Goal: Information Seeking & Learning: Learn about a topic

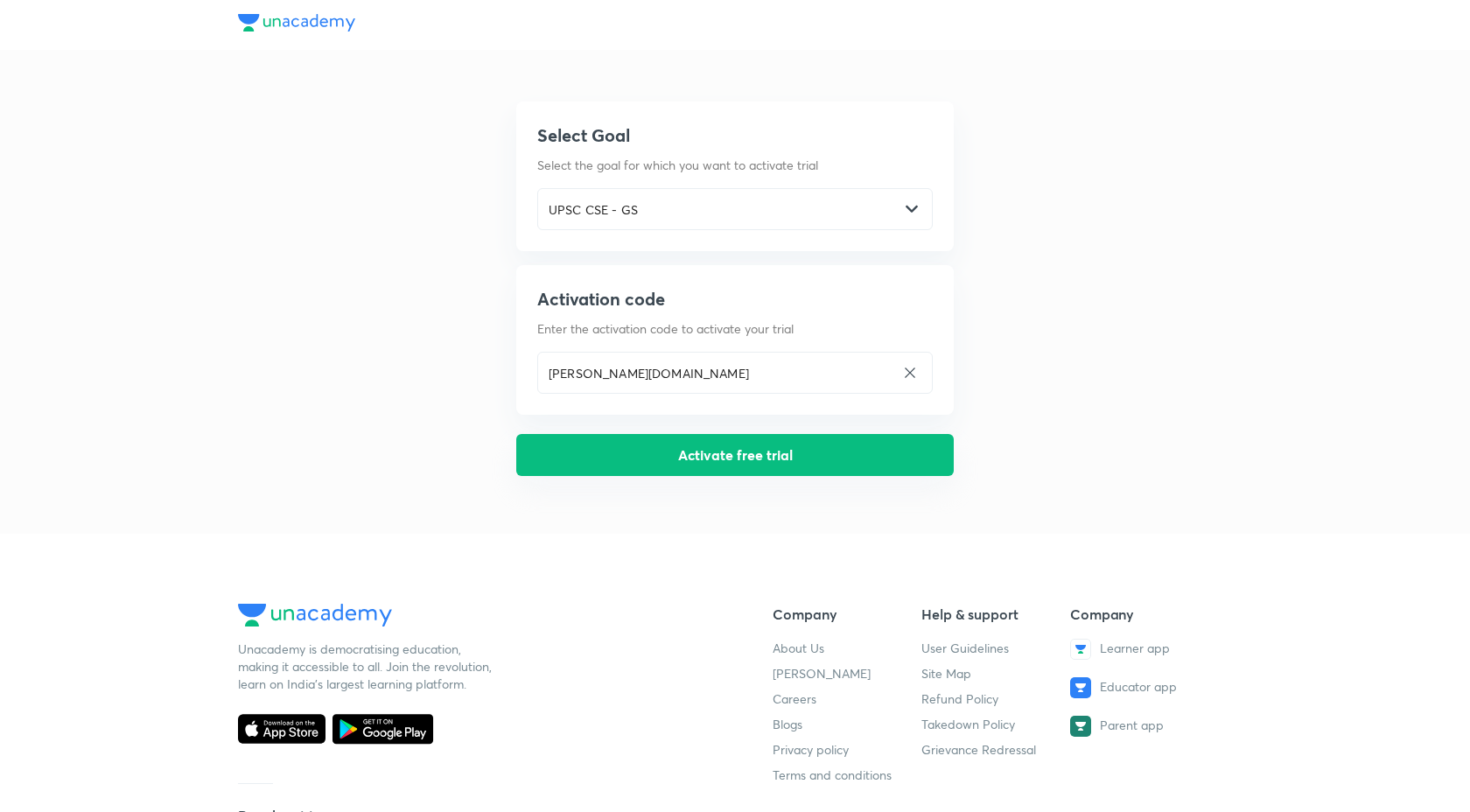
click at [687, 461] on button "Activate free trial" at bounding box center [735, 454] width 438 height 42
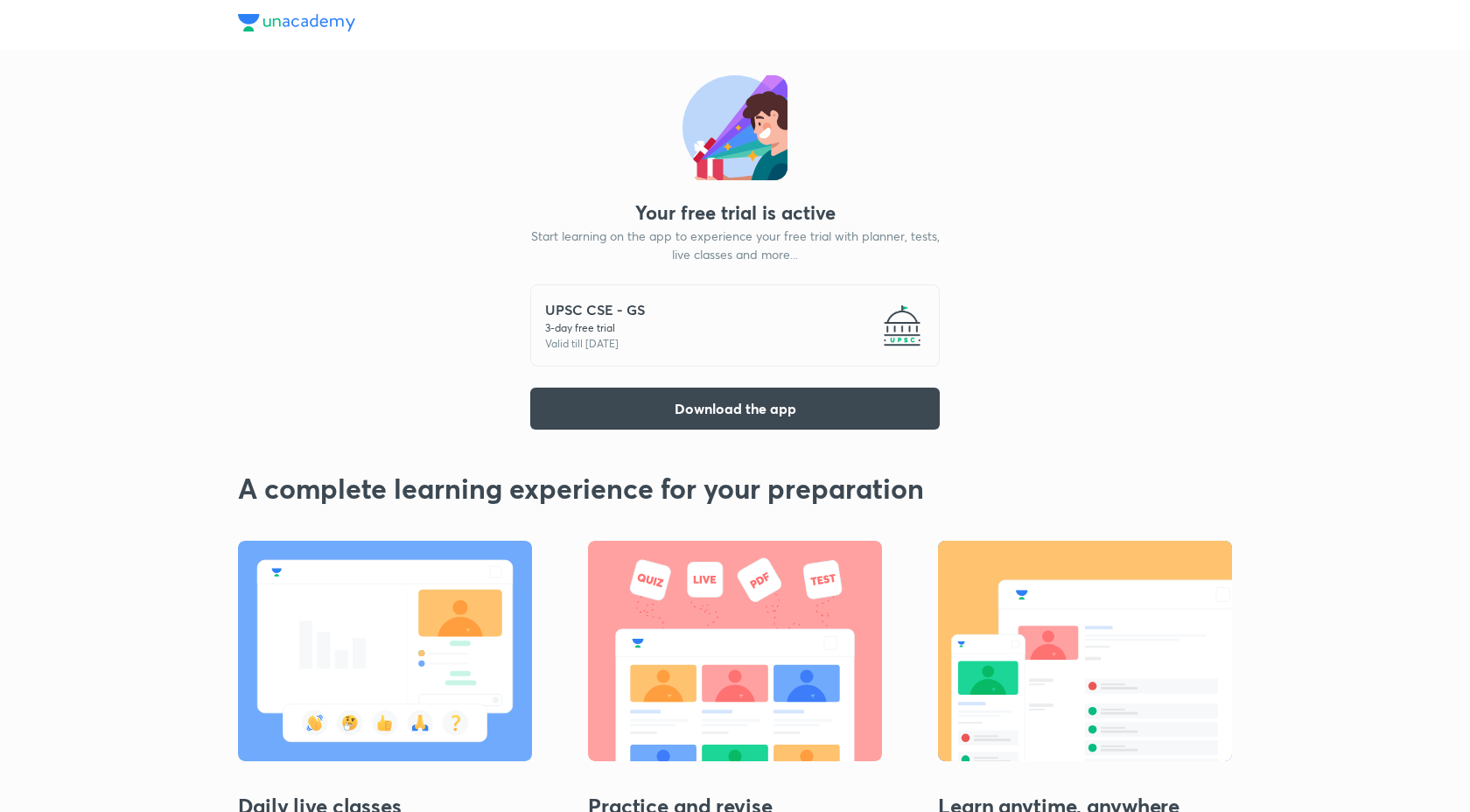
click at [713, 316] on div "UPSC CSE - GS 3 -day free trial Valid till [DATE]" at bounding box center [734, 325] width 409 height 83
click at [571, 305] on h5 "UPSC CSE - GS" at bounding box center [595, 310] width 99 height 21
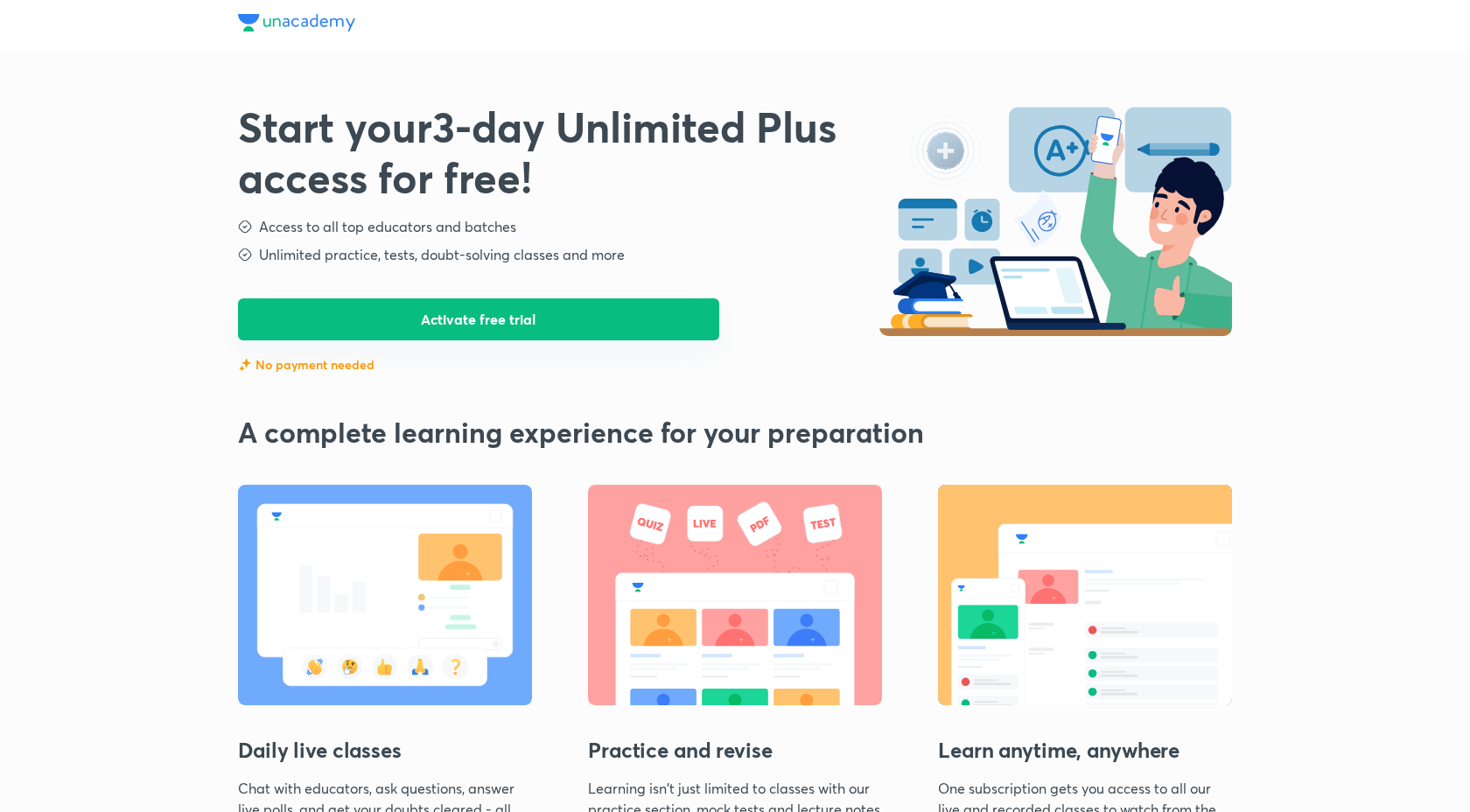
click at [486, 320] on button "Activate free trial" at bounding box center [478, 319] width 481 height 42
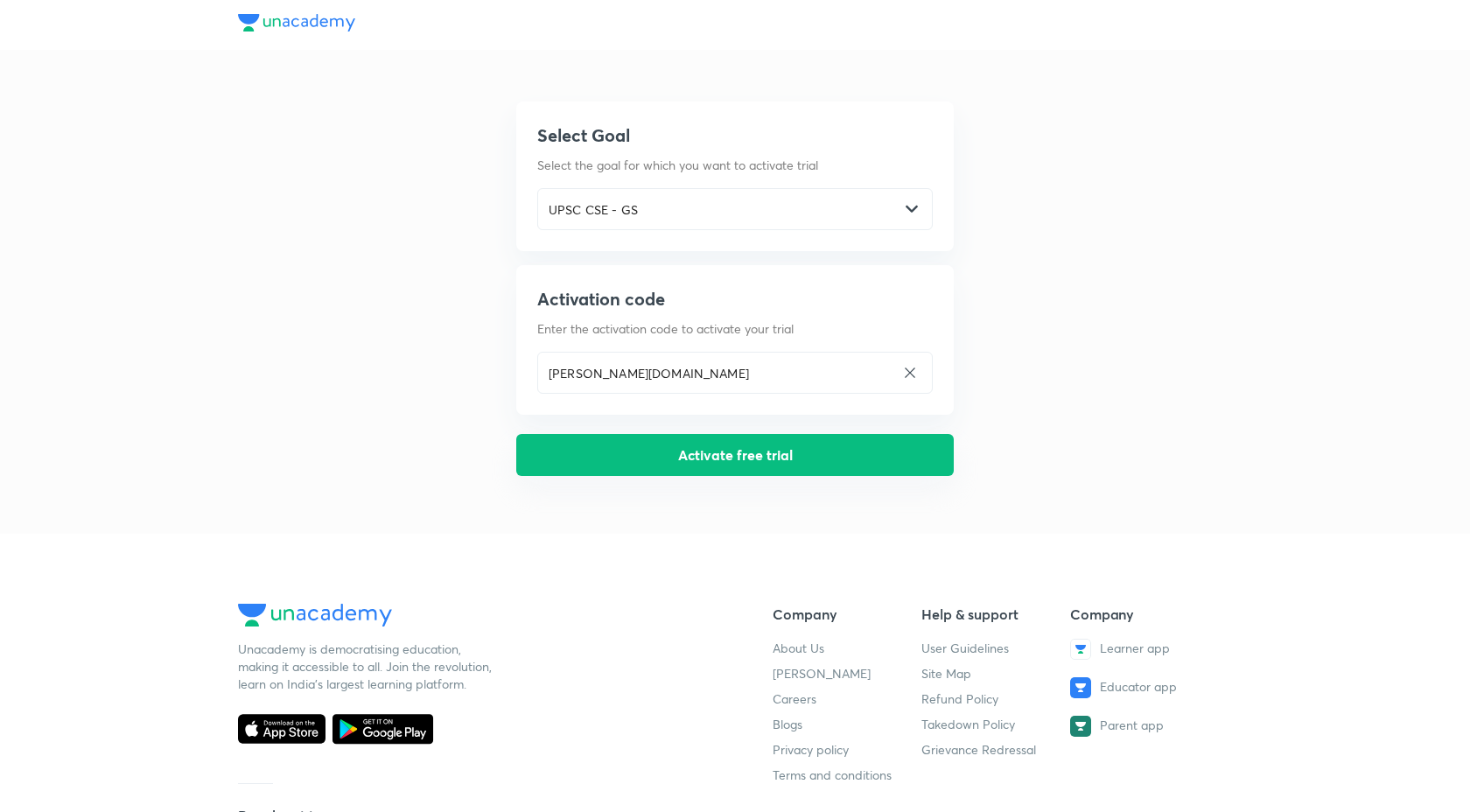
click at [778, 453] on button "Activate free trial" at bounding box center [735, 454] width 438 height 42
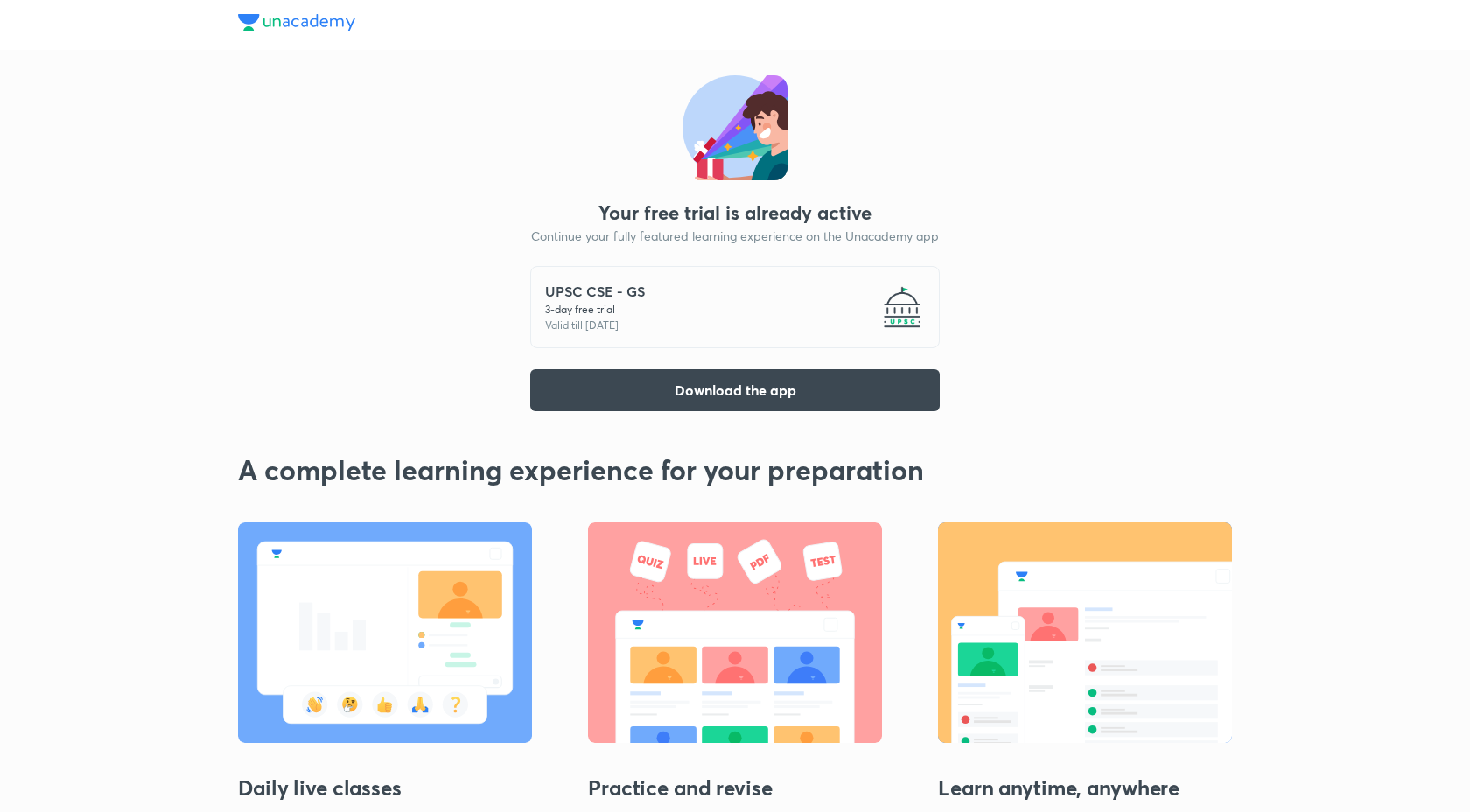
click at [912, 316] on img at bounding box center [902, 306] width 45 height 45
click at [318, 23] on img at bounding box center [296, 23] width 117 height 18
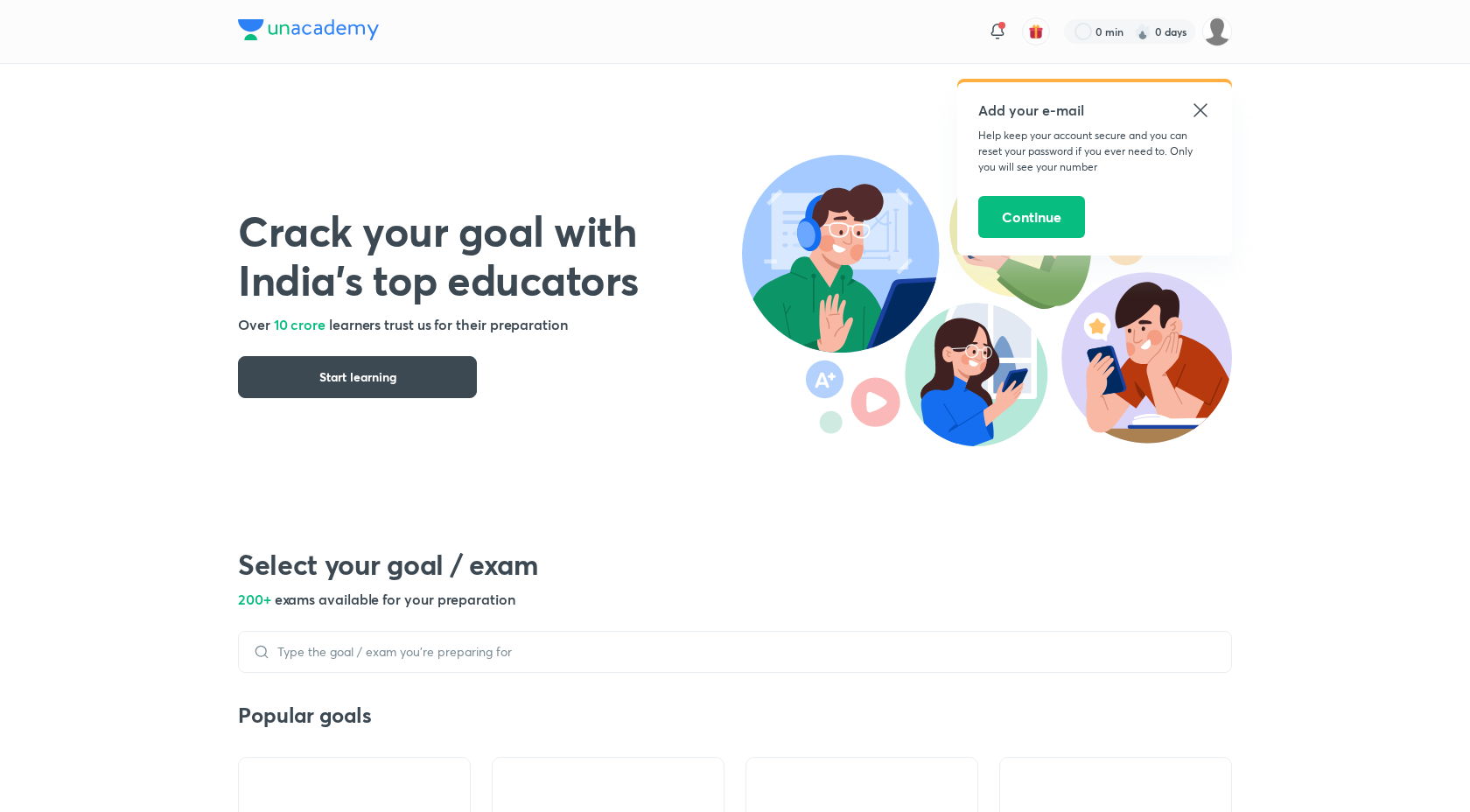
click at [1202, 109] on icon at bounding box center [1200, 109] width 13 height 13
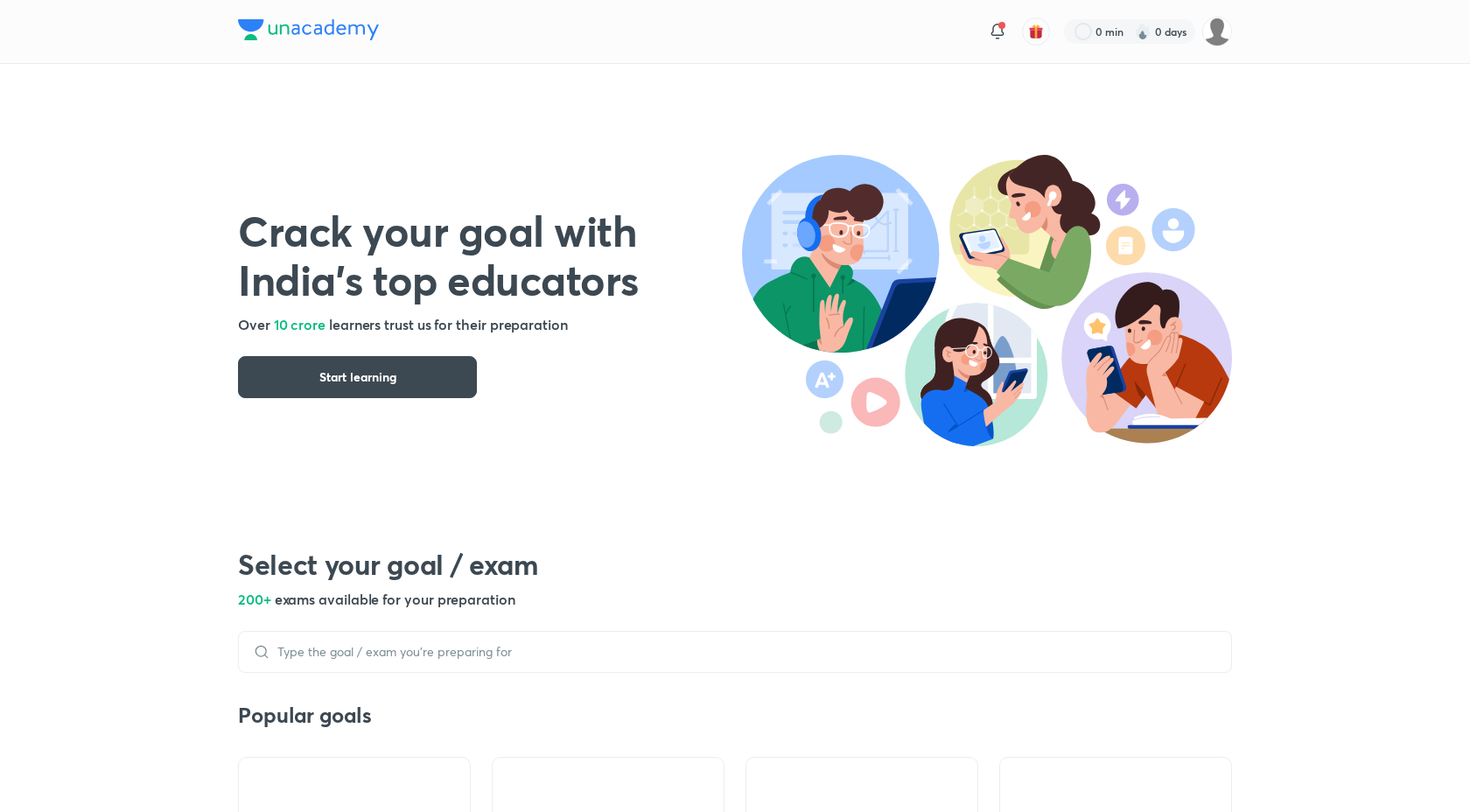
click at [299, 355] on div "Crack your goal with India’s top educators Over 10 crore learners trust us for …" at bounding box center [490, 284] width 504 height 227
click at [308, 372] on button "Start learning" at bounding box center [357, 376] width 239 height 42
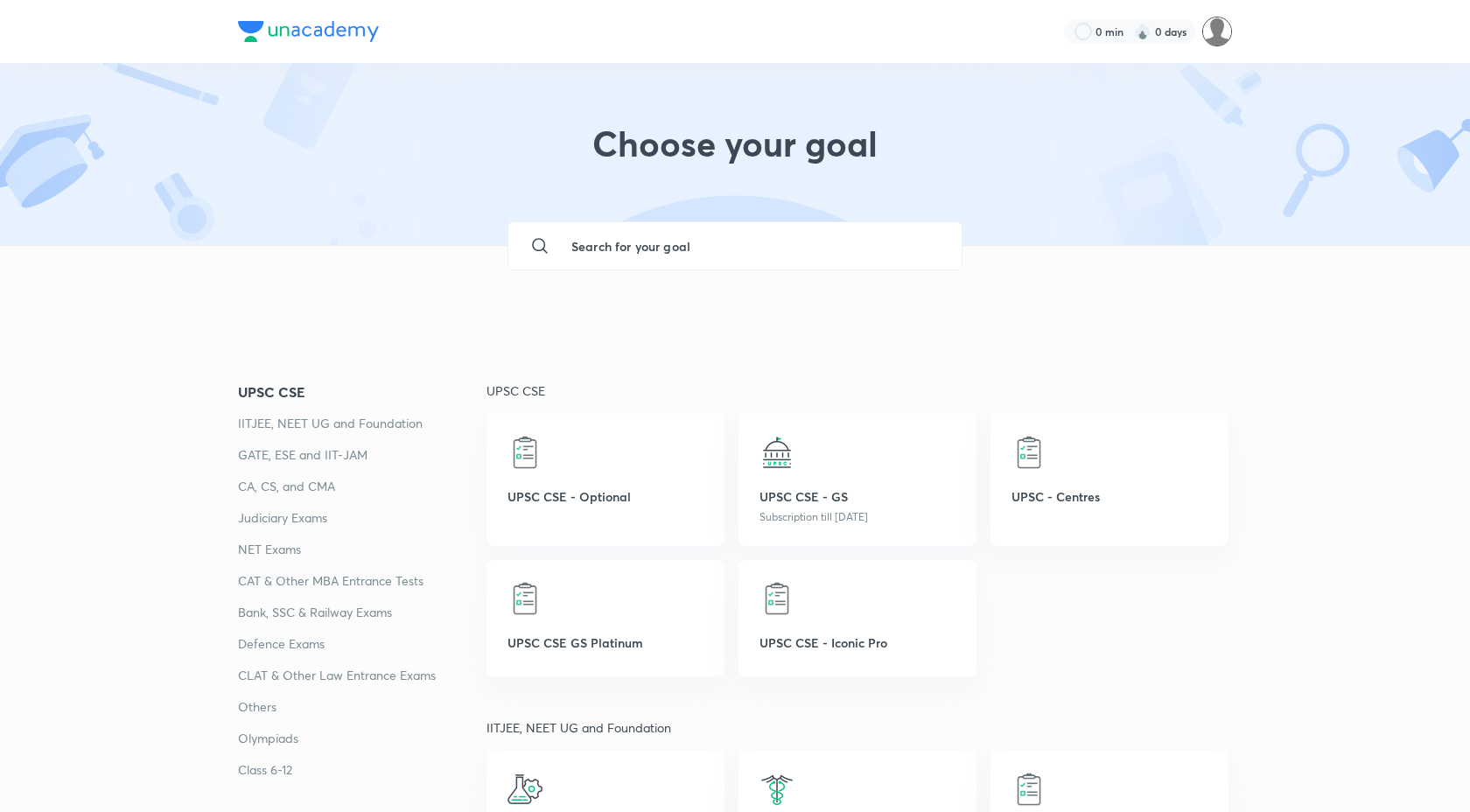
click at [1206, 33] on img at bounding box center [1218, 32] width 30 height 30
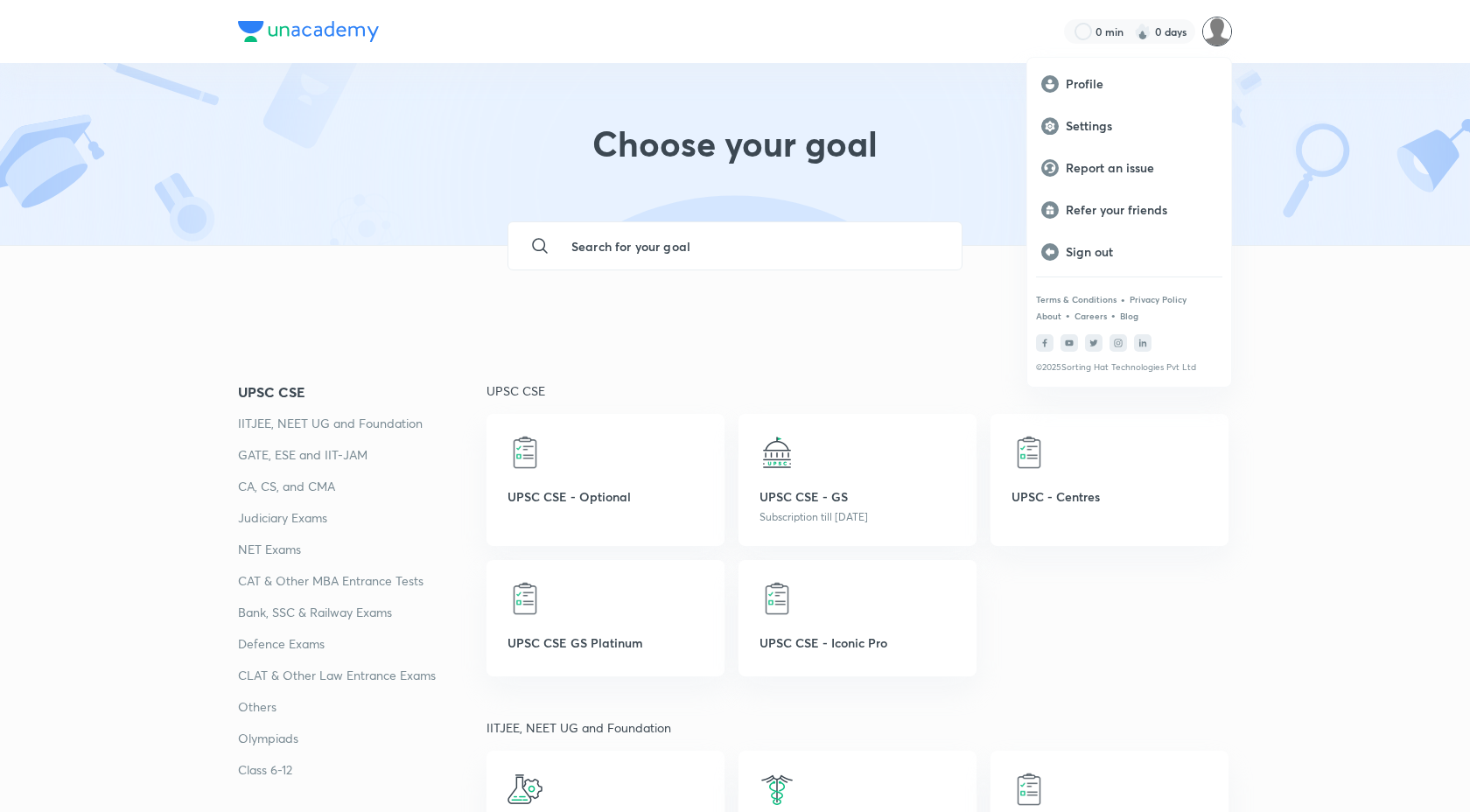
click at [340, 265] on div at bounding box center [735, 406] width 1470 height 812
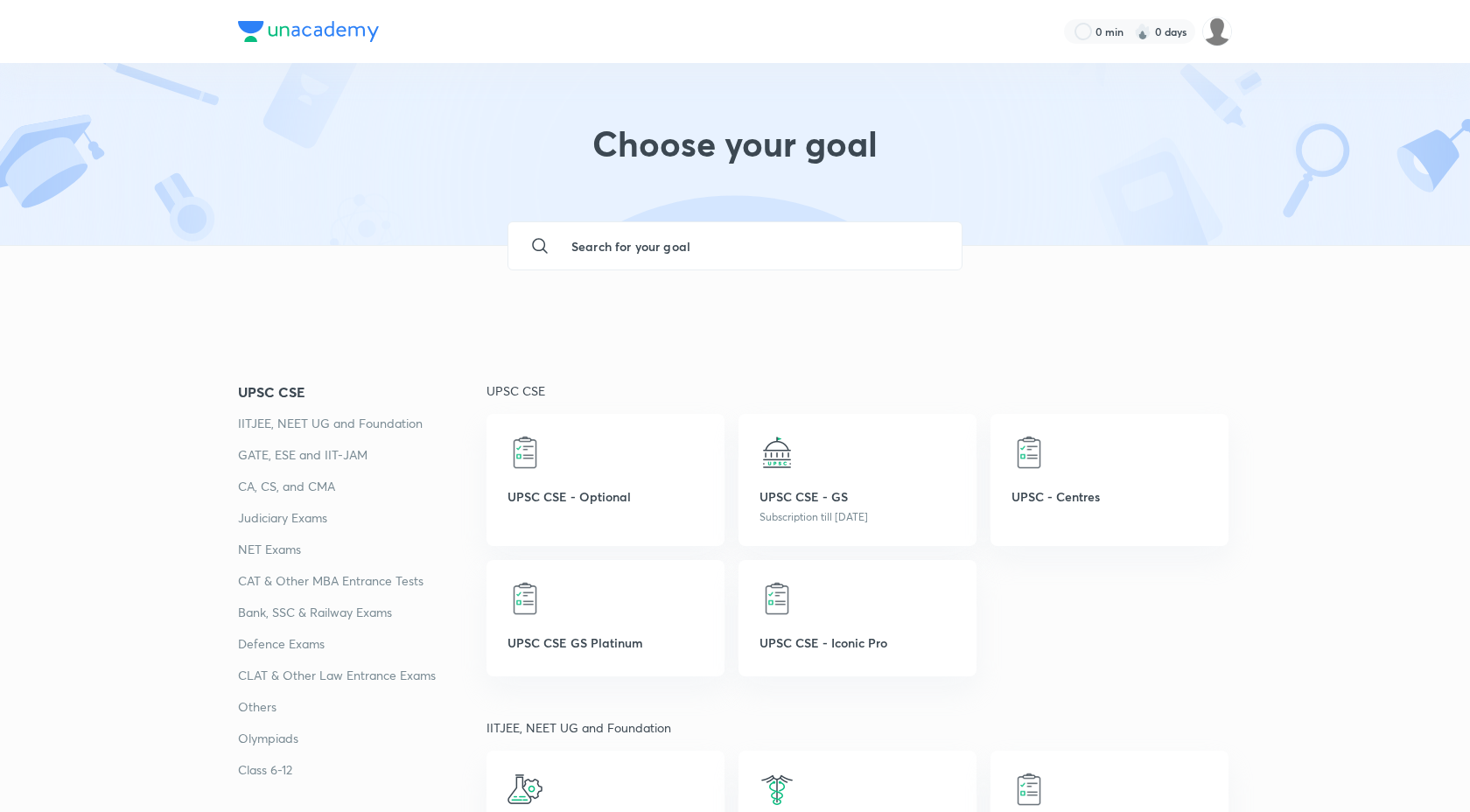
click at [339, 39] on img at bounding box center [308, 32] width 141 height 21
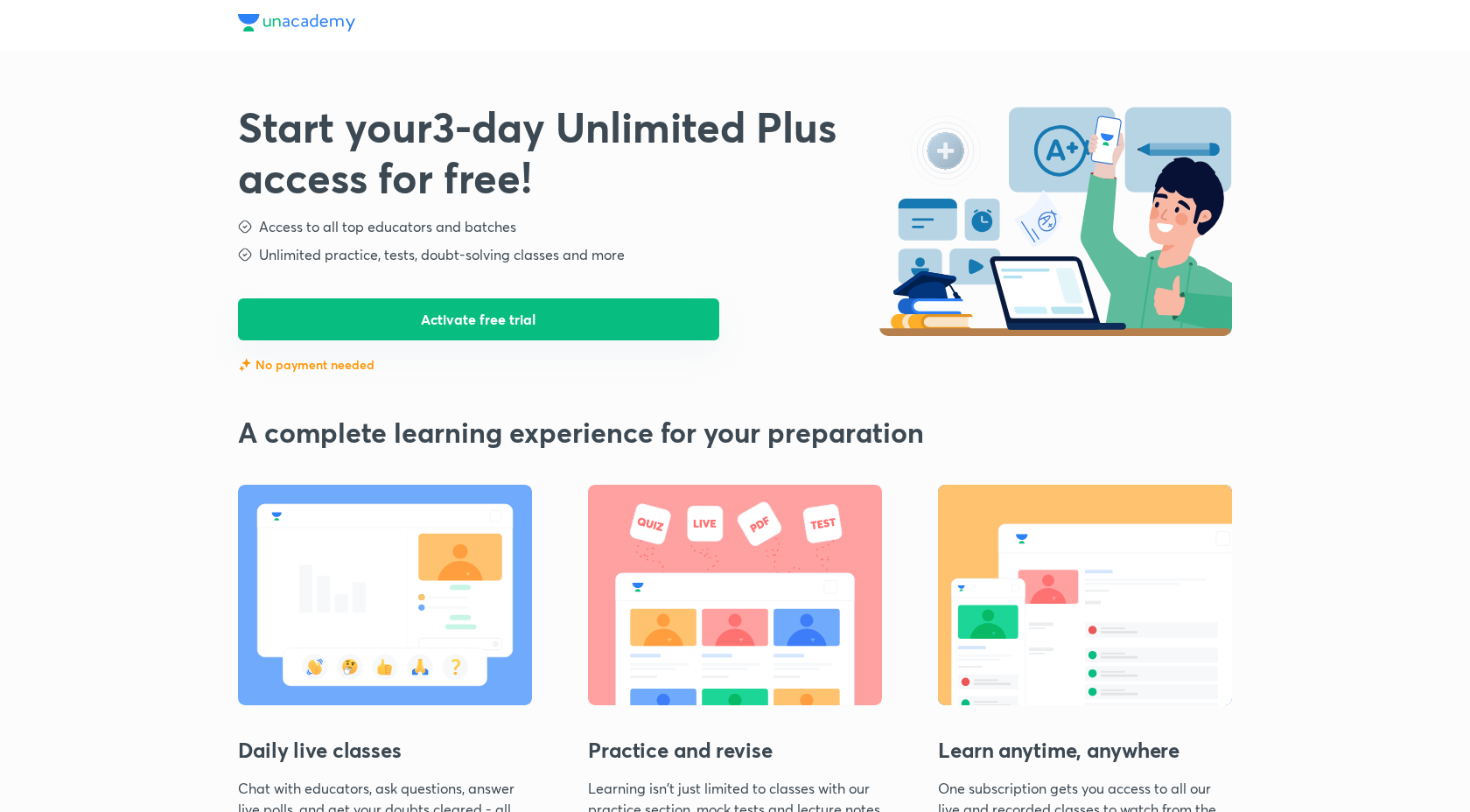
click at [492, 320] on button "Activate free trial" at bounding box center [478, 319] width 481 height 42
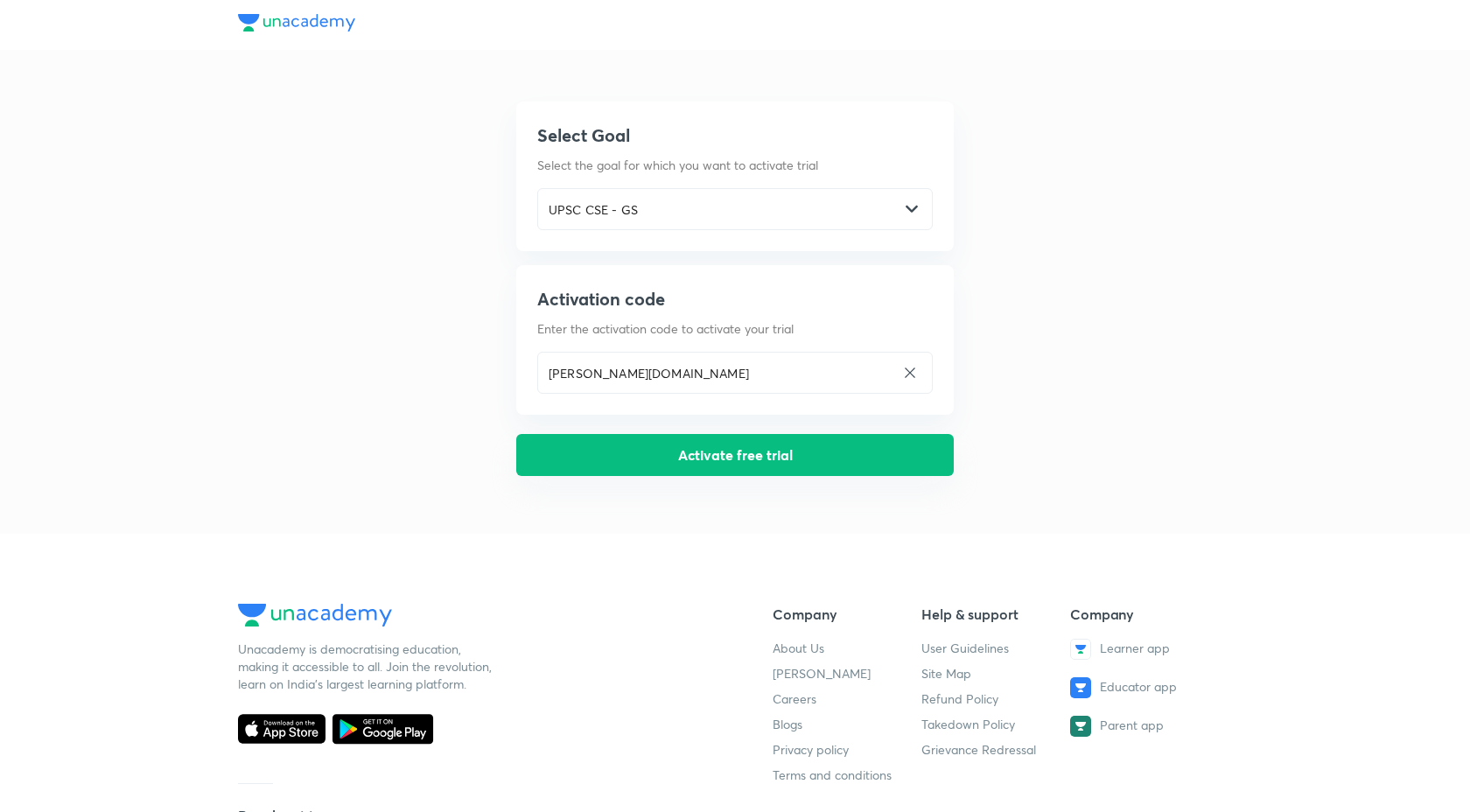
click at [685, 453] on button "Activate free trial" at bounding box center [735, 454] width 438 height 42
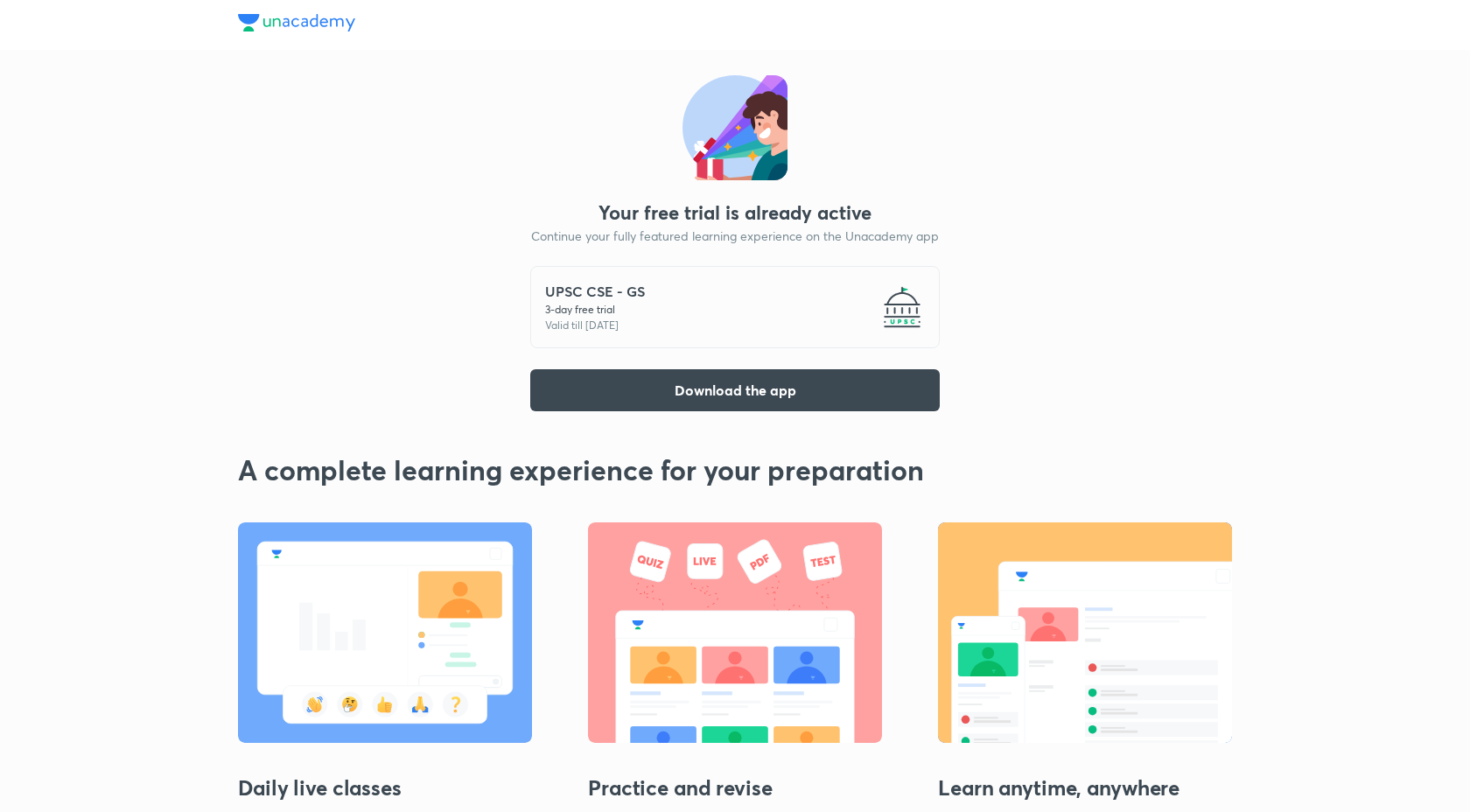
click at [585, 327] on p "Valid till 6 Oct 2025" at bounding box center [595, 326] width 99 height 16
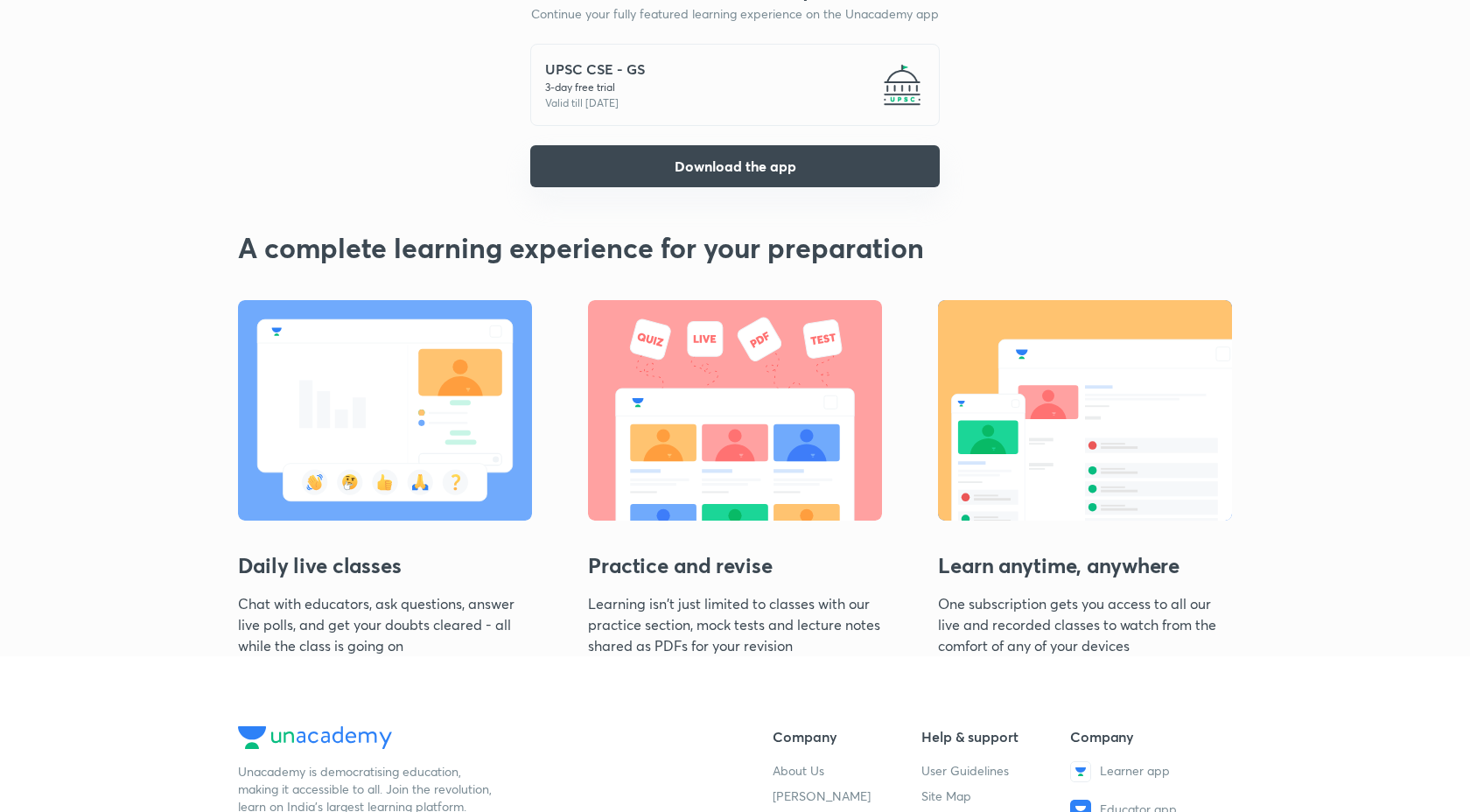
scroll to position [392, 0]
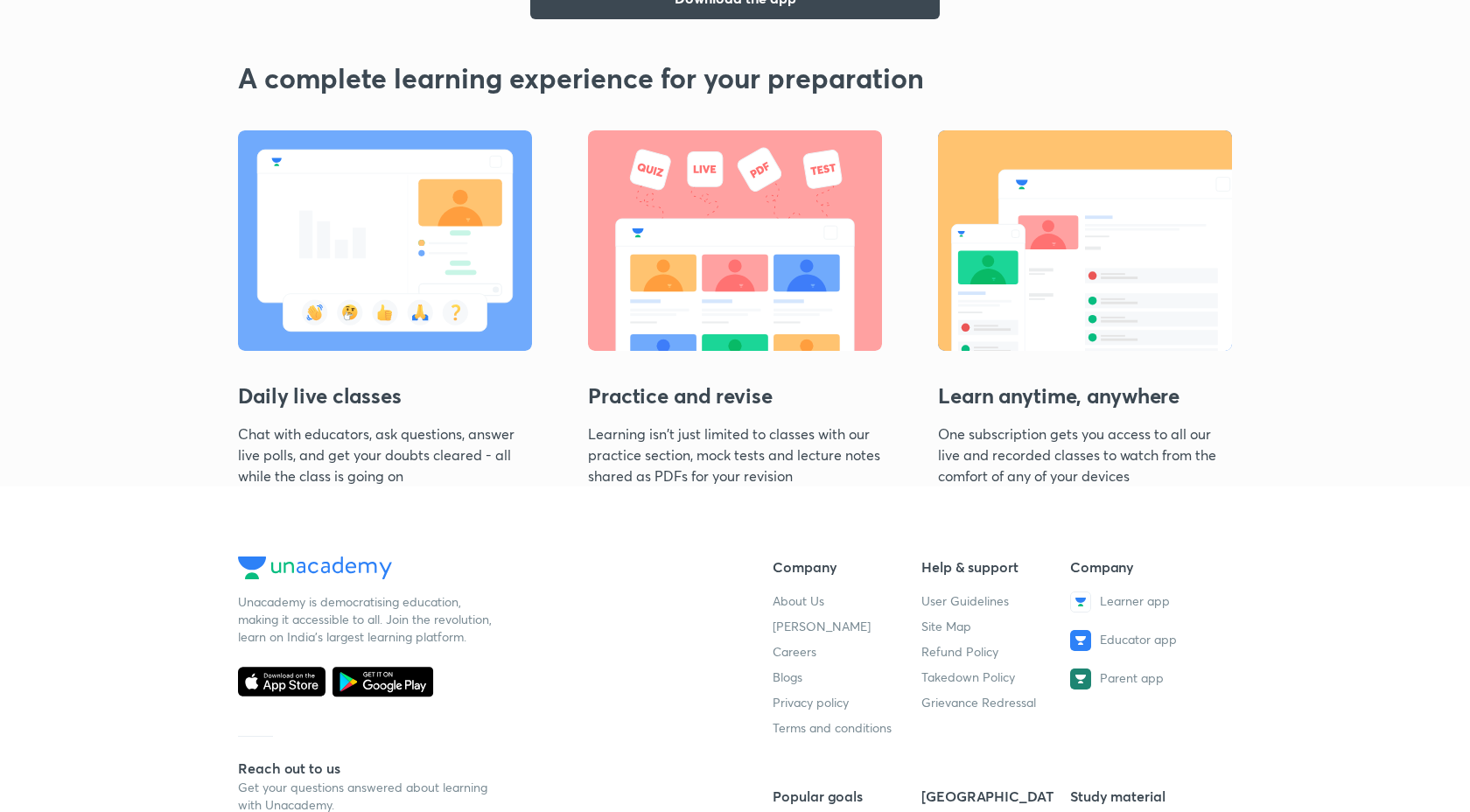
click at [458, 353] on h3 "Daily live classes" at bounding box center [384, 388] width 294 height 70
click at [785, 366] on h3 "Practice and revise" at bounding box center [734, 388] width 294 height 70
click at [722, 272] on img at bounding box center [734, 240] width 294 height 220
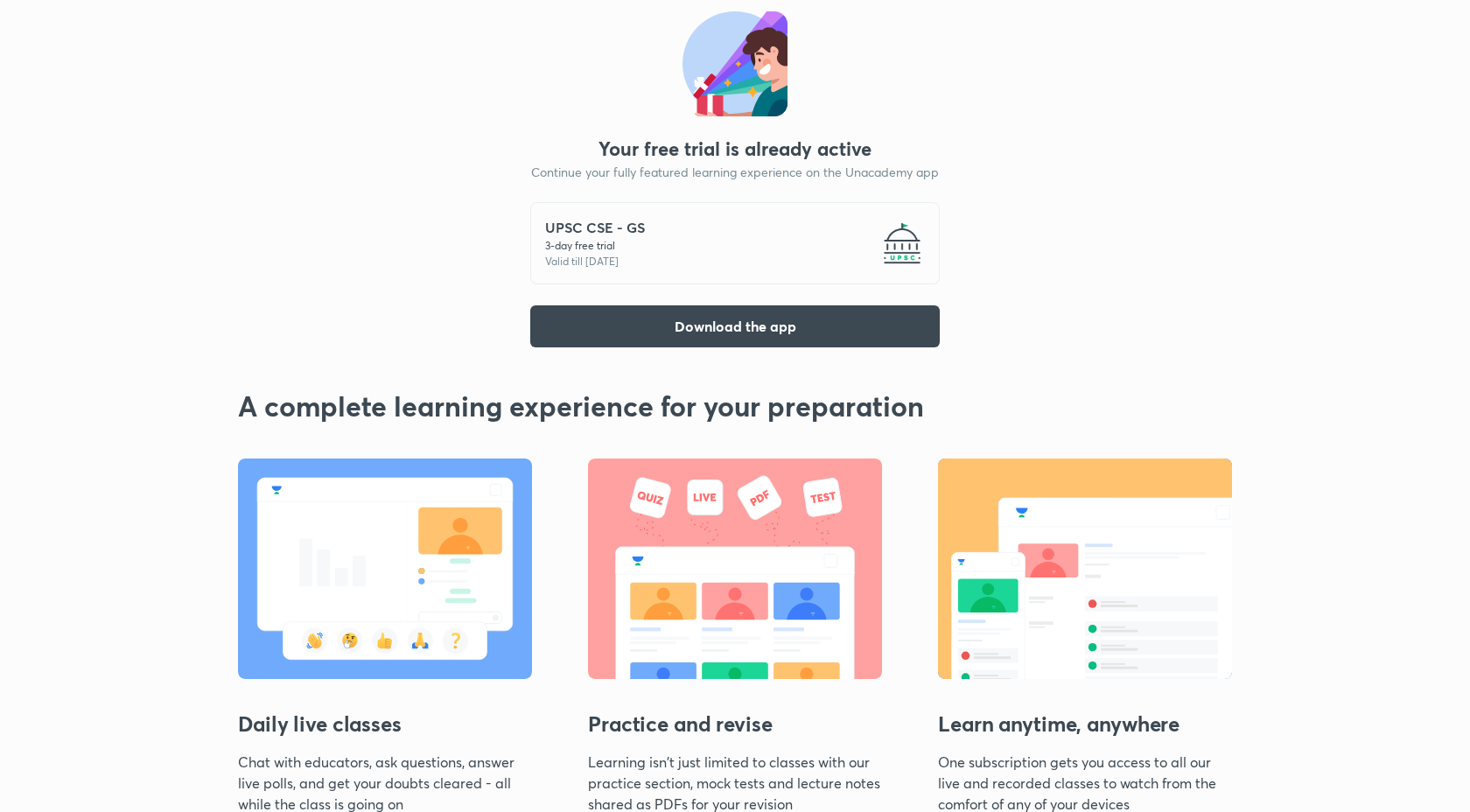
scroll to position [0, 0]
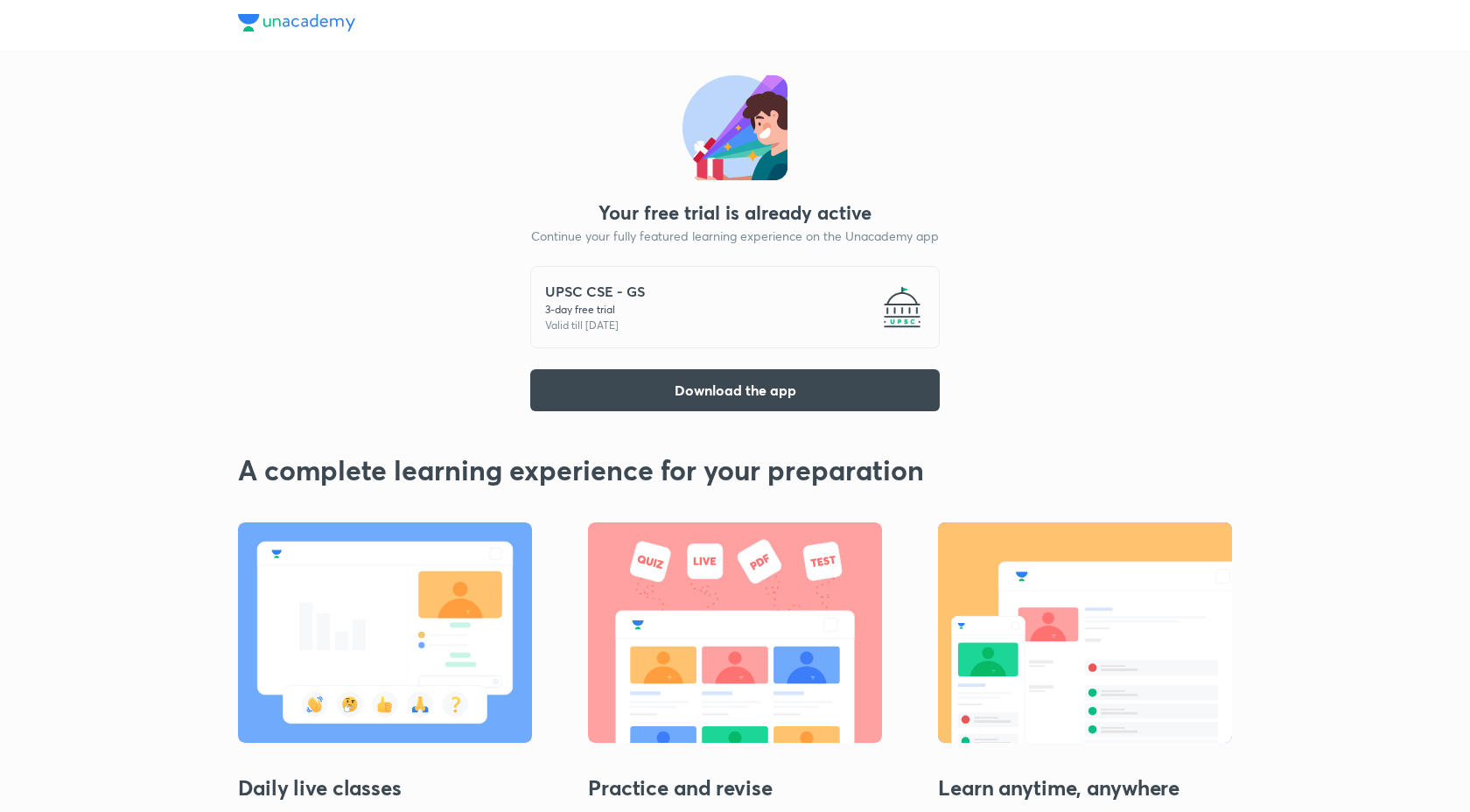
click at [543, 292] on div "UPSC CSE - GS 3 -day free trial Valid till 6 Oct 2025" at bounding box center [734, 307] width 409 height 83
click at [573, 294] on h5 "UPSC CSE - GS" at bounding box center [595, 291] width 99 height 21
copy h5 "UPSC CSE - GS"
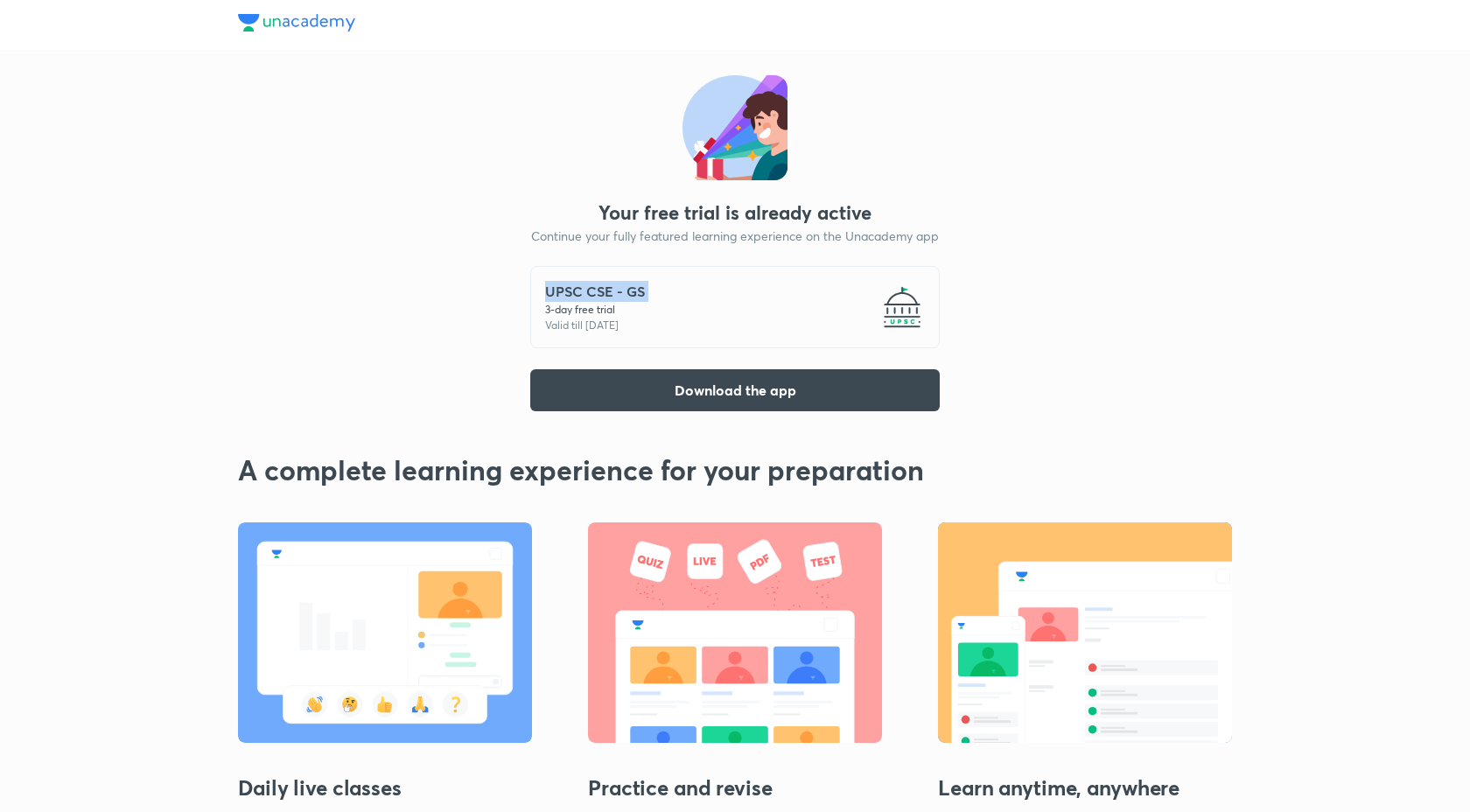
click at [272, 23] on img at bounding box center [296, 23] width 117 height 18
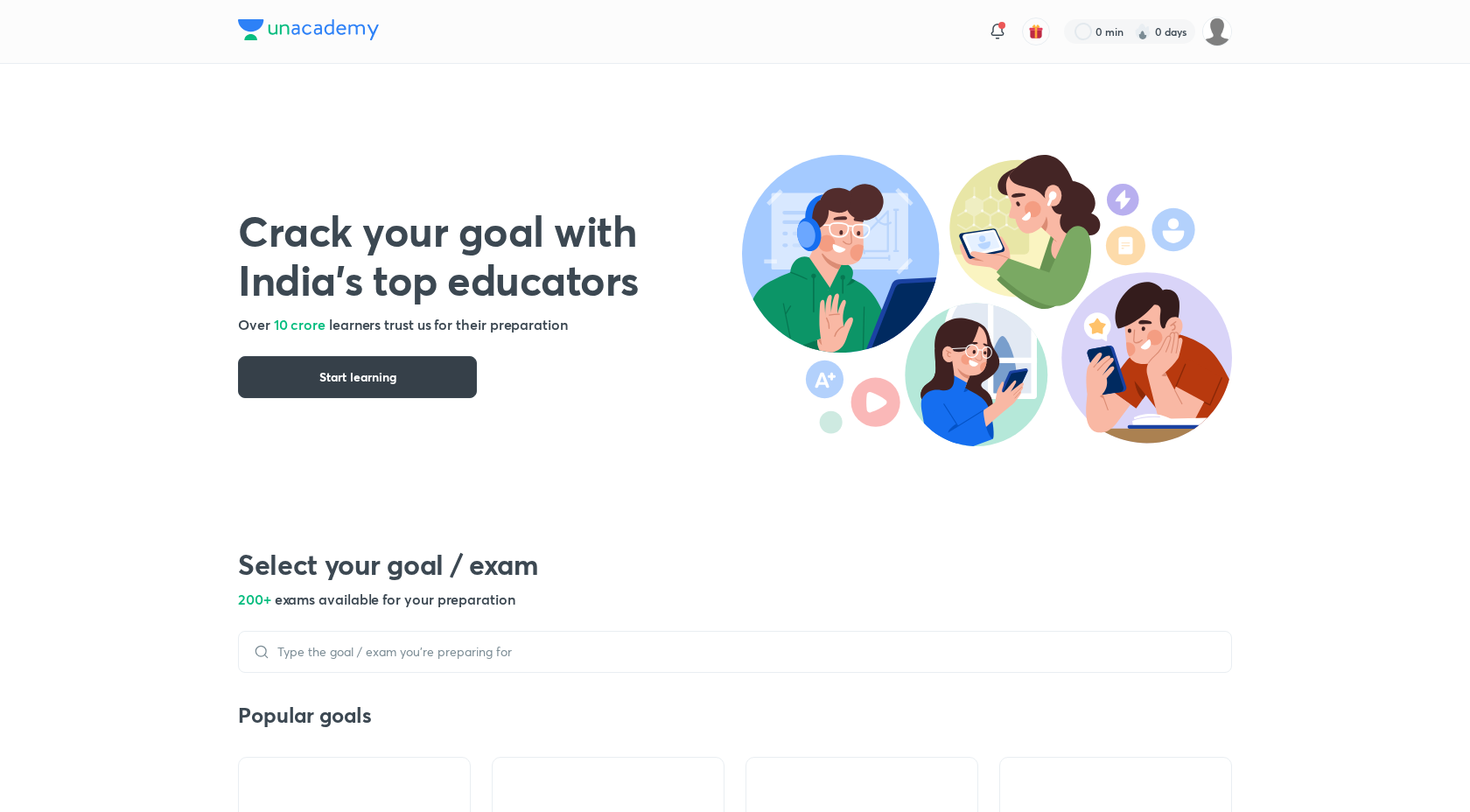
click at [376, 375] on span "Start learning" at bounding box center [358, 377] width 77 height 18
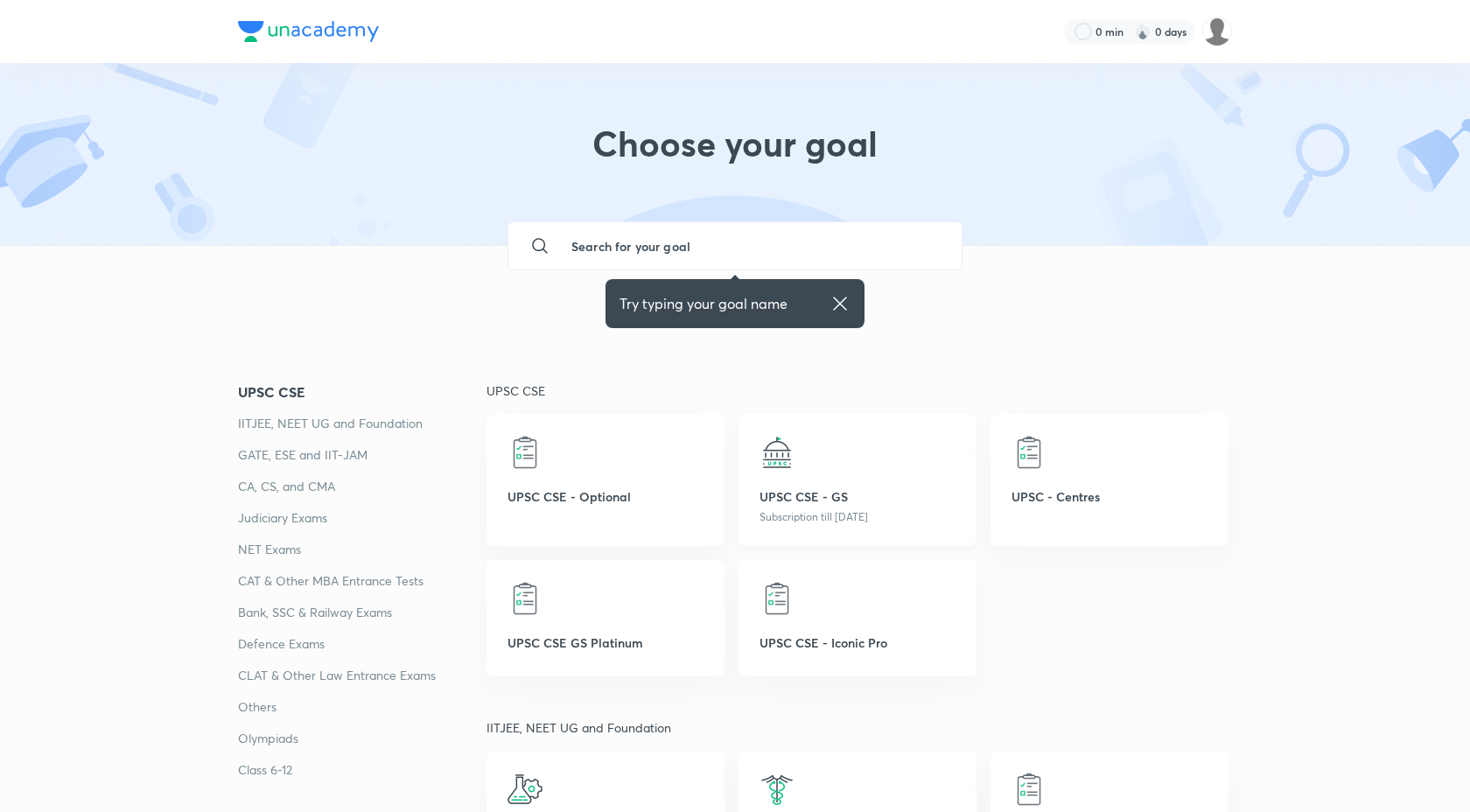
click at [846, 469] on div at bounding box center [858, 452] width 196 height 35
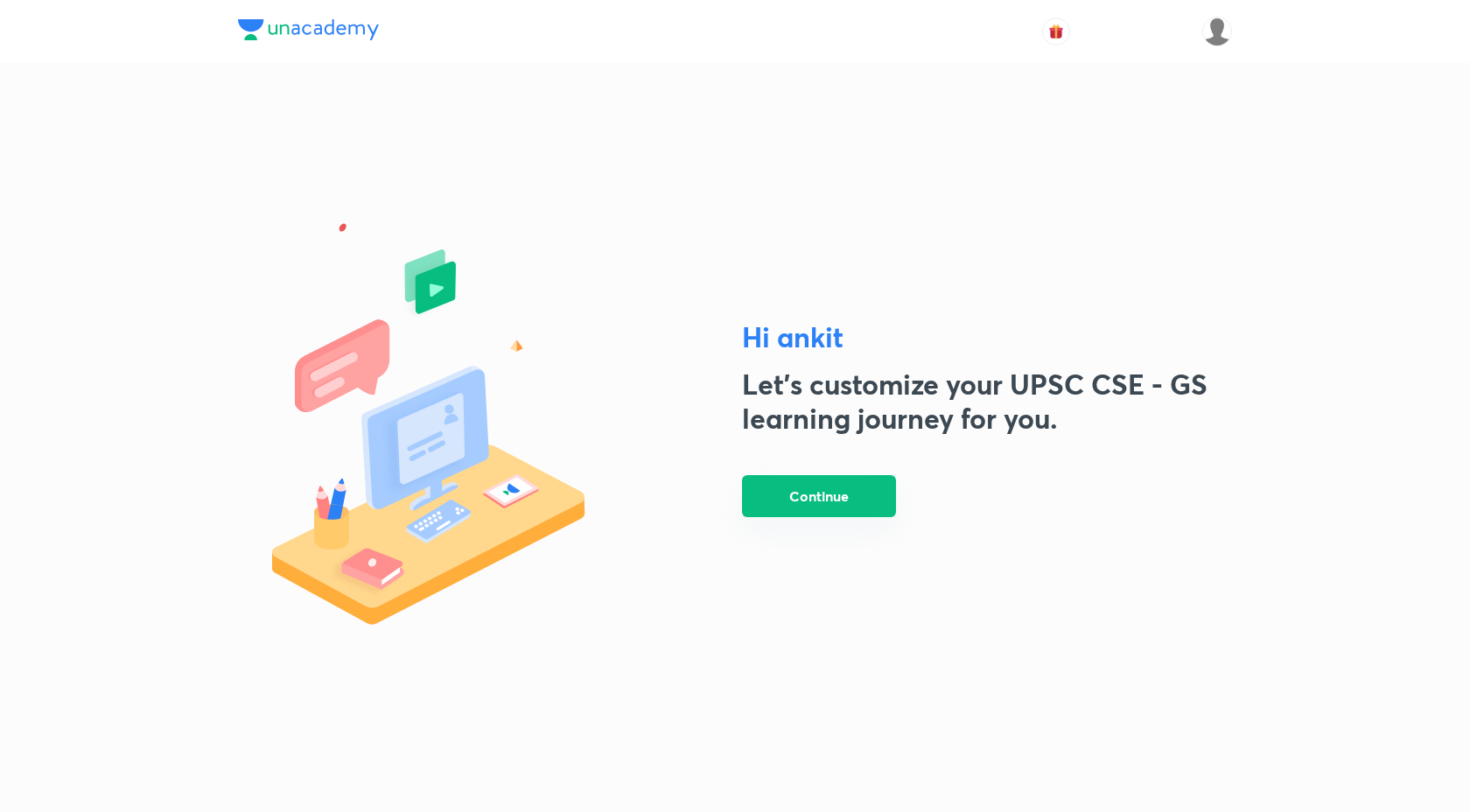
click at [831, 497] on button "Continue" at bounding box center [819, 495] width 154 height 42
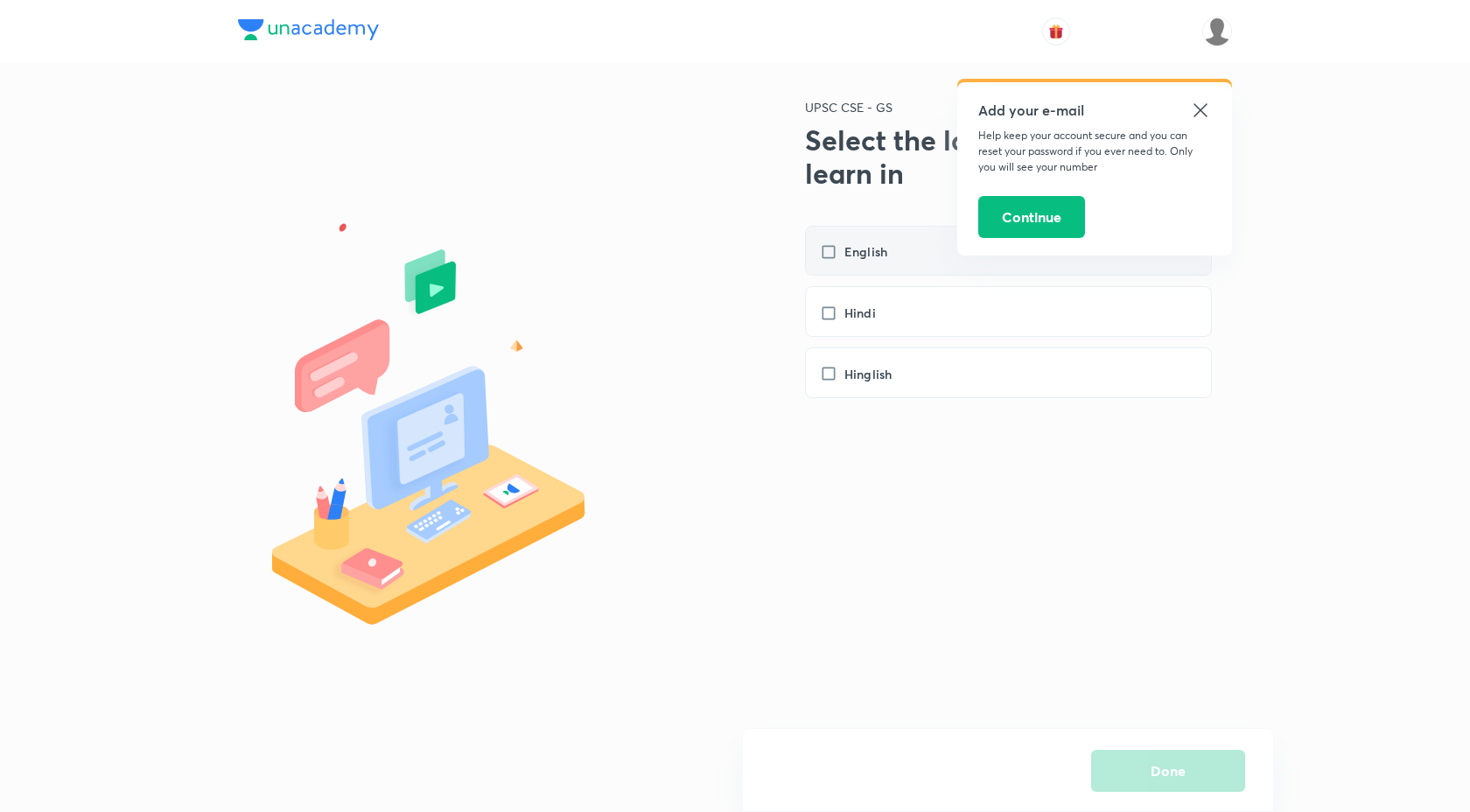
click at [842, 252] on label "English" at bounding box center [863, 251] width 85 height 19
checkbox input "true"
click at [1203, 115] on icon at bounding box center [1201, 110] width 21 height 21
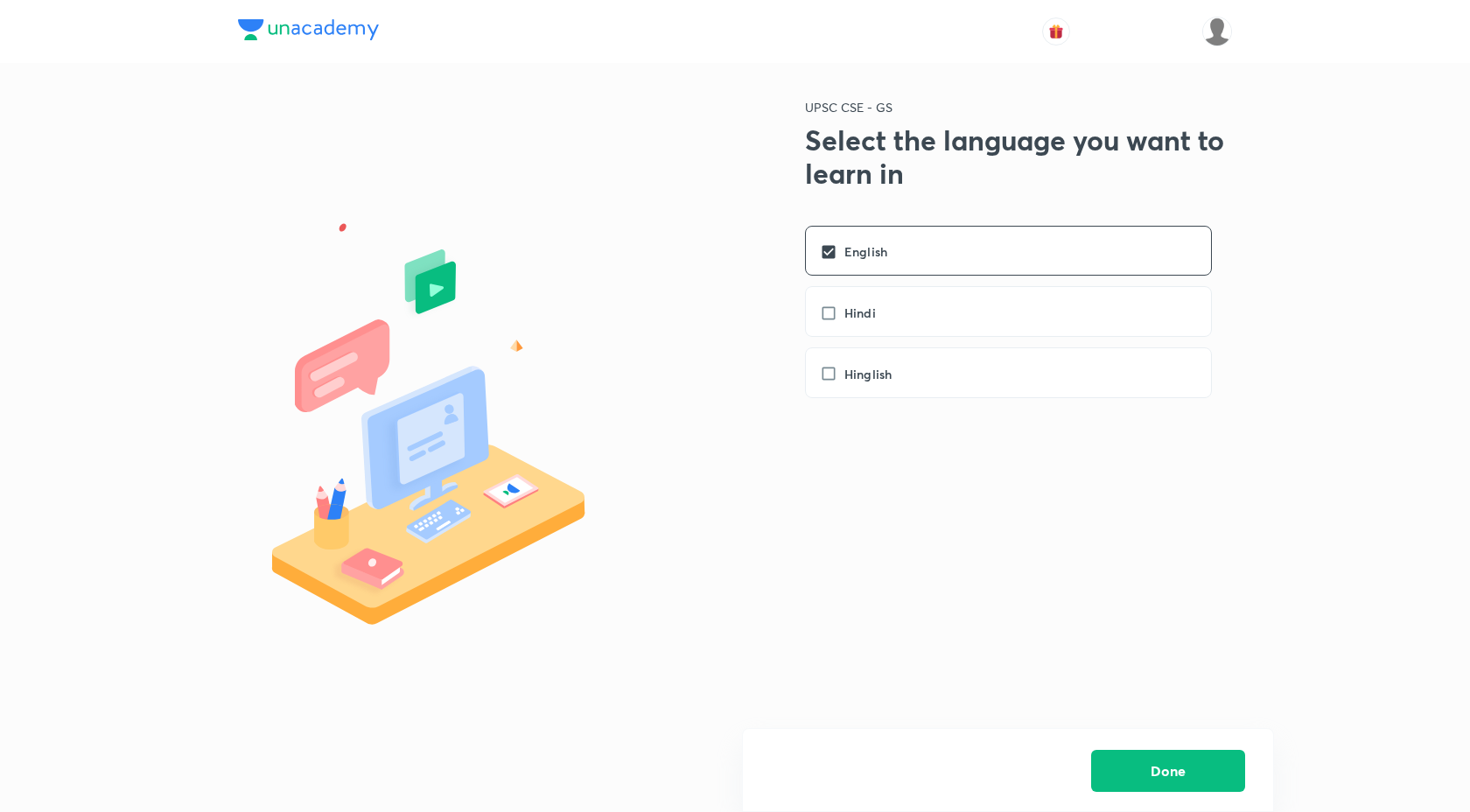
click at [937, 529] on div "UPSC CSE - GS Select the language you want to learn in English Hindi Hinglish" at bounding box center [987, 410] width 490 height 626
click at [913, 361] on div "Hinglish" at bounding box center [1008, 372] width 407 height 51
checkbox input "true"
click at [929, 595] on div "UPSC CSE - GS Select the language you want to learn in English Hindi Hinglish" at bounding box center [987, 410] width 490 height 626
click at [1143, 773] on button "Done" at bounding box center [1168, 769] width 154 height 42
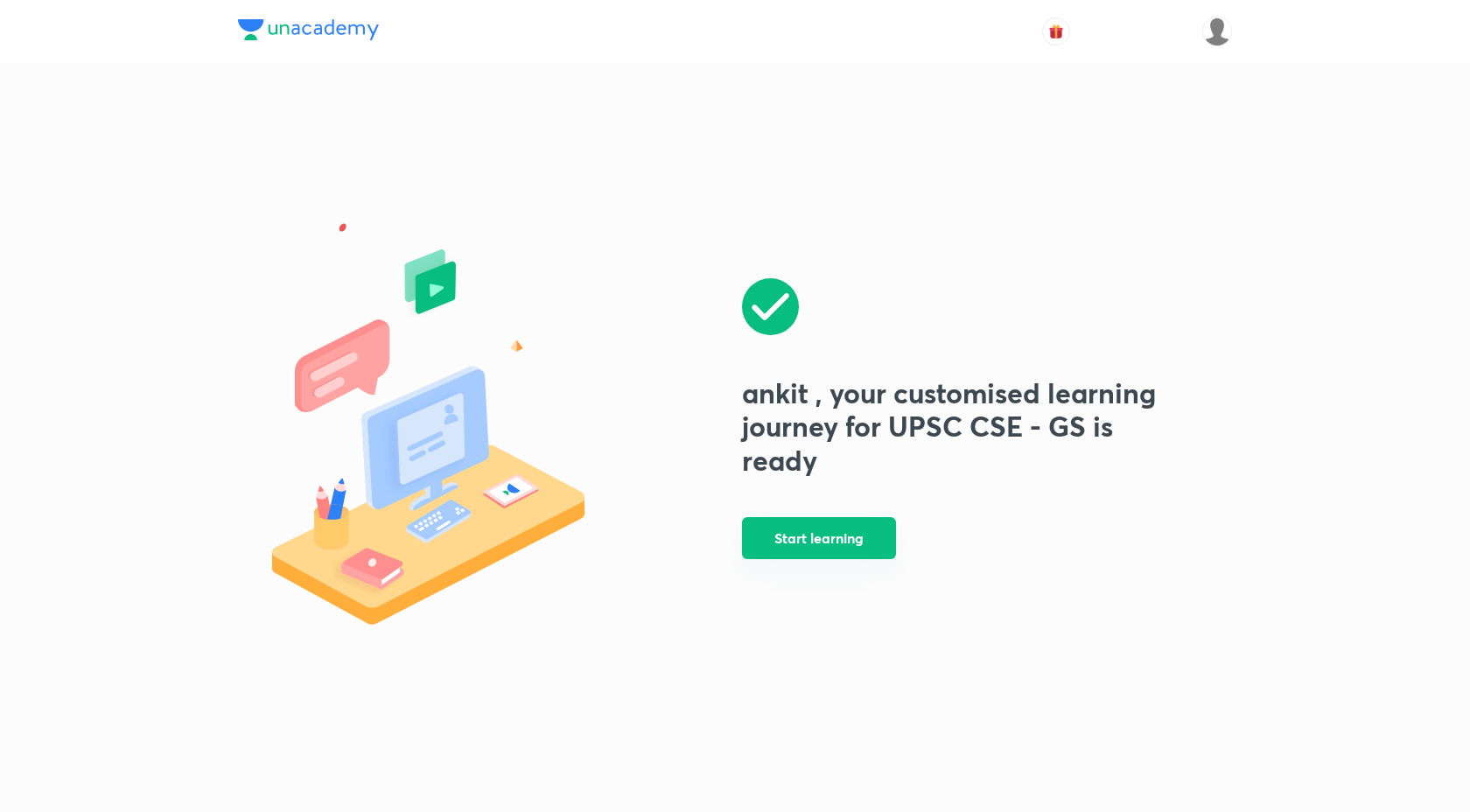
click at [802, 555] on button "Start learning" at bounding box center [819, 538] width 154 height 42
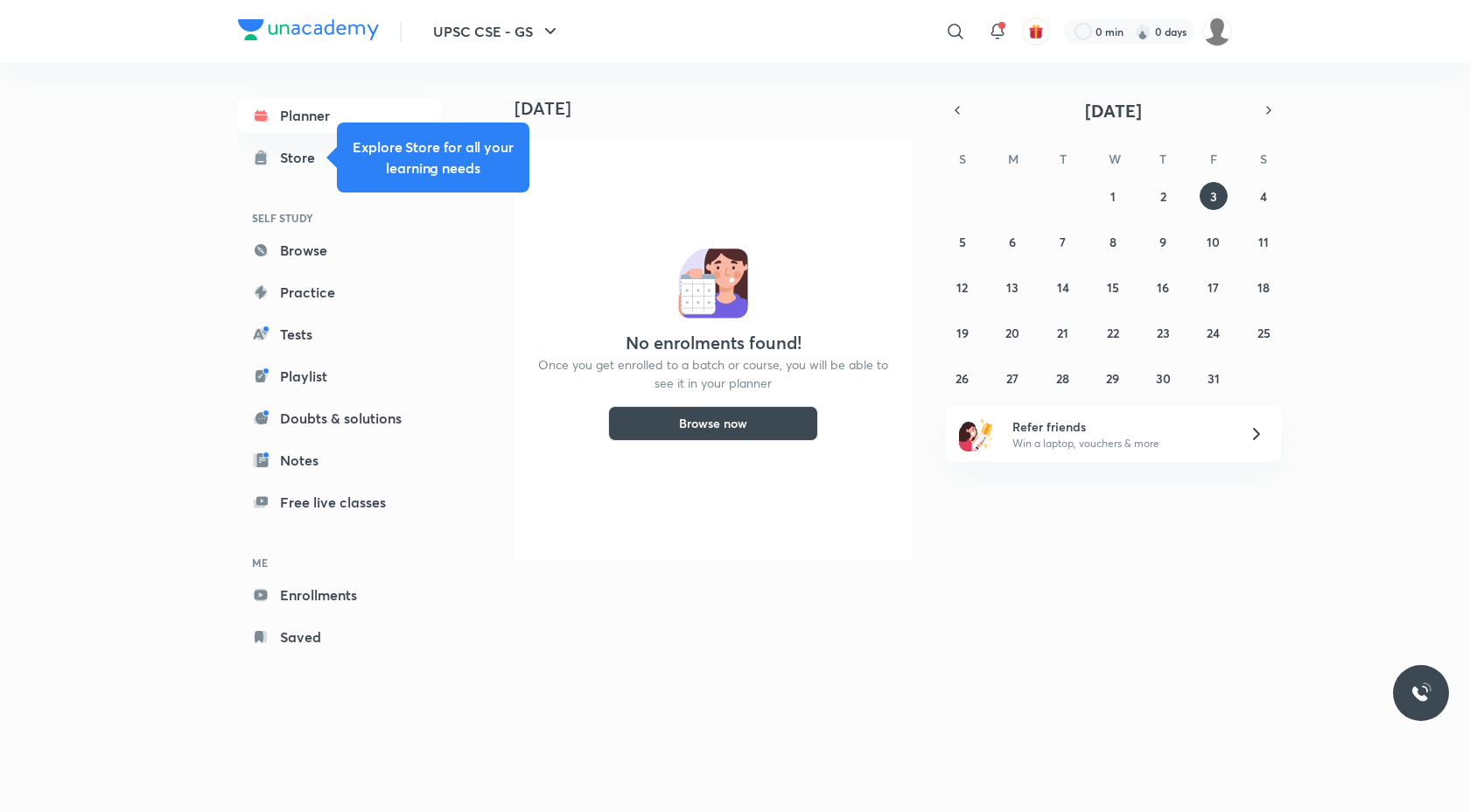
click at [248, 196] on div "Planner Store SELF STUDY Browse Practice Tests Playlist Doubts & solutions Note…" at bounding box center [339, 375] width 203 height 556
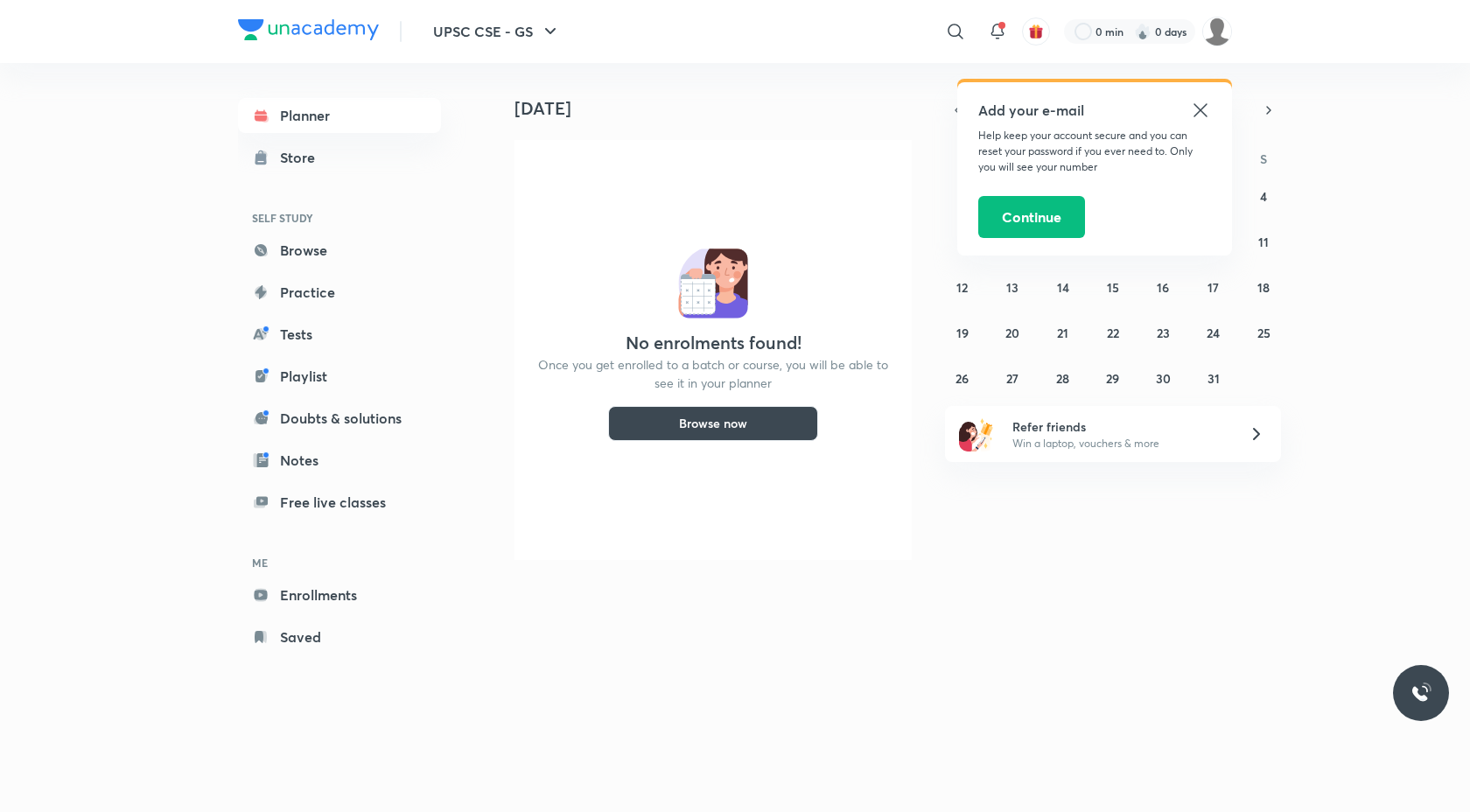
click at [1204, 107] on icon at bounding box center [1201, 110] width 21 height 21
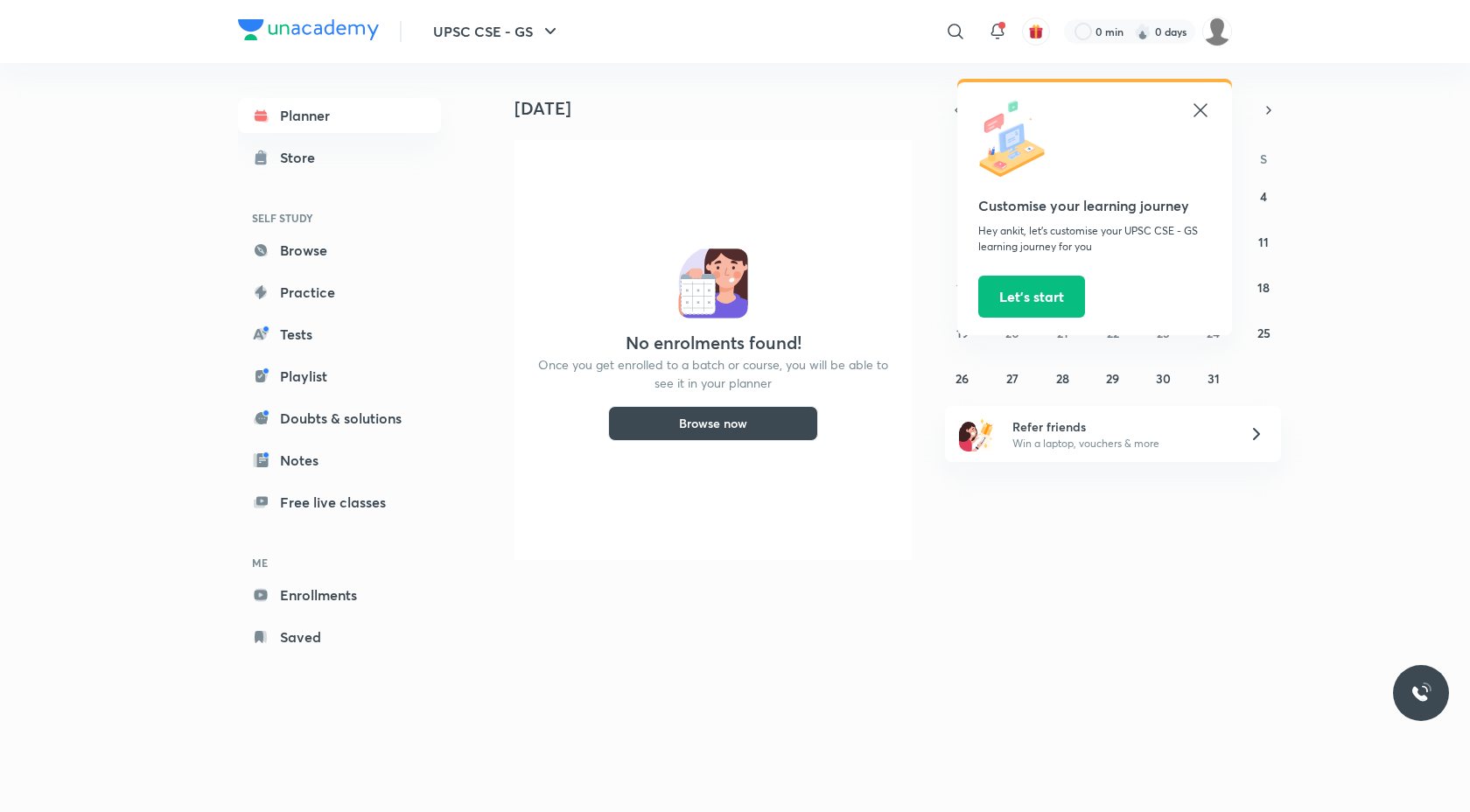
click at [1202, 114] on icon at bounding box center [1201, 110] width 21 height 21
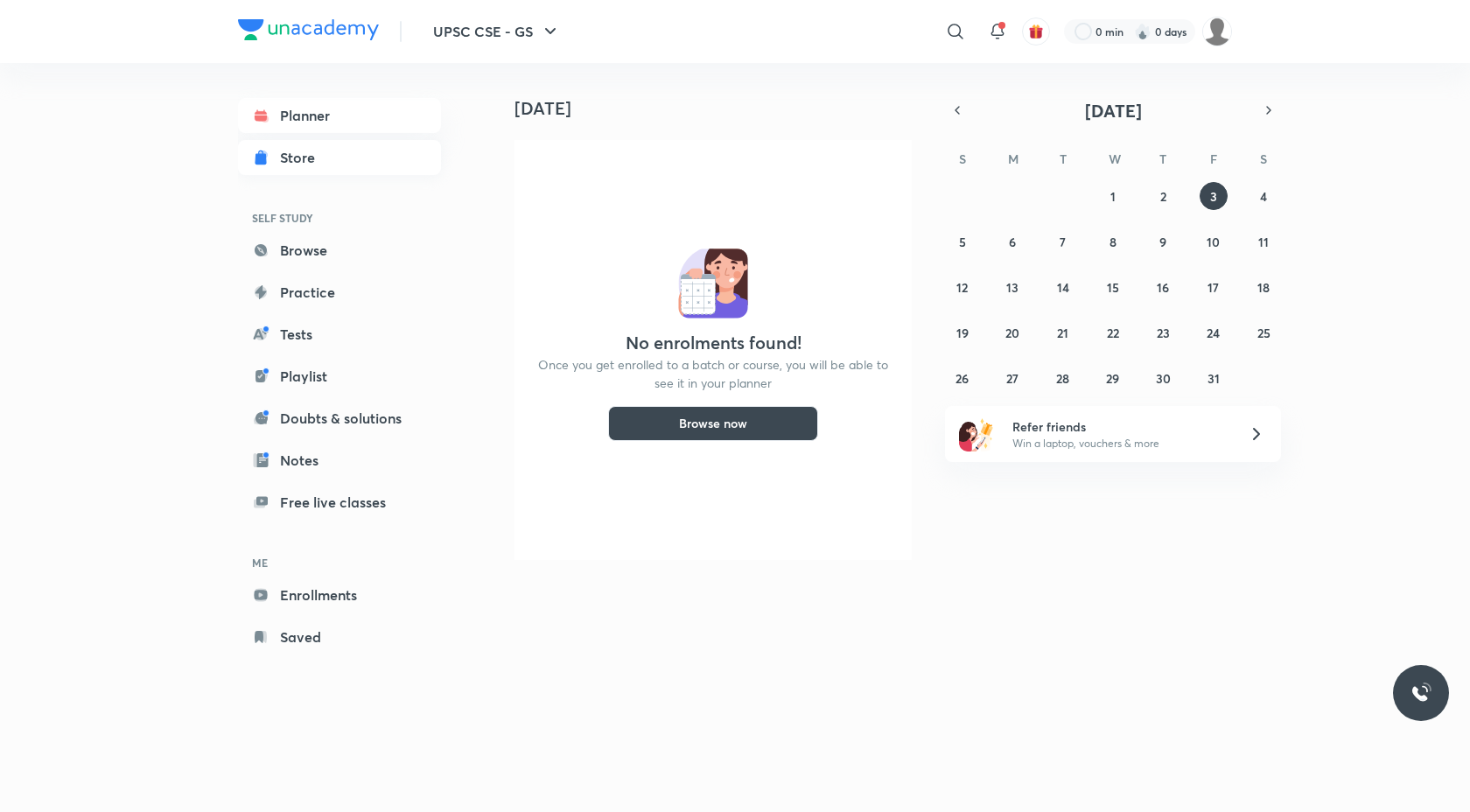
click at [304, 158] on div "Store" at bounding box center [302, 158] width 45 height 21
click at [293, 329] on link "Tests" at bounding box center [339, 334] width 203 height 35
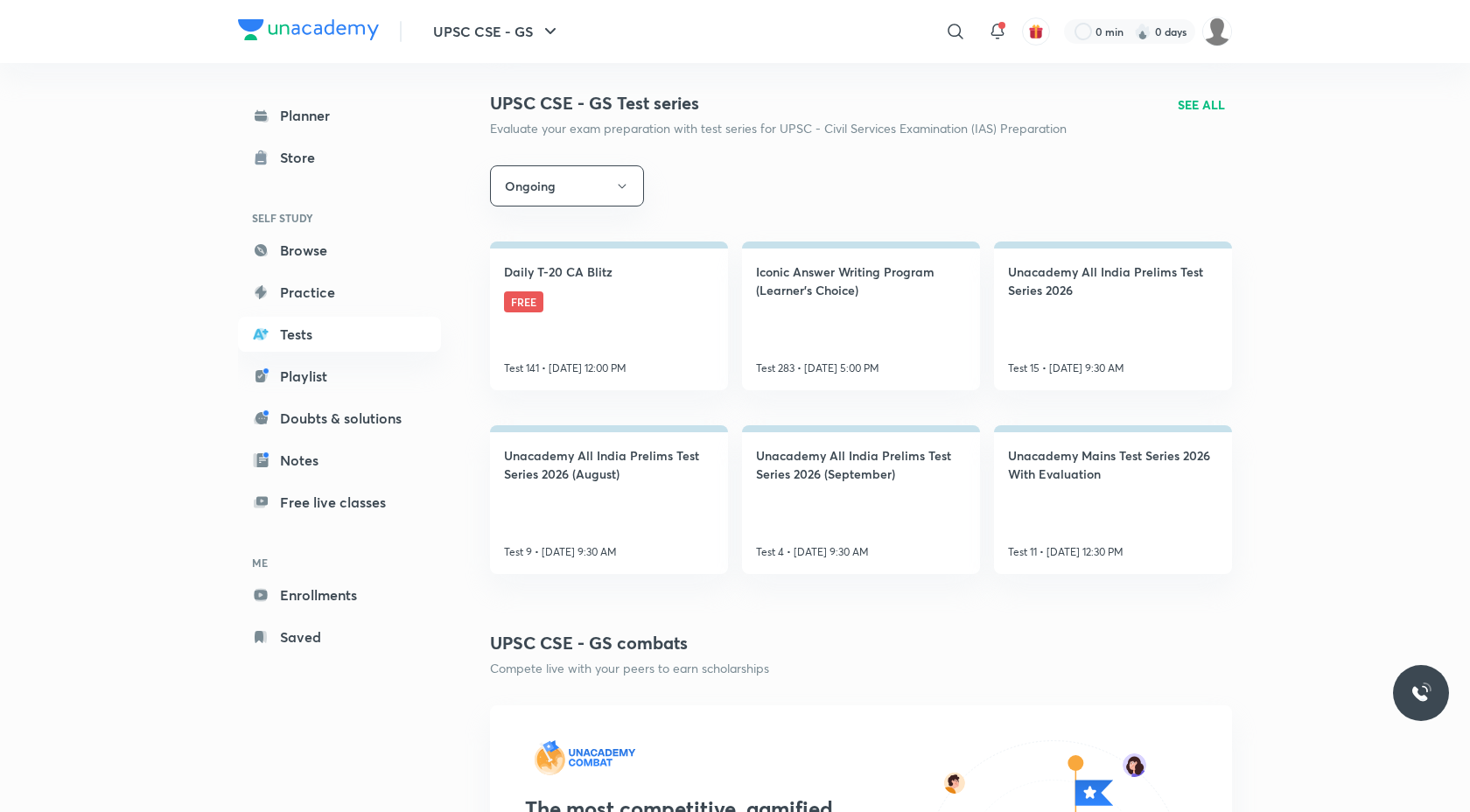
scroll to position [239, 0]
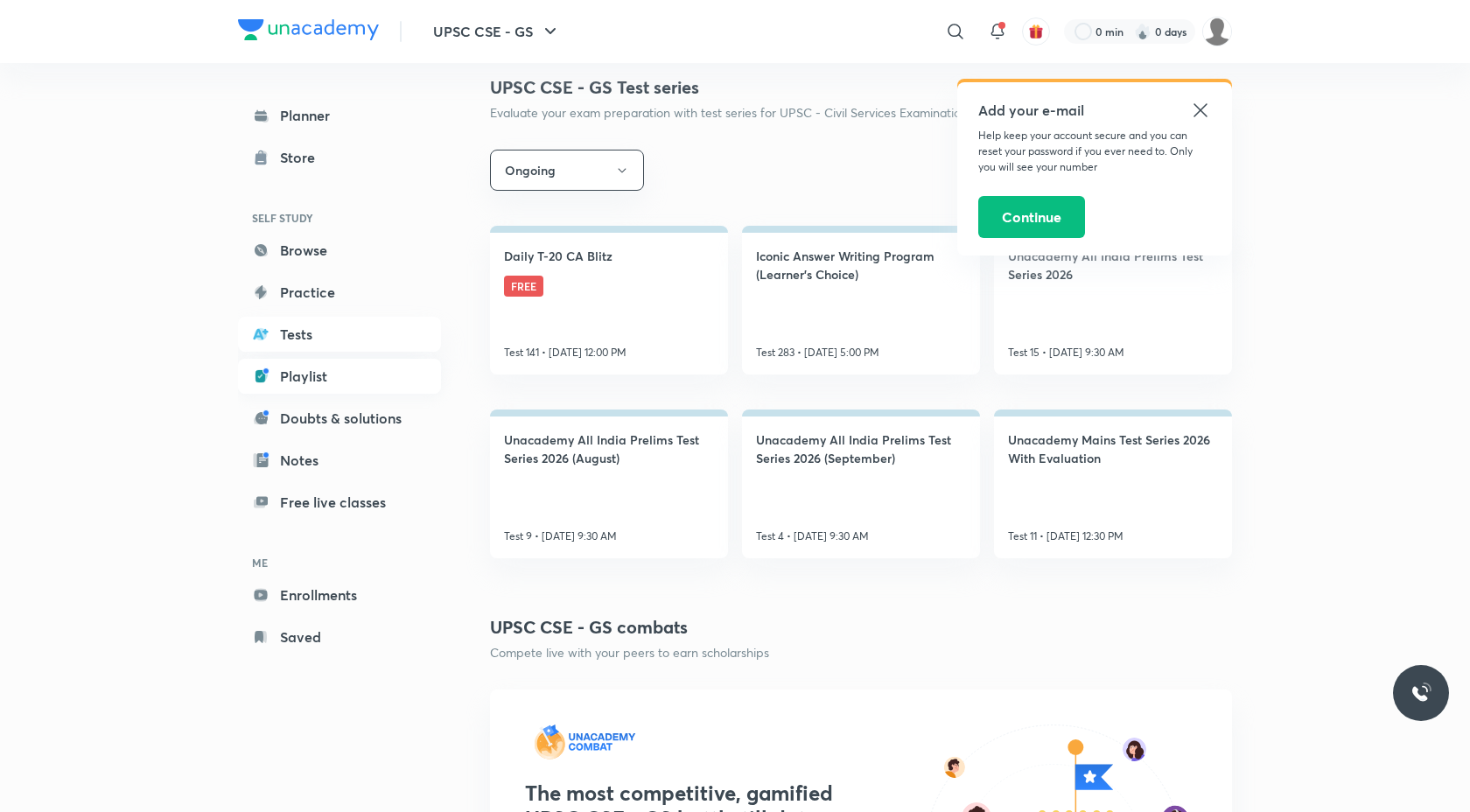
click at [295, 381] on link "Playlist" at bounding box center [339, 375] width 203 height 35
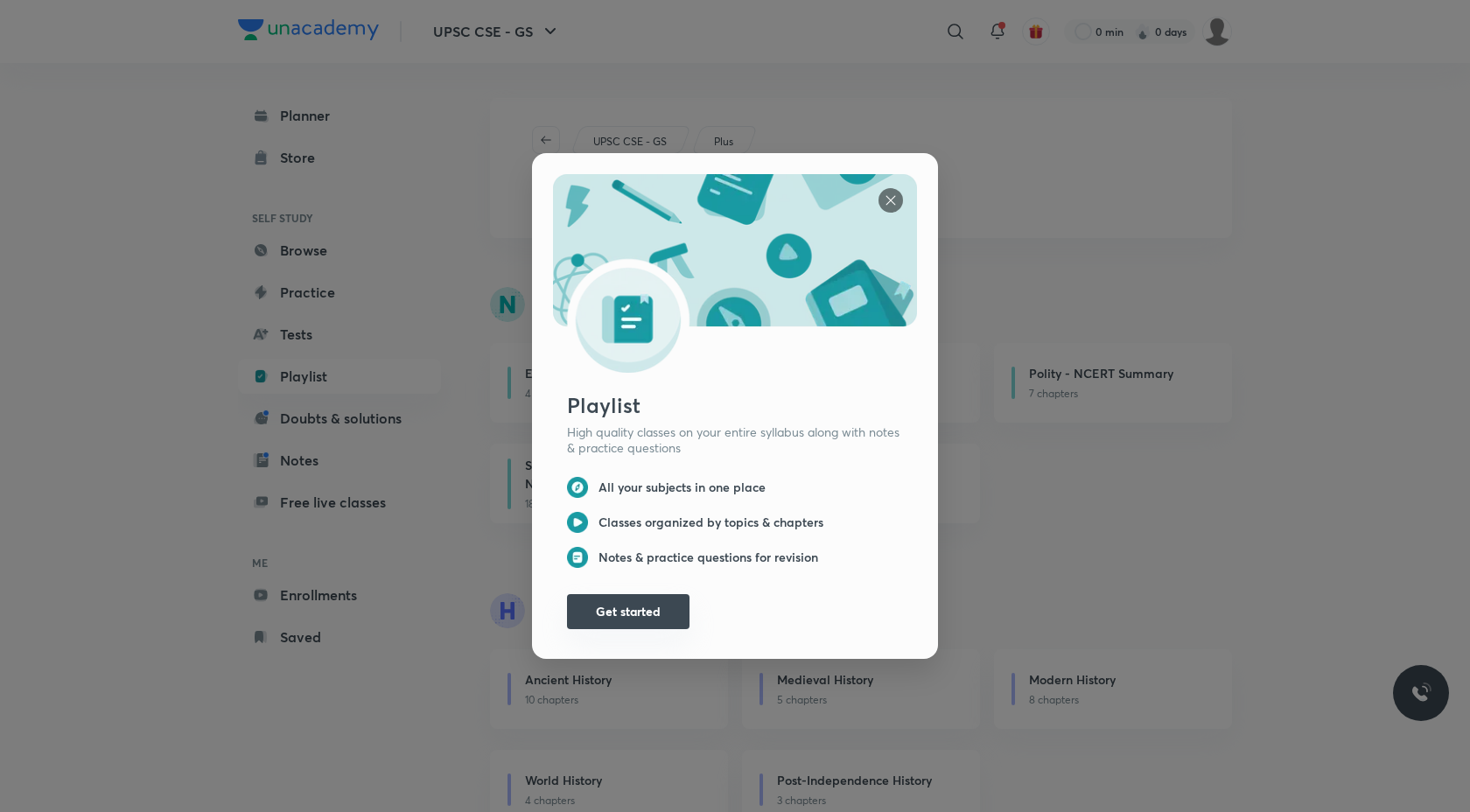
click at [611, 615] on button "Get started" at bounding box center [628, 611] width 122 height 35
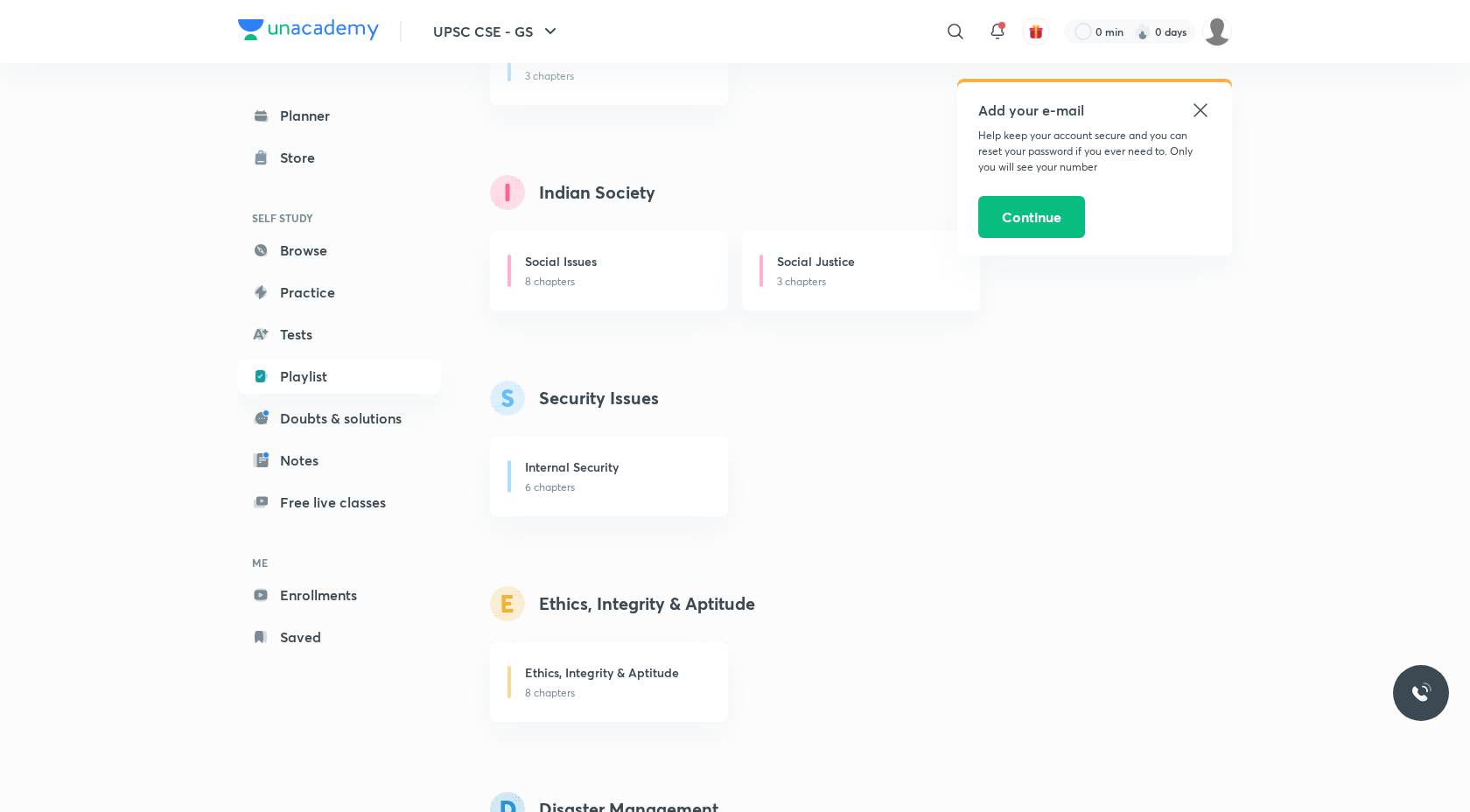
scroll to position [2613, 0]
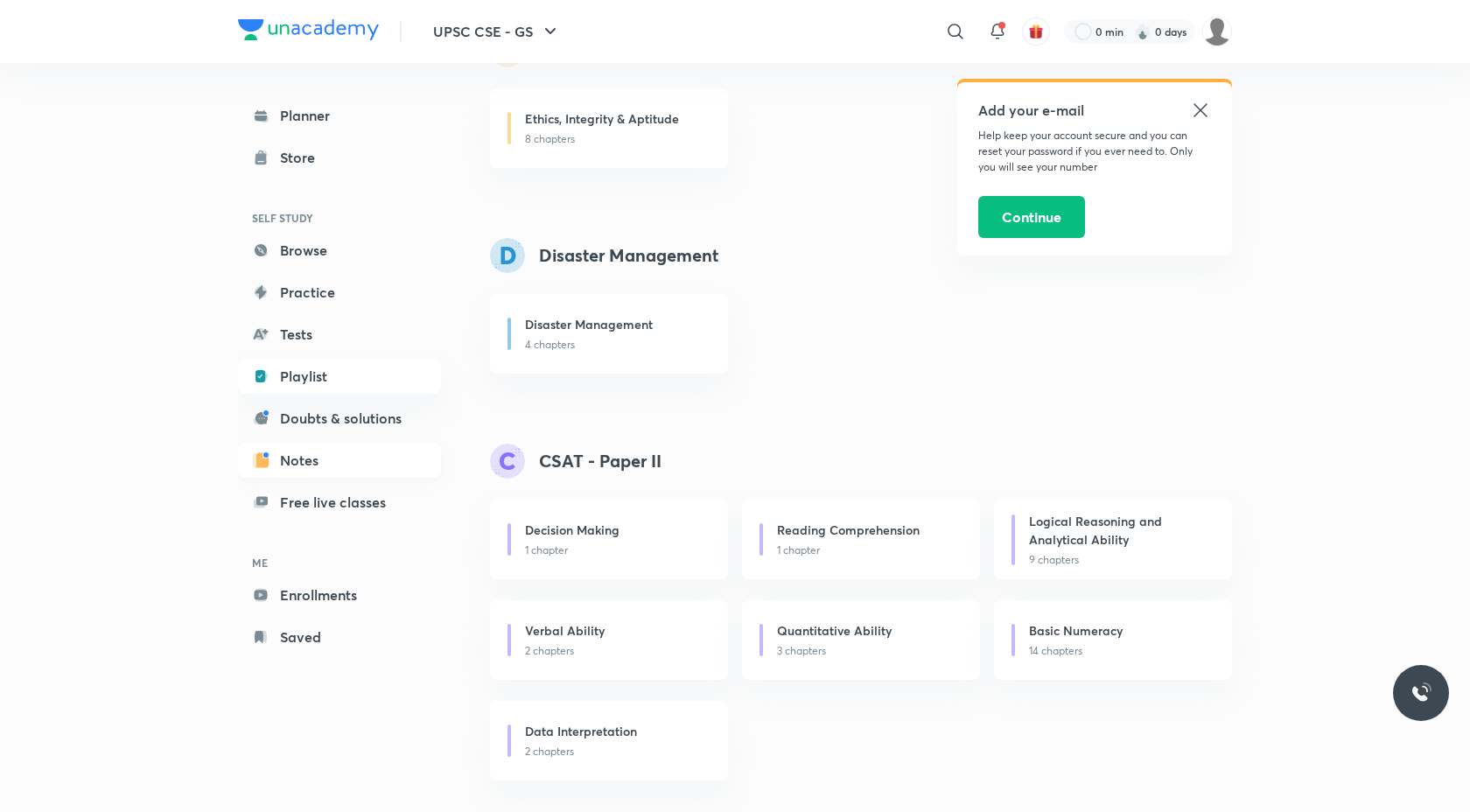
click at [288, 461] on link "Notes" at bounding box center [339, 460] width 203 height 35
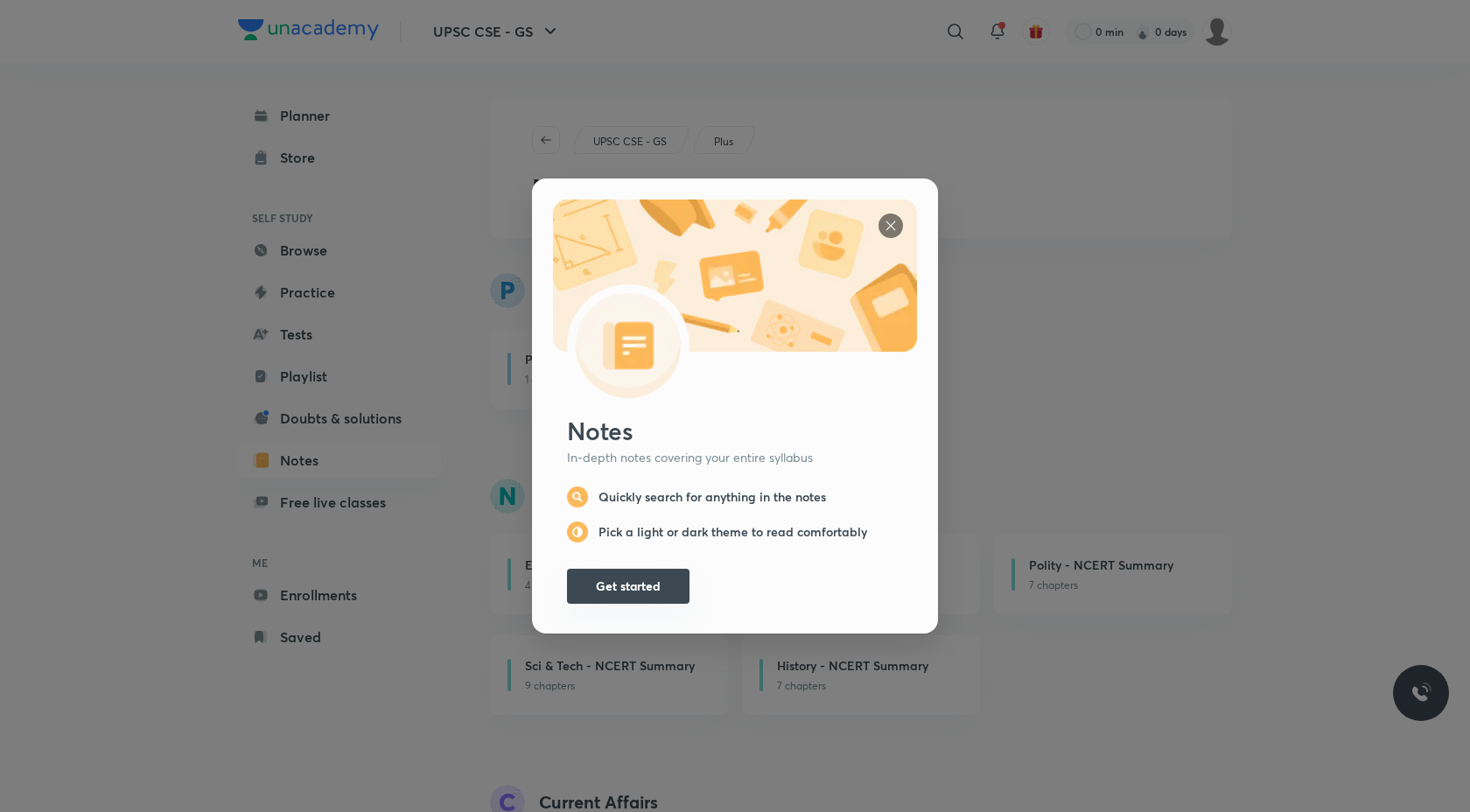
click at [663, 580] on button "Get started" at bounding box center [628, 586] width 122 height 35
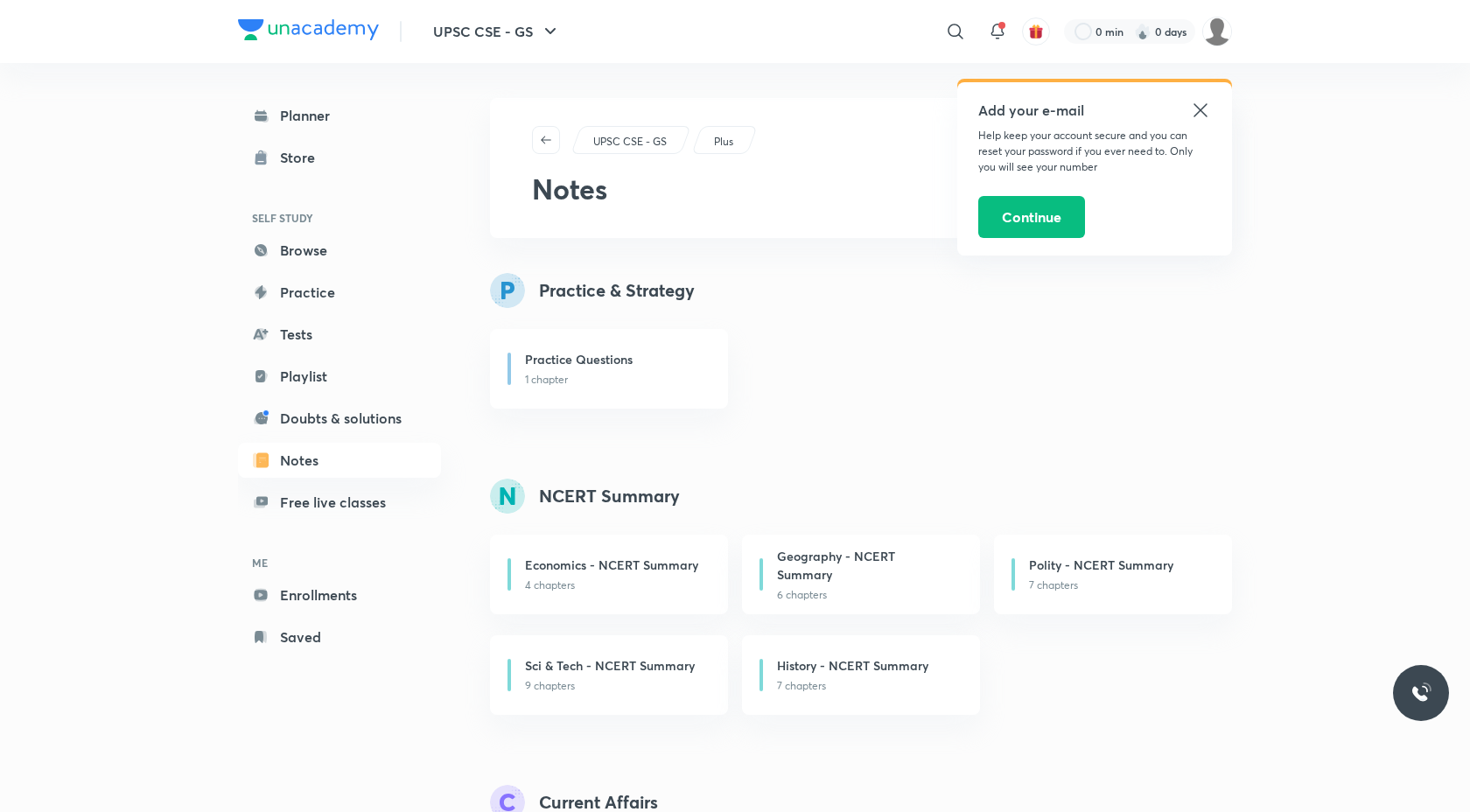
click at [1192, 114] on icon at bounding box center [1201, 110] width 21 height 21
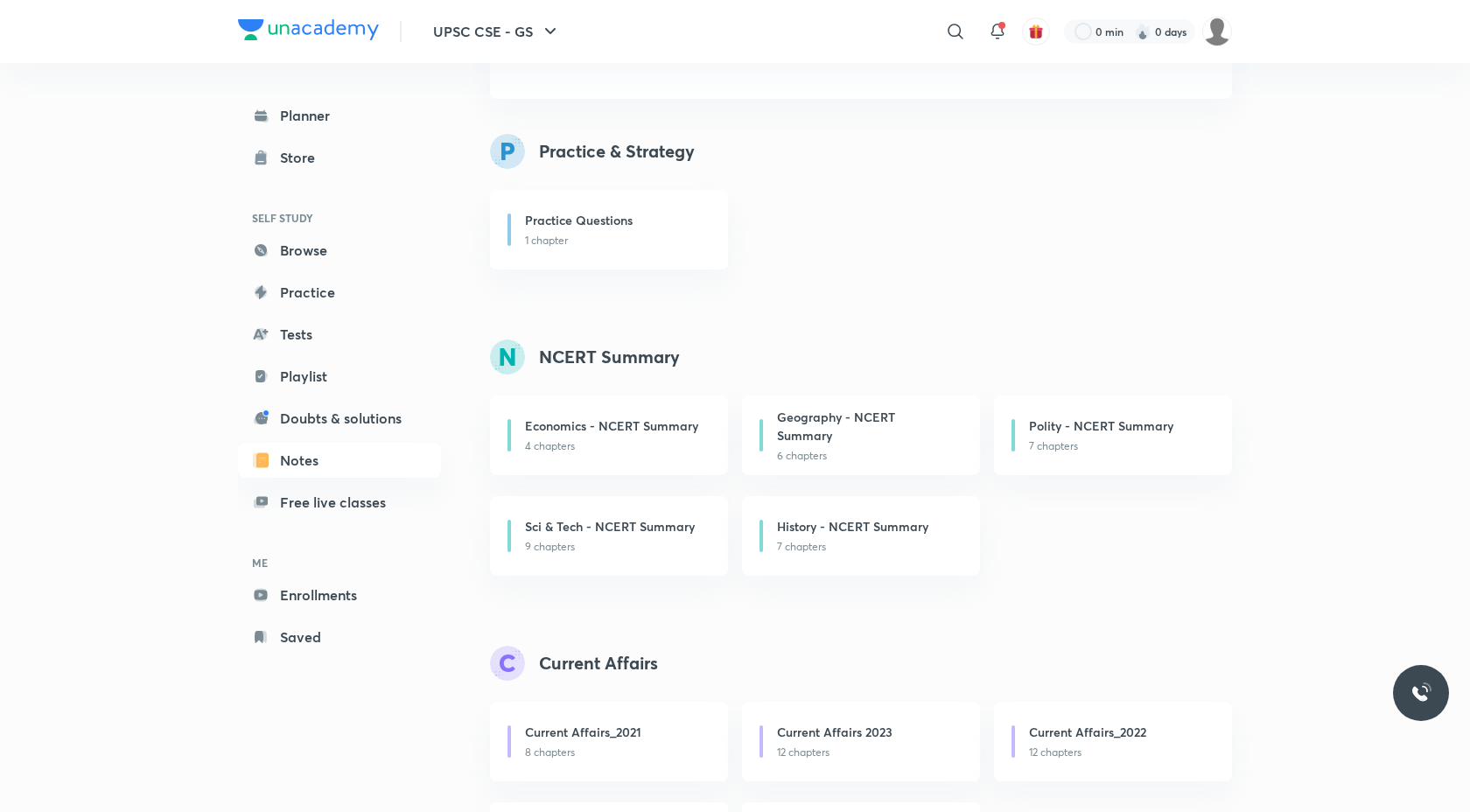
scroll to position [173, 0]
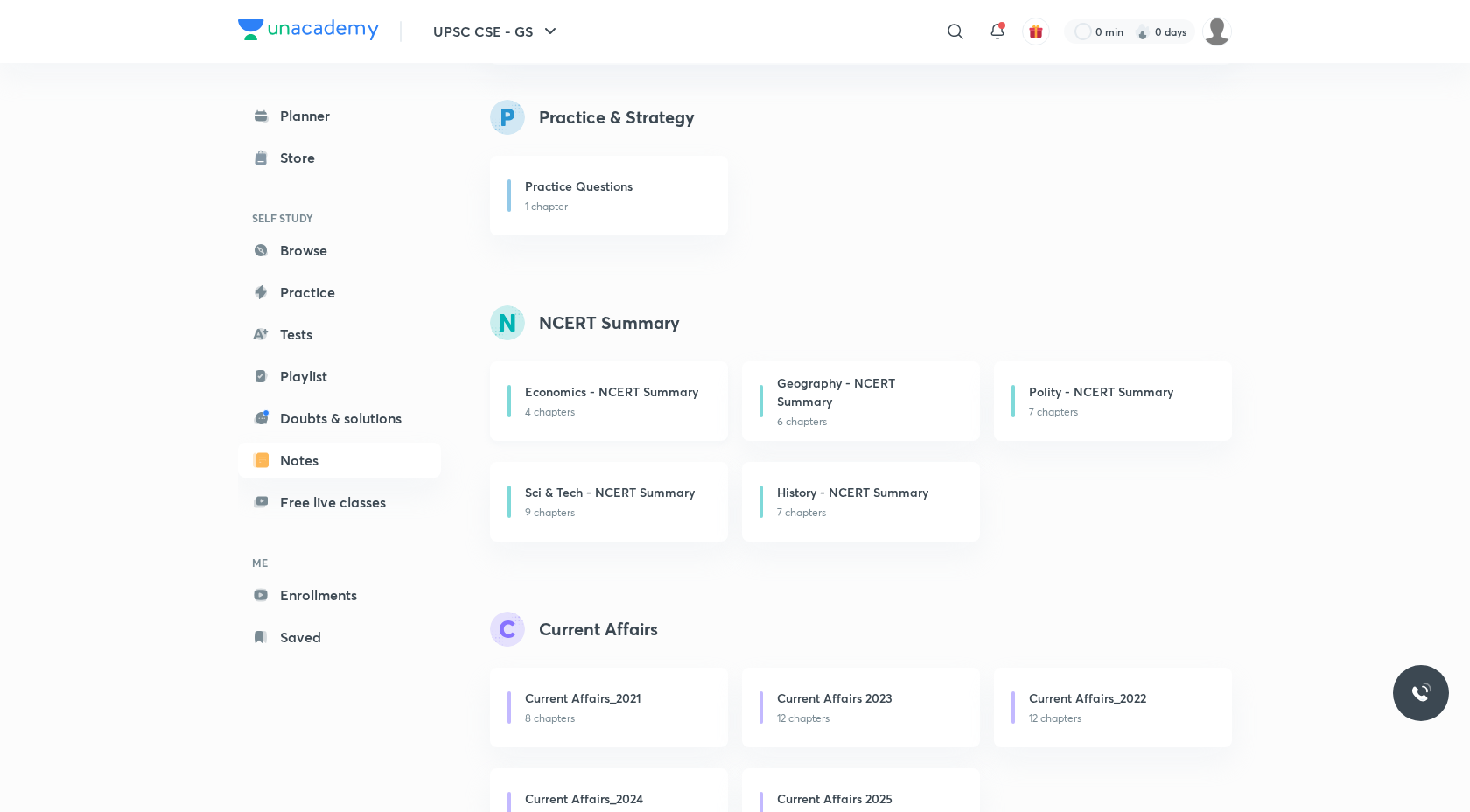
click at [586, 399] on h6 "Economics - NCERT Summary" at bounding box center [611, 391] width 173 height 19
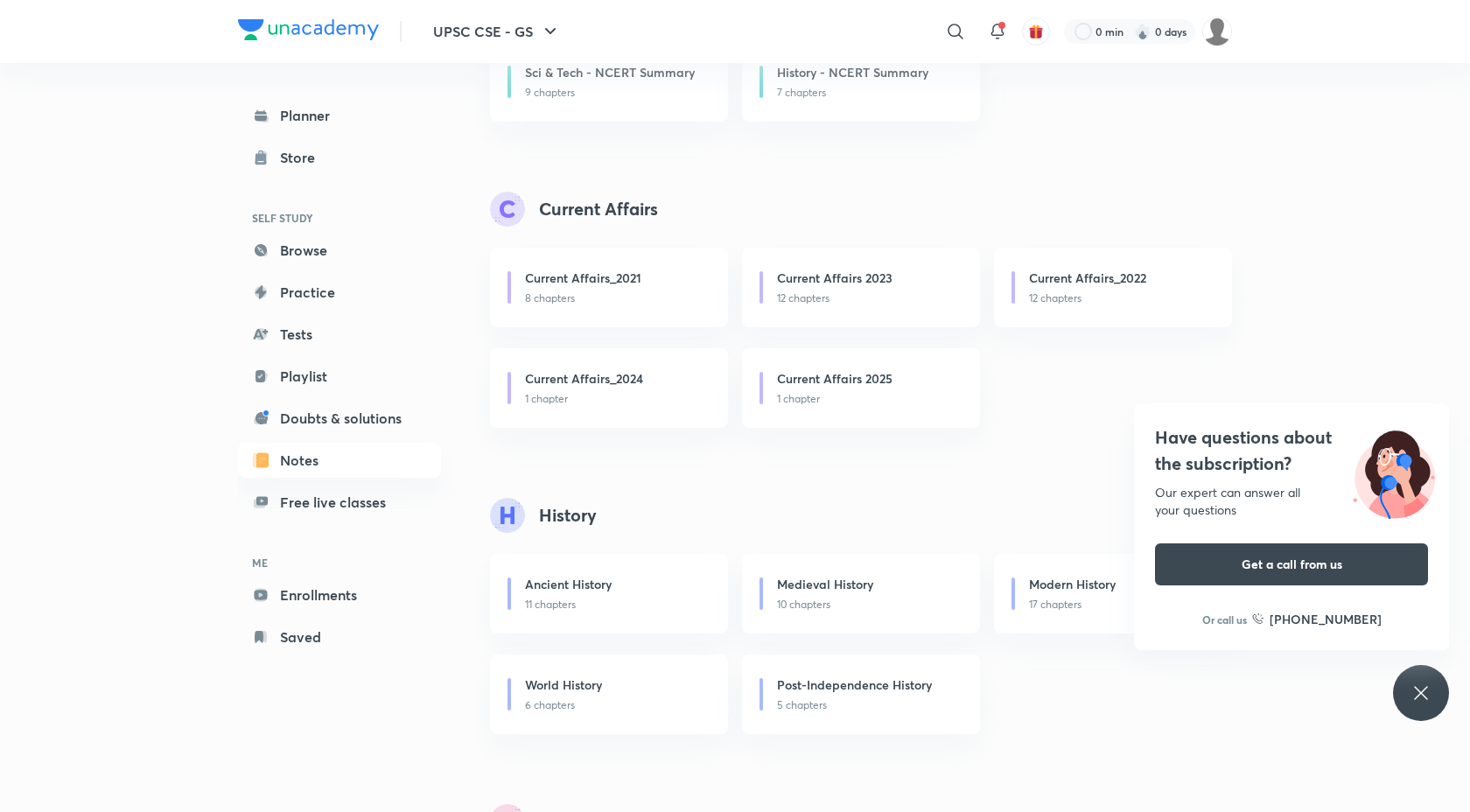
scroll to position [596, 0]
click at [808, 379] on h6 "Current Affairs 2025" at bounding box center [834, 374] width 115 height 19
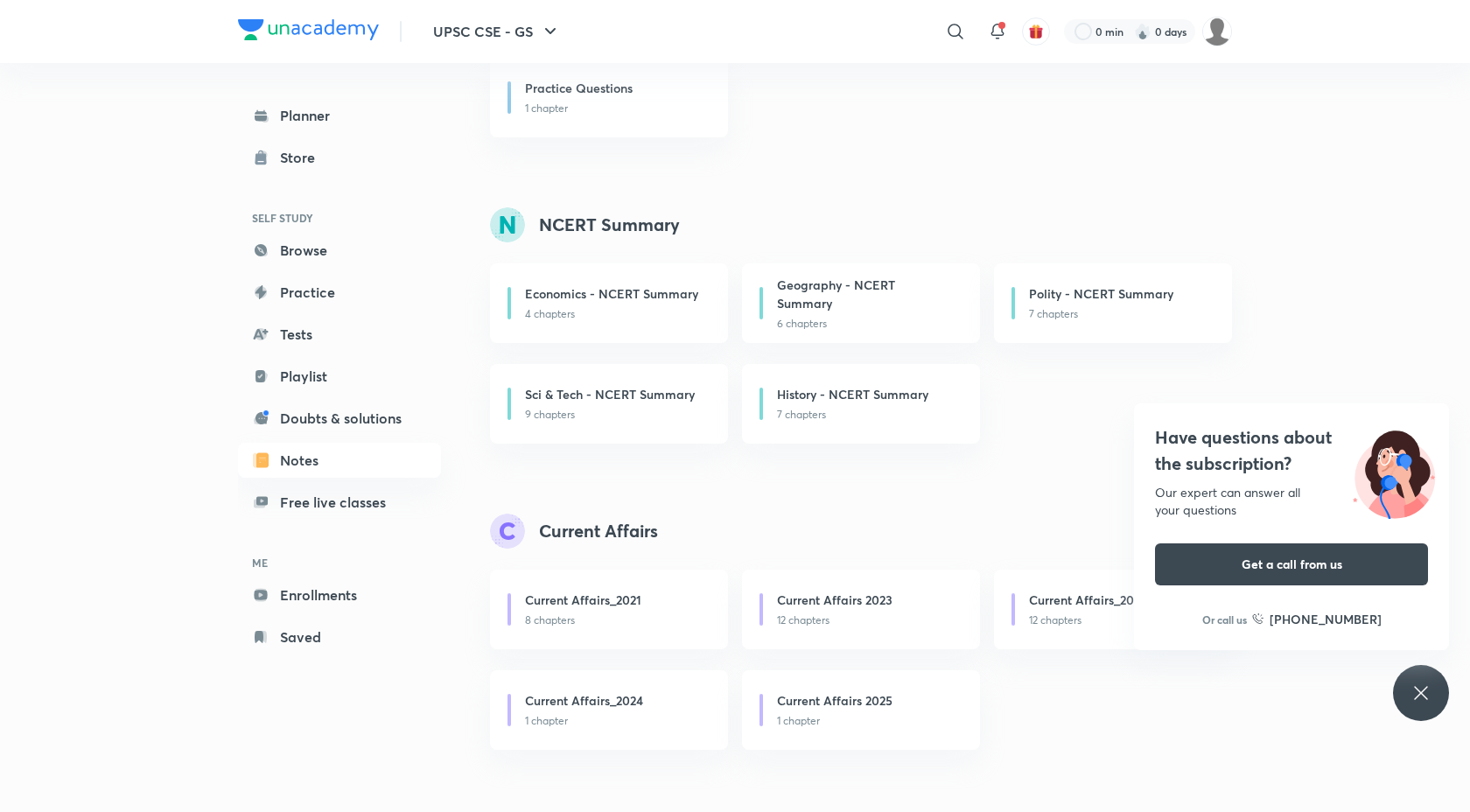
scroll to position [0, 0]
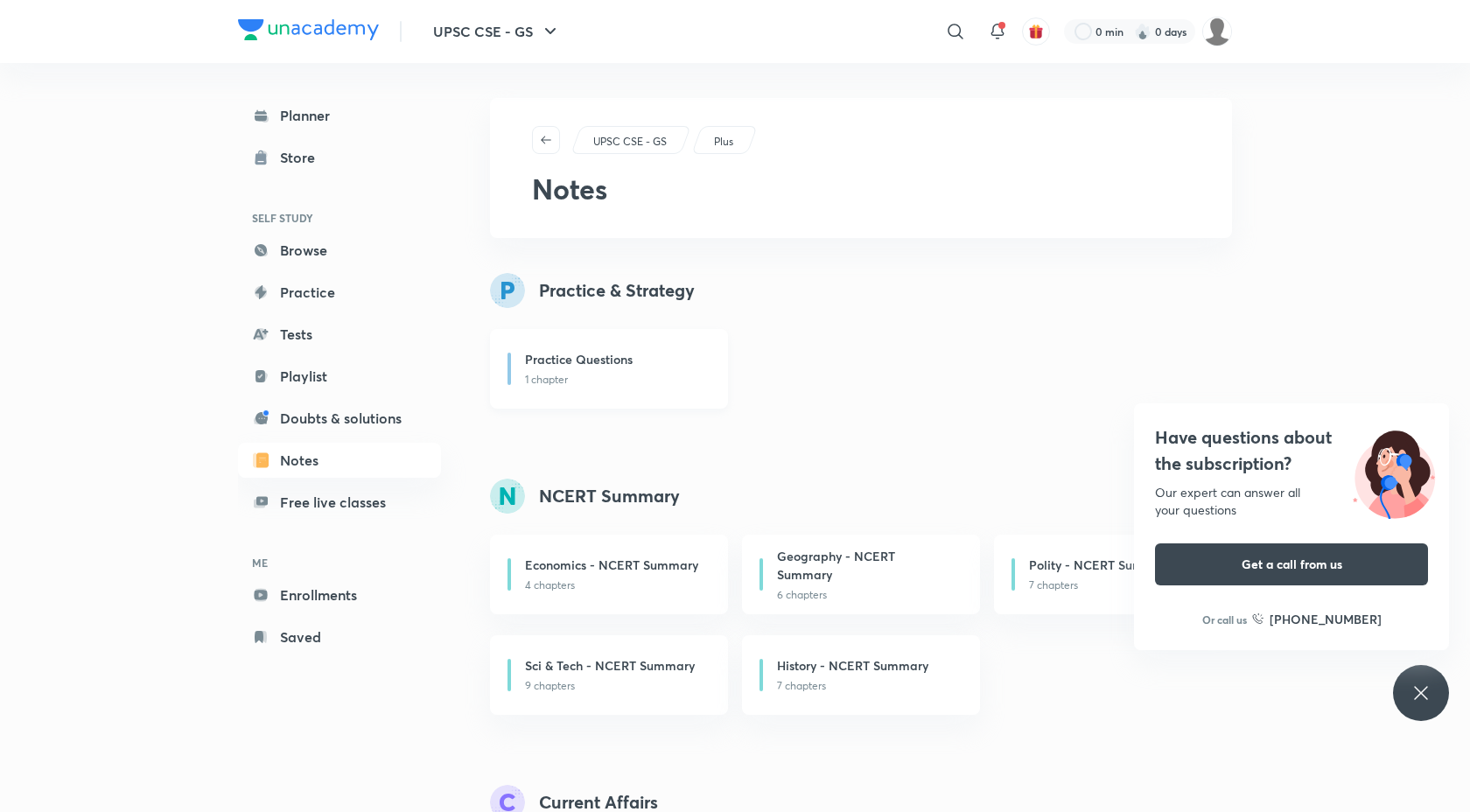
click at [569, 365] on h6 "Practice Questions" at bounding box center [578, 359] width 107 height 19
click at [334, 420] on link "Doubts & solutions" at bounding box center [339, 418] width 203 height 35
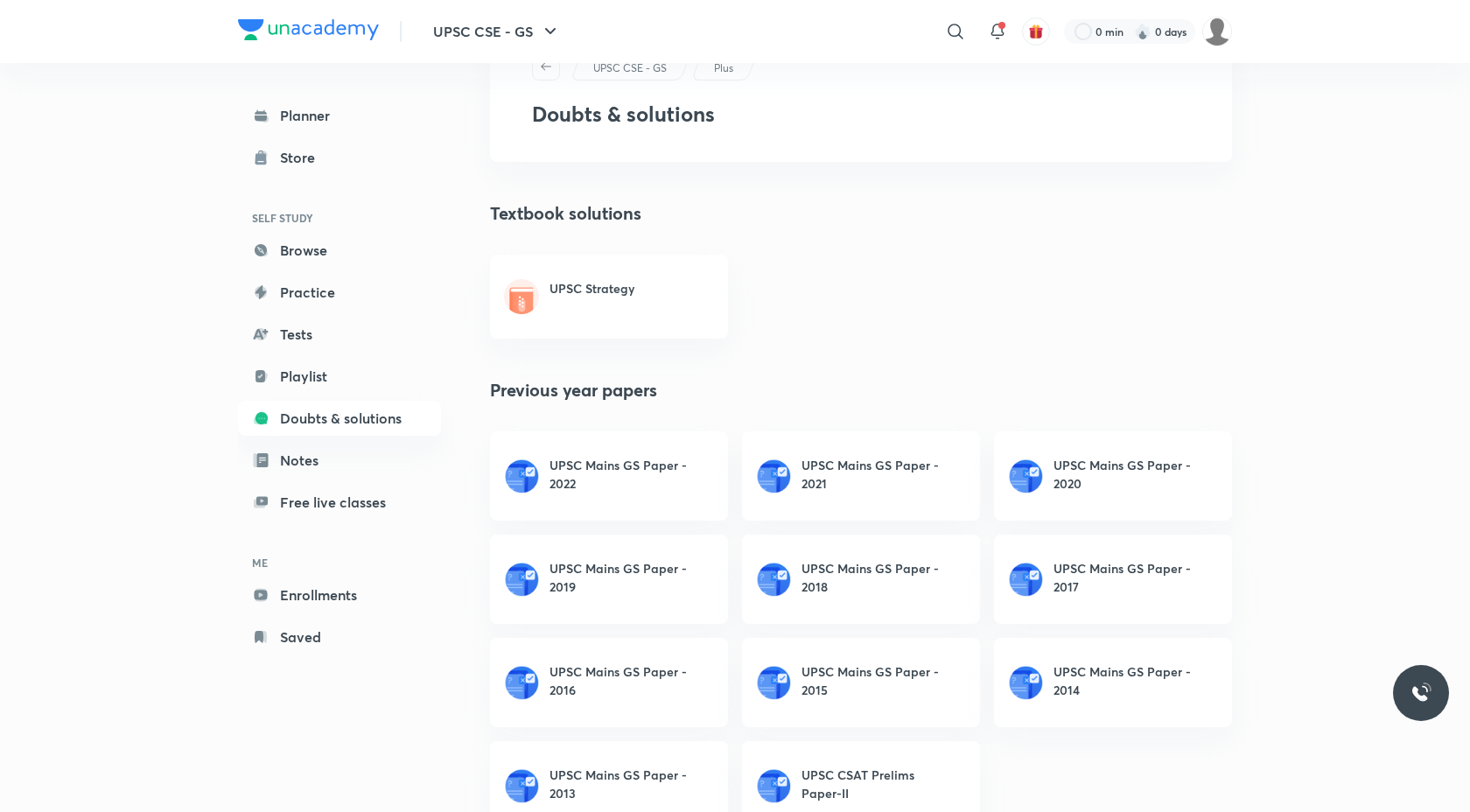
scroll to position [130, 0]
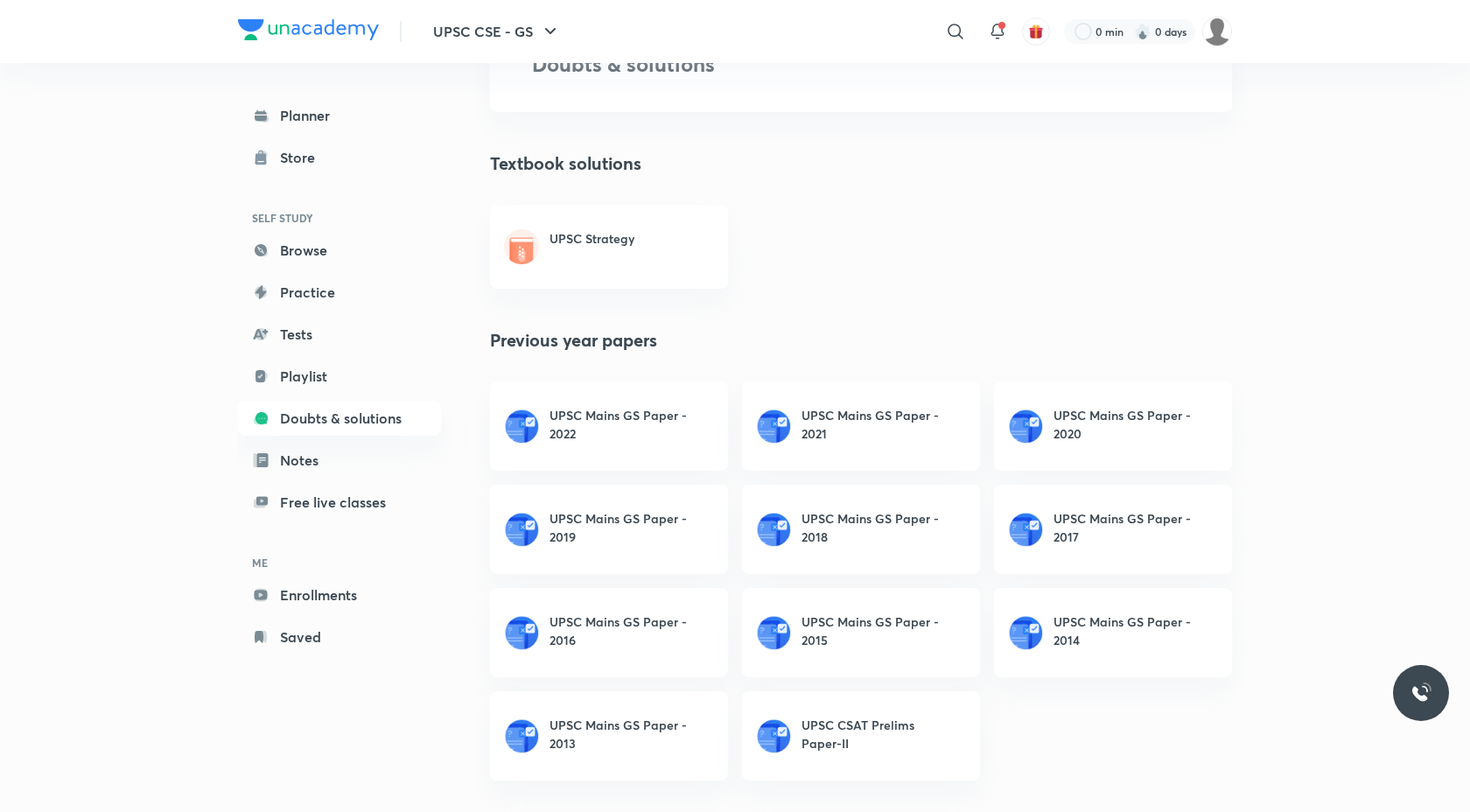
click at [571, 227] on link "UPSC Strategy" at bounding box center [609, 247] width 238 height 84
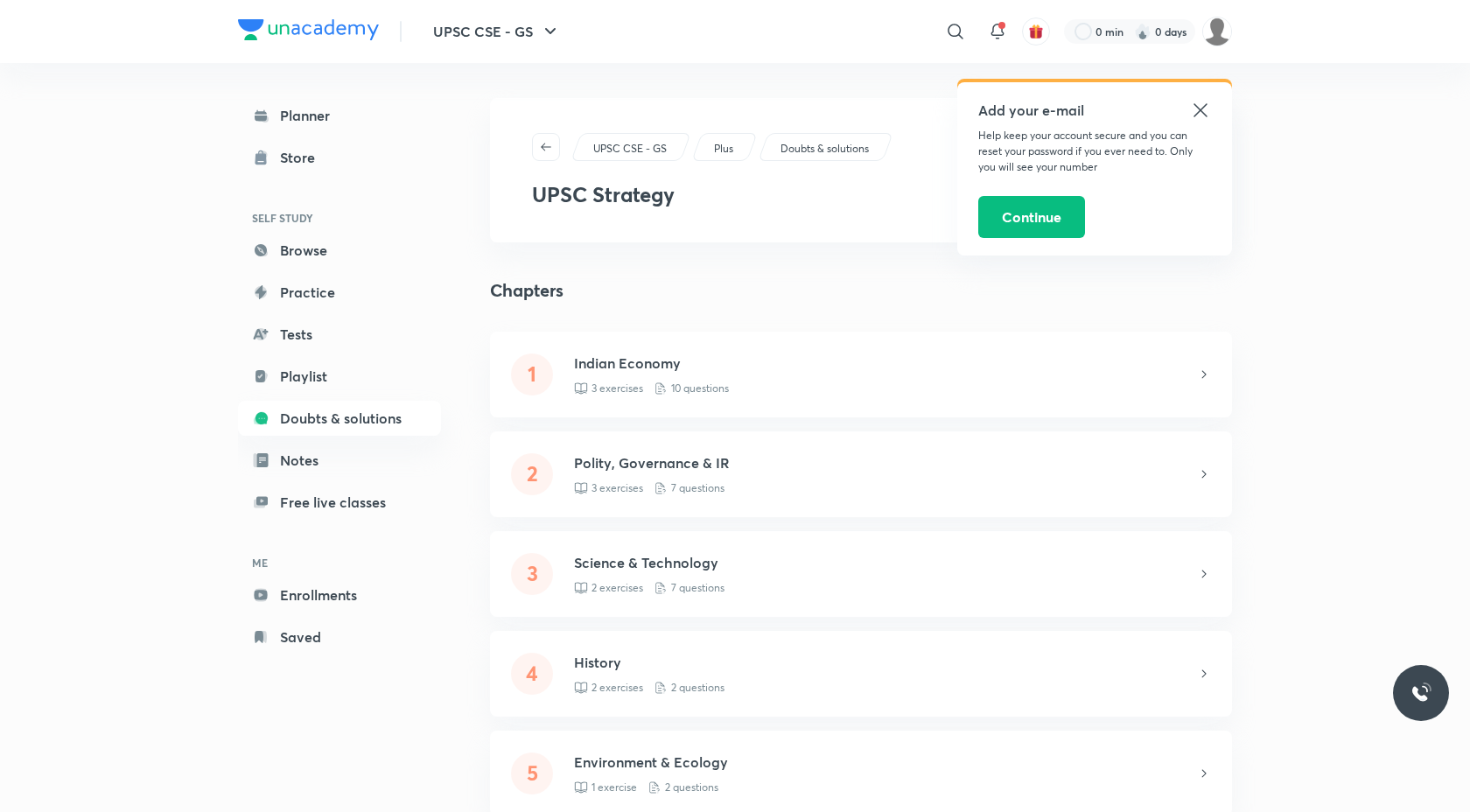
click at [1200, 107] on icon at bounding box center [1201, 110] width 21 height 21
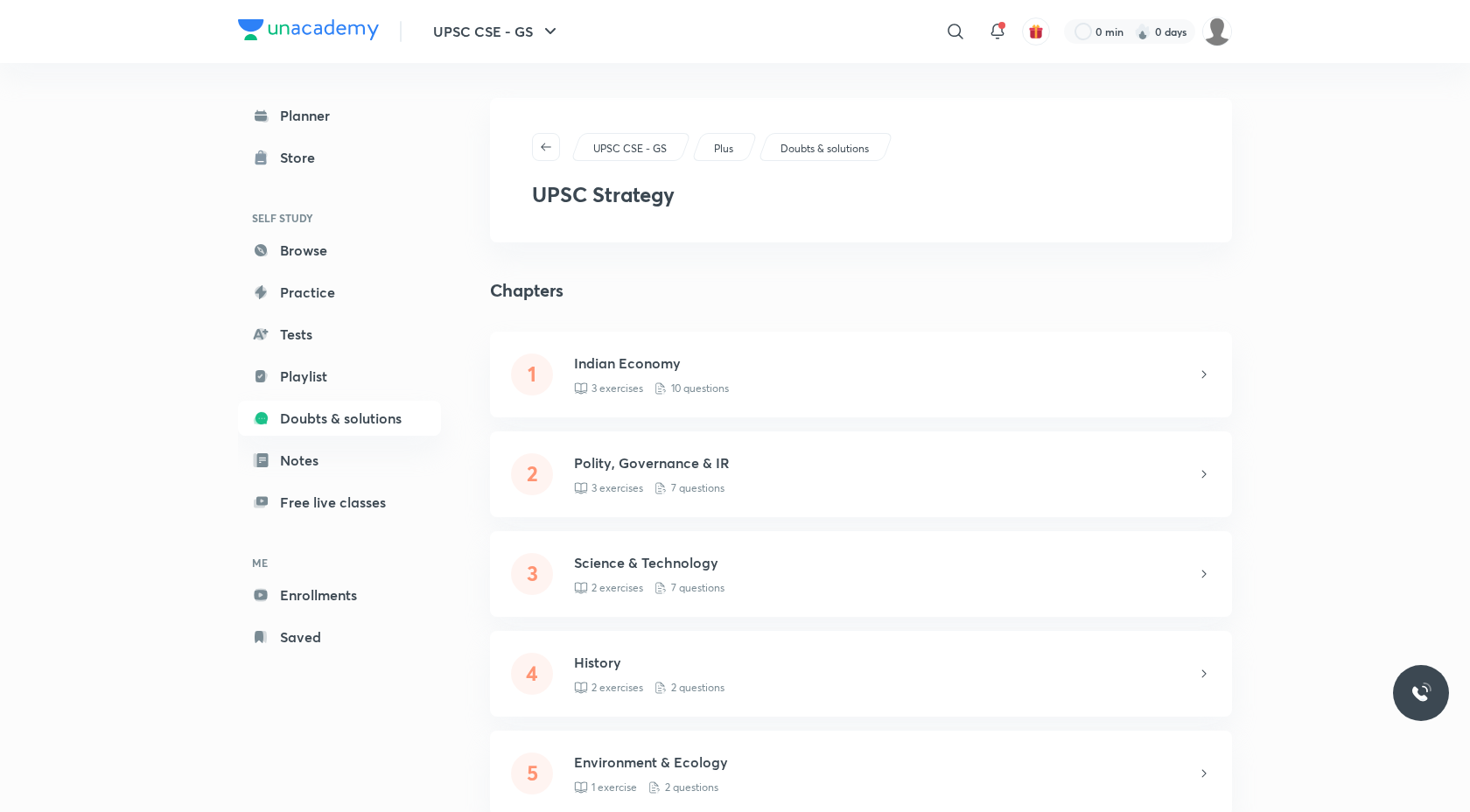
click at [598, 384] on p "3 exercises" at bounding box center [617, 389] width 51 height 16
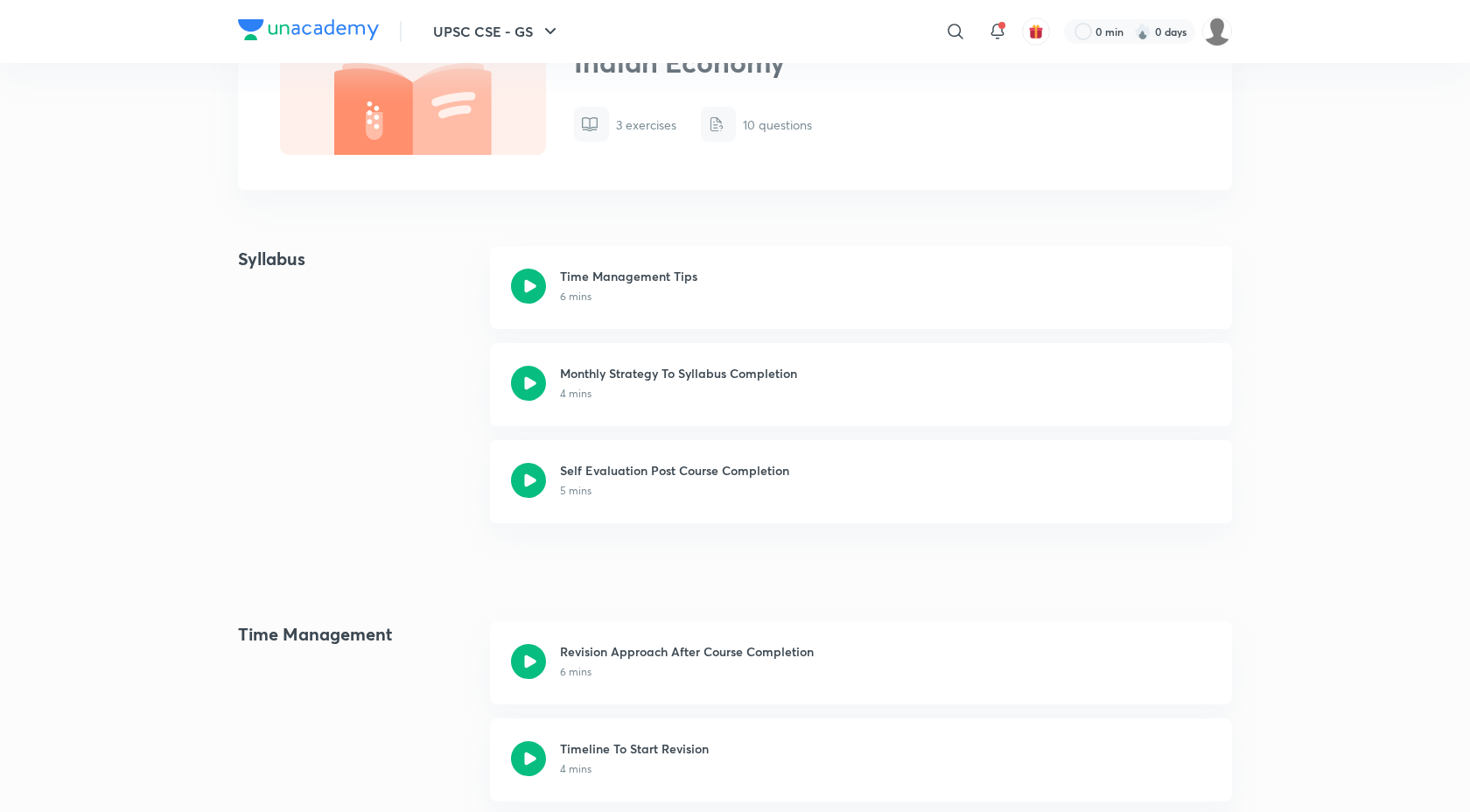
scroll to position [161, 0]
click at [532, 284] on icon at bounding box center [528, 283] width 35 height 35
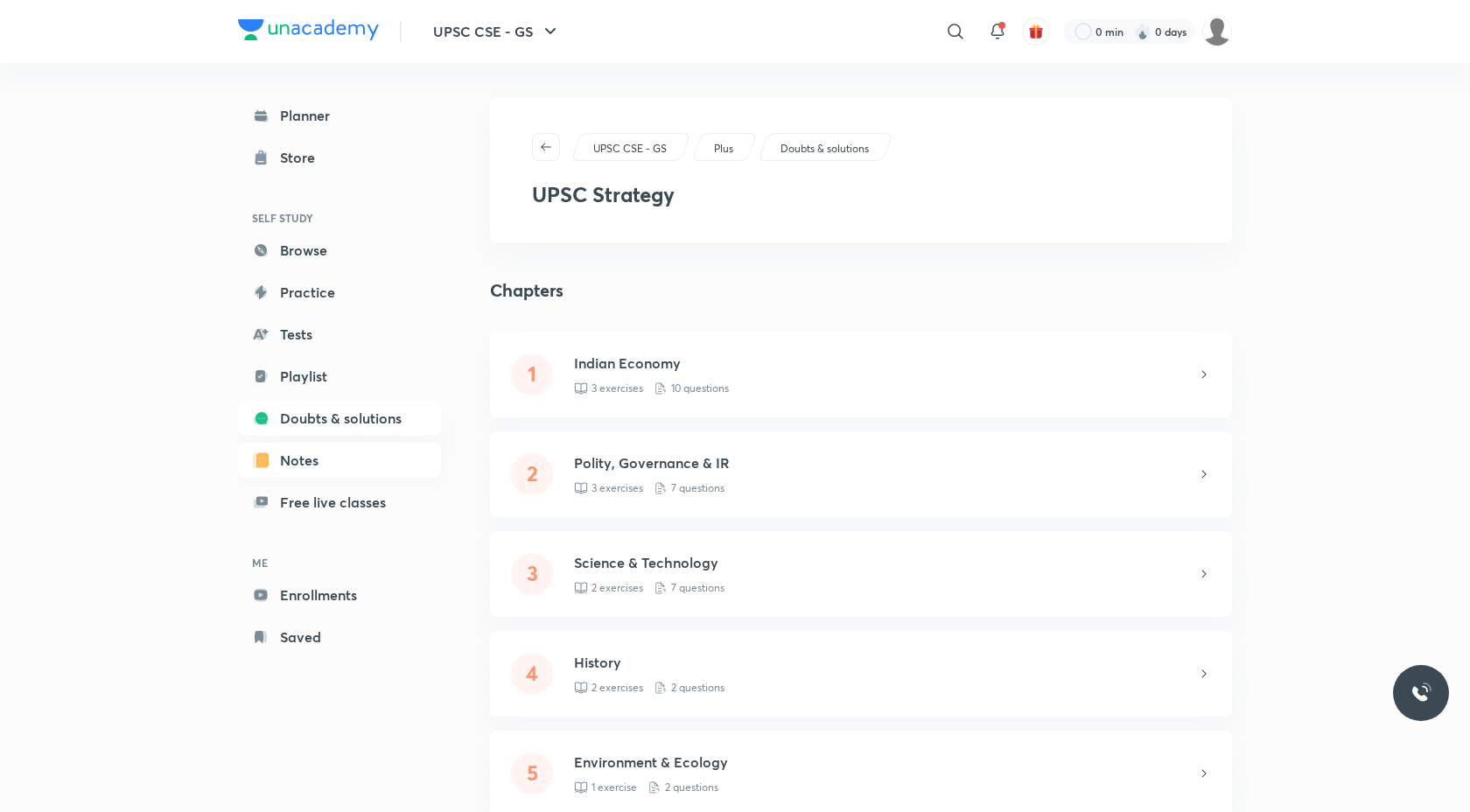
click at [292, 465] on link "Notes" at bounding box center [339, 460] width 203 height 35
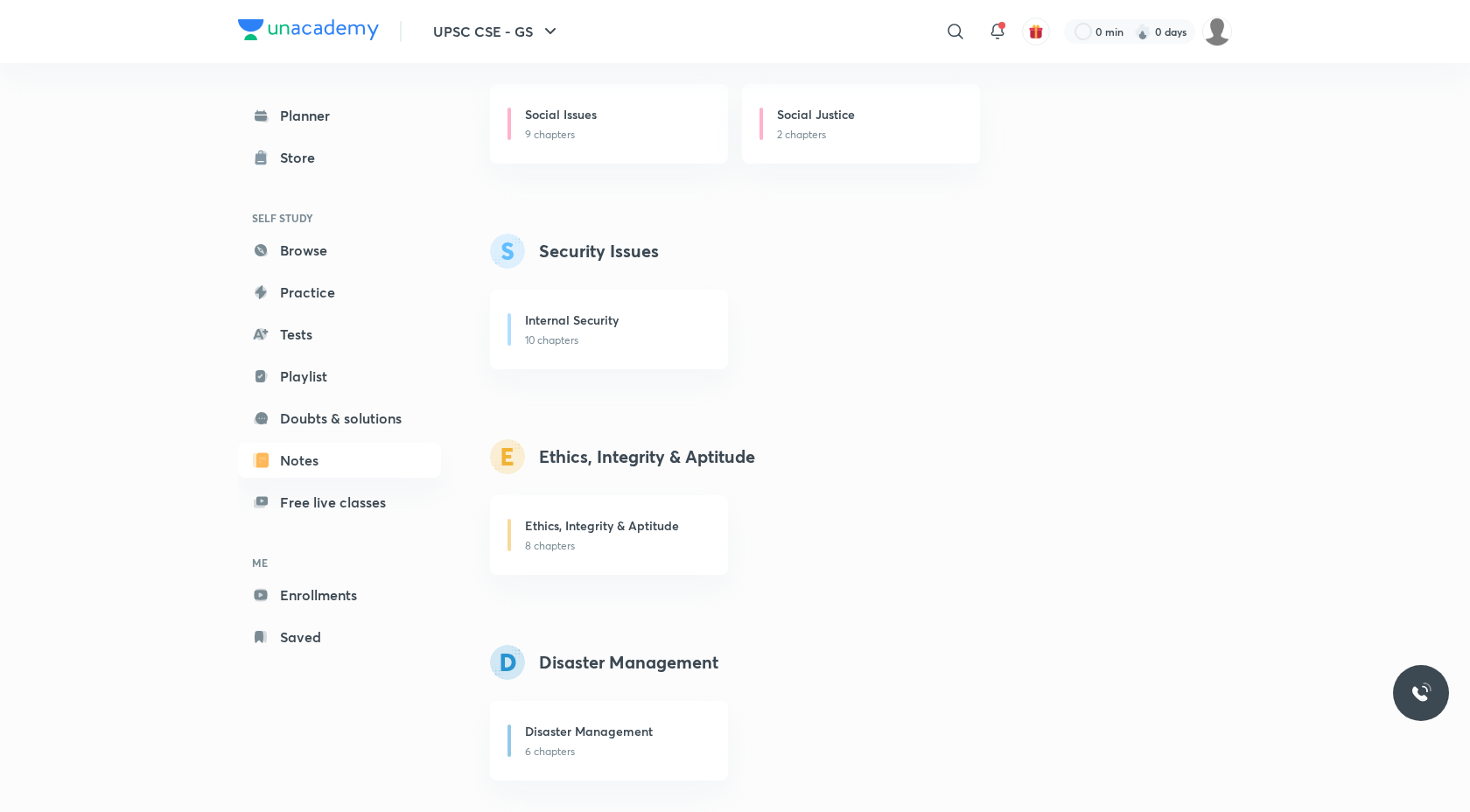
scroll to position [2690, 0]
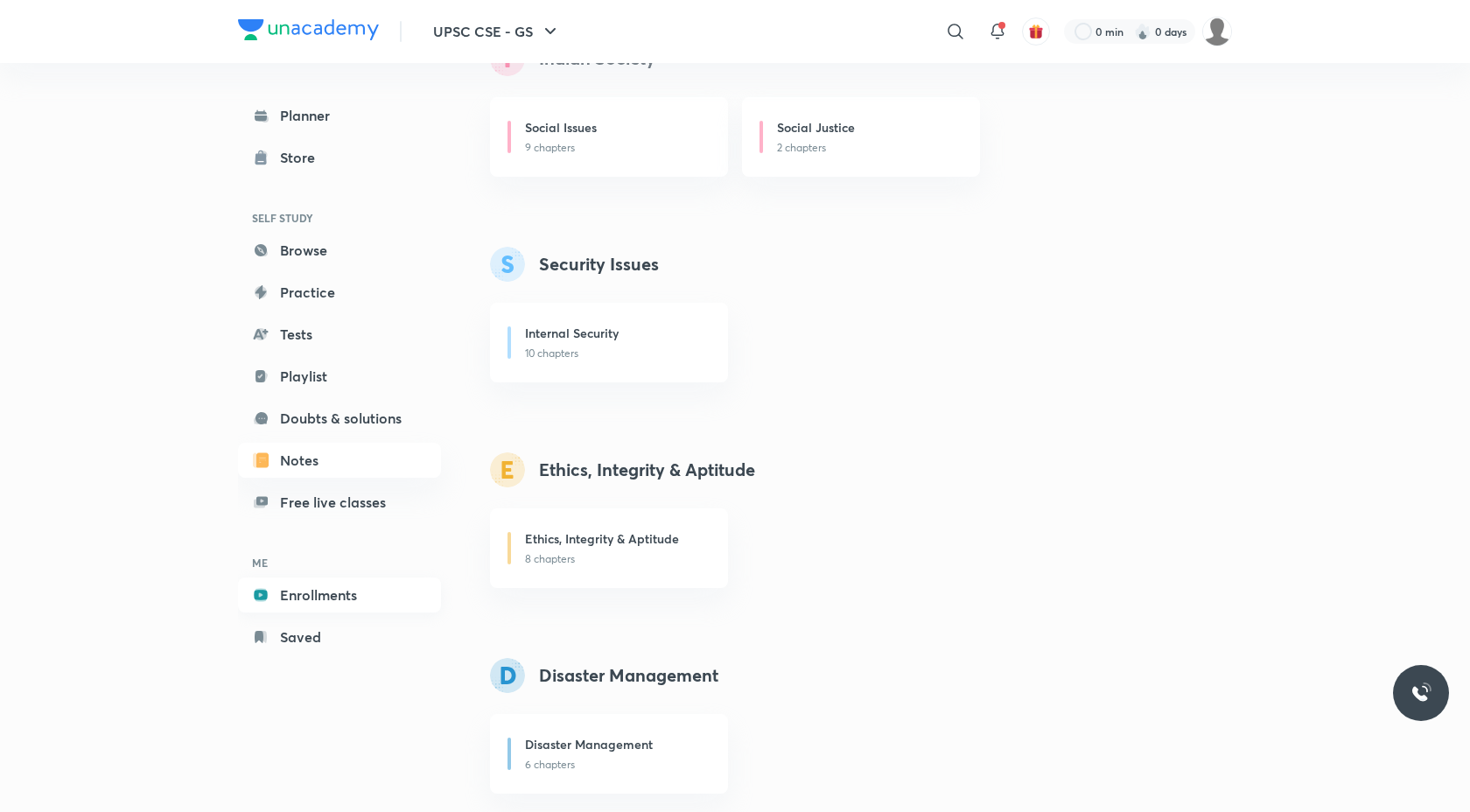
click at [327, 588] on link "Enrollments" at bounding box center [339, 595] width 203 height 35
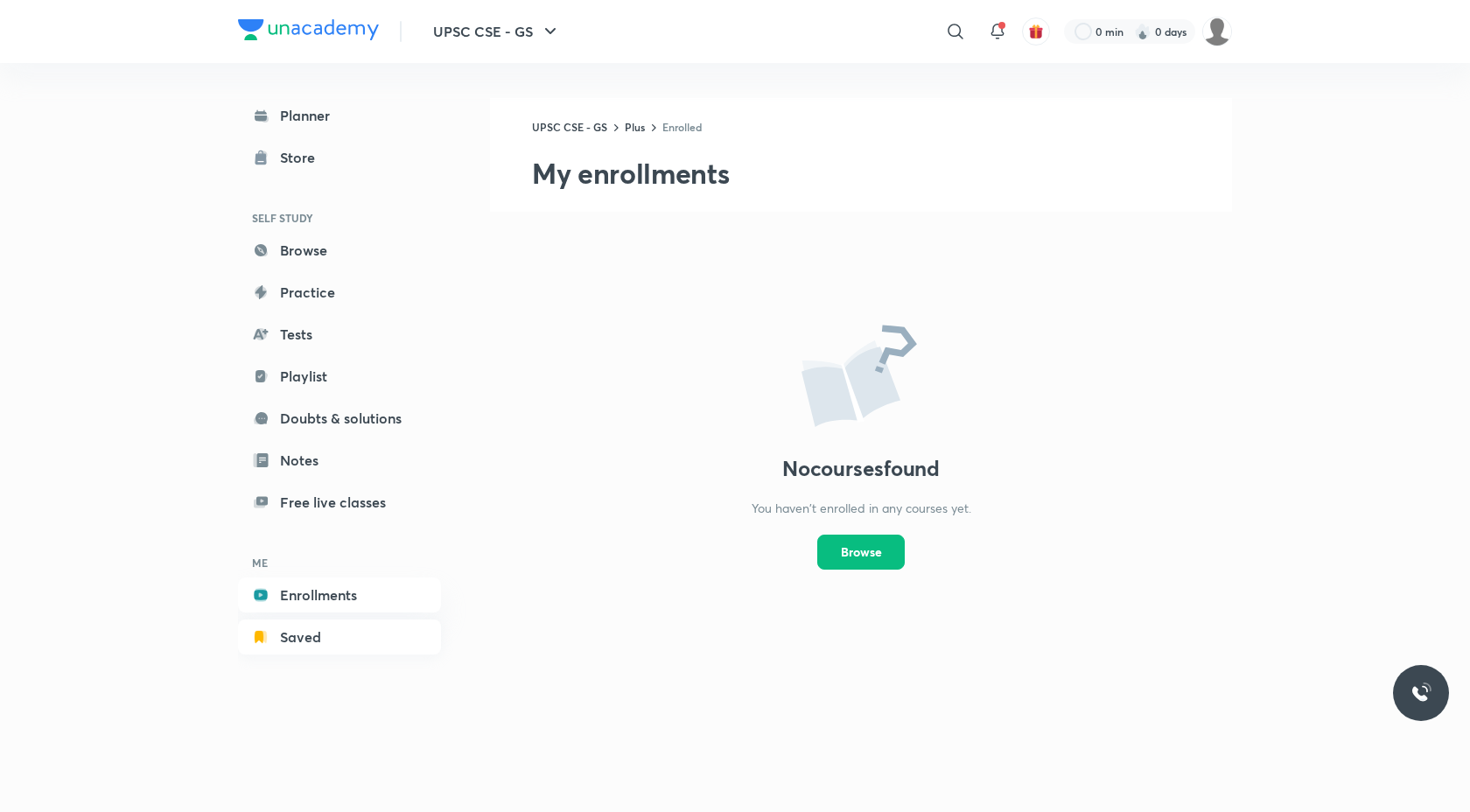
click at [344, 635] on link "Saved" at bounding box center [339, 636] width 203 height 35
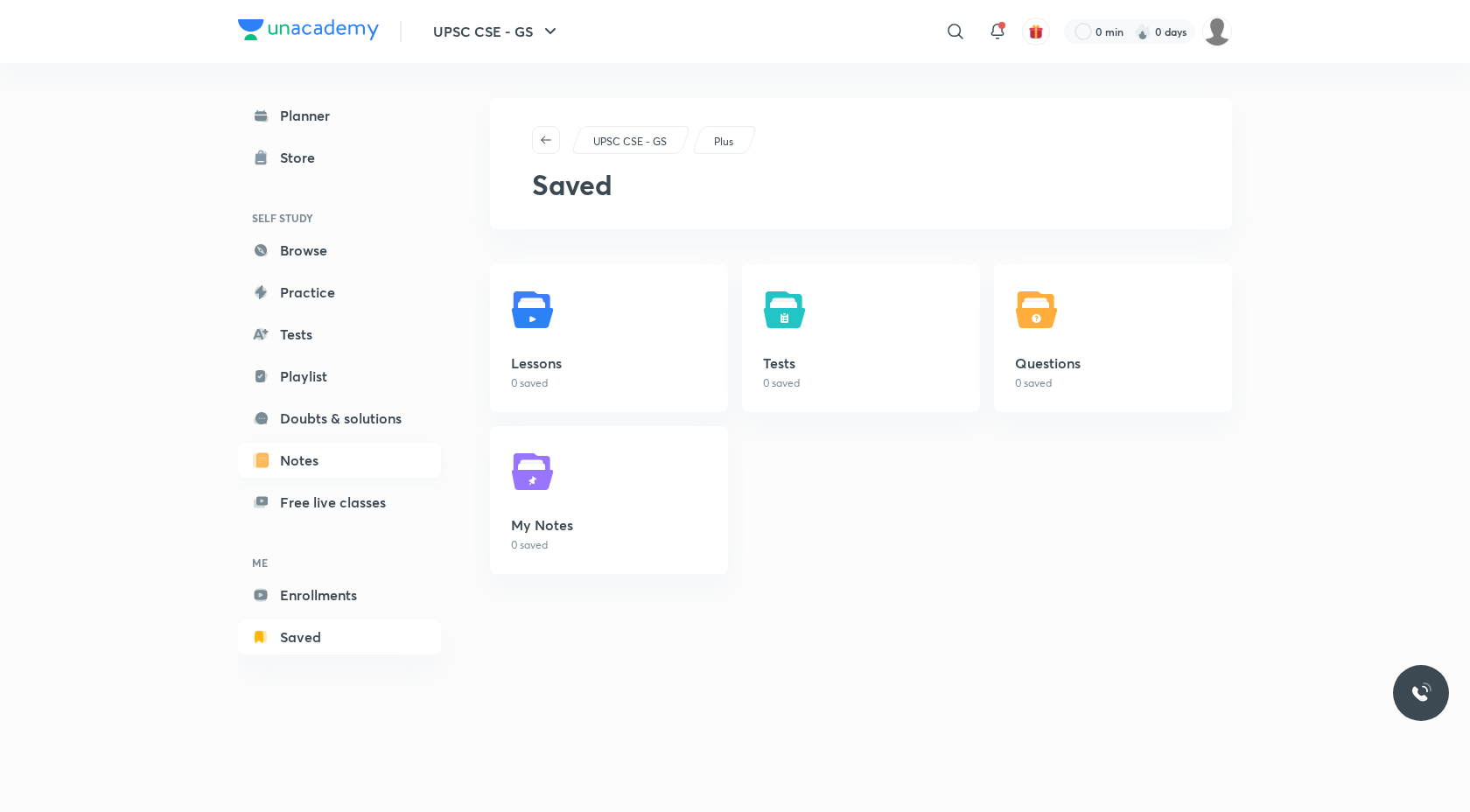
click at [325, 454] on link "Notes" at bounding box center [339, 460] width 203 height 35
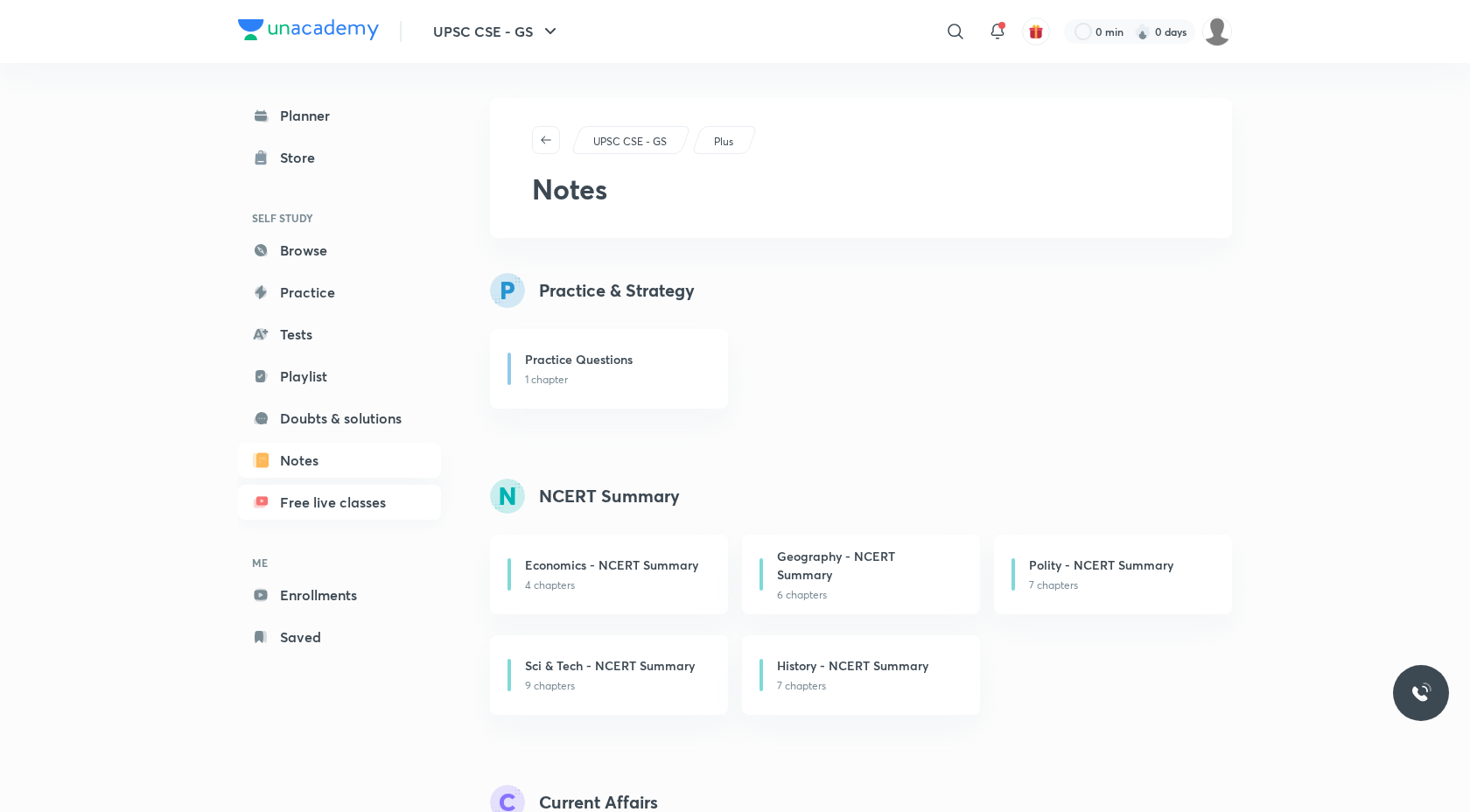
click at [326, 490] on link "Free live classes" at bounding box center [339, 501] width 203 height 35
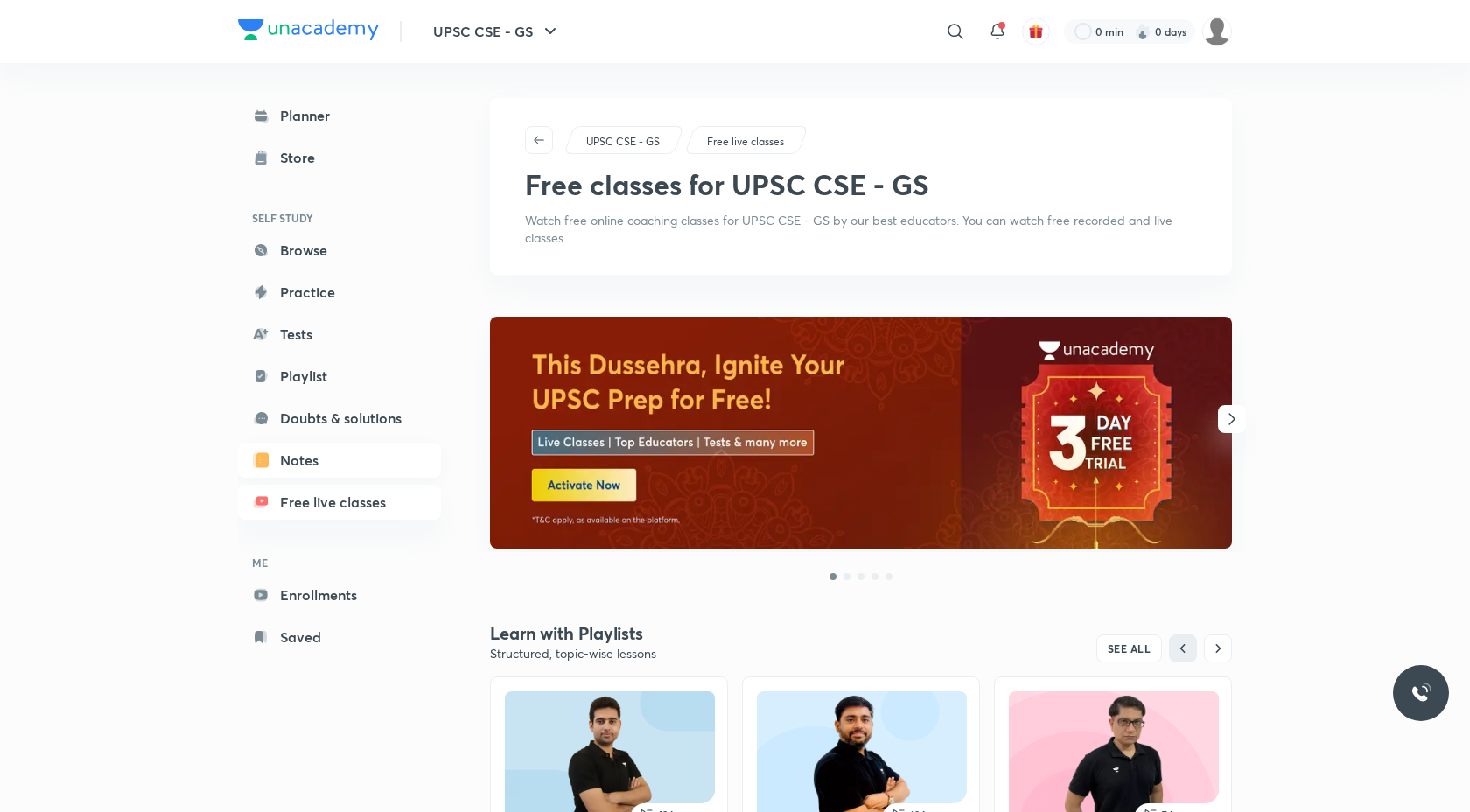
click at [332, 467] on link "Notes" at bounding box center [339, 460] width 203 height 35
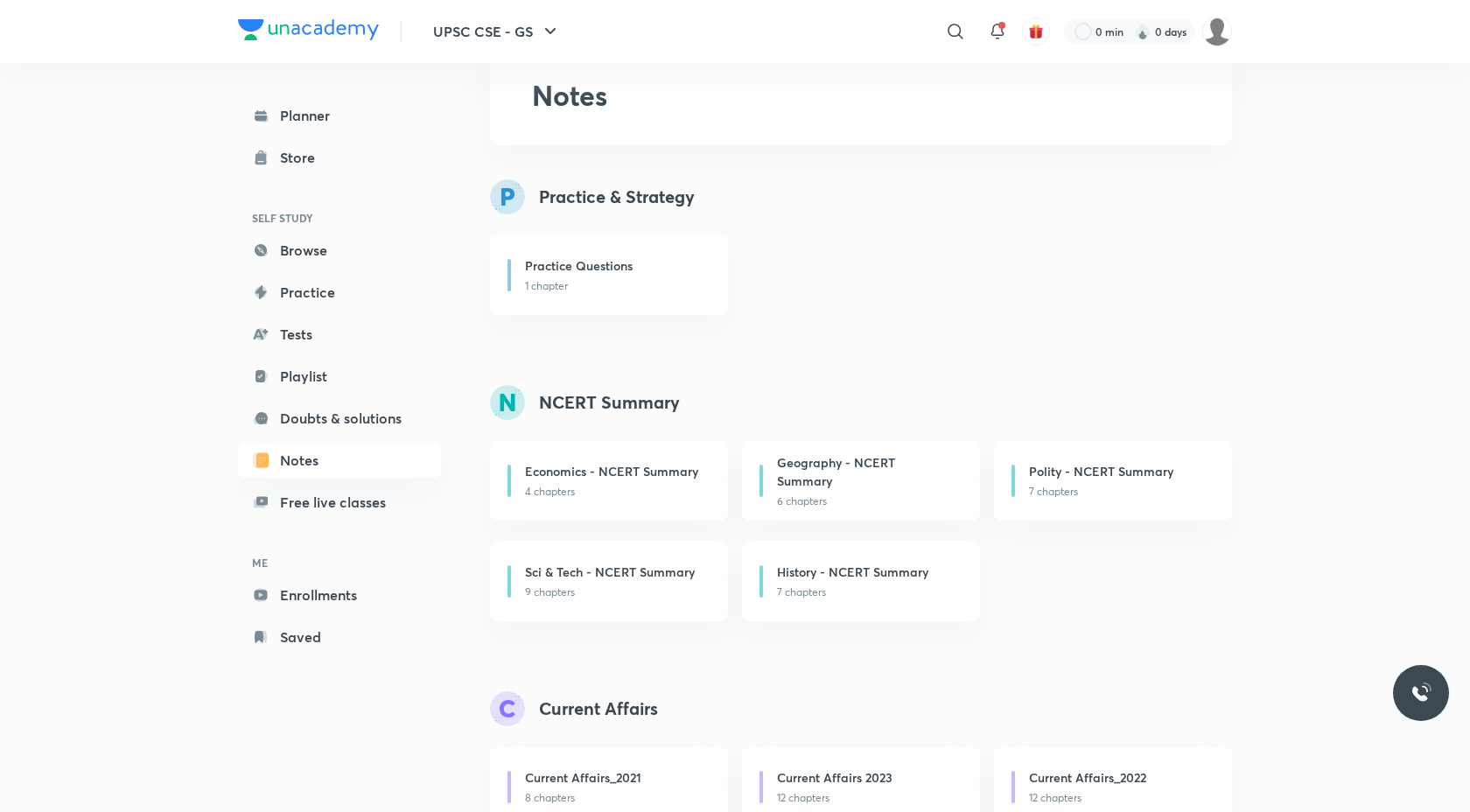
scroll to position [233, 0]
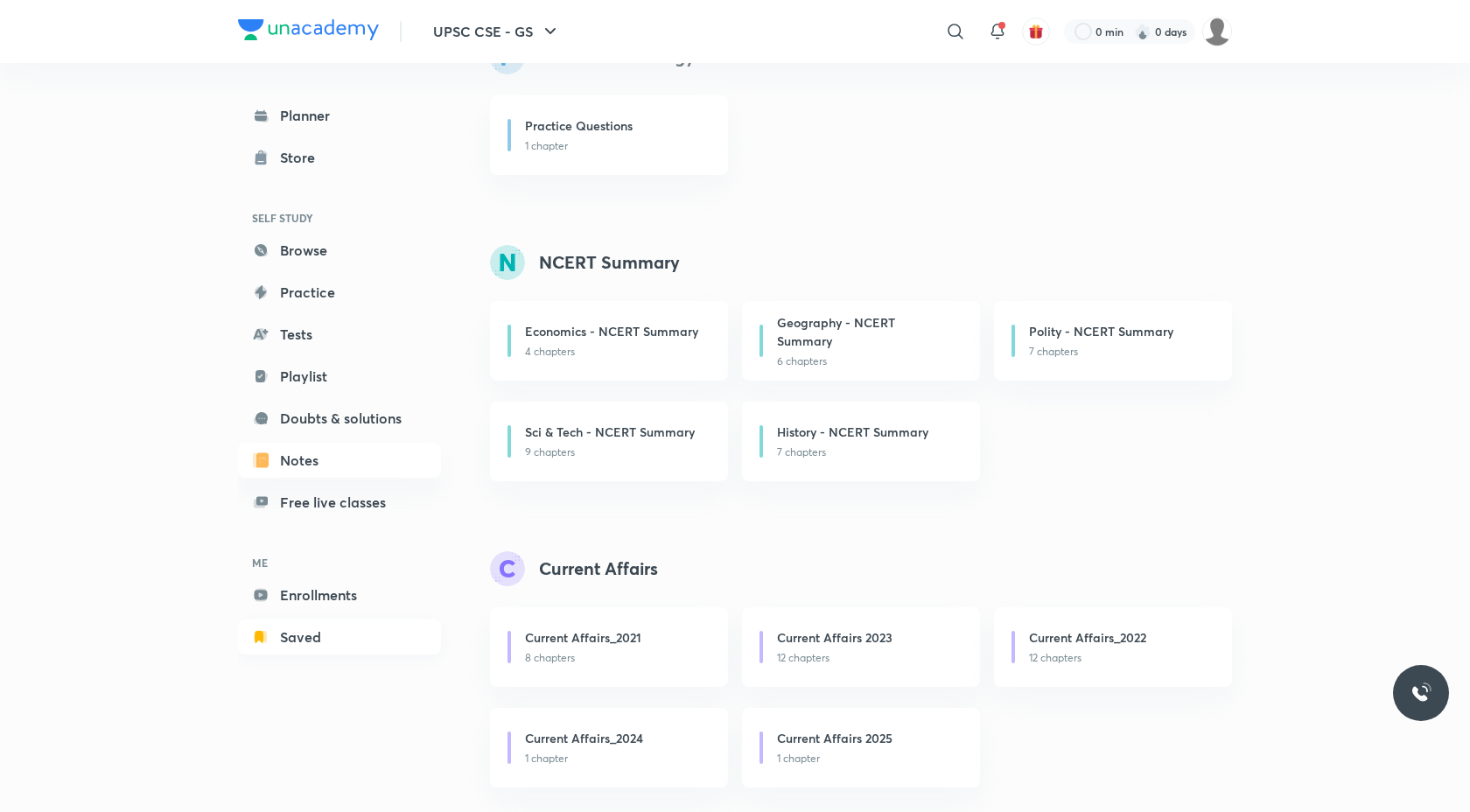
click at [312, 627] on link "Saved" at bounding box center [339, 636] width 203 height 35
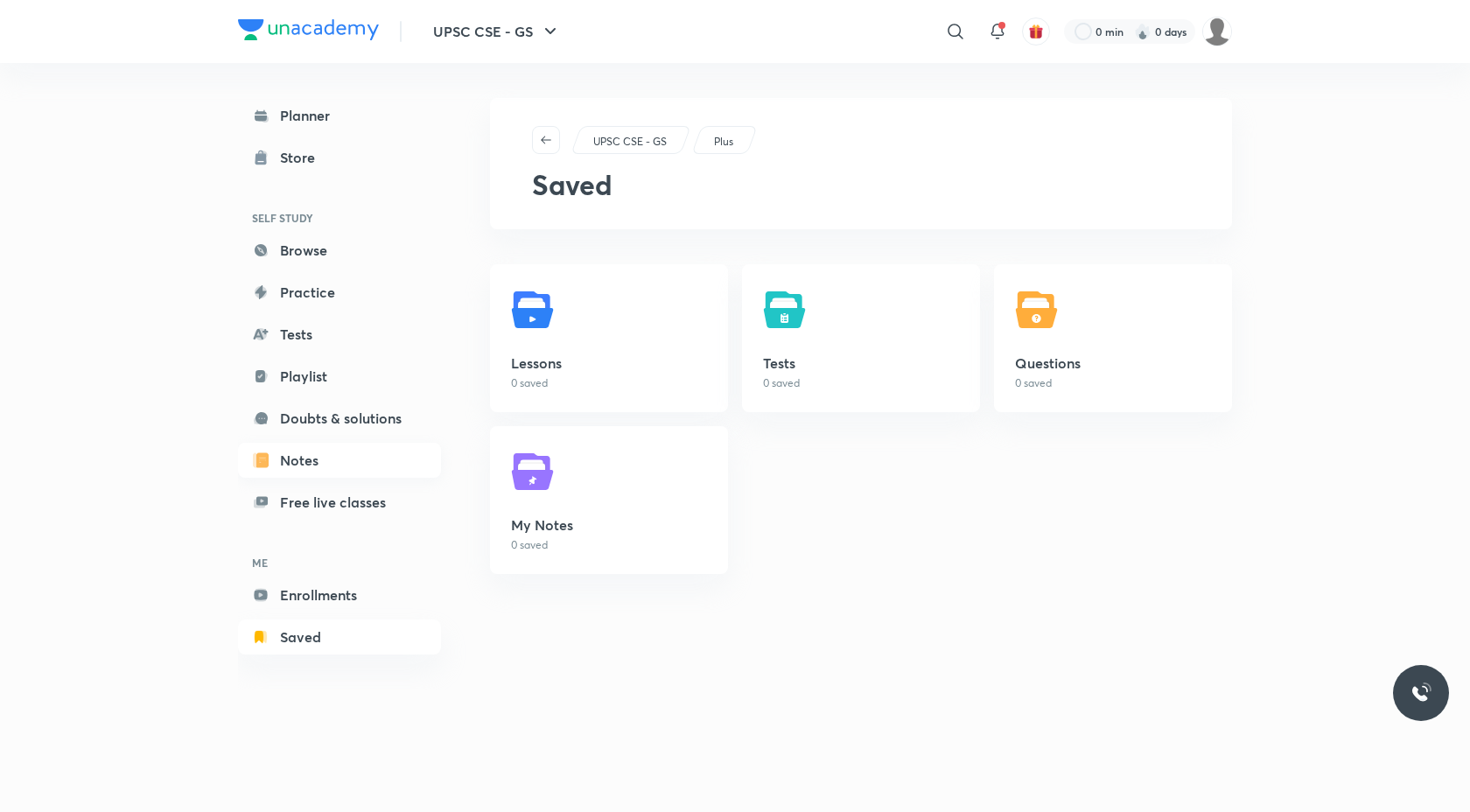
click at [386, 470] on link "Notes" at bounding box center [339, 460] width 203 height 35
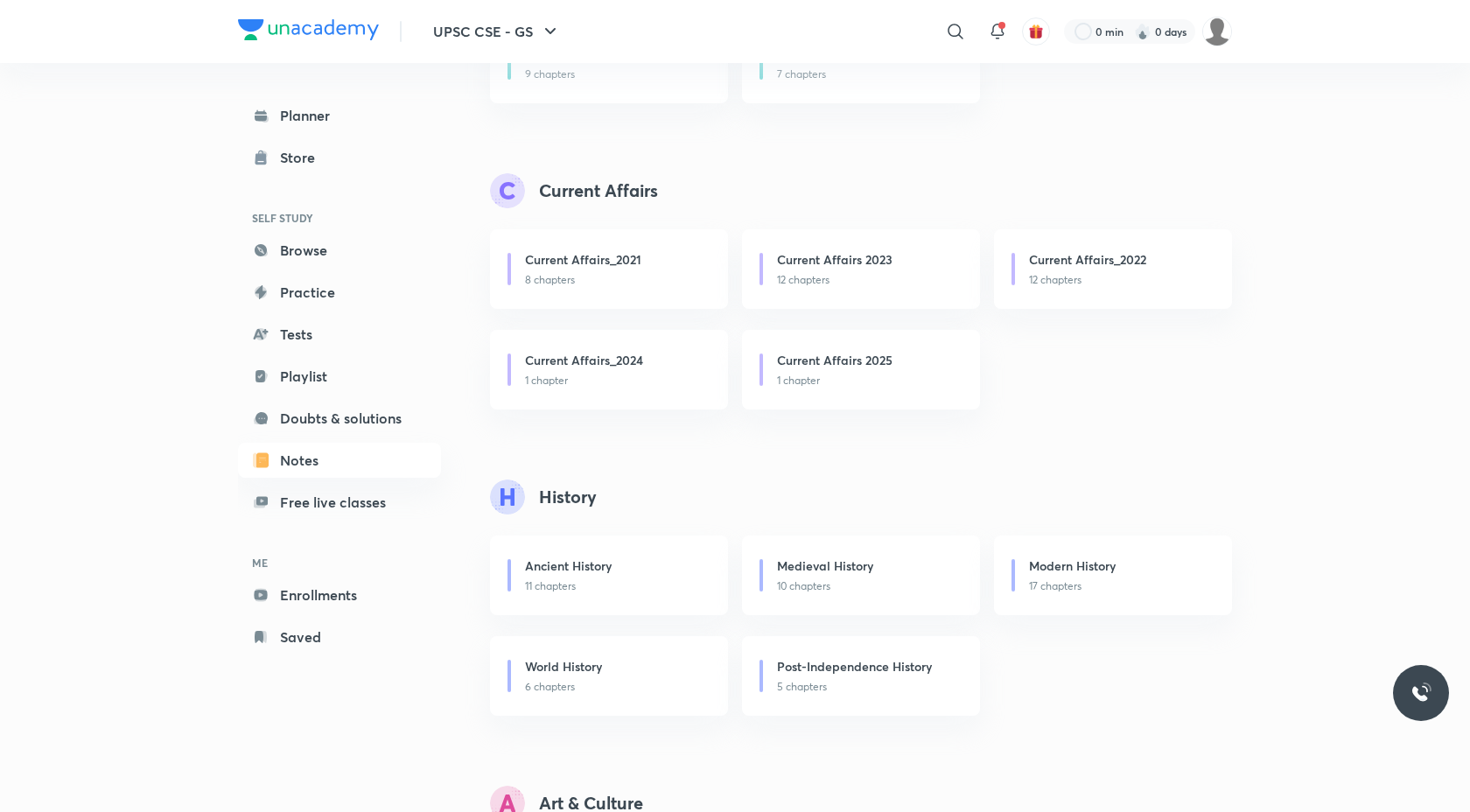
scroll to position [617, 0]
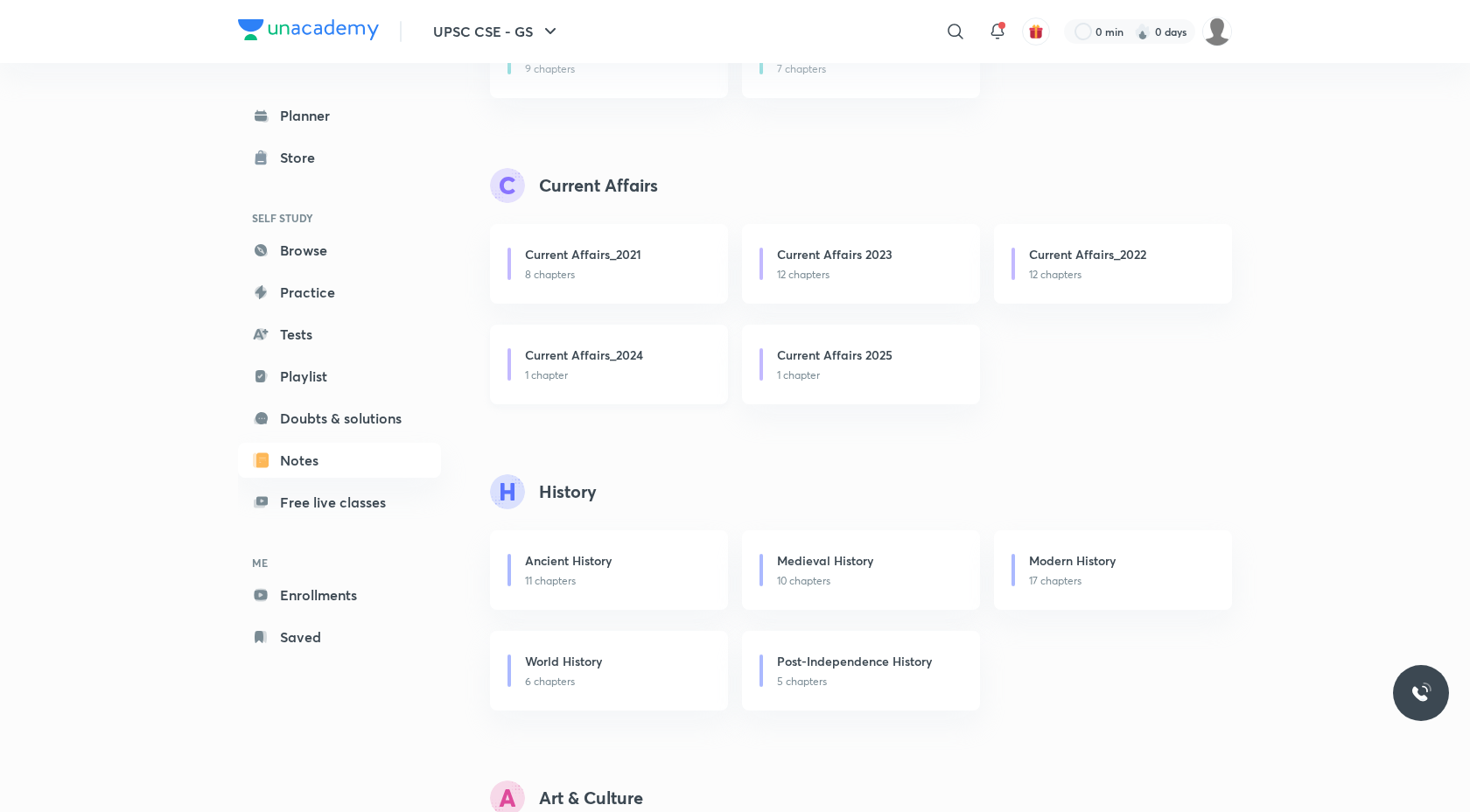
click at [619, 359] on h6 "Current Affairs_2024" at bounding box center [583, 354] width 118 height 19
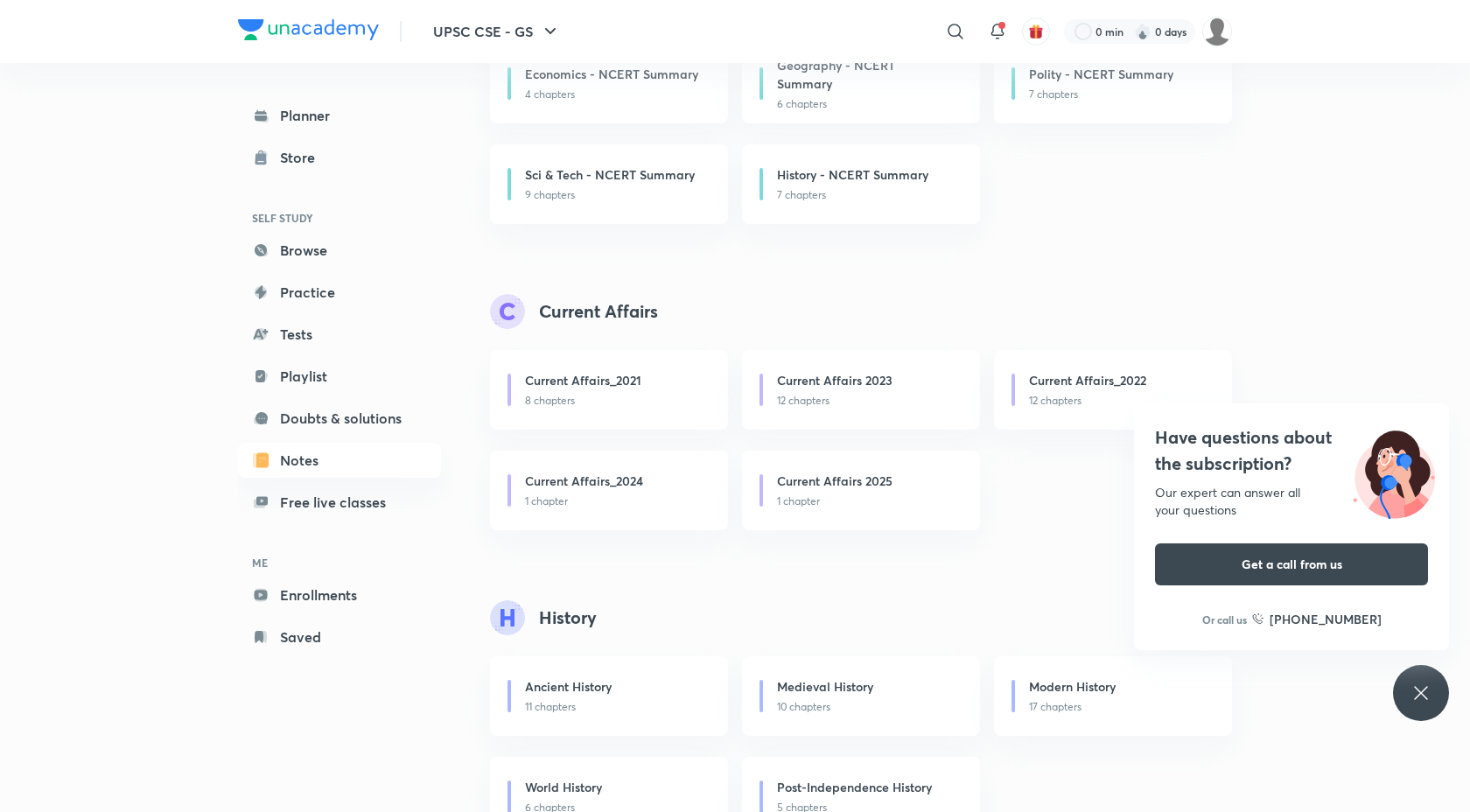
scroll to position [0, 0]
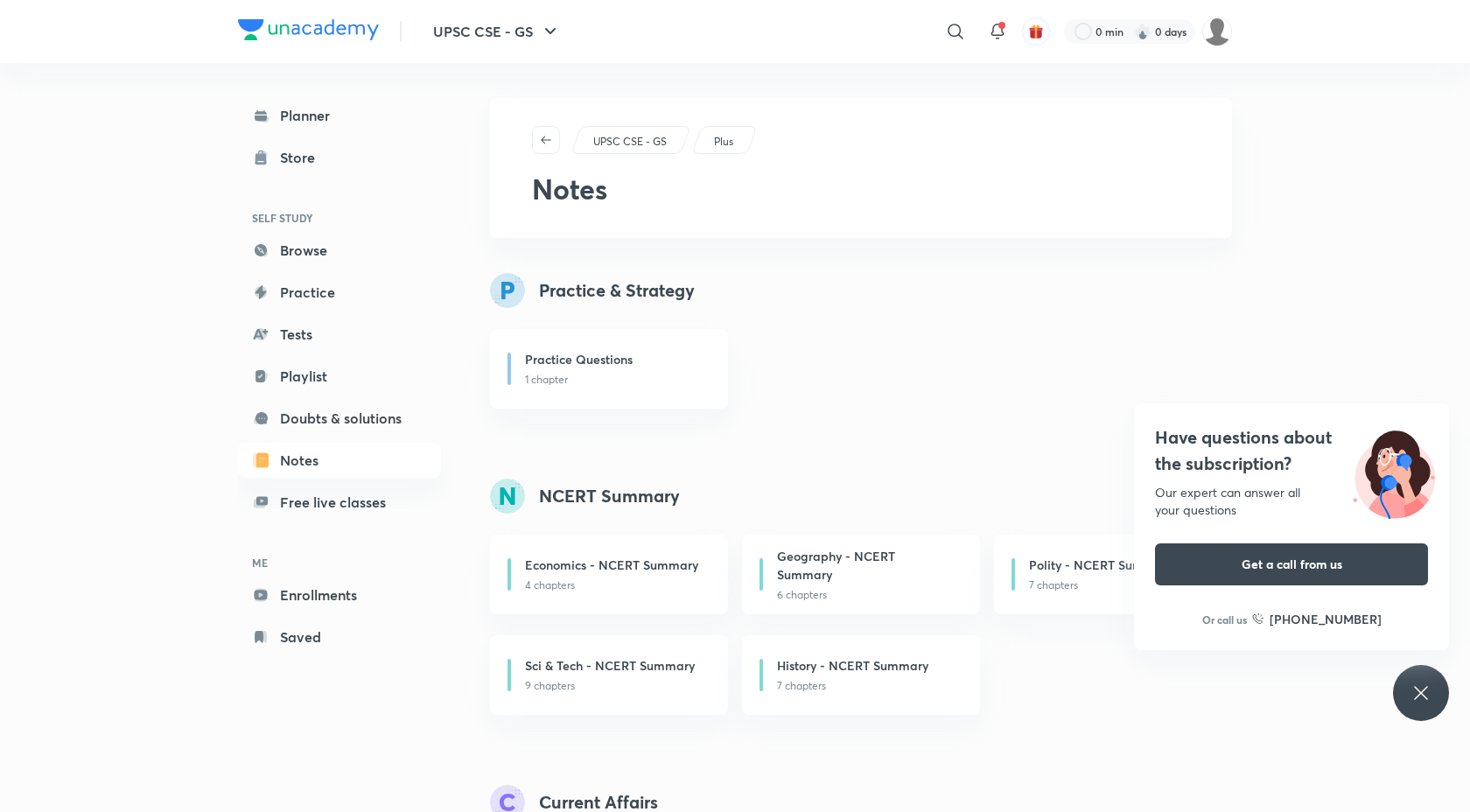
click at [723, 144] on p "Plus" at bounding box center [723, 142] width 20 height 16
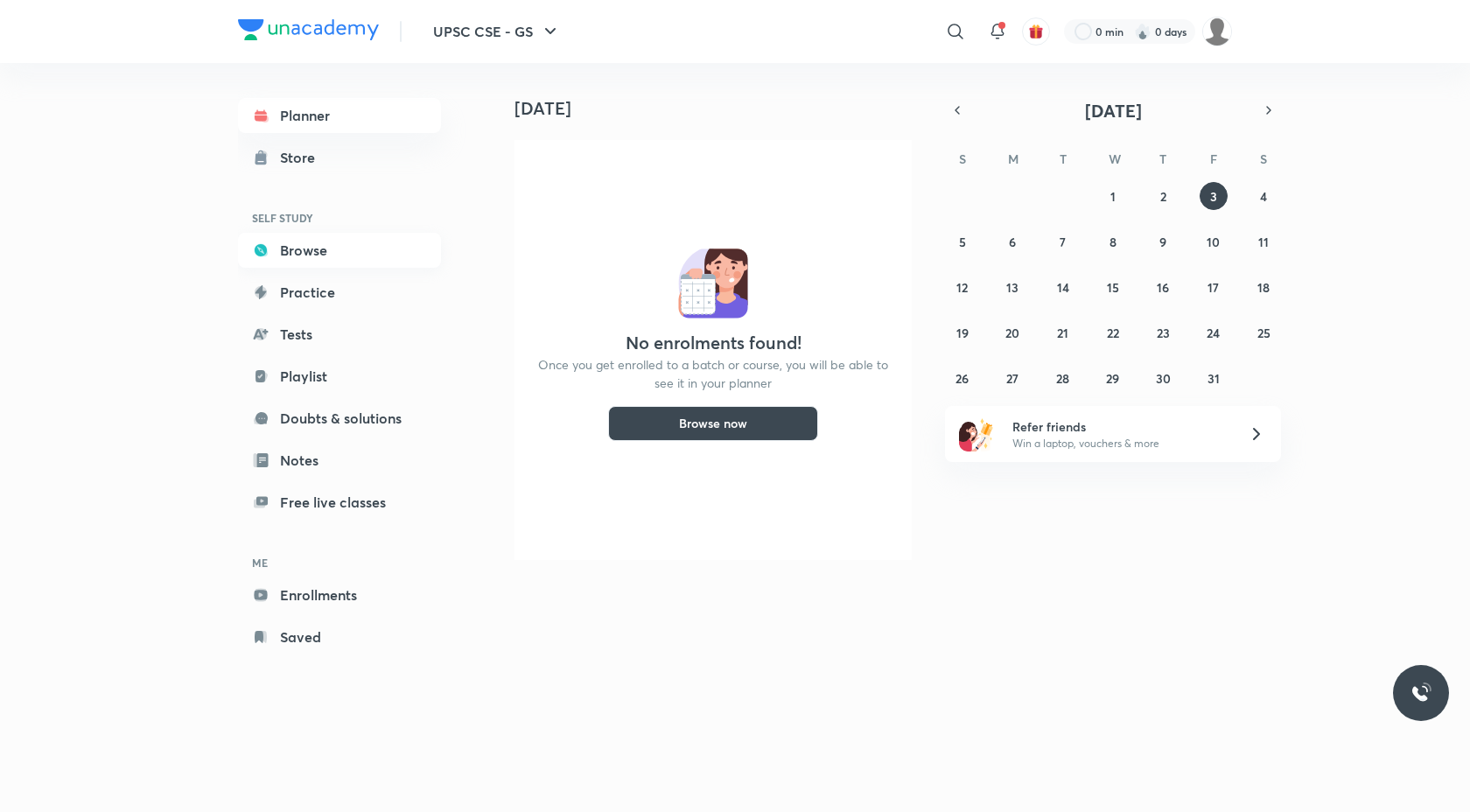
click at [335, 254] on link "Browse" at bounding box center [339, 249] width 203 height 35
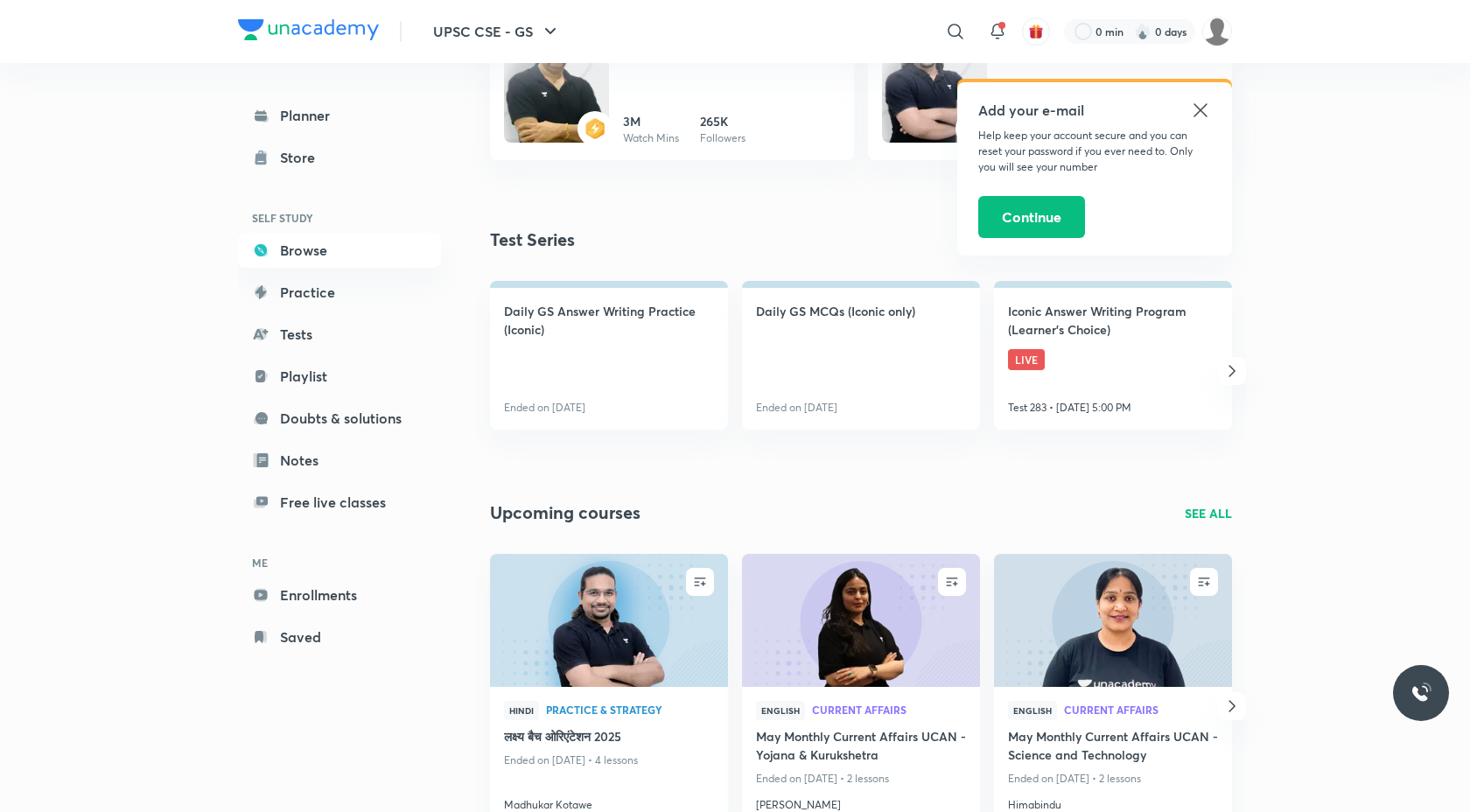
scroll to position [1408, 0]
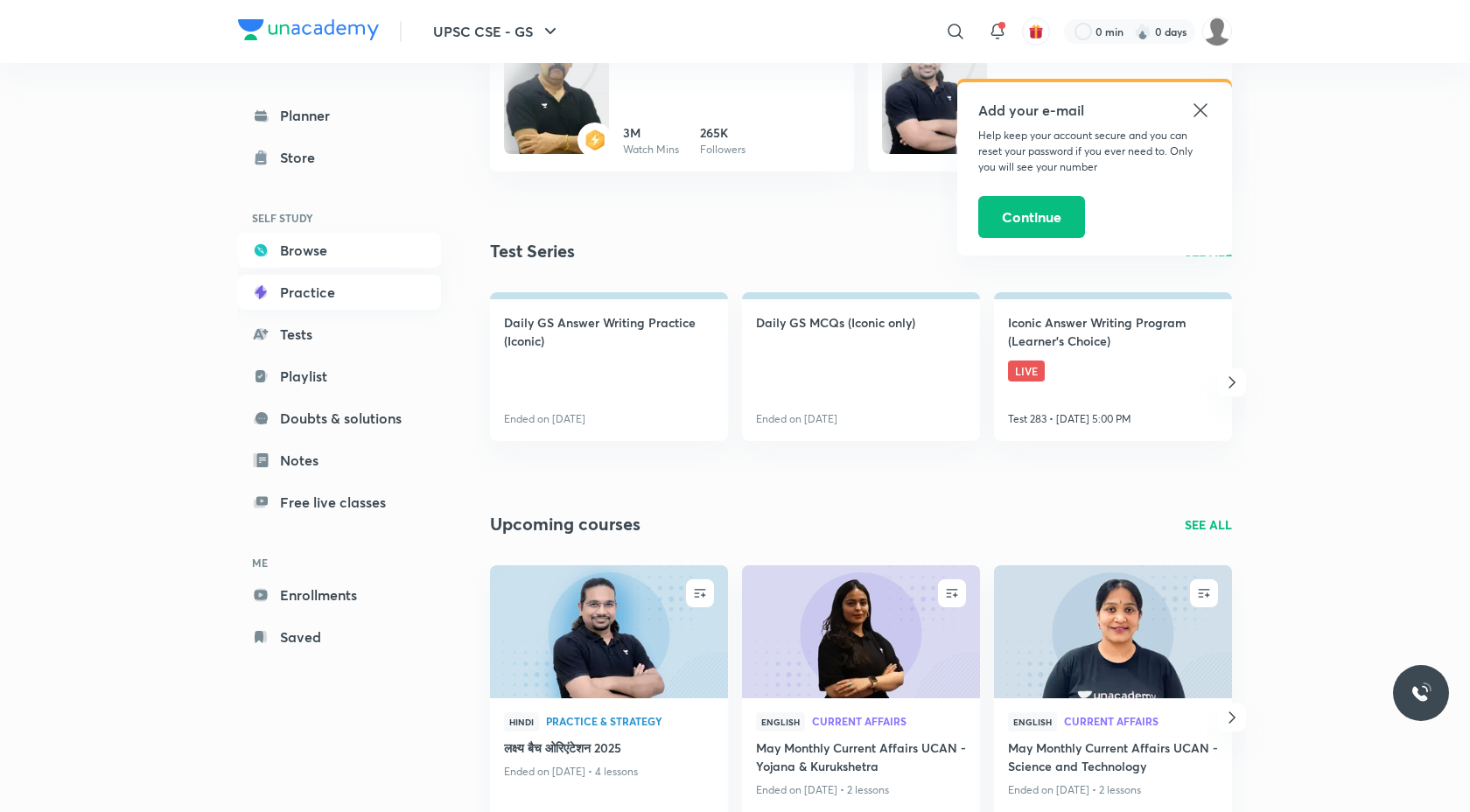
click at [304, 299] on link "Practice" at bounding box center [339, 292] width 203 height 35
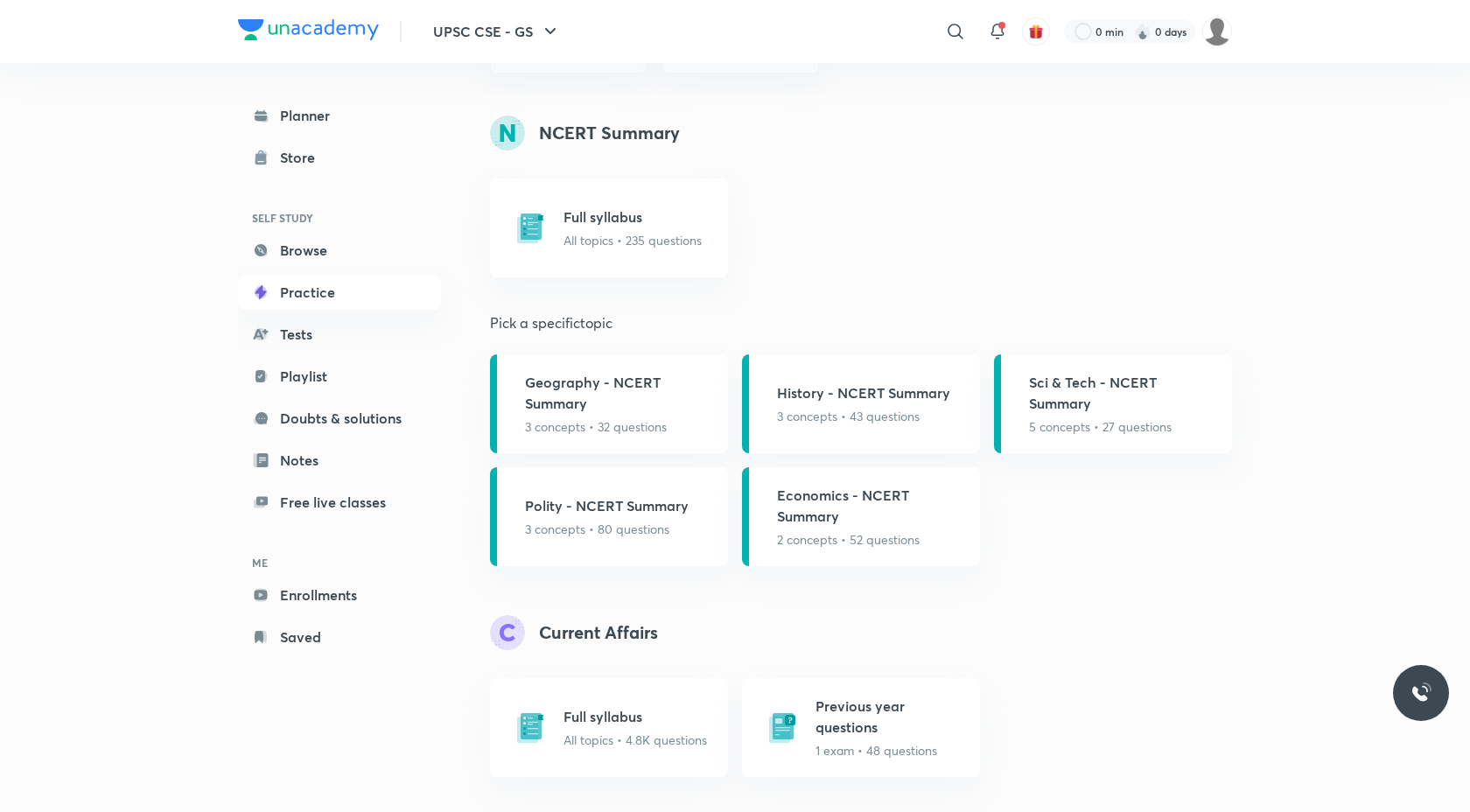
scroll to position [684, 0]
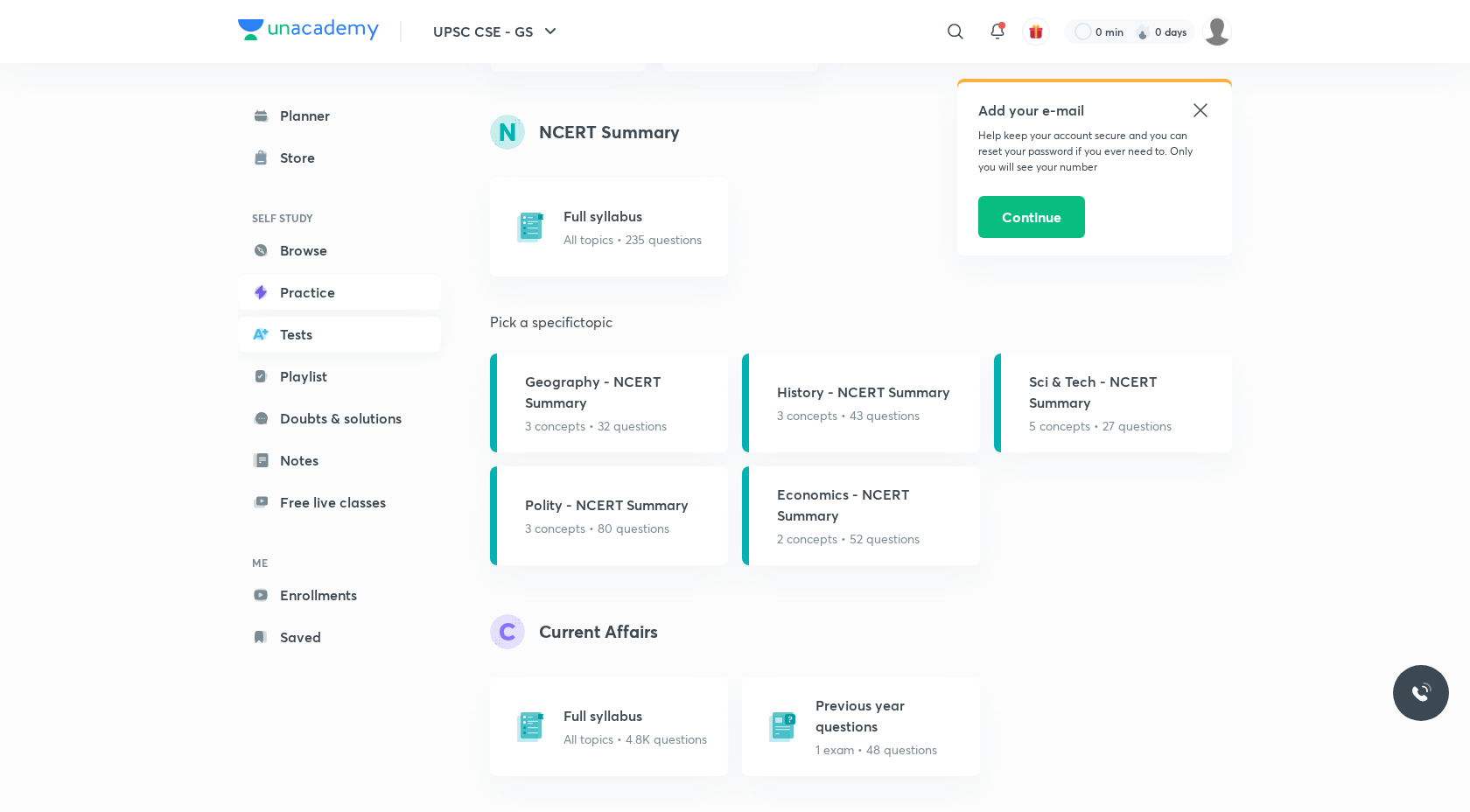
click at [319, 326] on link "Tests" at bounding box center [339, 334] width 203 height 35
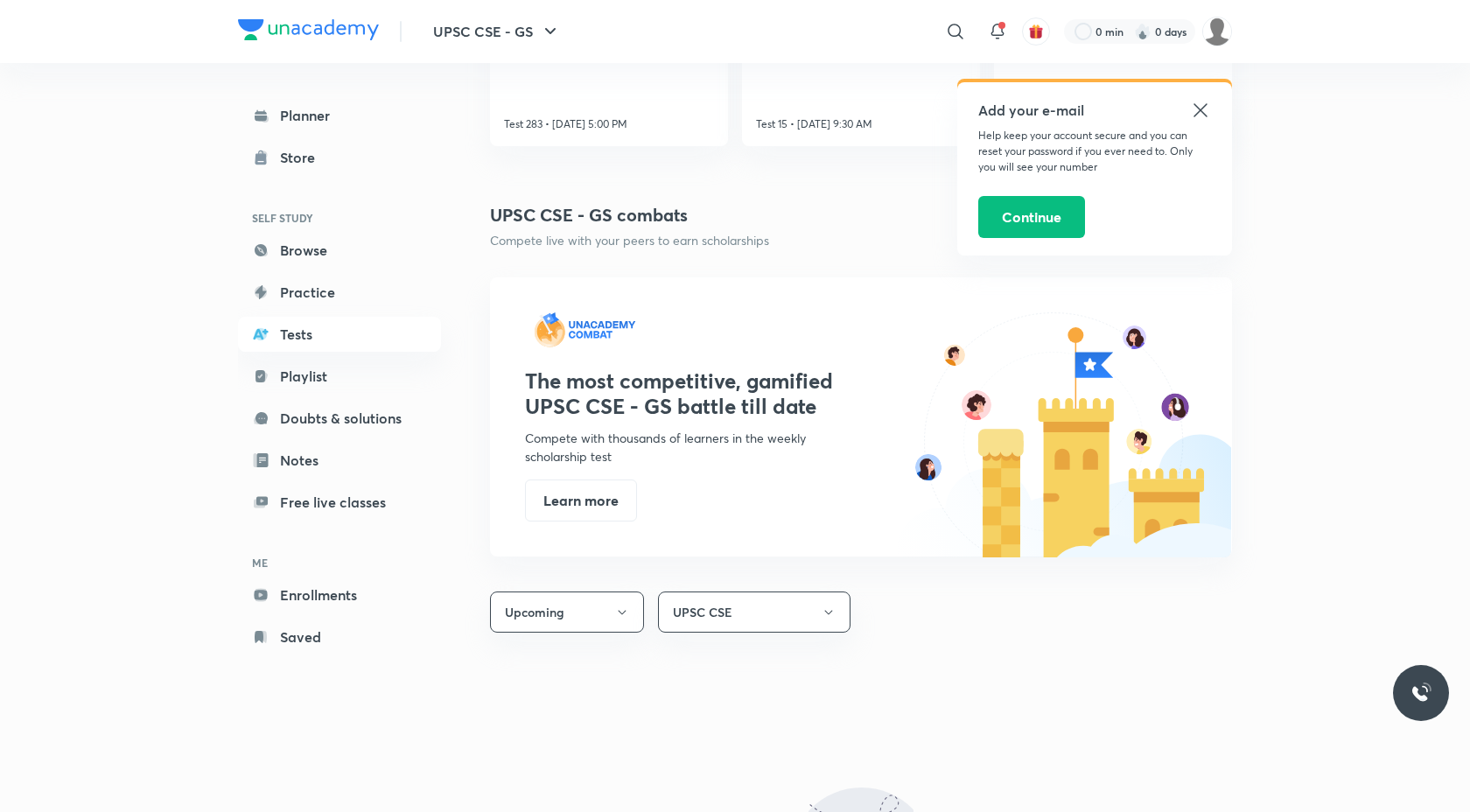
scroll to position [662, 0]
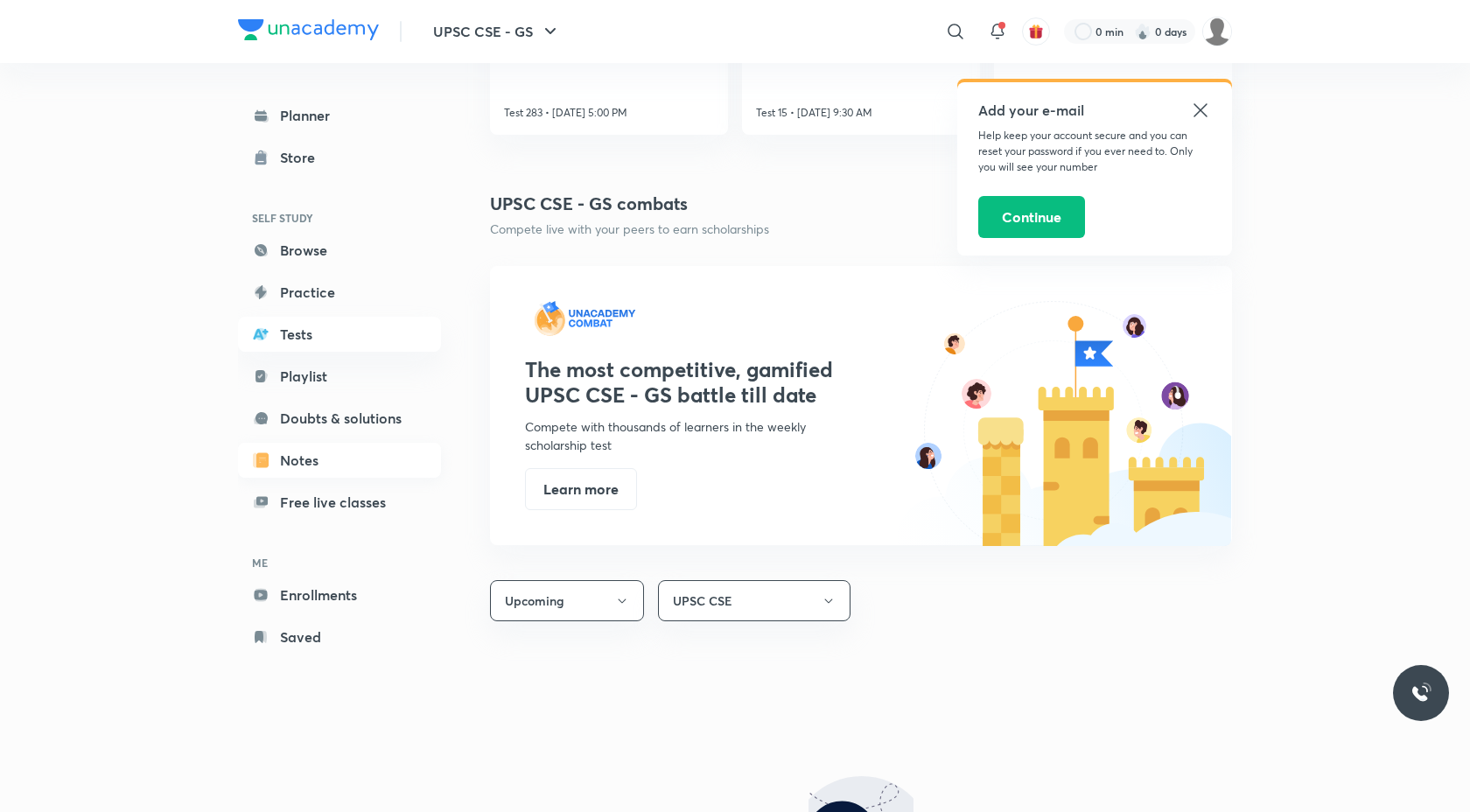
click at [289, 462] on link "Notes" at bounding box center [339, 460] width 203 height 35
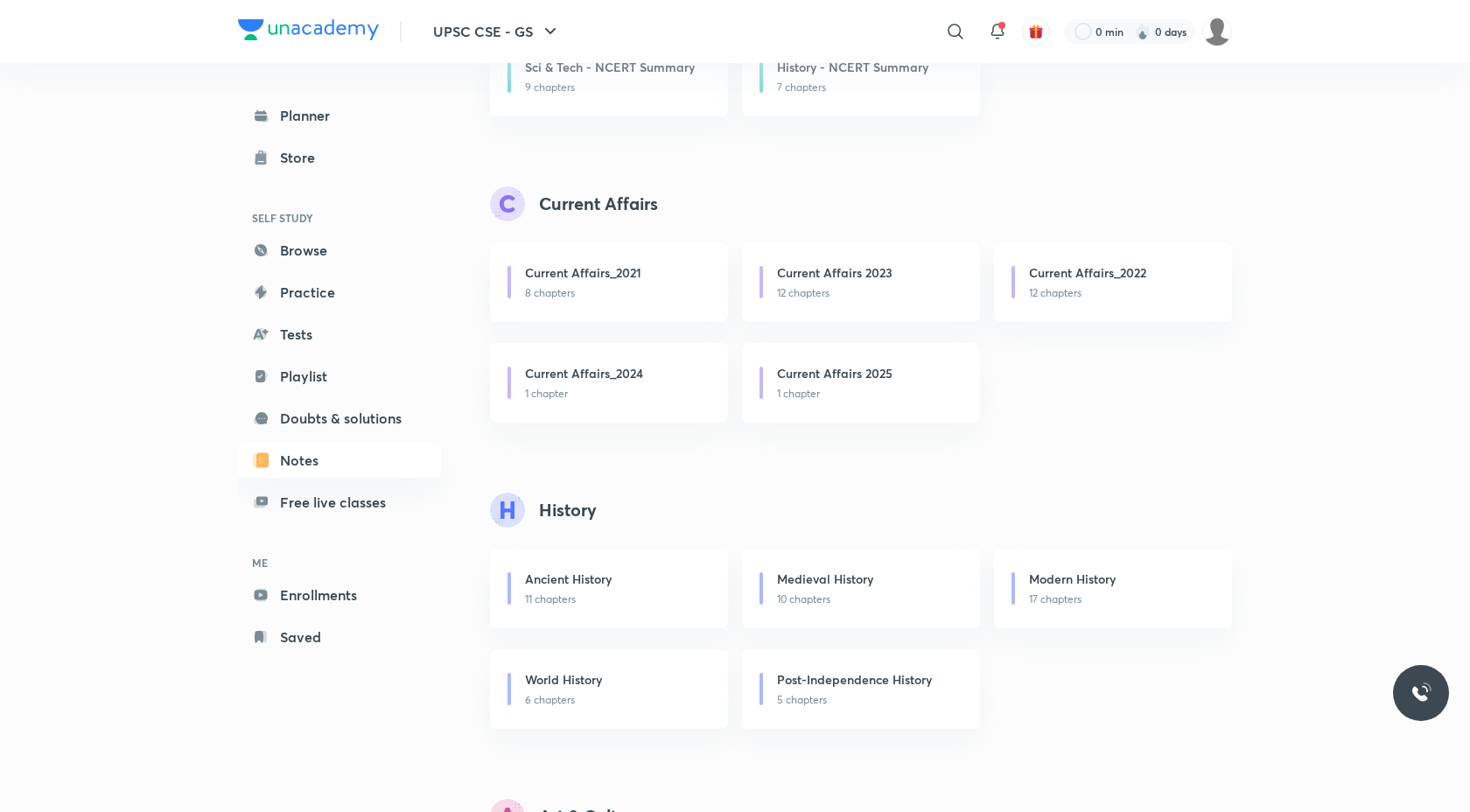
scroll to position [601, 0]
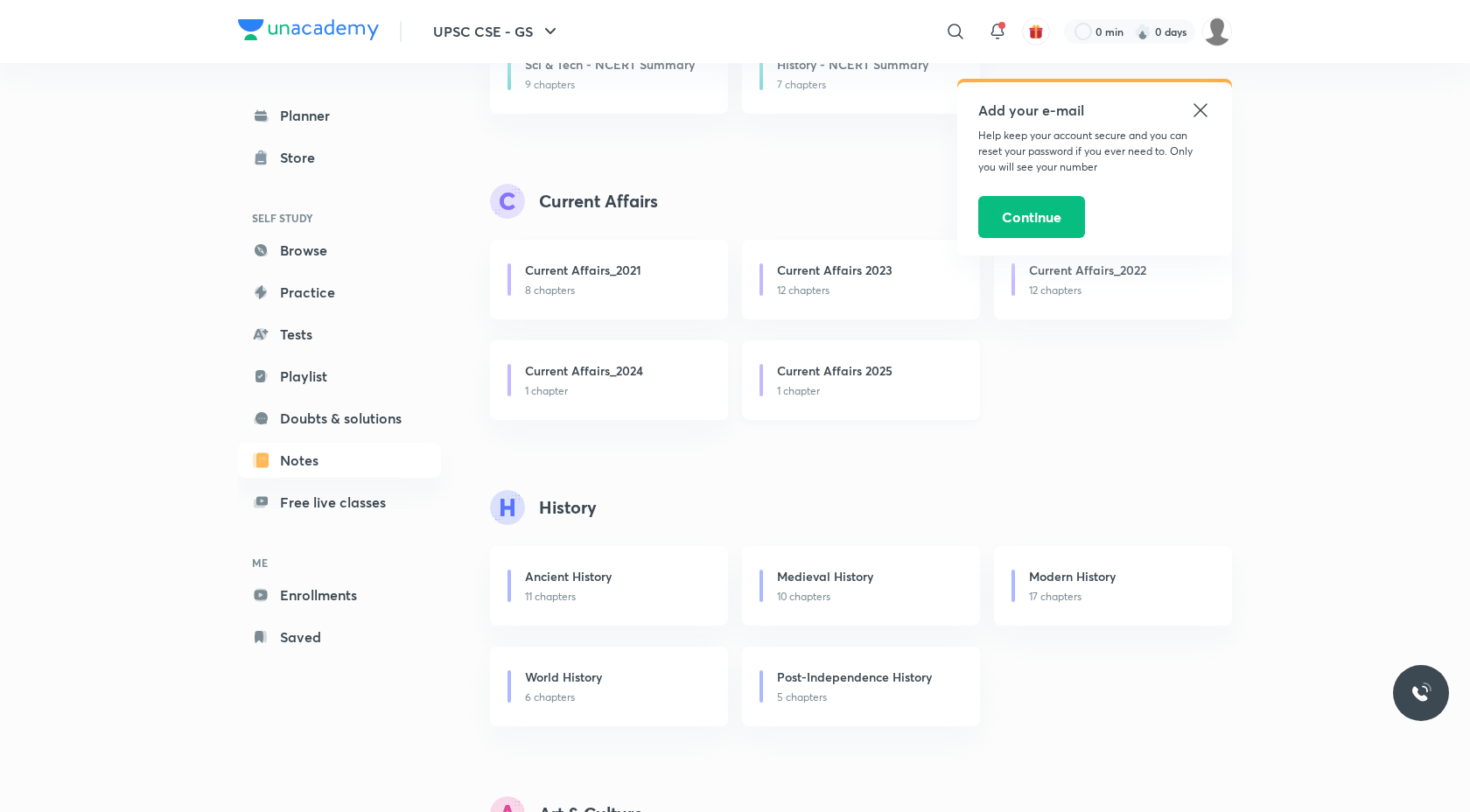
click at [837, 374] on h6 "Current Affairs 2025" at bounding box center [834, 370] width 115 height 19
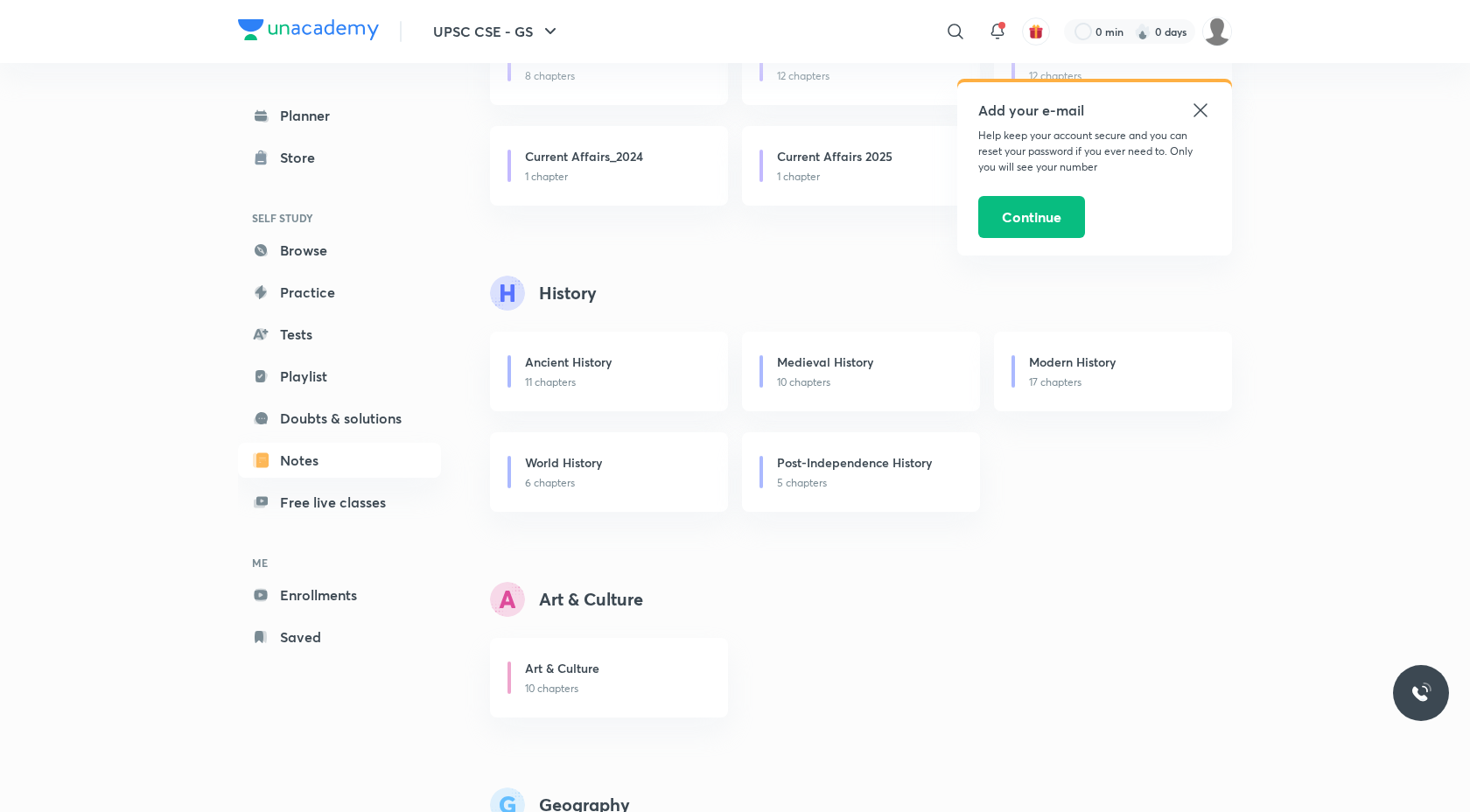
scroll to position [828, 0]
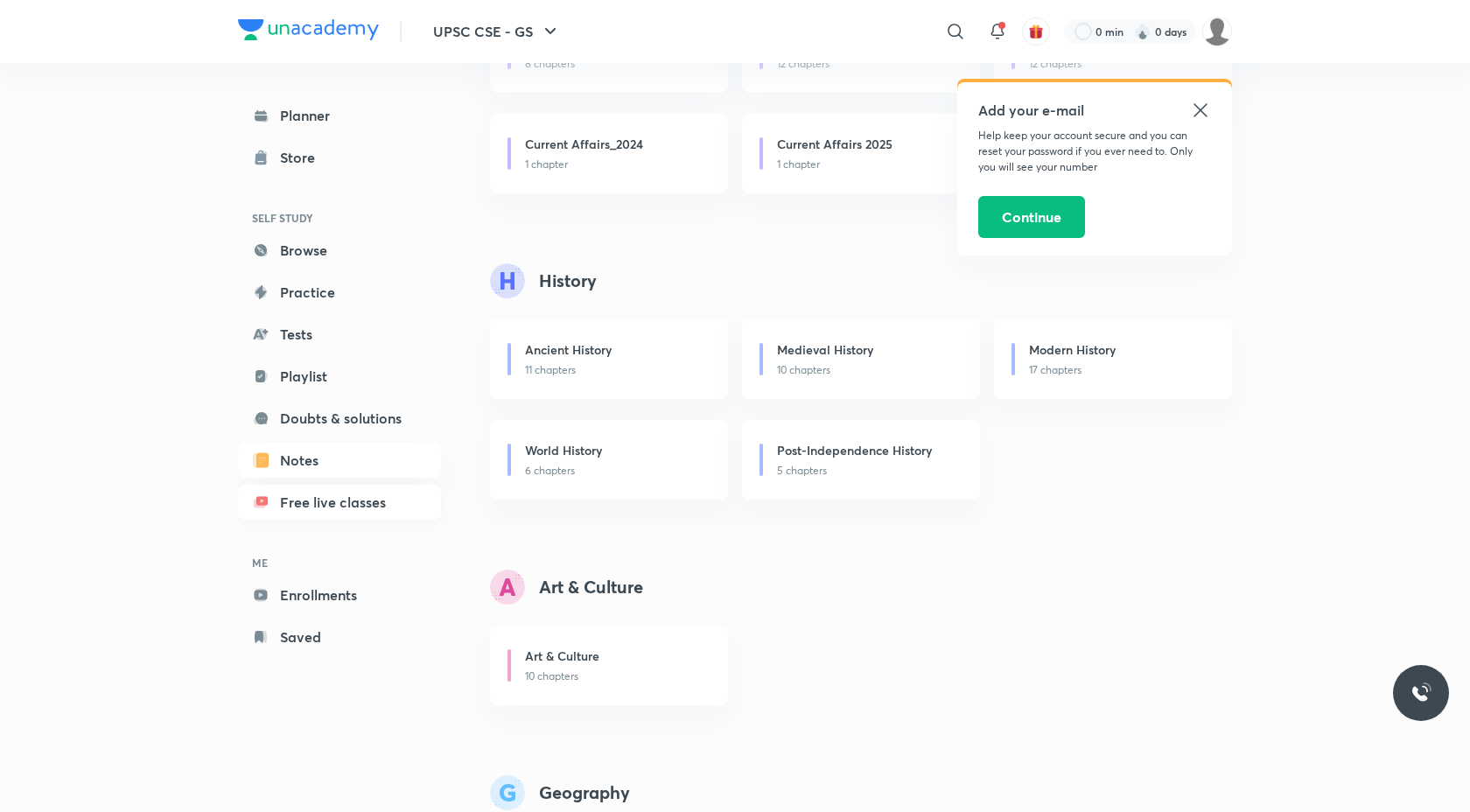
click at [320, 502] on link "Free live classes" at bounding box center [339, 501] width 203 height 35
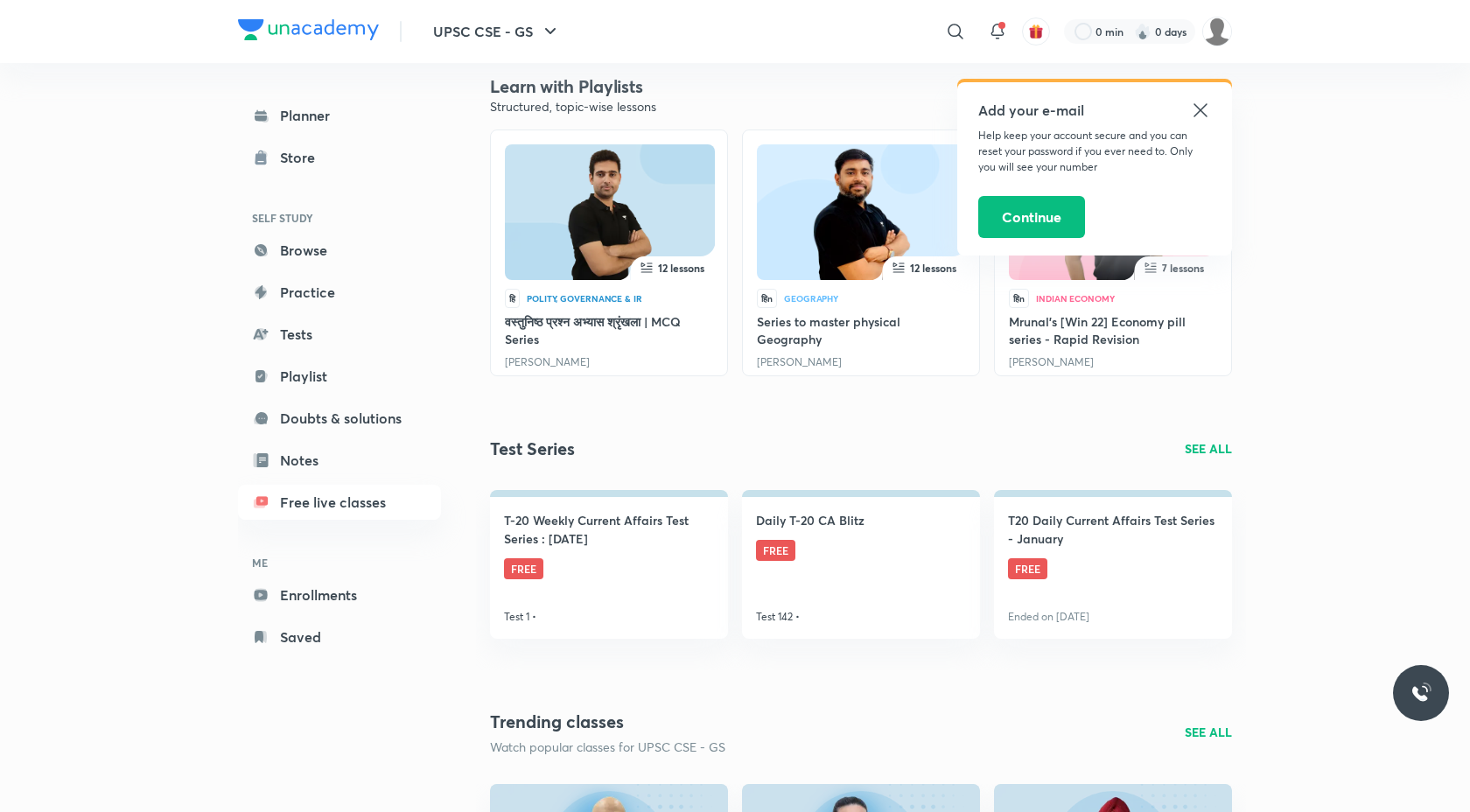
scroll to position [544, 0]
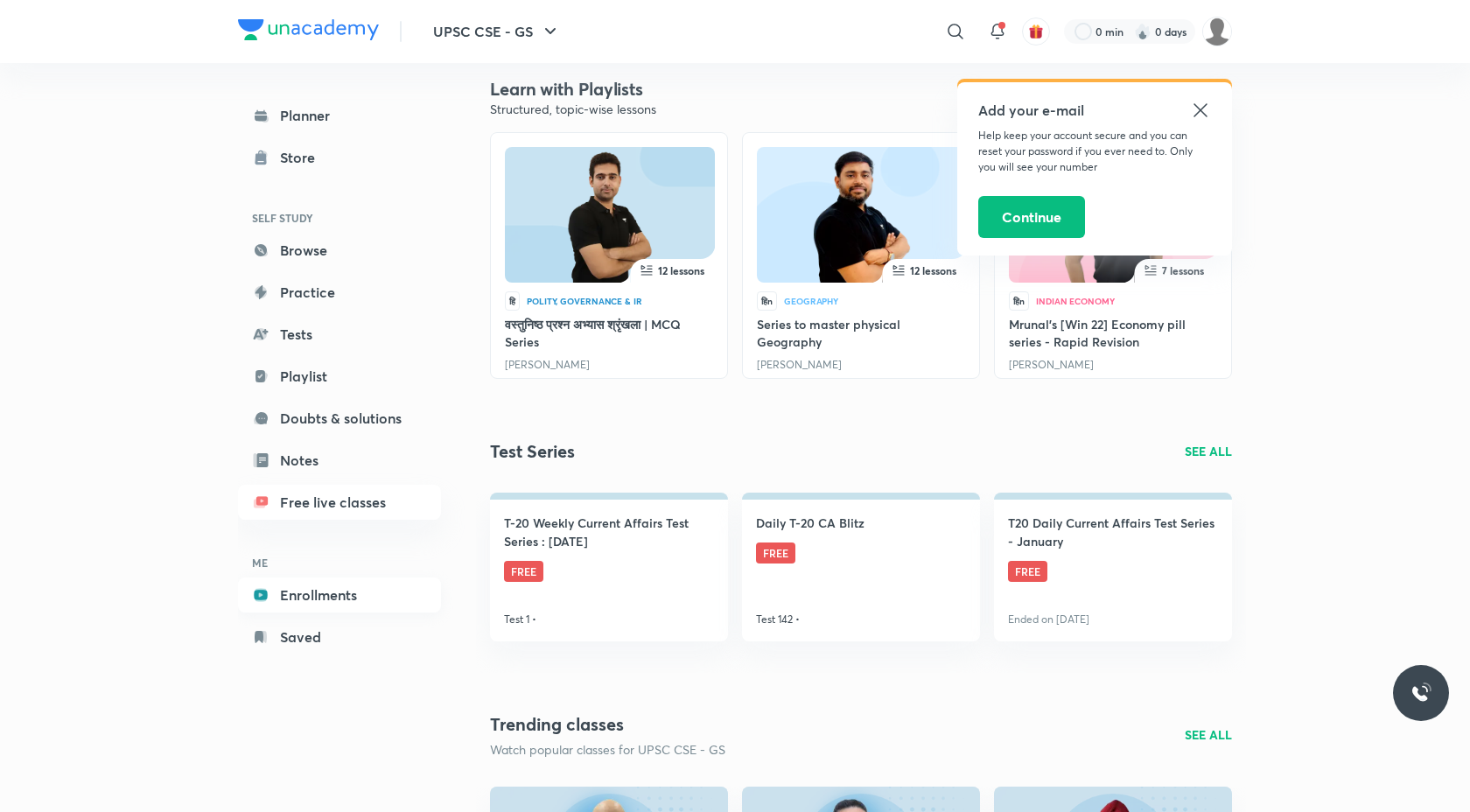
click at [289, 586] on link "Enrollments" at bounding box center [339, 595] width 203 height 35
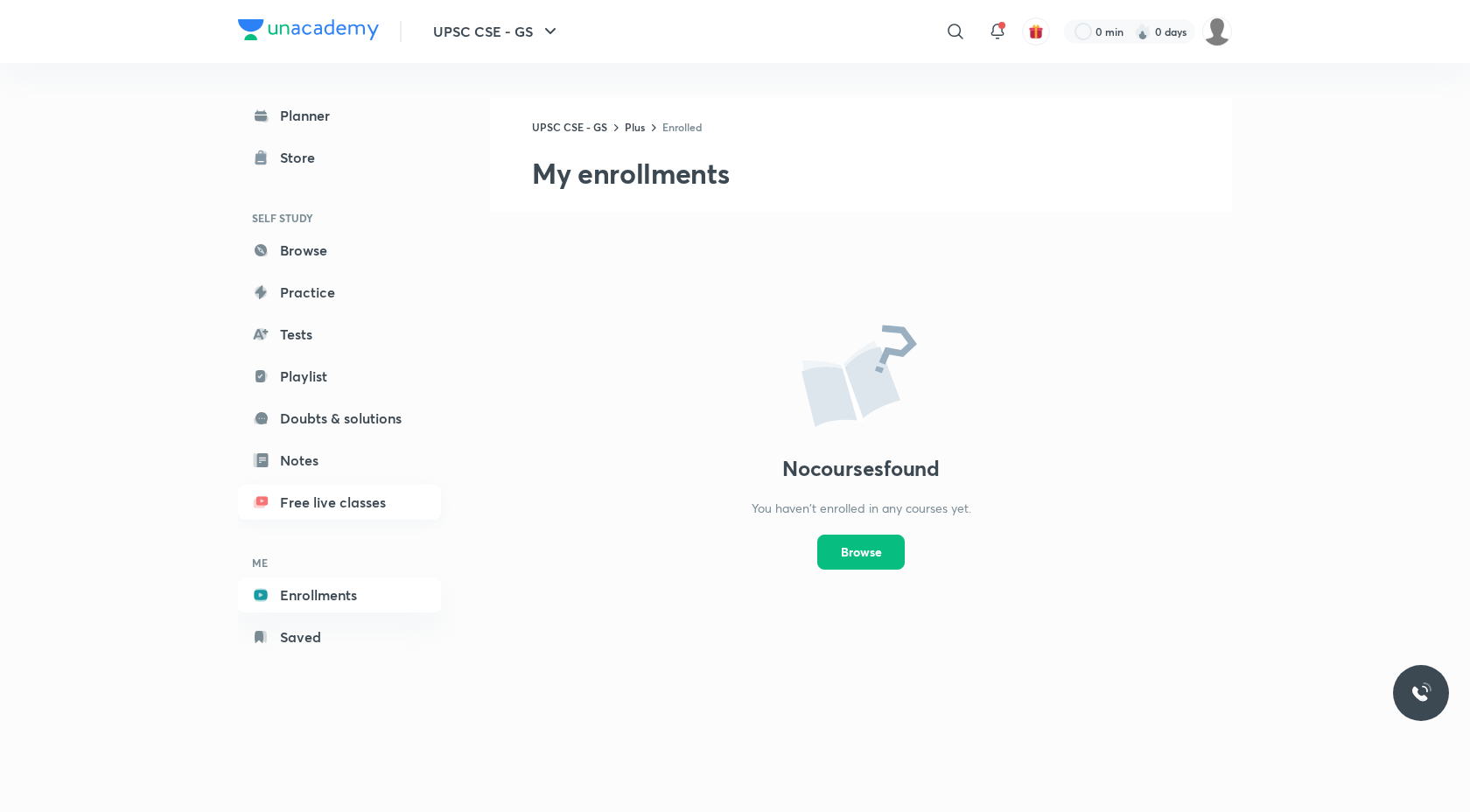
click at [317, 499] on link "Free live classes" at bounding box center [339, 501] width 203 height 35
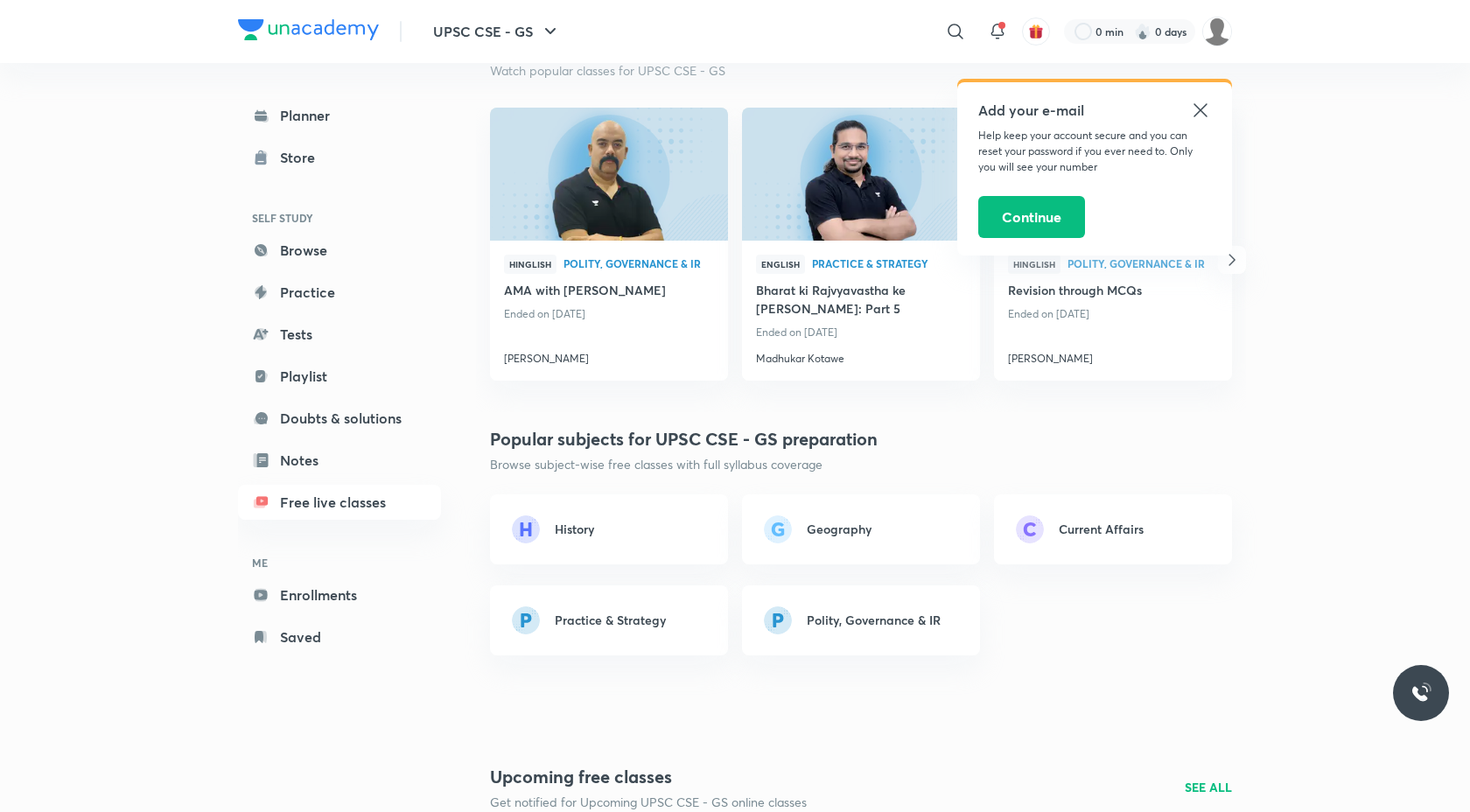
scroll to position [1229, 0]
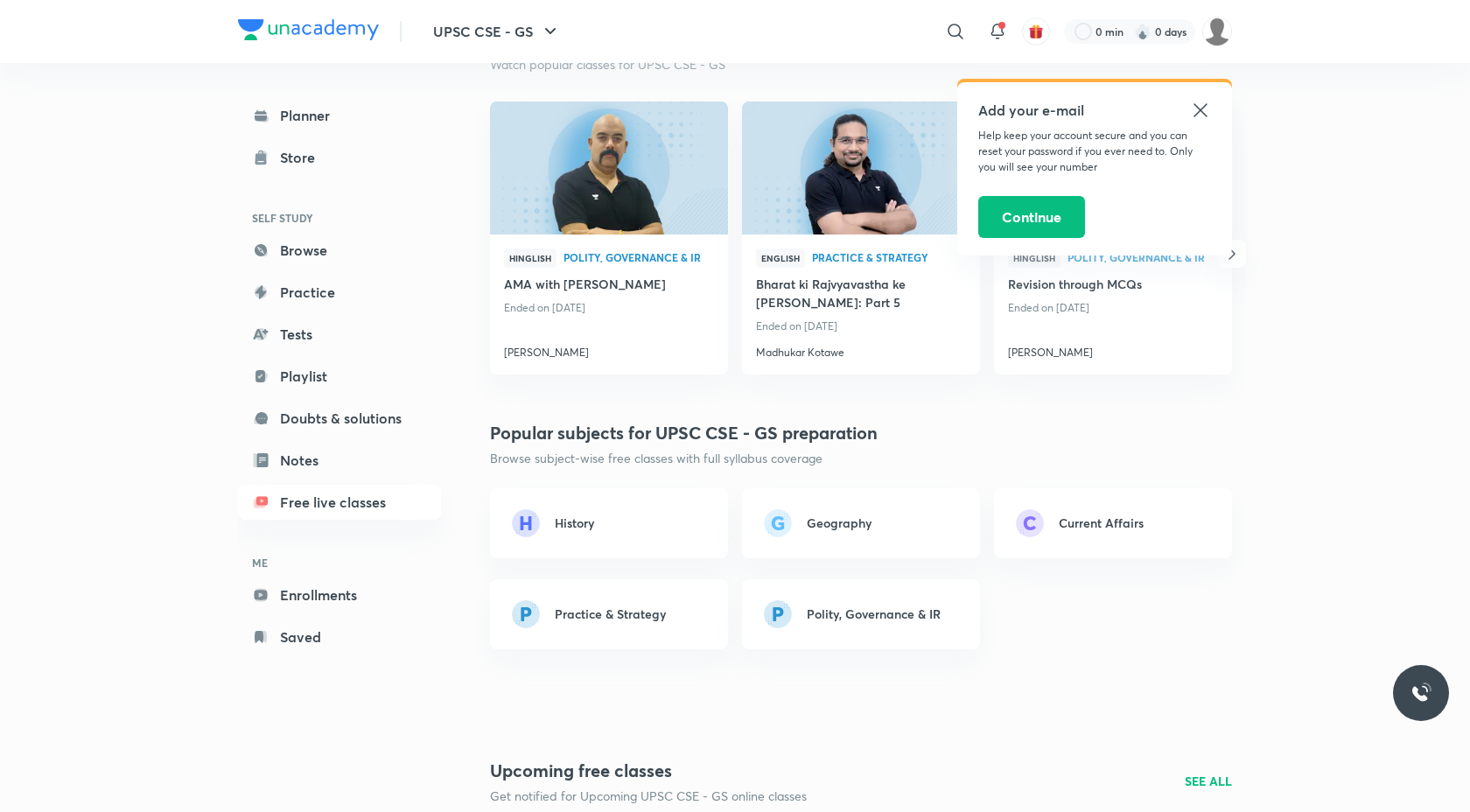
click at [1189, 524] on div "Current Affairs" at bounding box center [1127, 523] width 166 height 19
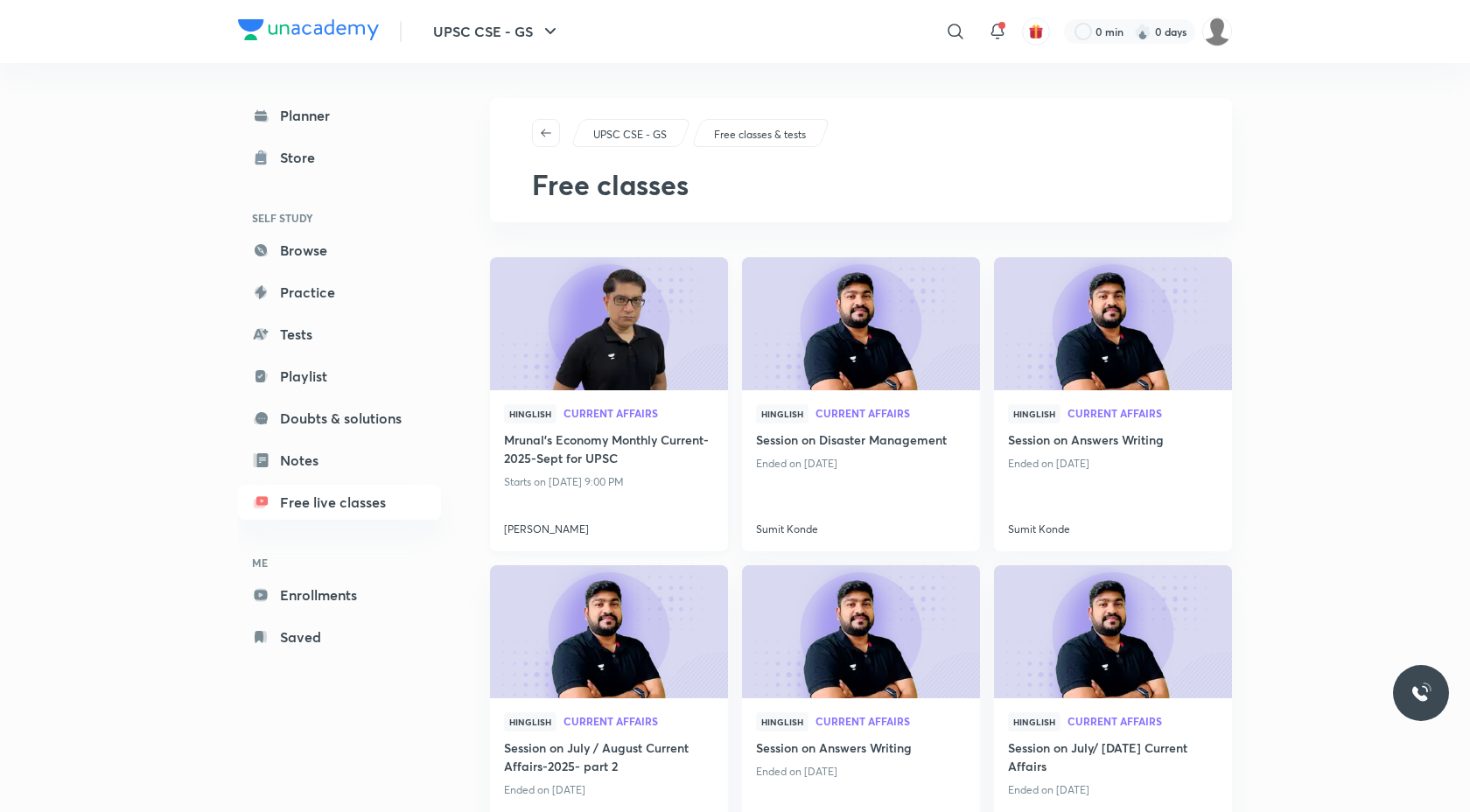
click at [619, 358] on img at bounding box center [608, 324] width 242 height 136
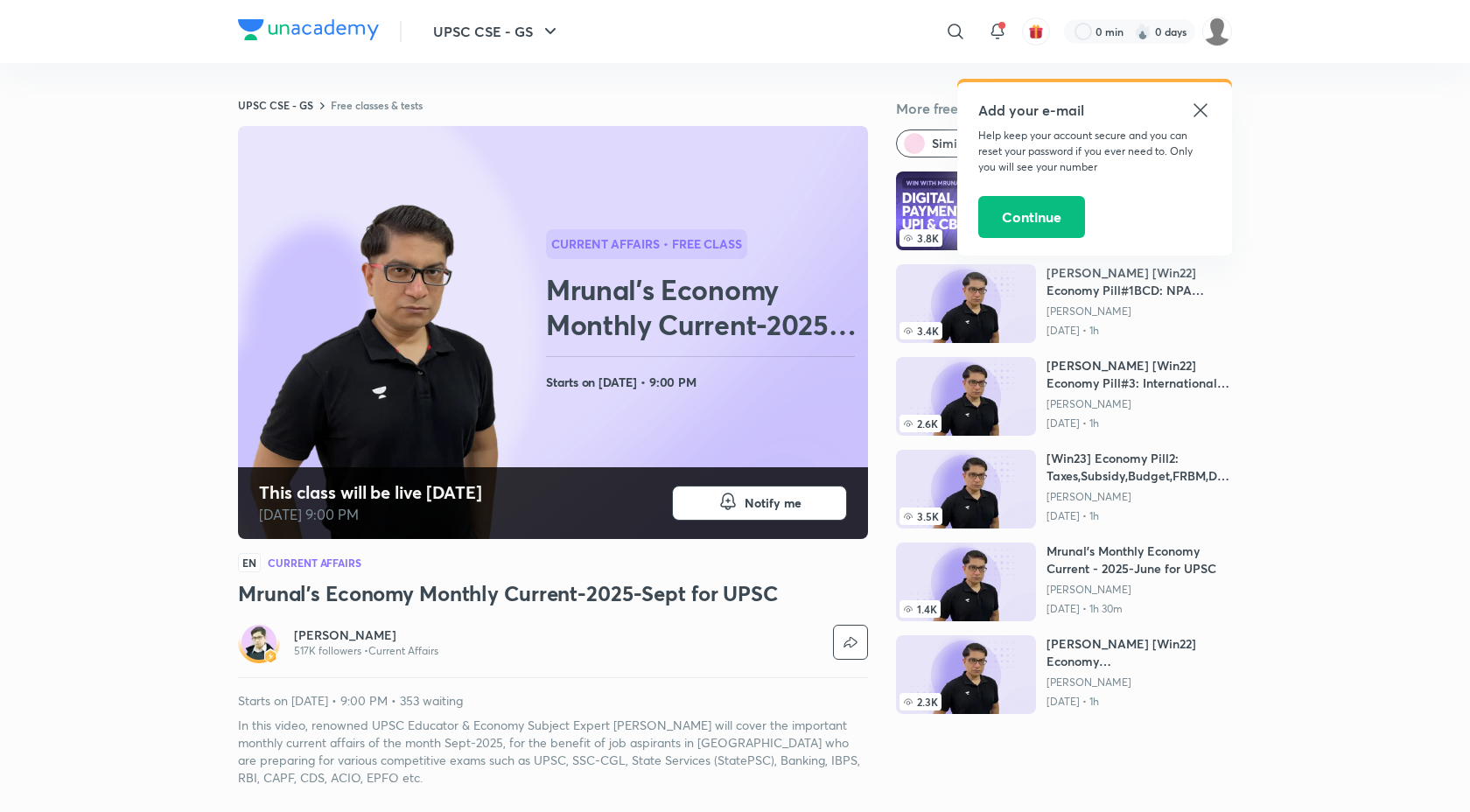
click at [1196, 112] on icon at bounding box center [1201, 110] width 21 height 21
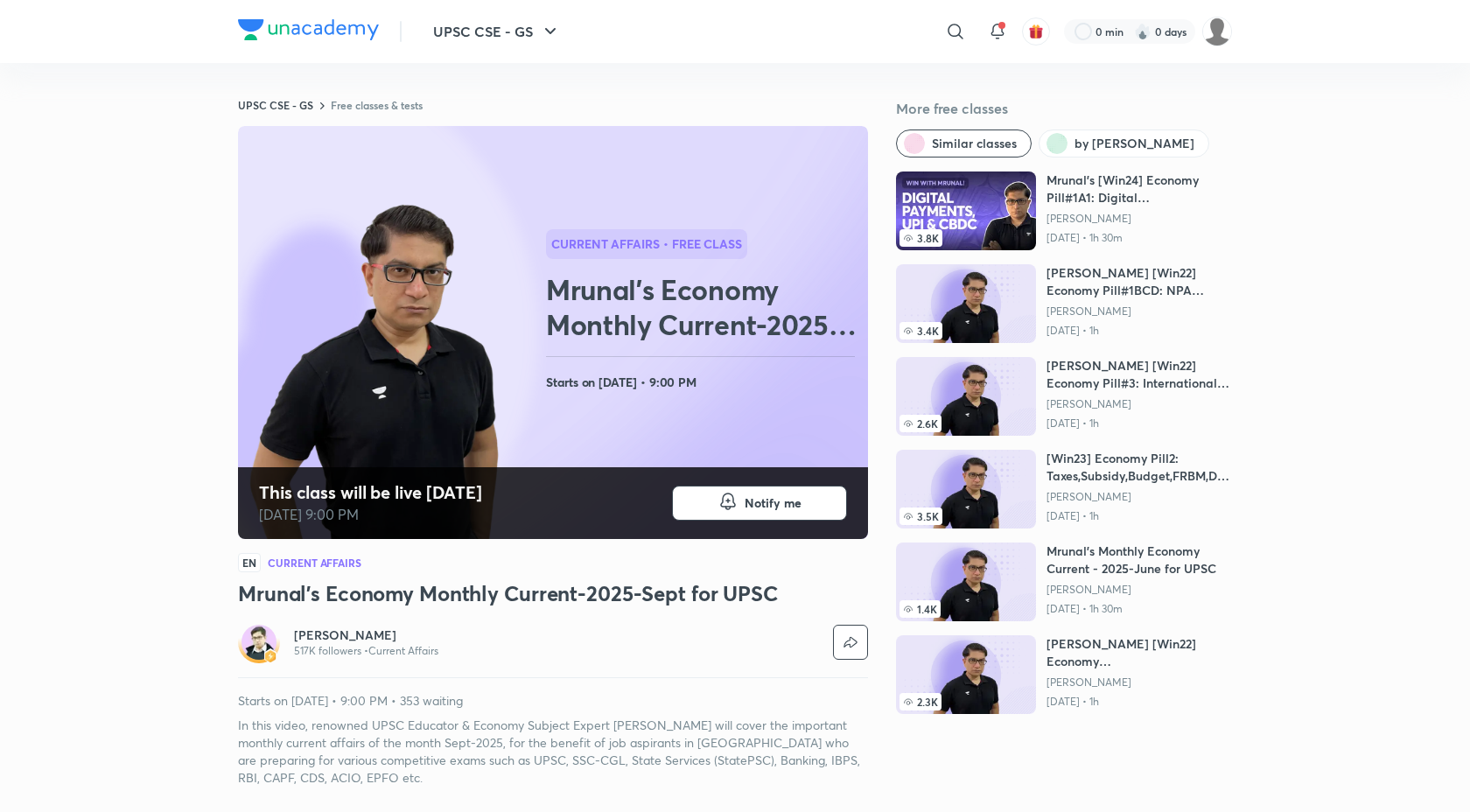
click at [968, 306] on img at bounding box center [966, 304] width 140 height 79
click at [1126, 264] on h6 "Mrunal [Win22] Economy Pill#1BCD: NPA ShareMarket Insurance" at bounding box center [1139, 281] width 186 height 35
click at [1089, 144] on span "by Mrunal Patel" at bounding box center [1134, 144] width 120 height 18
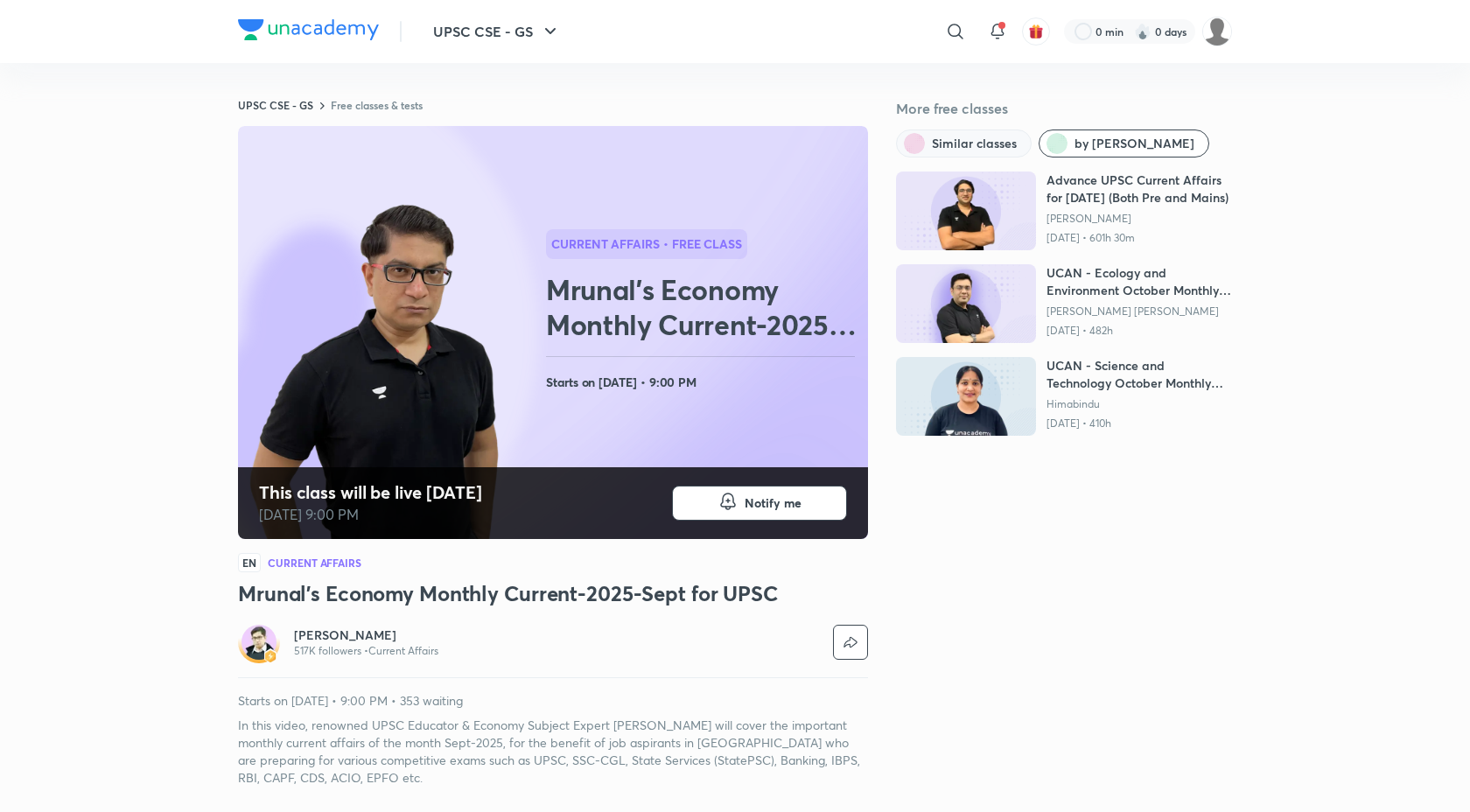
click at [991, 154] on button "Similar classes" at bounding box center [963, 144] width 136 height 28
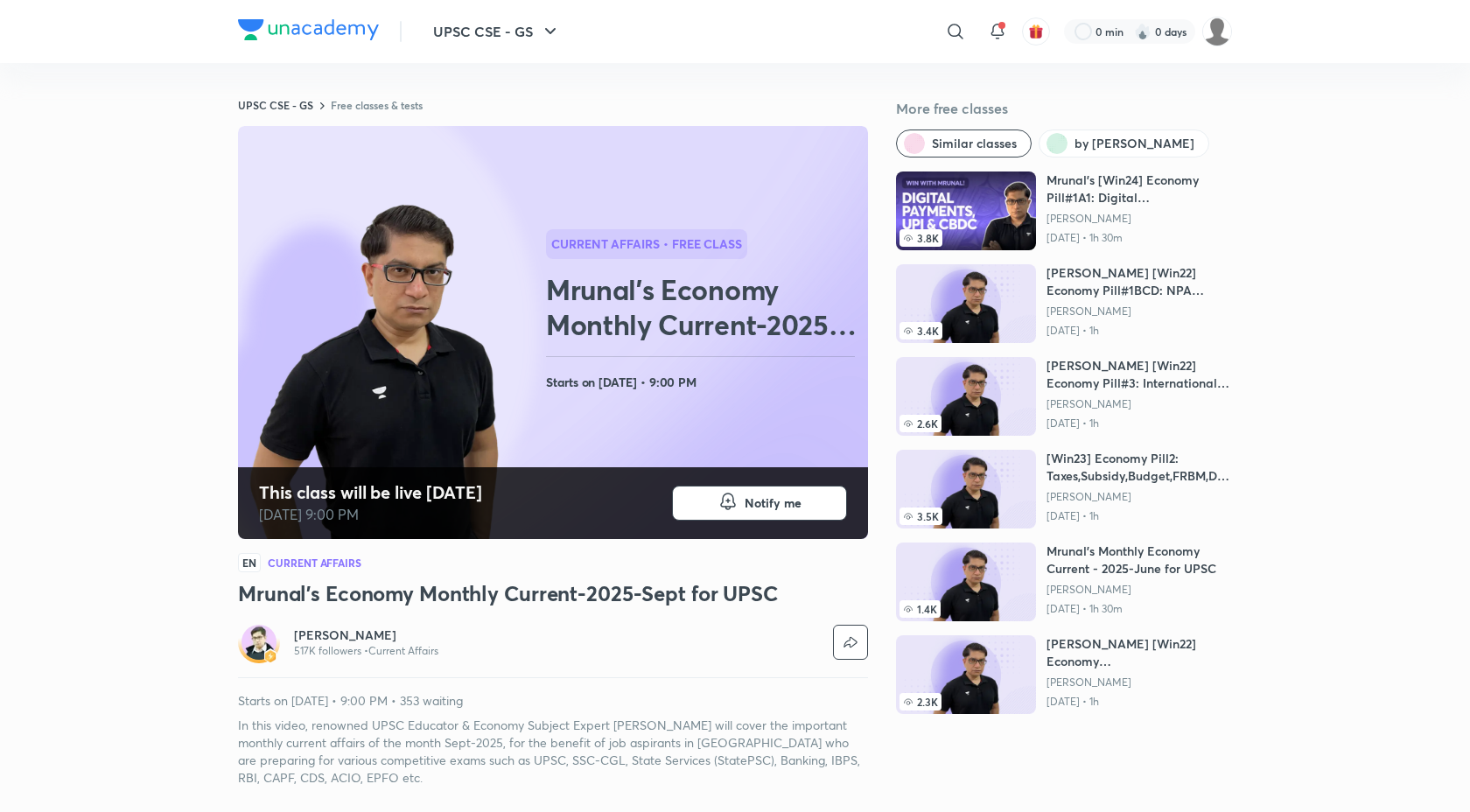
click at [990, 311] on img at bounding box center [966, 304] width 140 height 79
click at [1153, 300] on div "Mrunal [Win22] Economy Pill#1BCD: NPA ShareMarket Insurance Mrunal Patel Mar 13…" at bounding box center [1139, 304] width 186 height 79
click at [1145, 280] on h6 "Mrunal [Win22] Economy Pill#1BCD: NPA ShareMarket Insurance" at bounding box center [1139, 281] width 186 height 35
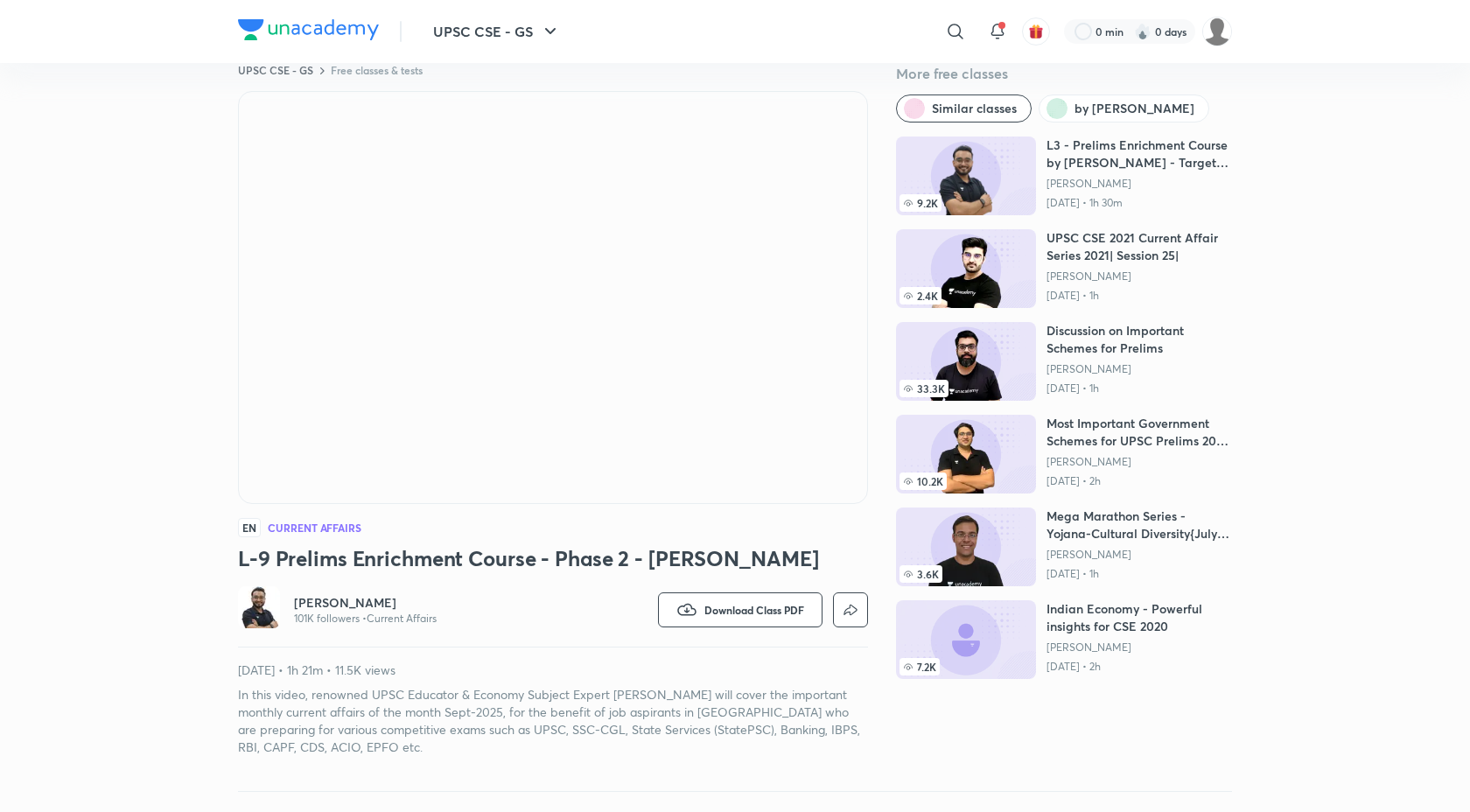
scroll to position [34, 0]
click at [1075, 104] on span "by Aman Sharma" at bounding box center [1134, 109] width 120 height 18
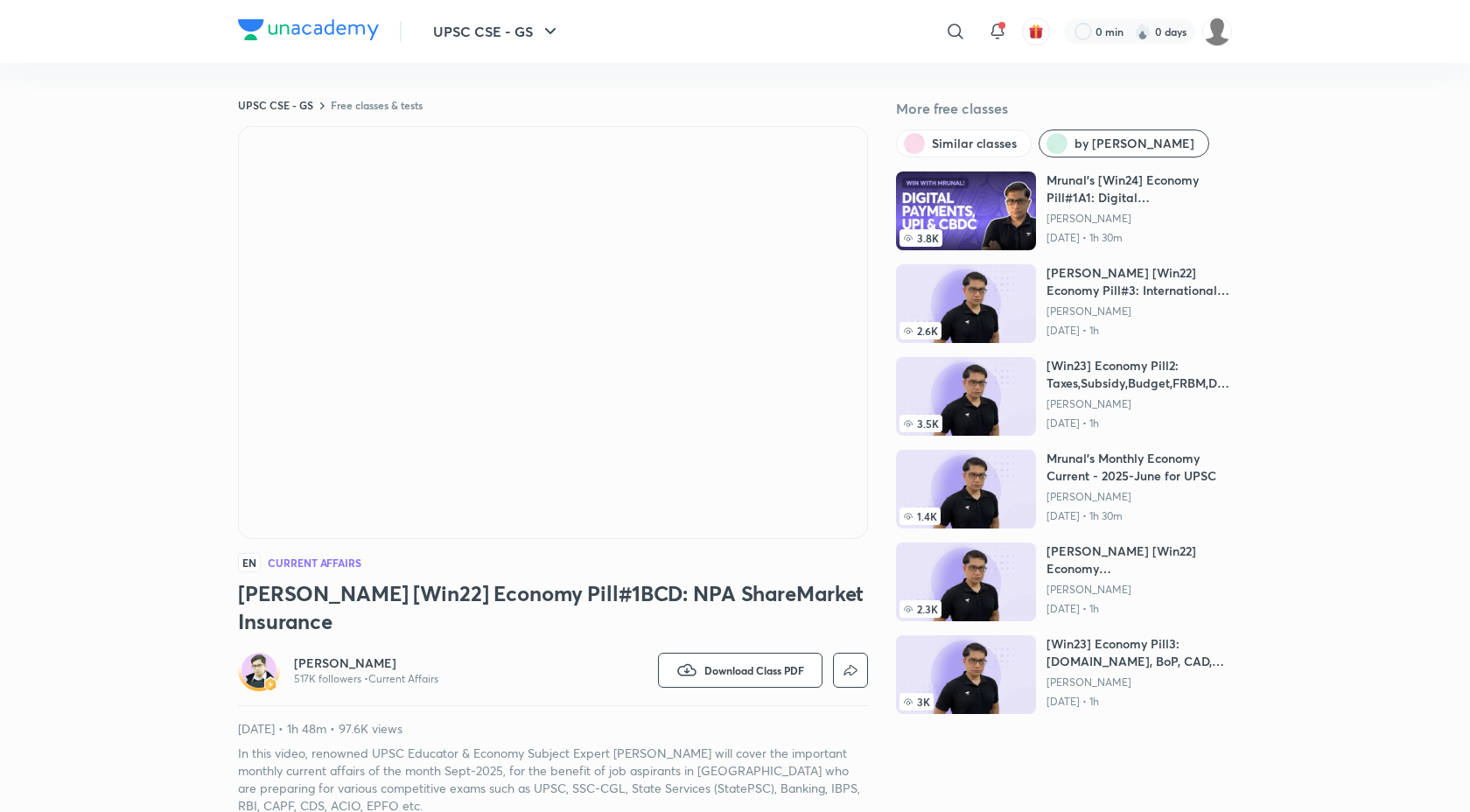
click at [990, 283] on img at bounding box center [966, 304] width 140 height 79
click at [1071, 783] on div "More free classes Similar classes by Mrunal Patel 3.8K Mrunal's [Win24] Economy…" at bounding box center [1063, 455] width 336 height 716
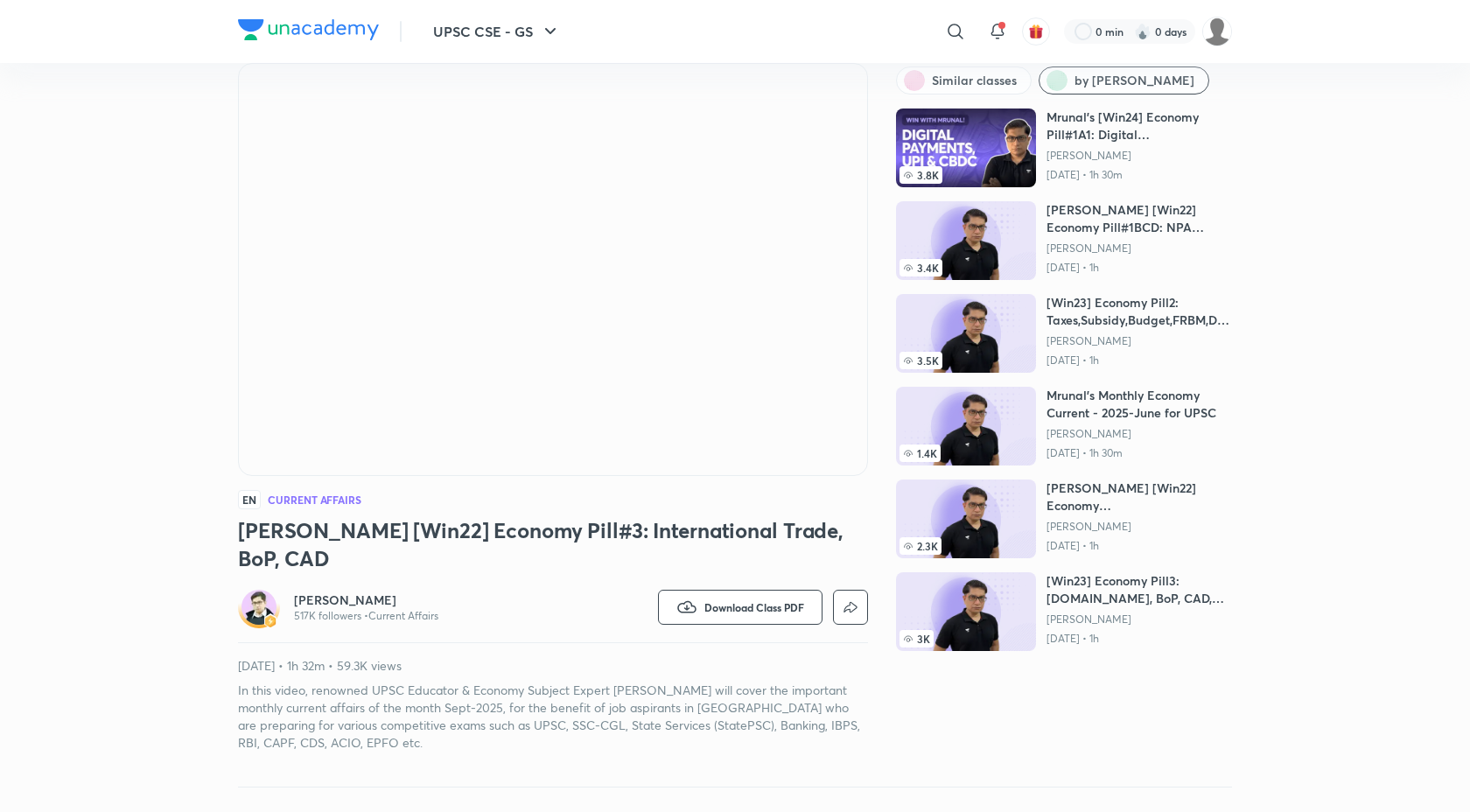
scroll to position [106, 0]
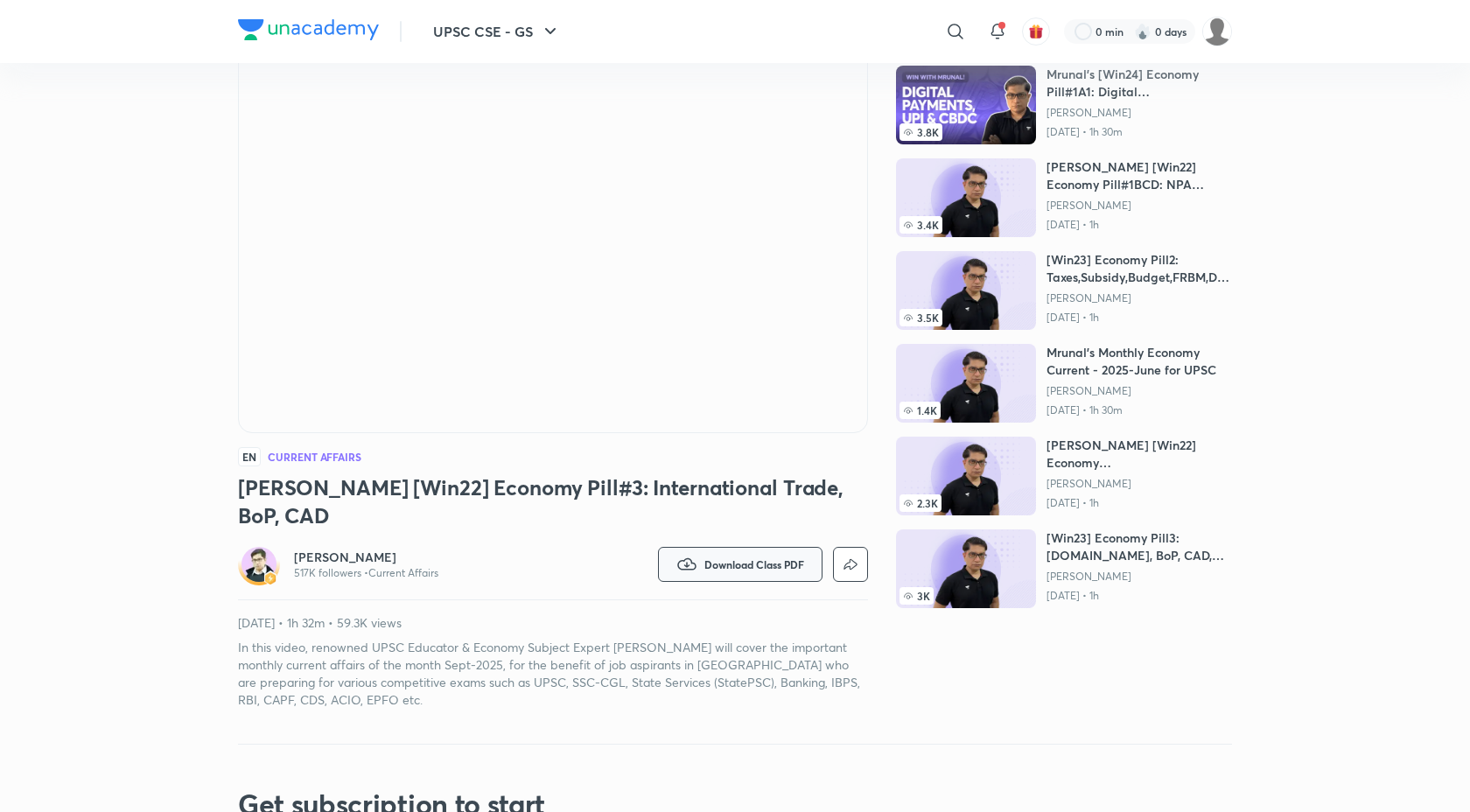
click at [705, 557] on span "Download Class PDF" at bounding box center [755, 564] width 99 height 14
click at [696, 636] on p "With annotation" at bounding box center [716, 637] width 91 height 19
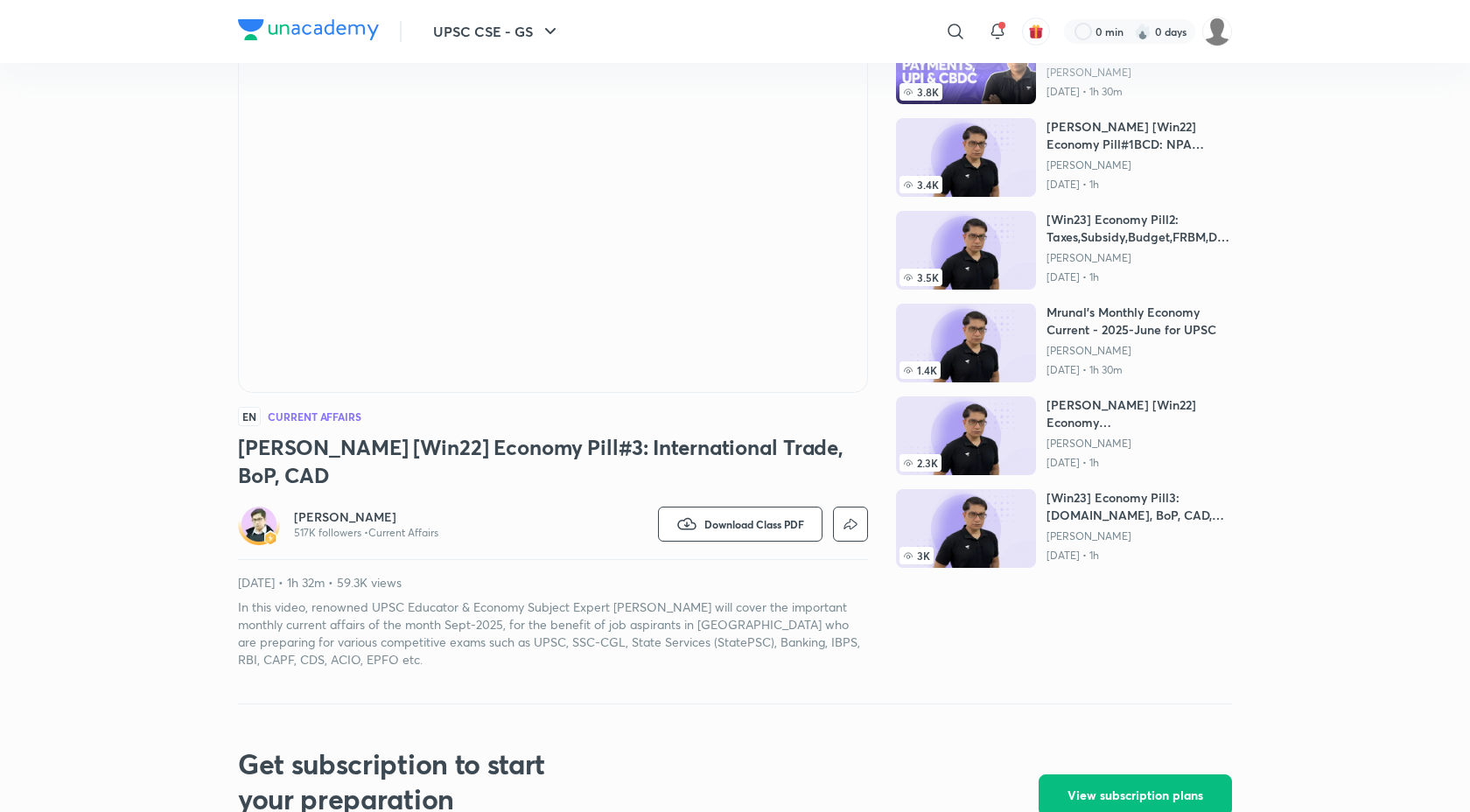
scroll to position [0, 0]
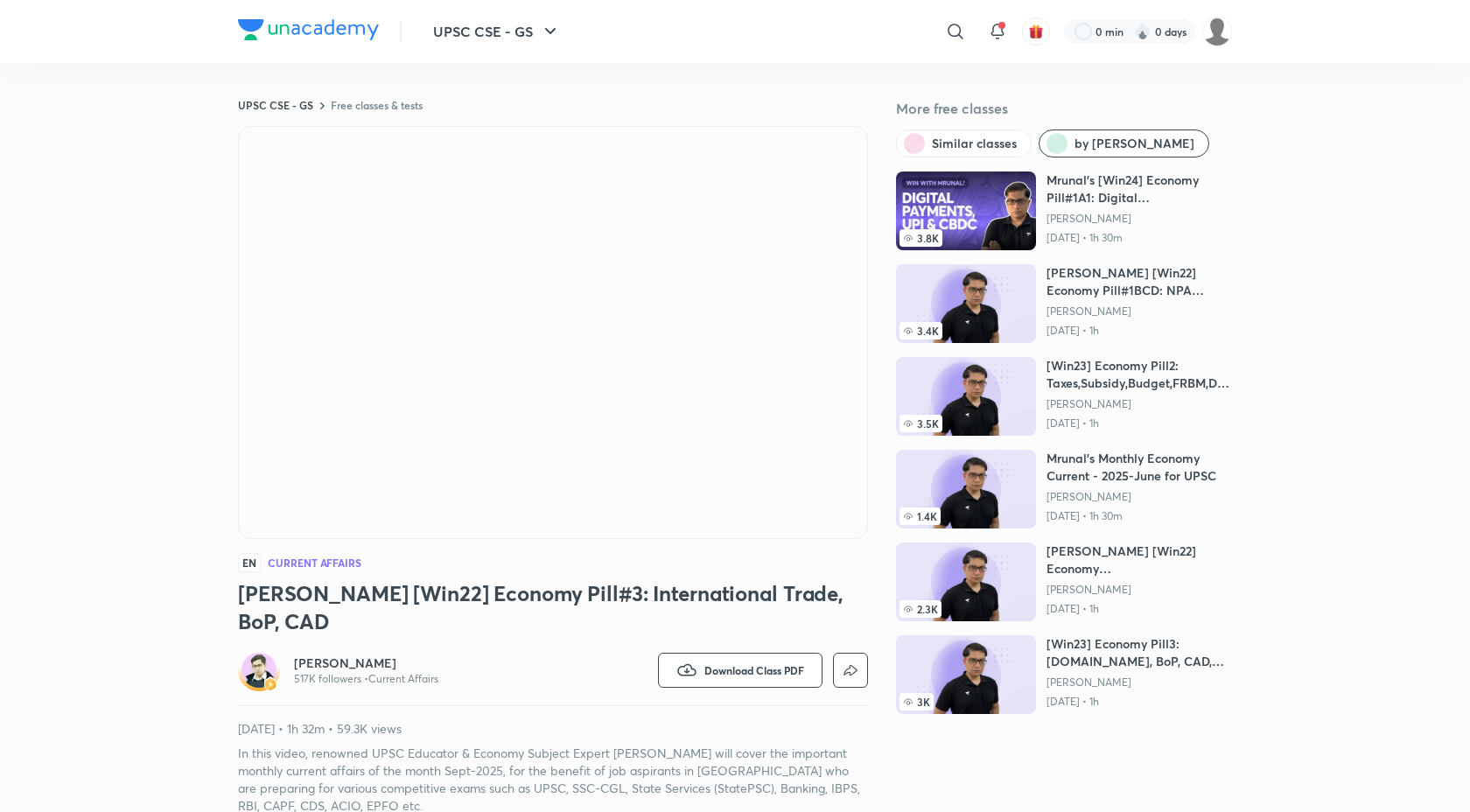
click at [313, 27] on img at bounding box center [308, 30] width 141 height 21
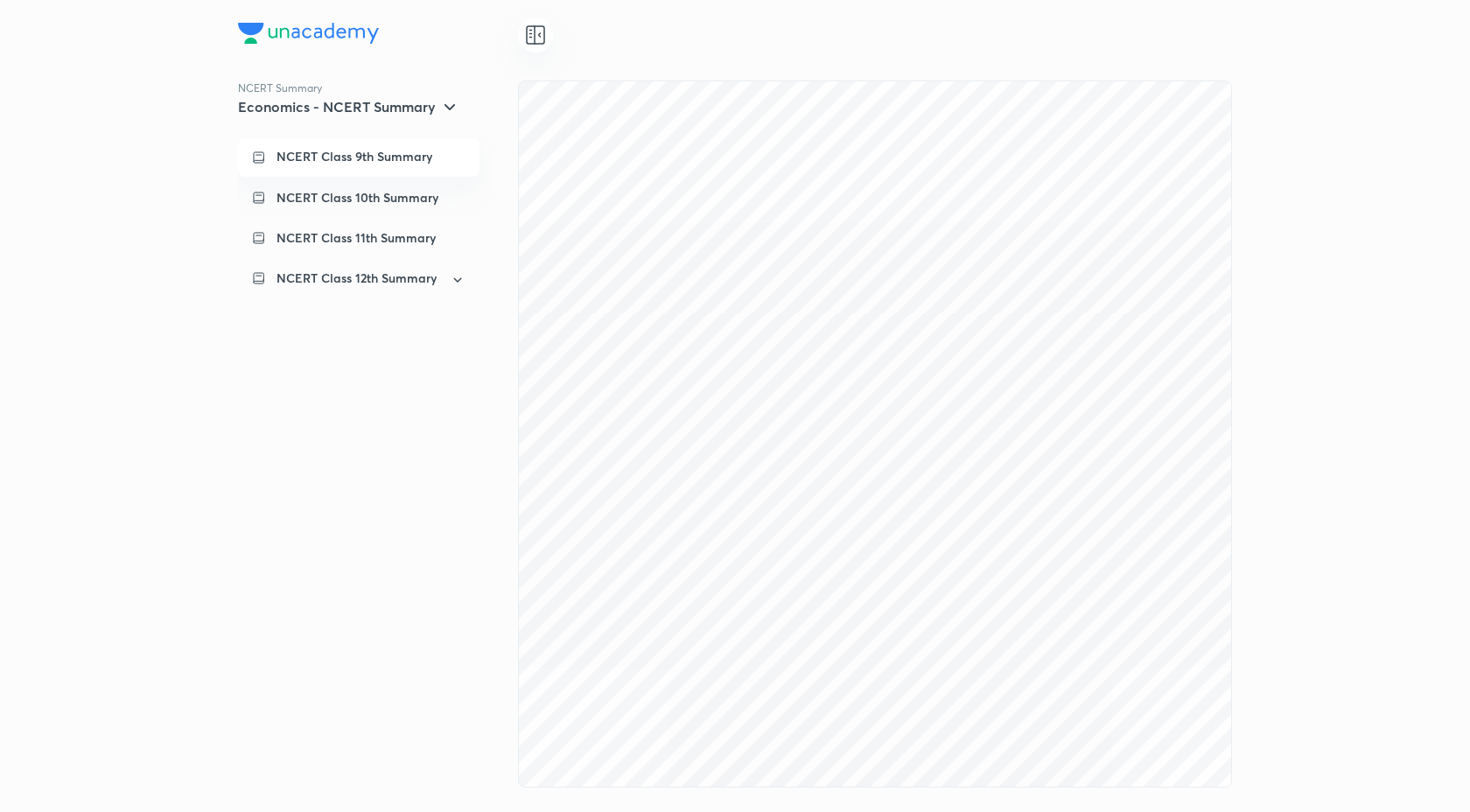
scroll to position [10574, 0]
click at [338, 195] on p "NCERT Class 10th Summary" at bounding box center [358, 198] width 162 height 18
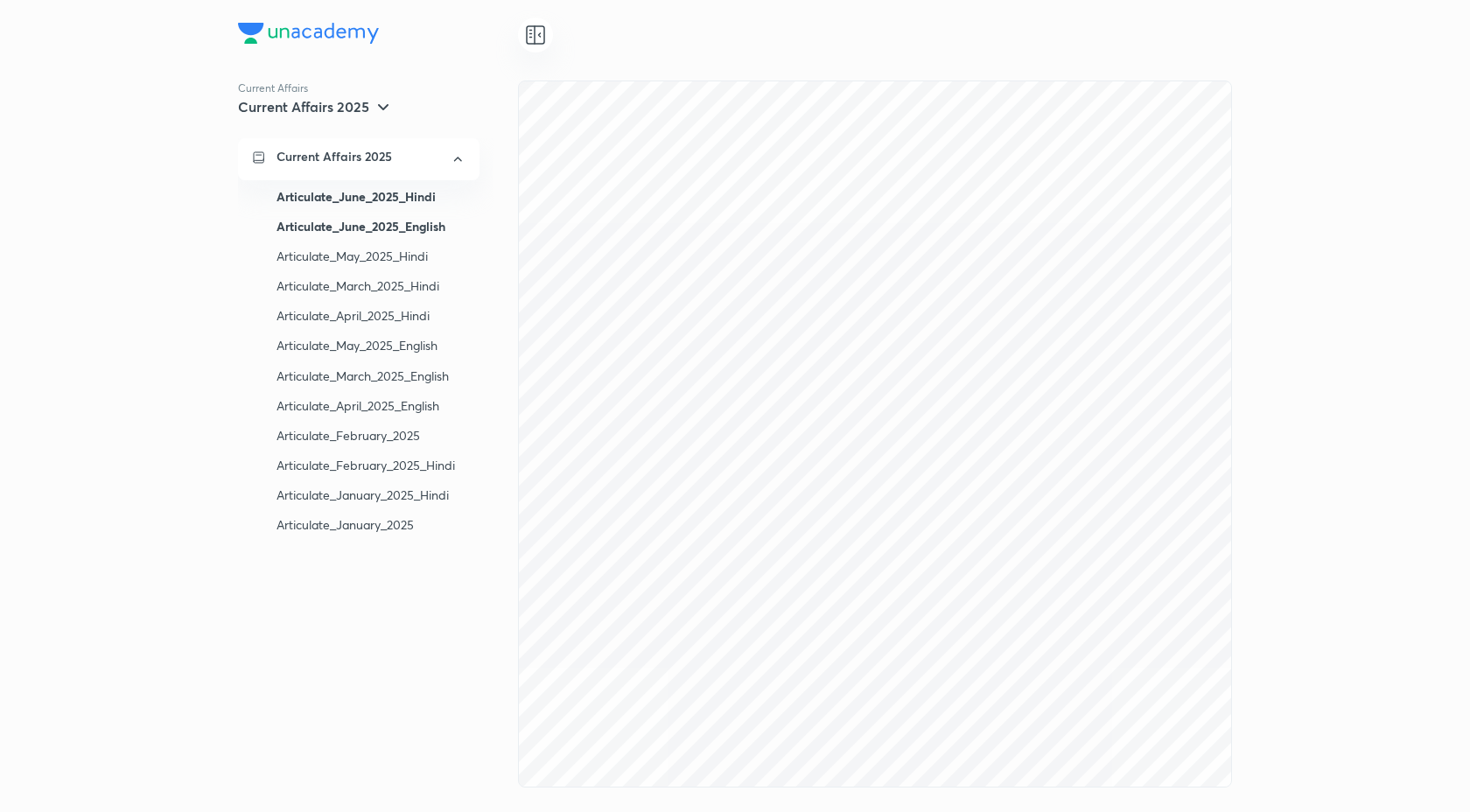
click at [391, 224] on div "Articulate_June_2025_English" at bounding box center [371, 227] width 189 height 30
click at [367, 110] on h5 "Current Affairs 2025" at bounding box center [304, 106] width 131 height 18
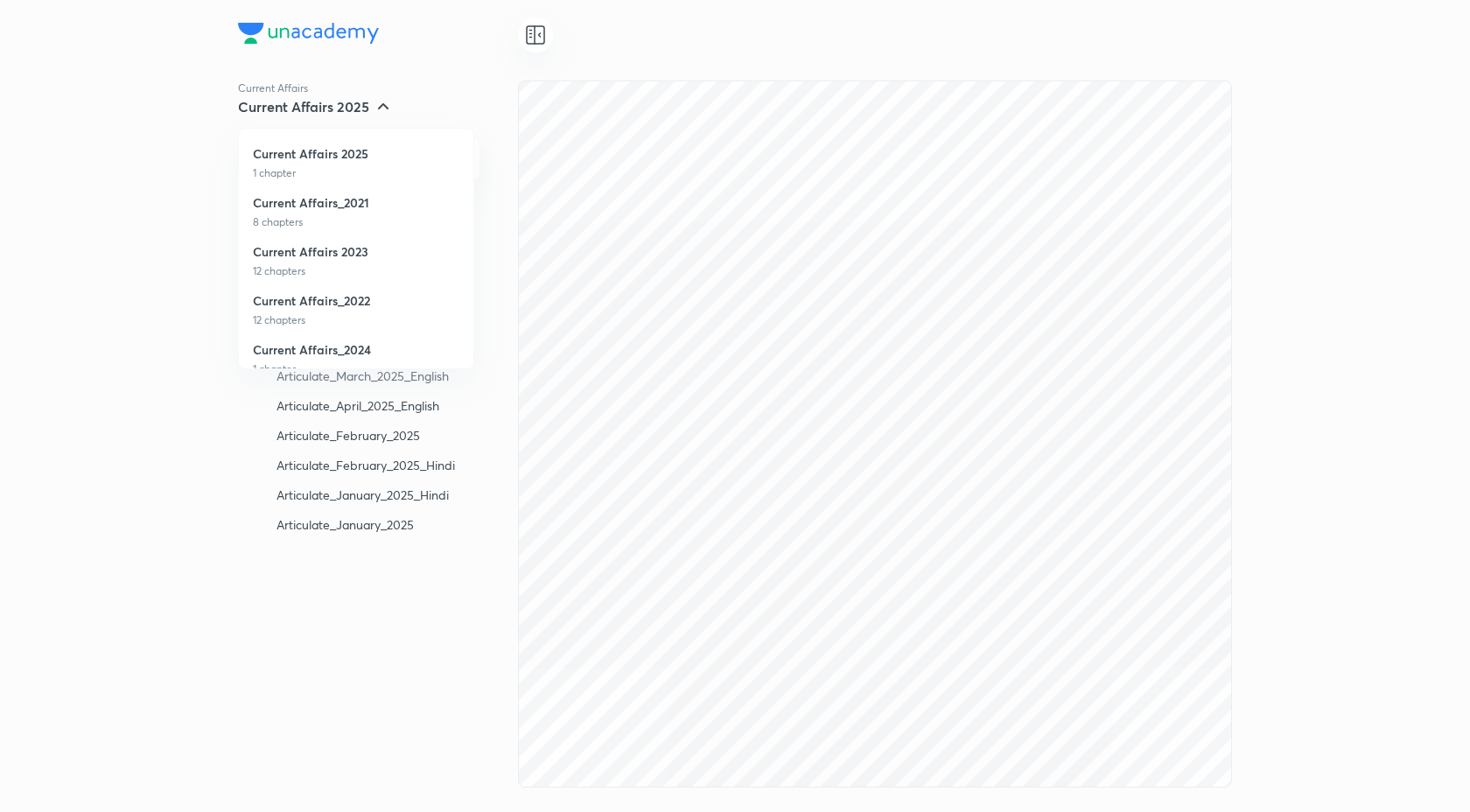
click at [166, 209] on div at bounding box center [735, 406] width 1470 height 812
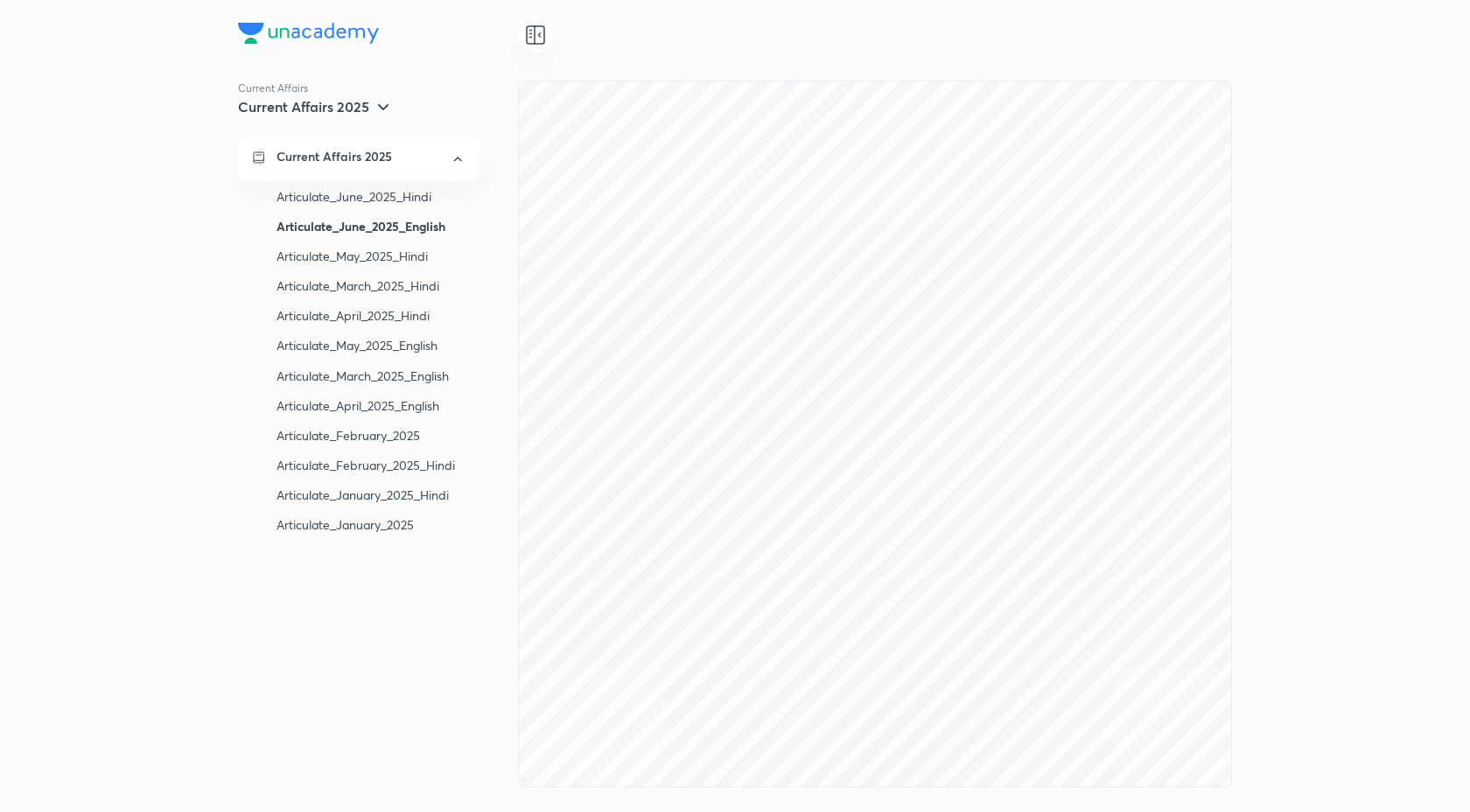
scroll to position [0, 0]
click at [541, 32] on icon at bounding box center [535, 35] width 21 height 21
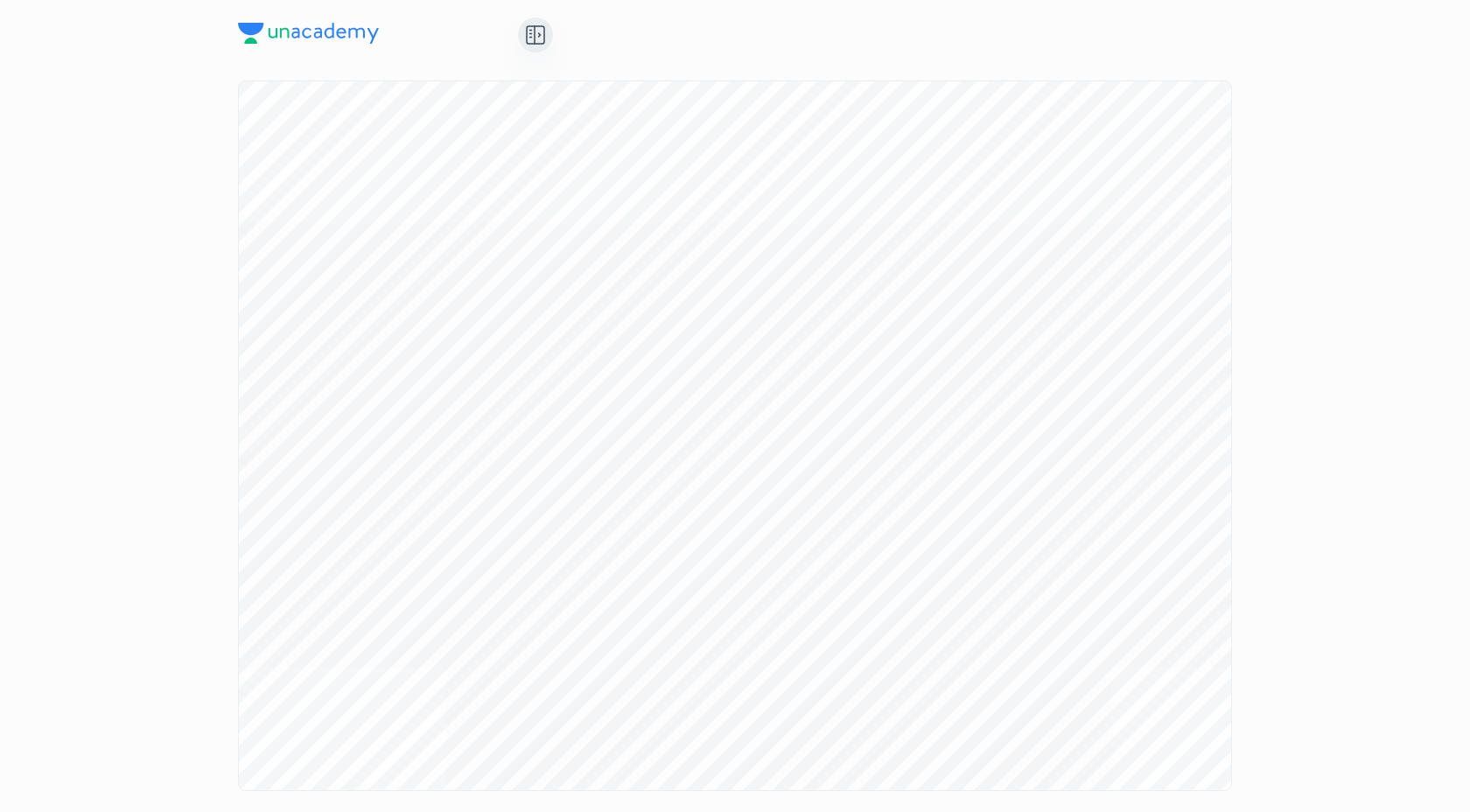
click at [521, 44] on div at bounding box center [535, 35] width 35 height 35
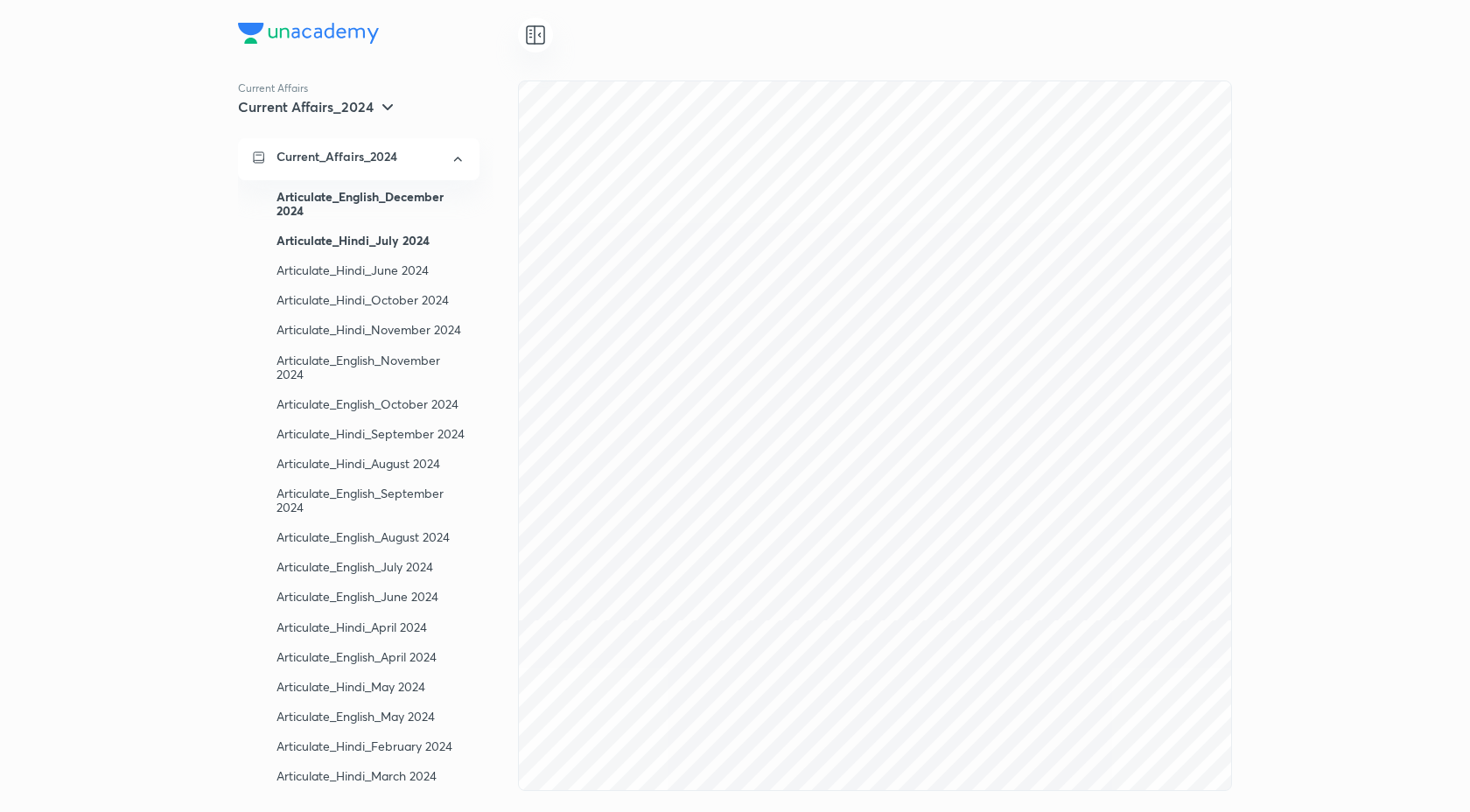
scroll to position [4990, 0]
click at [1275, 341] on div "Current Affairs Current Affairs_2024 Current_Affairs_2024 Articulate_English_De…" at bounding box center [735, 406] width 1470 height 812
click at [643, 42] on div at bounding box center [875, 35] width 714 height 35
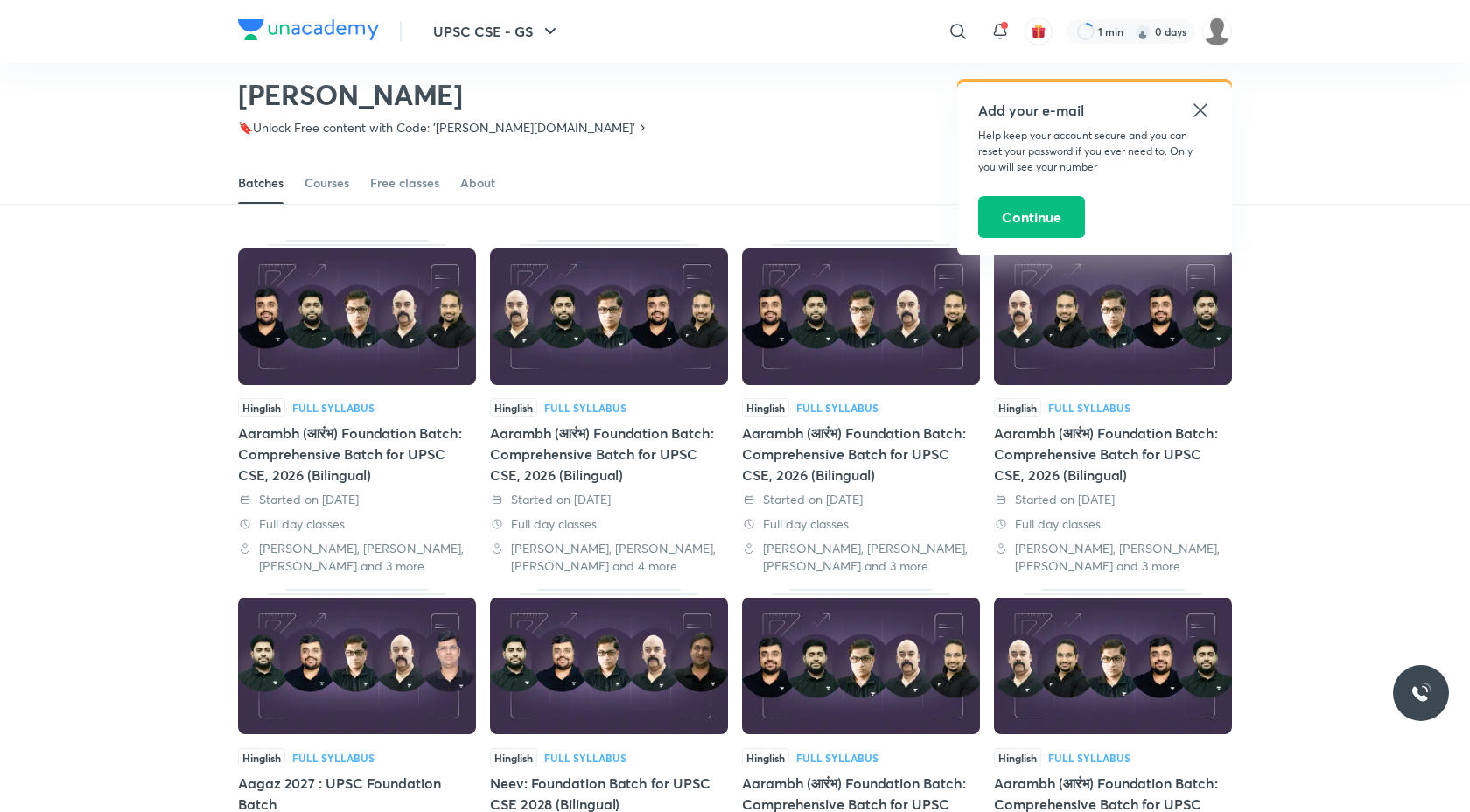
scroll to position [38, 0]
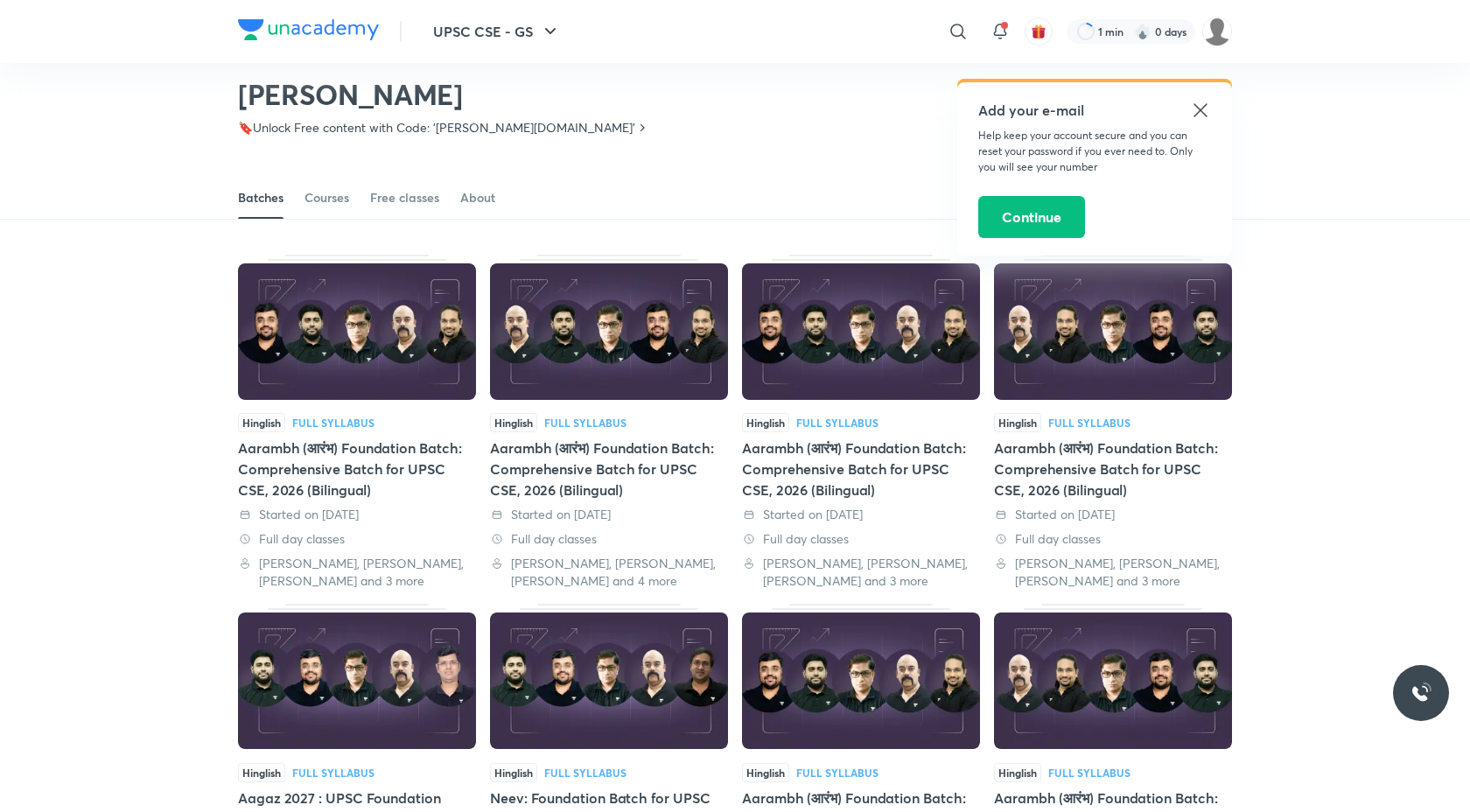
click at [344, 351] on img at bounding box center [357, 332] width 238 height 137
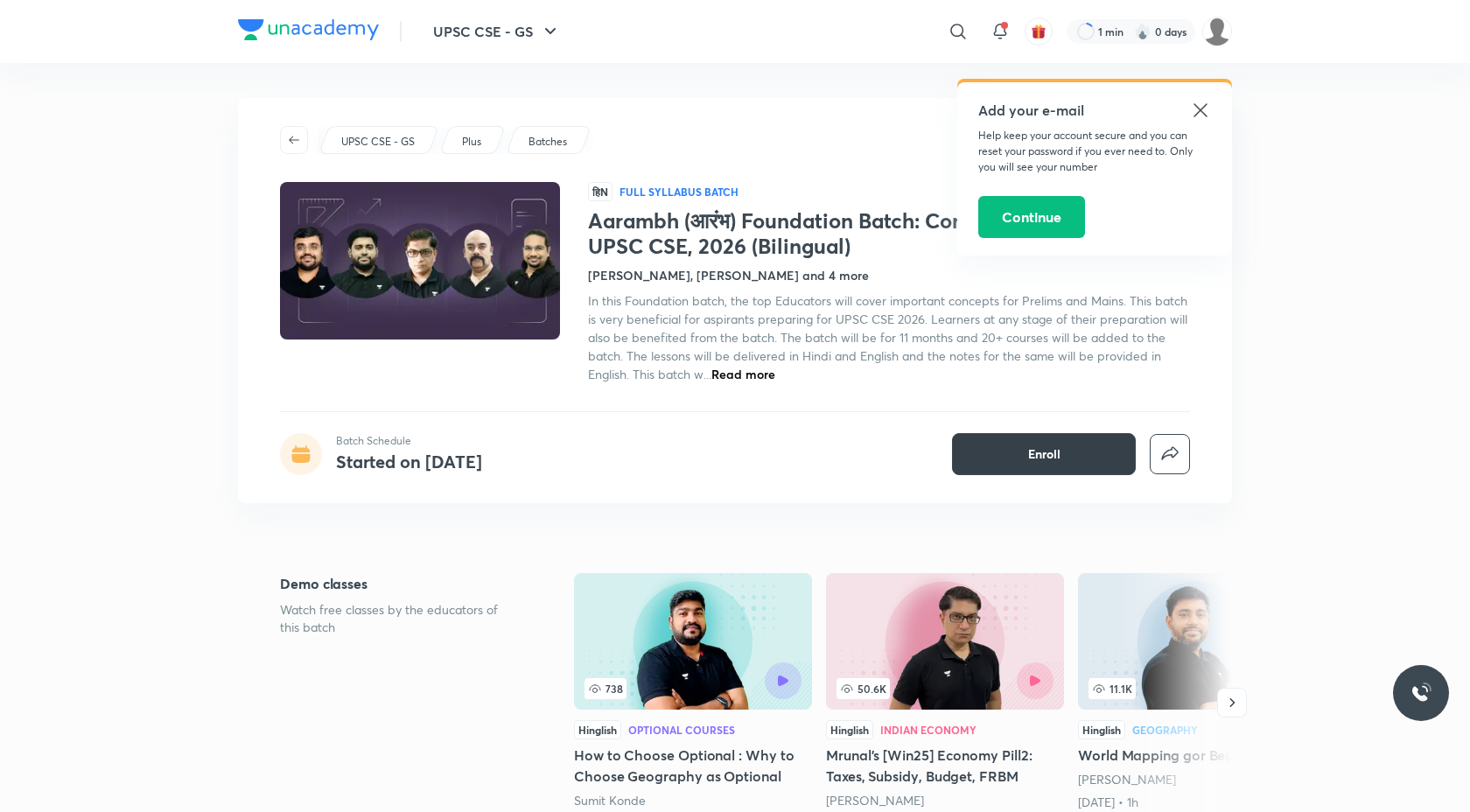
click at [1021, 445] on button "Enroll" at bounding box center [1044, 453] width 184 height 42
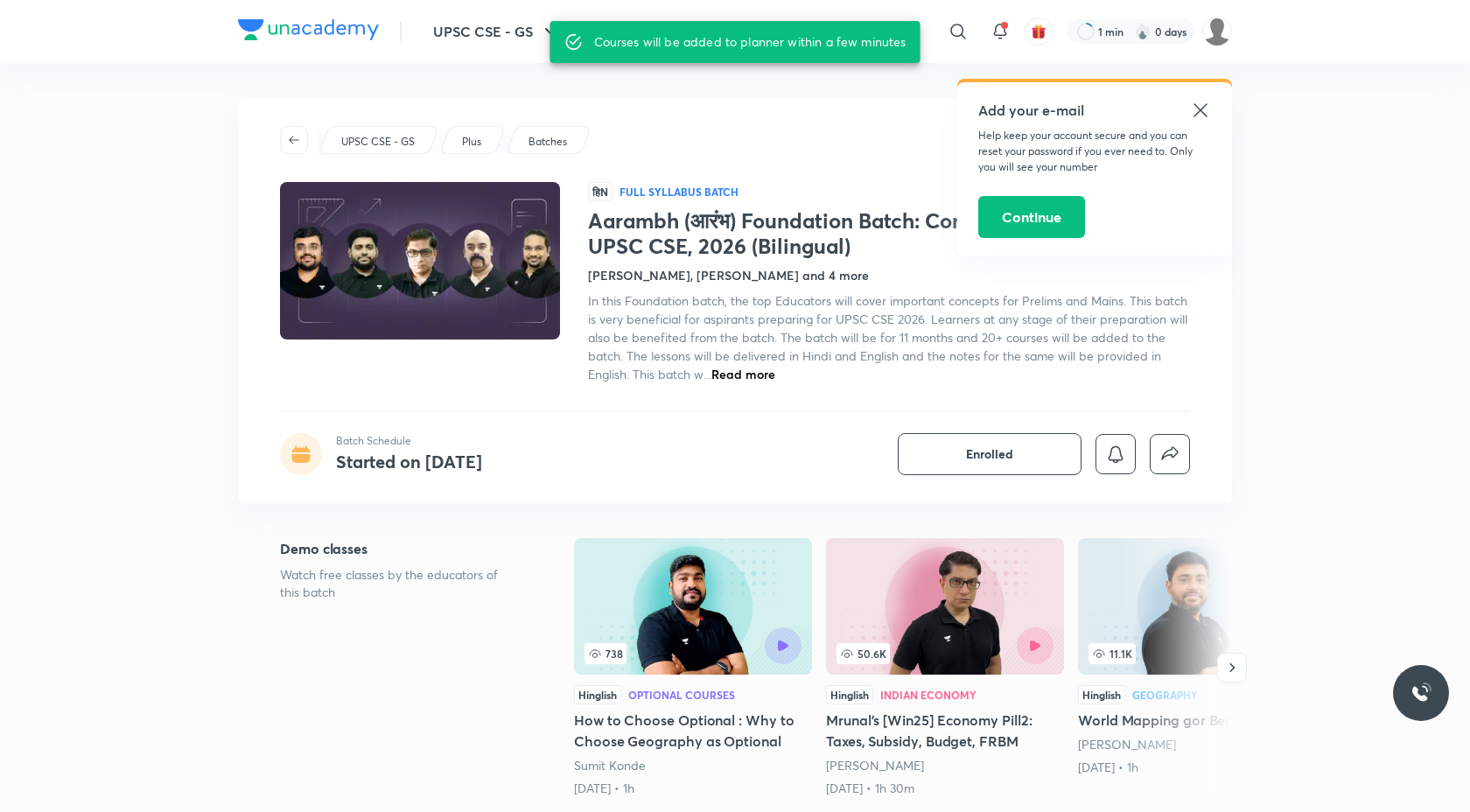
click at [714, 239] on h1 "Aarambh (आरंभ) Foundation Batch: Comprehensive Batch for UPSC CSE, 2026 (Biling…" at bounding box center [889, 233] width 602 height 51
click at [377, 287] on img at bounding box center [420, 260] width 285 height 161
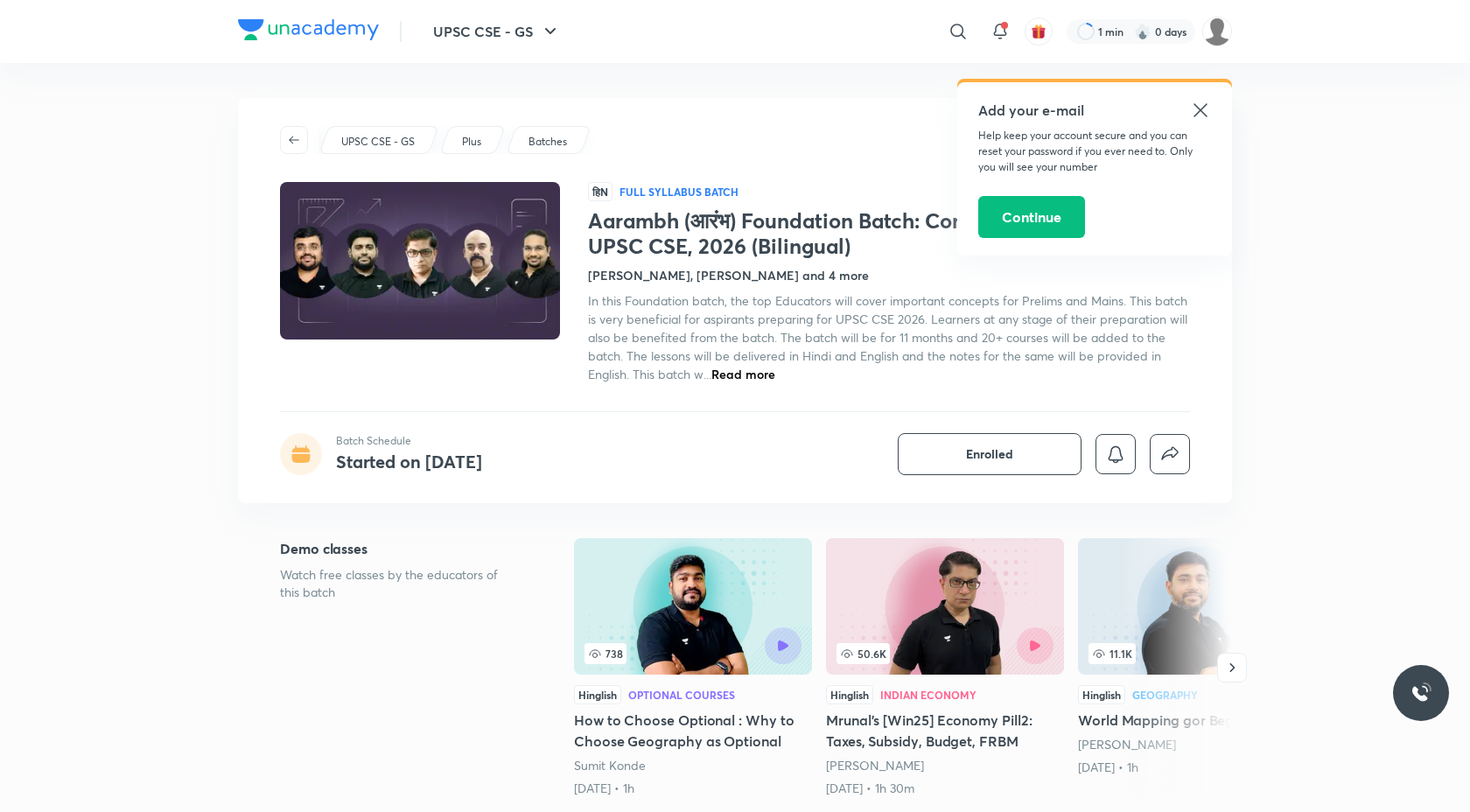
click at [707, 245] on h1 "Aarambh (आरंभ) Foundation Batch: Comprehensive Batch for UPSC CSE, 2026 (Biling…" at bounding box center [889, 233] width 602 height 51
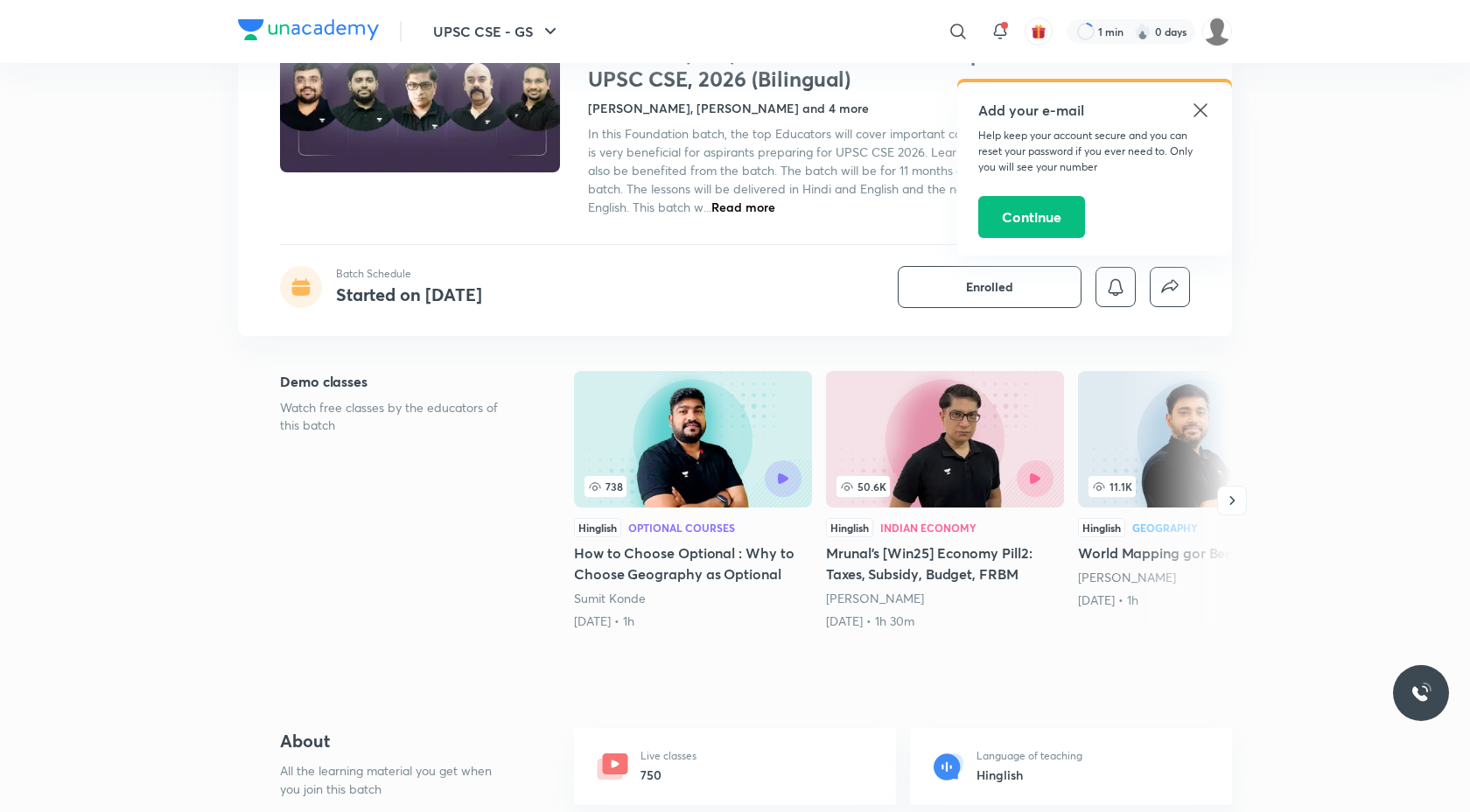
scroll to position [185, 0]
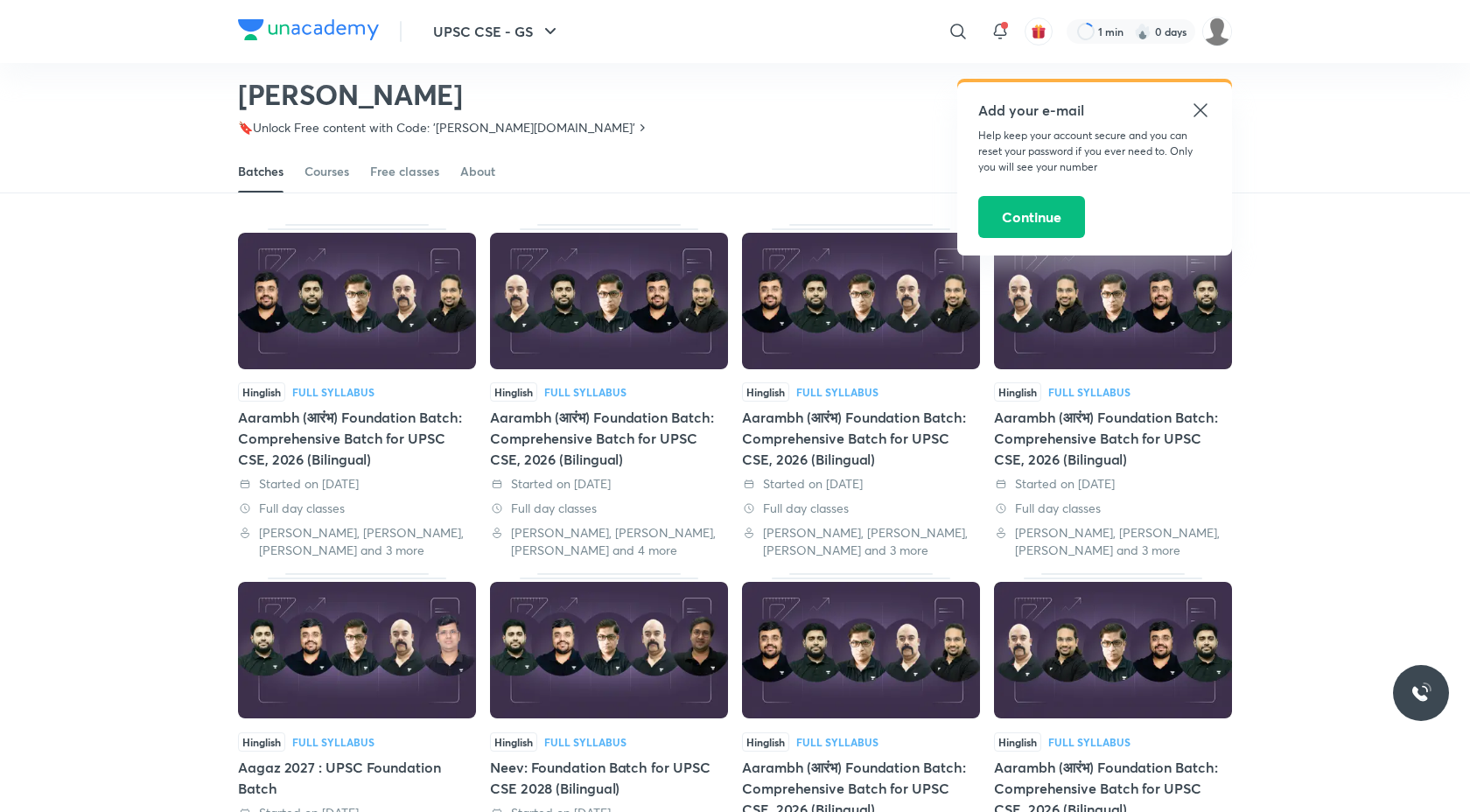
scroll to position [54, 0]
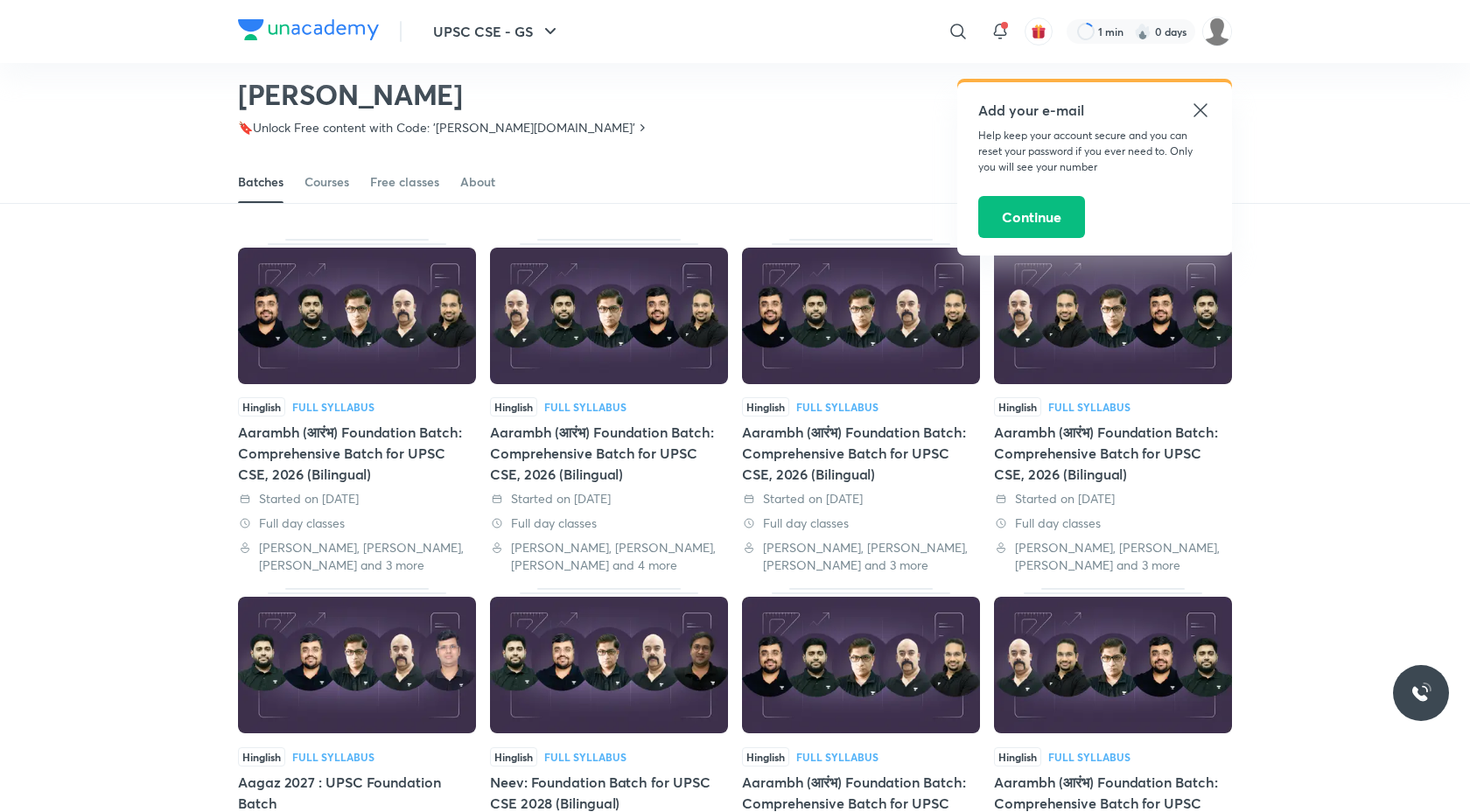
click at [361, 326] on img at bounding box center [357, 316] width 238 height 137
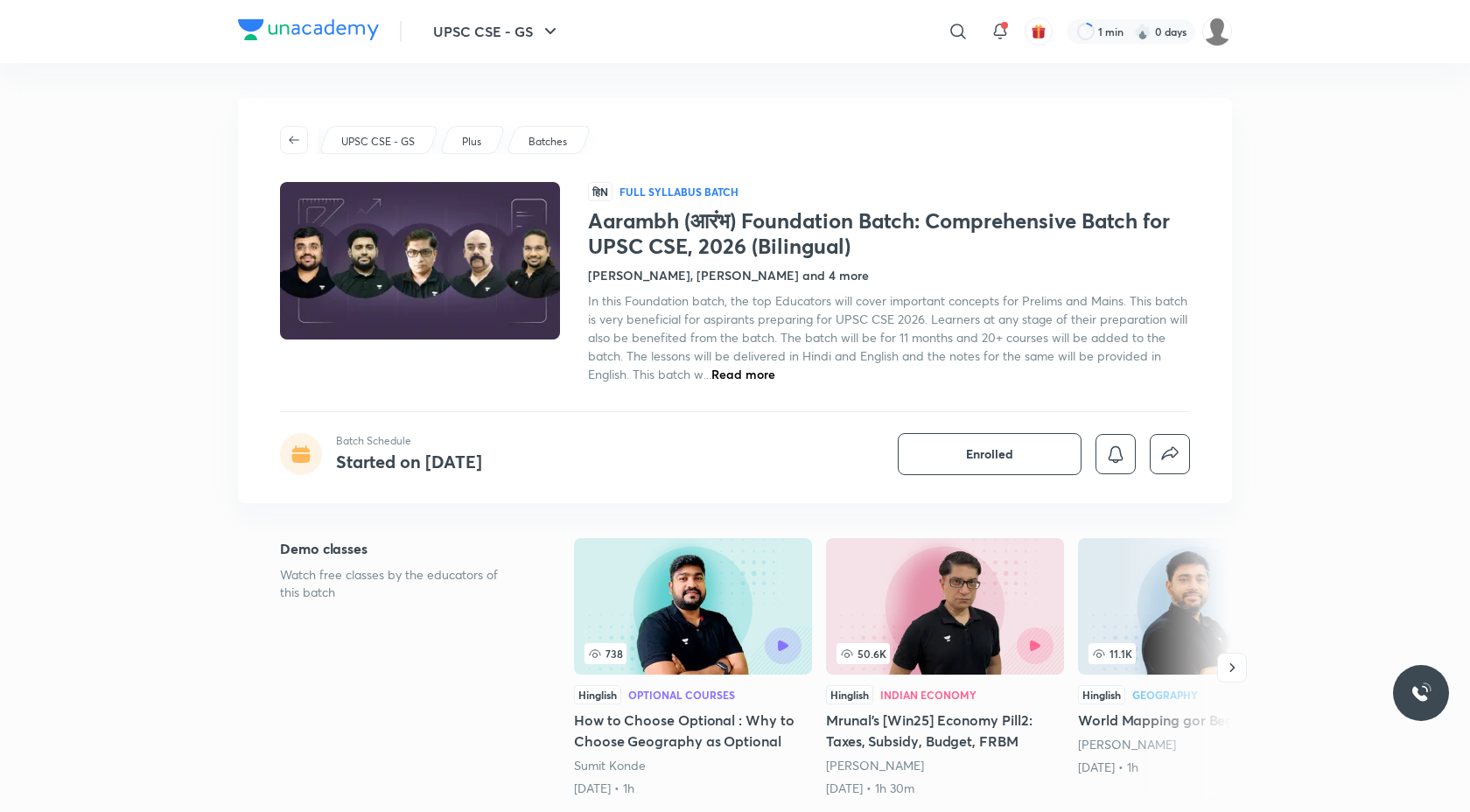
click at [775, 386] on div "UPSC CSE - GS Plus Batches हिN Full Syllabus Batch Aarambh (आरंभ) Foundation Ba…" at bounding box center [735, 300] width 994 height 405
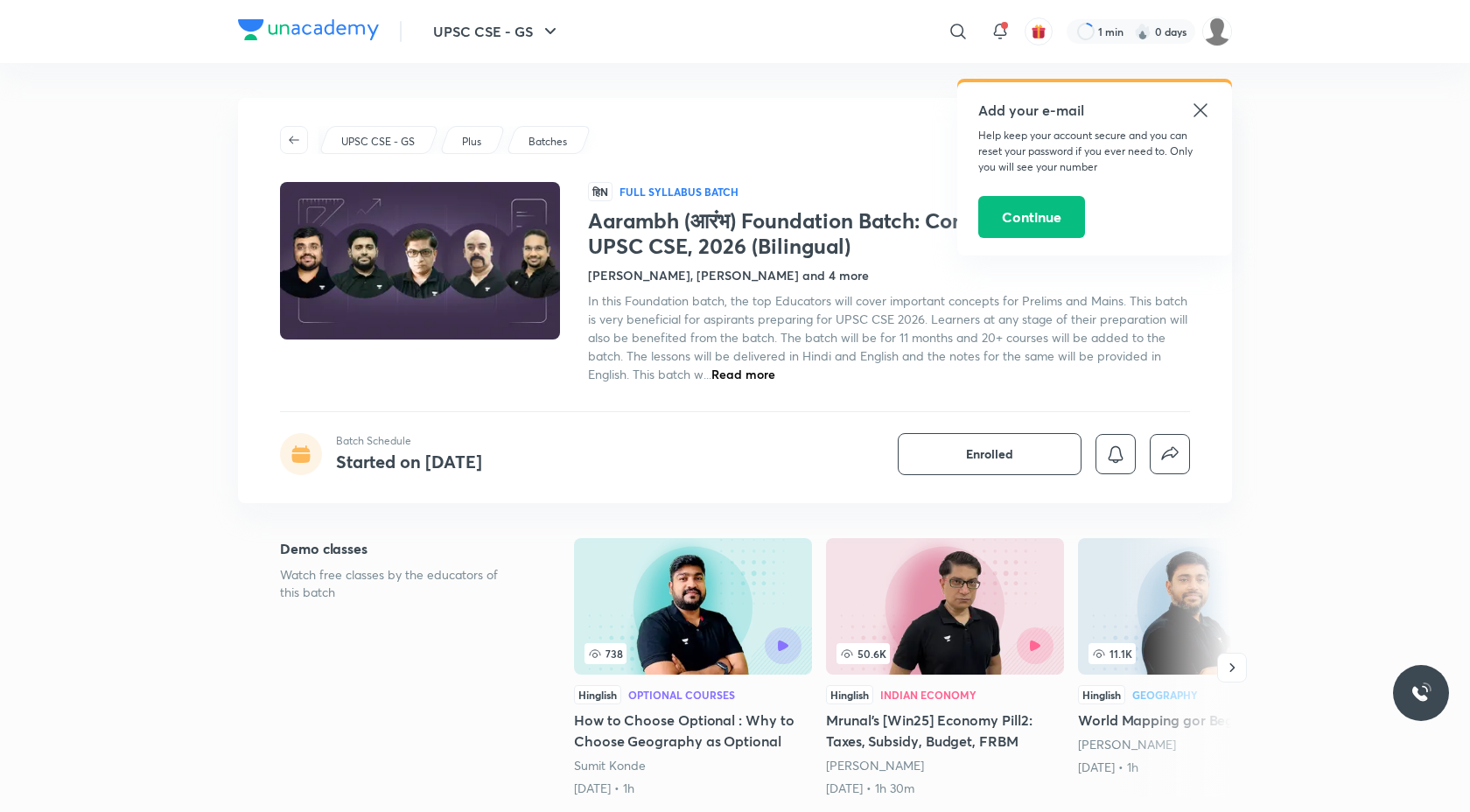
click at [541, 248] on img at bounding box center [420, 260] width 285 height 161
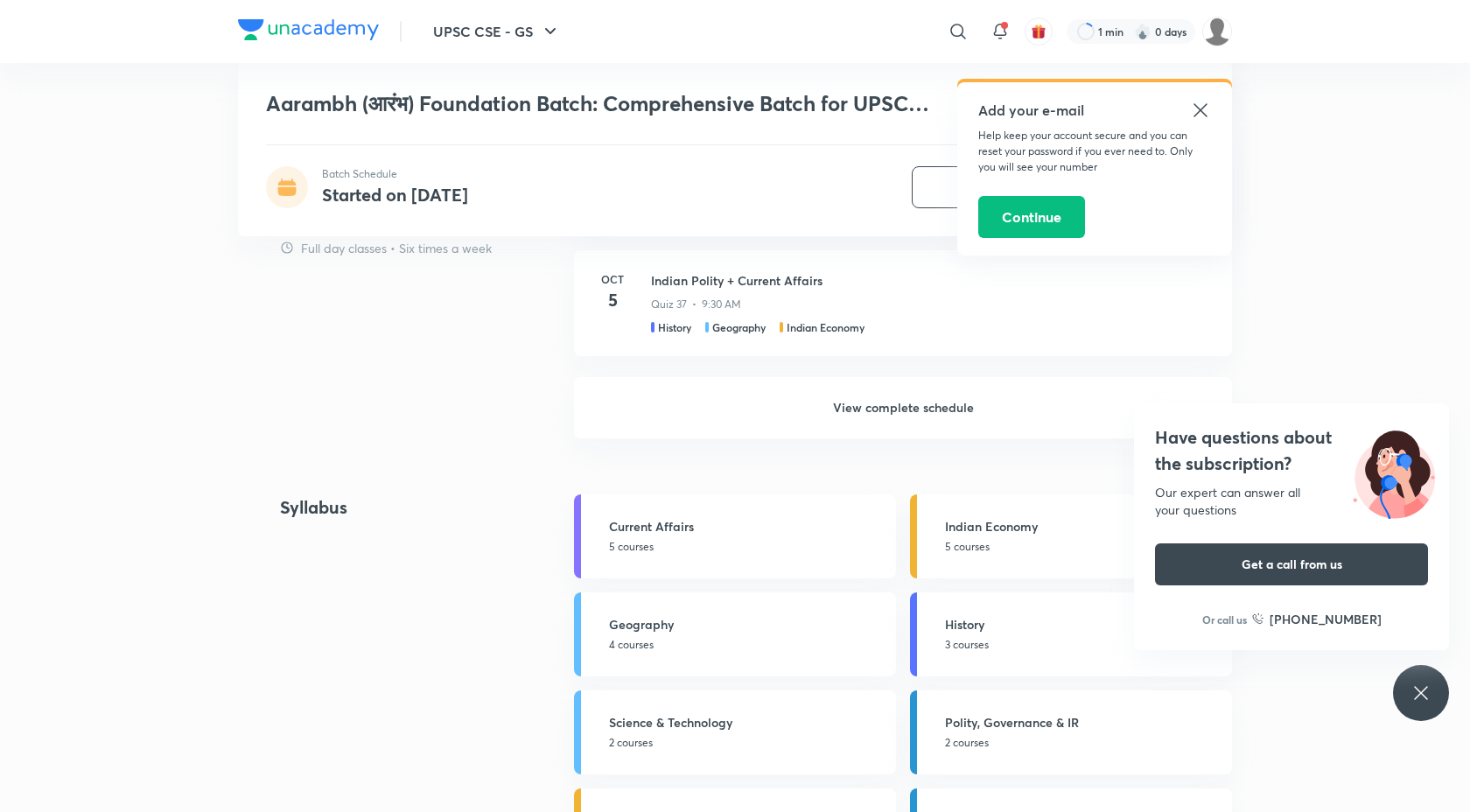
scroll to position [1766, 0]
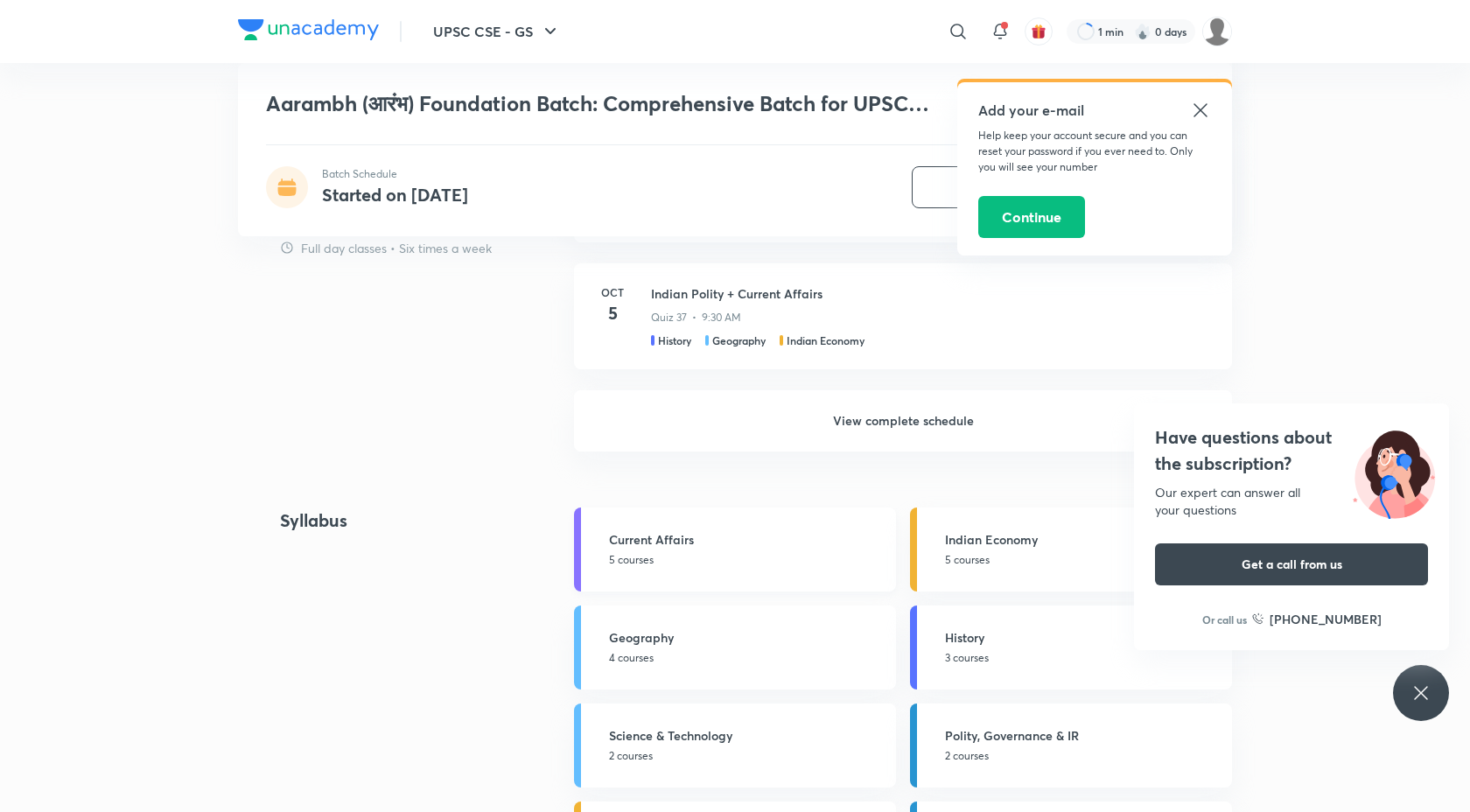
click at [644, 548] on h5 "Current Affairs" at bounding box center [747, 539] width 277 height 19
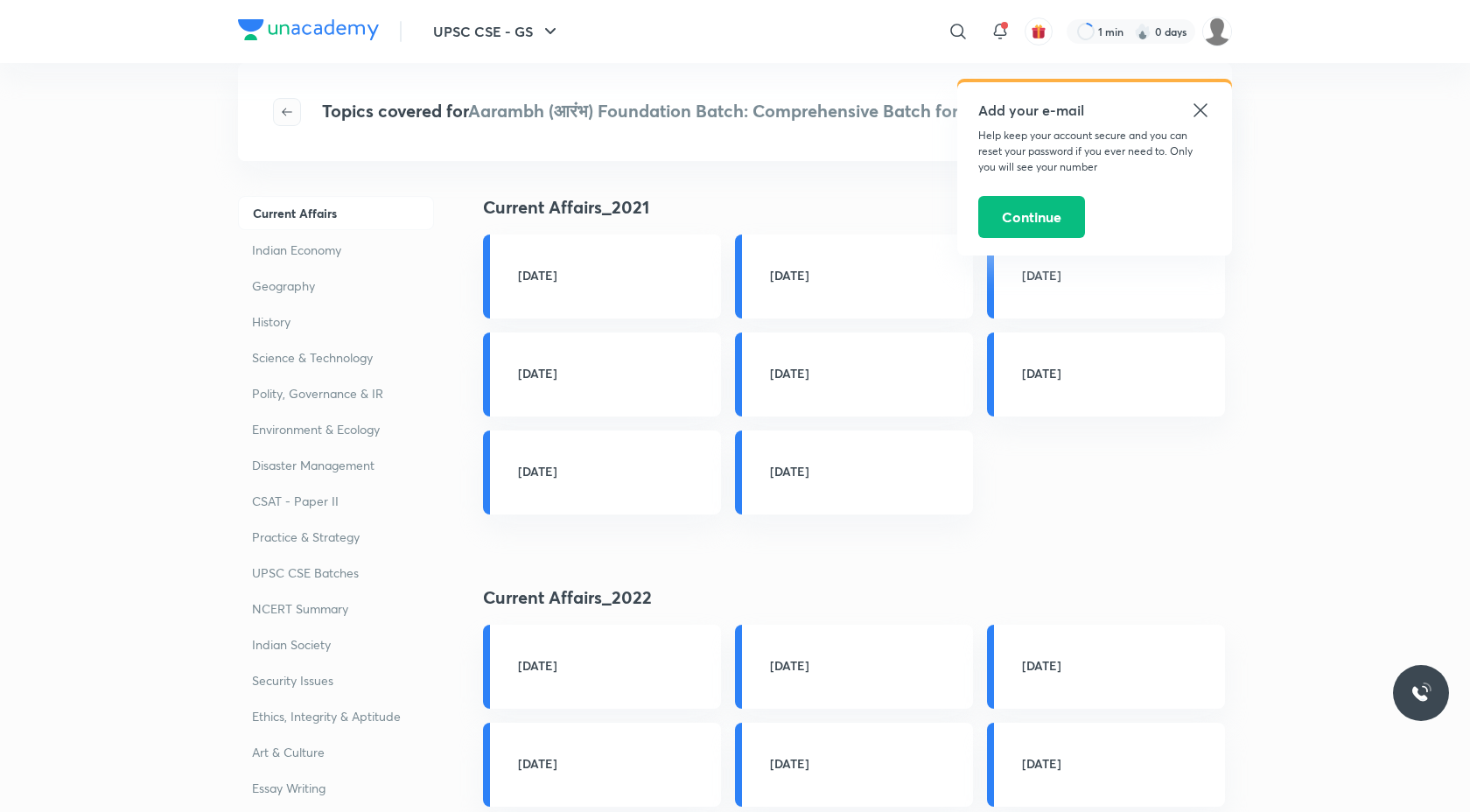
click at [278, 105] on span "button" at bounding box center [288, 112] width 27 height 14
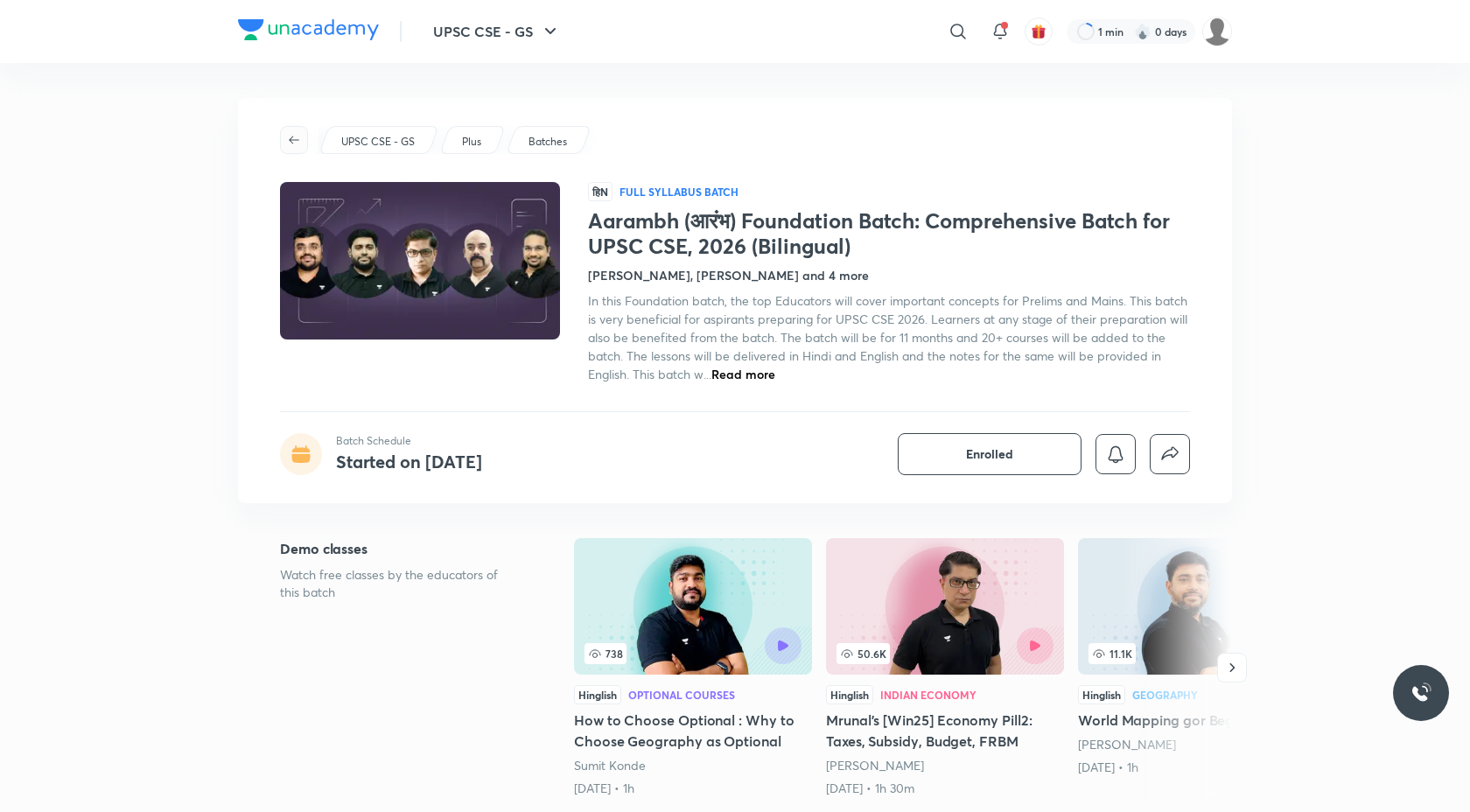
click at [300, 133] on icon "button" at bounding box center [294, 140] width 14 height 14
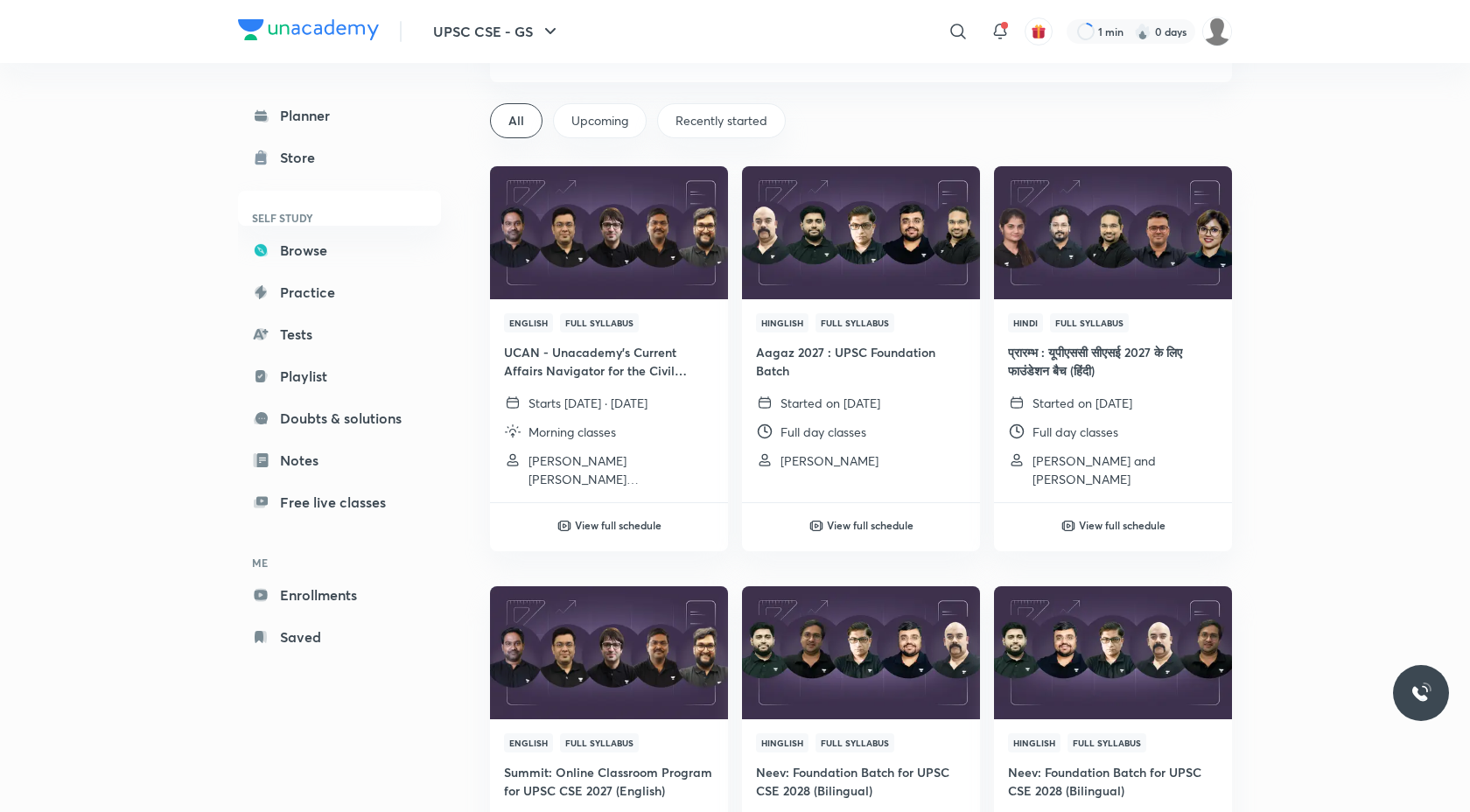
scroll to position [87, 0]
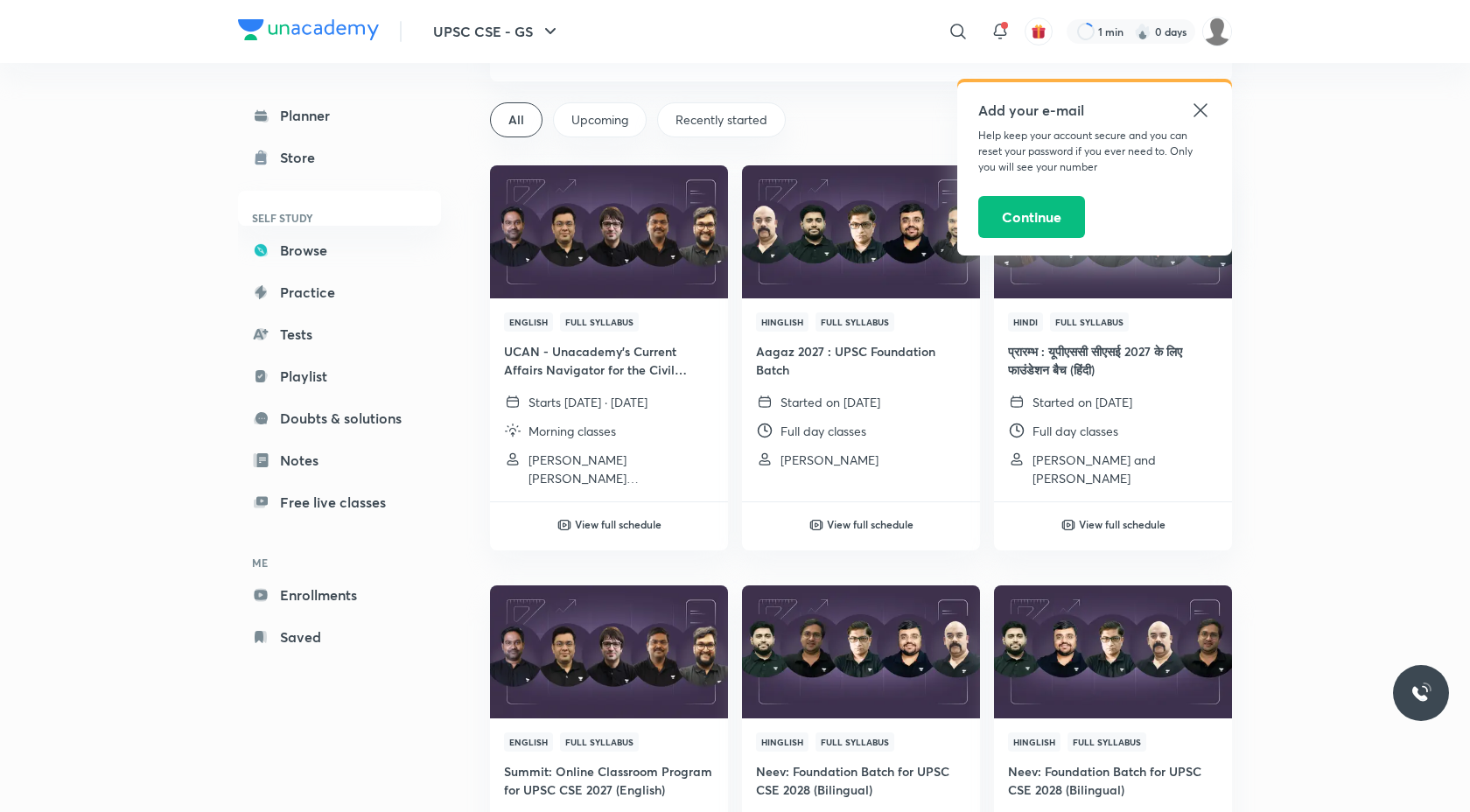
click at [1197, 115] on icon at bounding box center [1201, 110] width 21 height 21
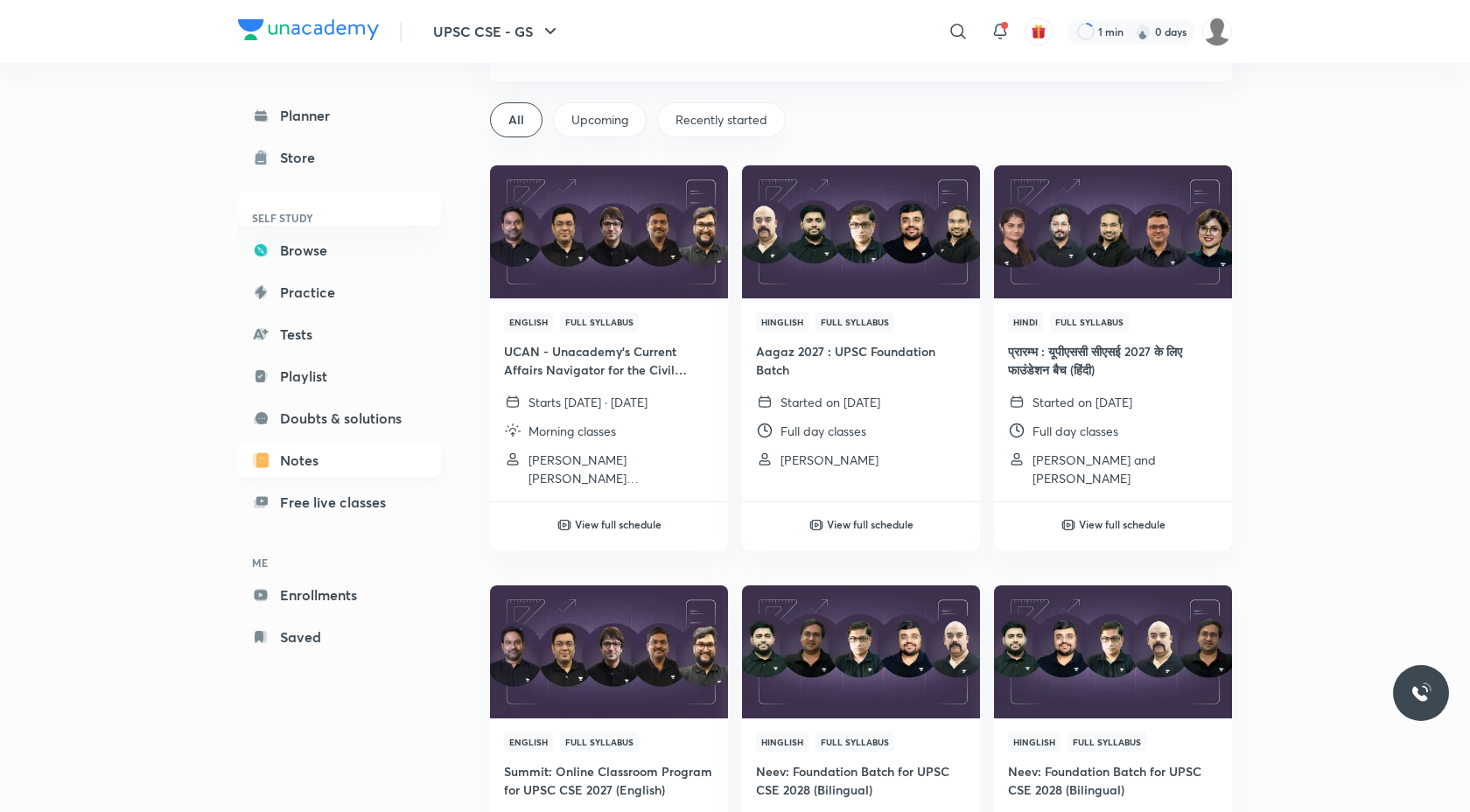
click at [300, 469] on link "Notes" at bounding box center [339, 460] width 203 height 35
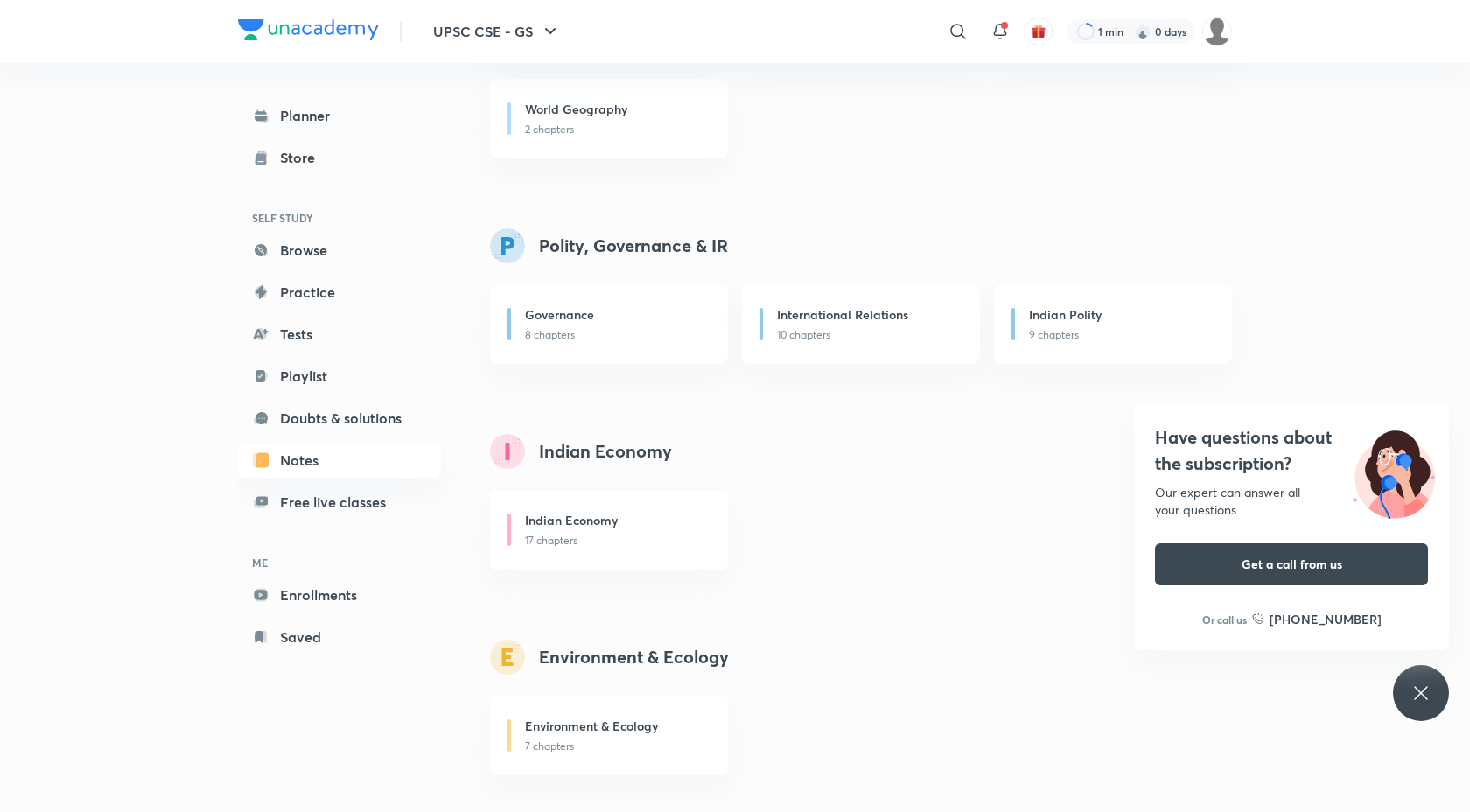
scroll to position [1561, 0]
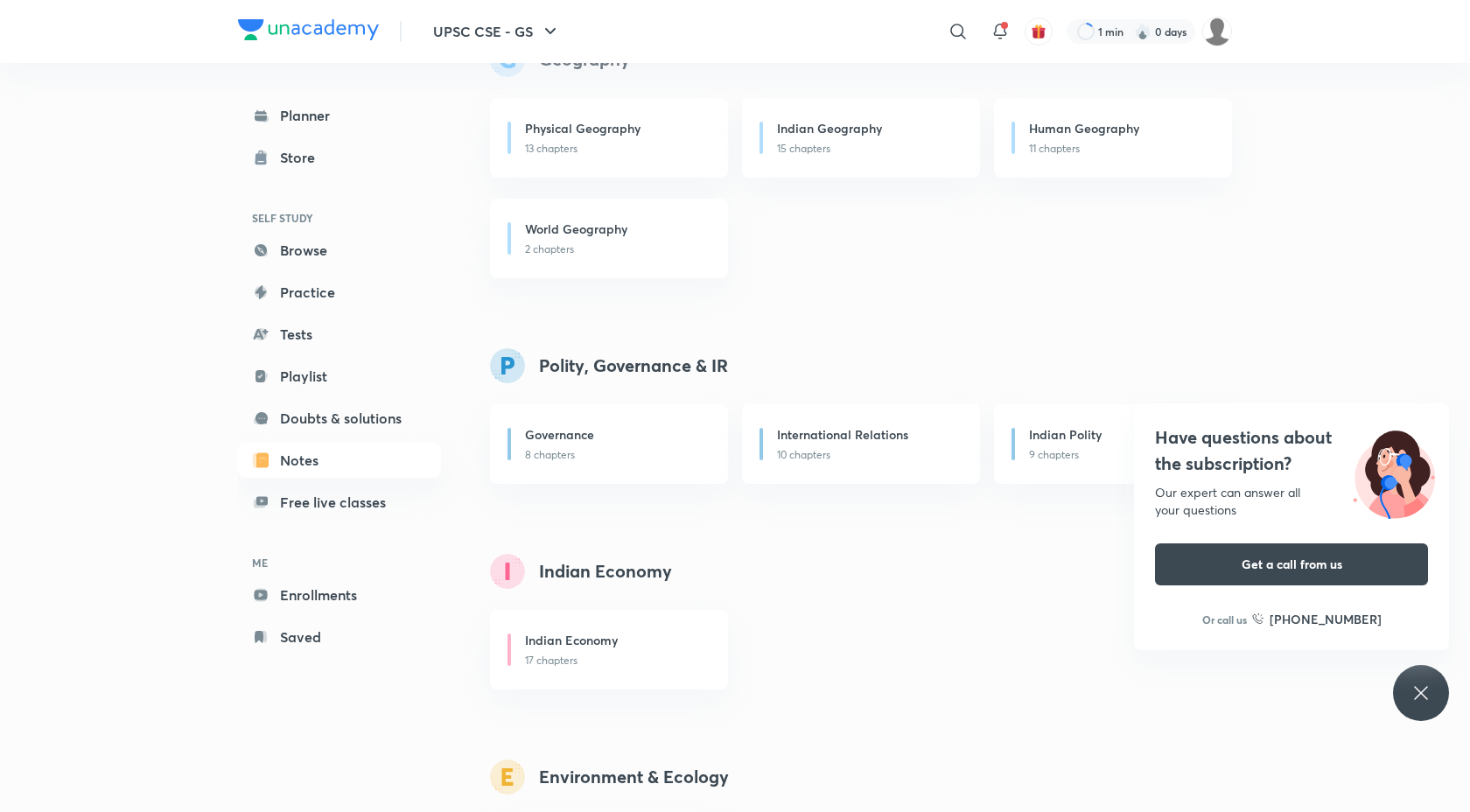
click at [1398, 698] on div "Have questions about the subscription? Our expert can answer all your questions…" at bounding box center [1420, 692] width 56 height 56
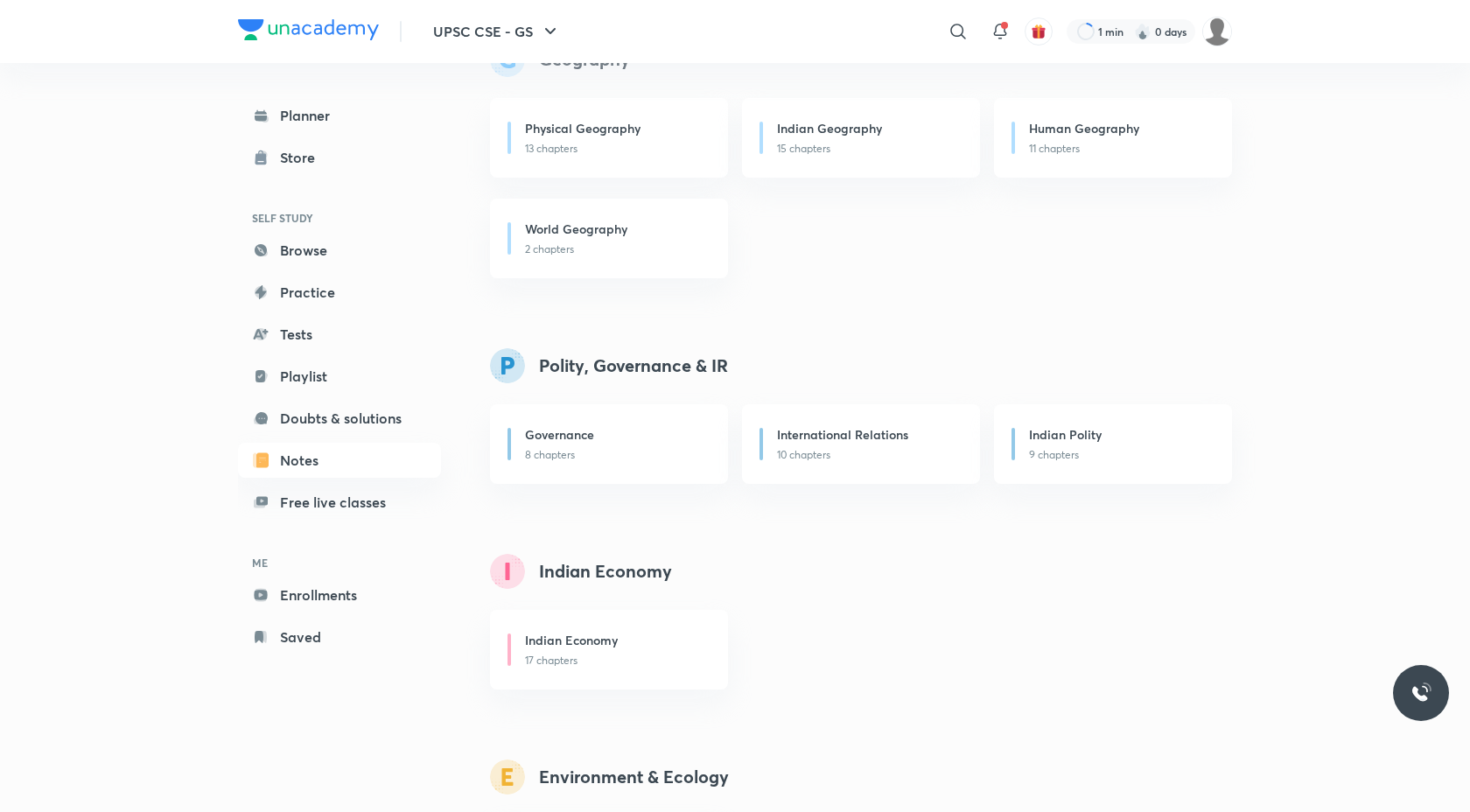
click at [1042, 615] on div "Indian Economy 17 chapters" at bounding box center [861, 650] width 742 height 80
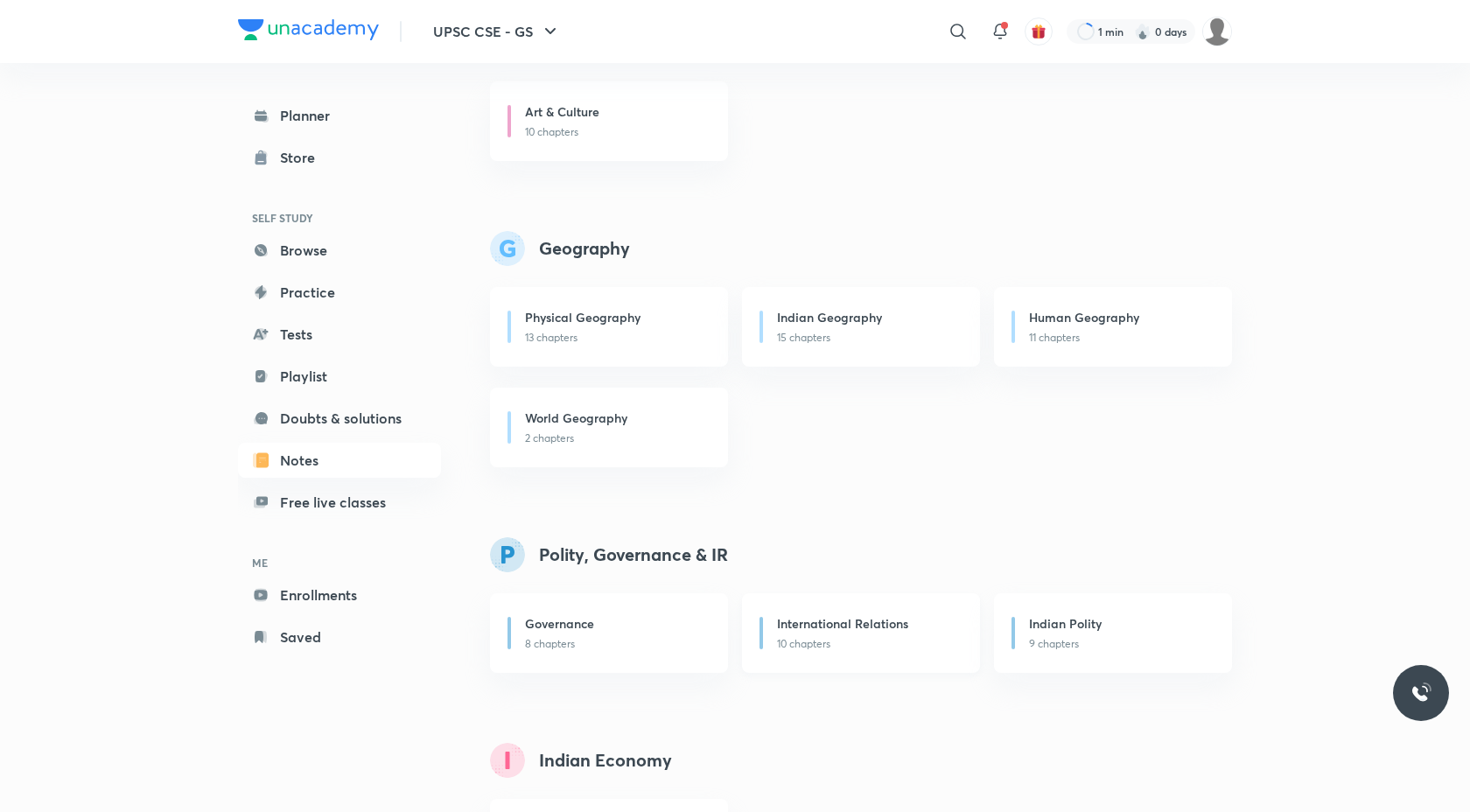
click at [825, 467] on div "Practice & Strategy Practice Questions 1 chapter NCERT Summary Economics - NCER…" at bounding box center [861, 507] width 742 height 3211
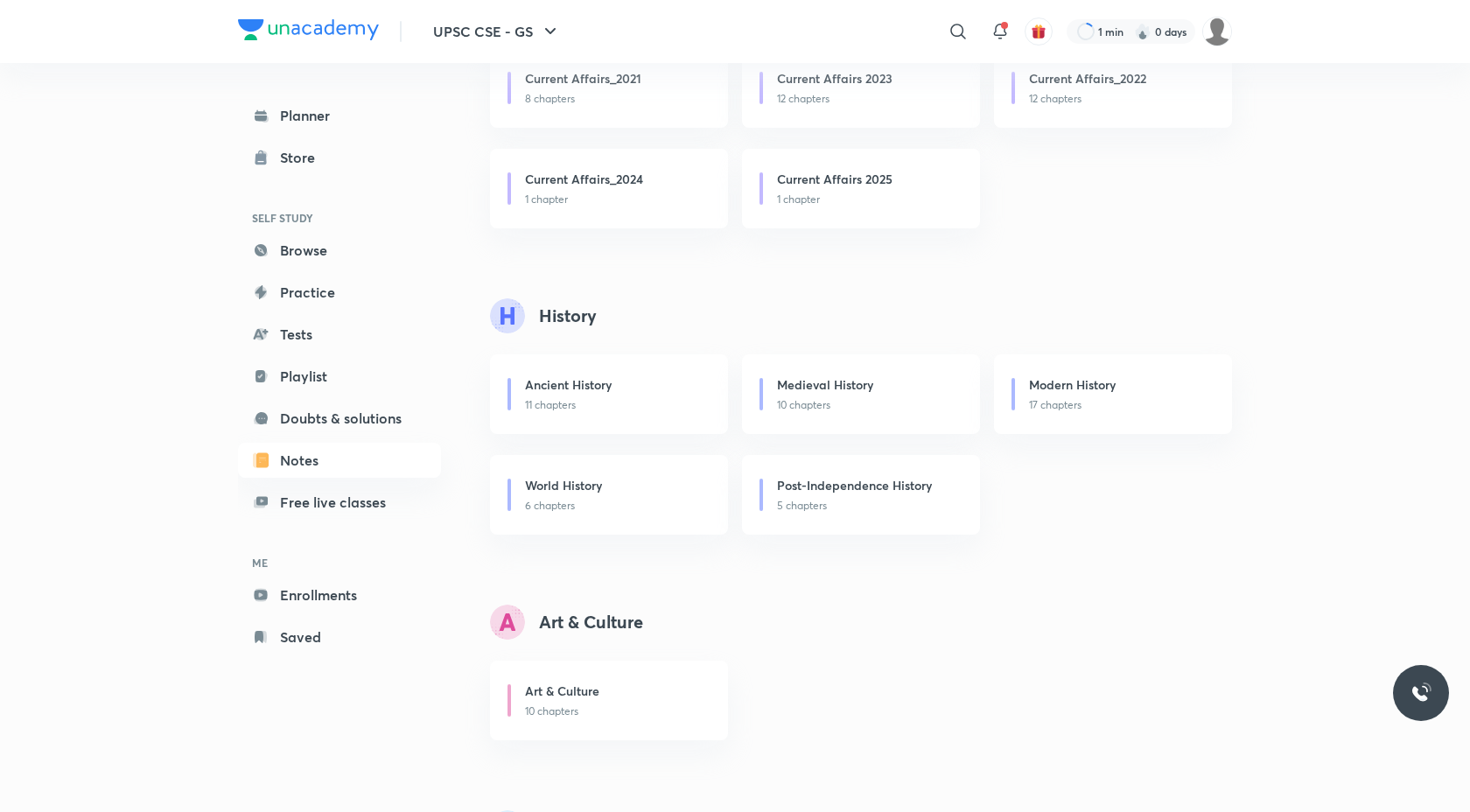
scroll to position [643, 0]
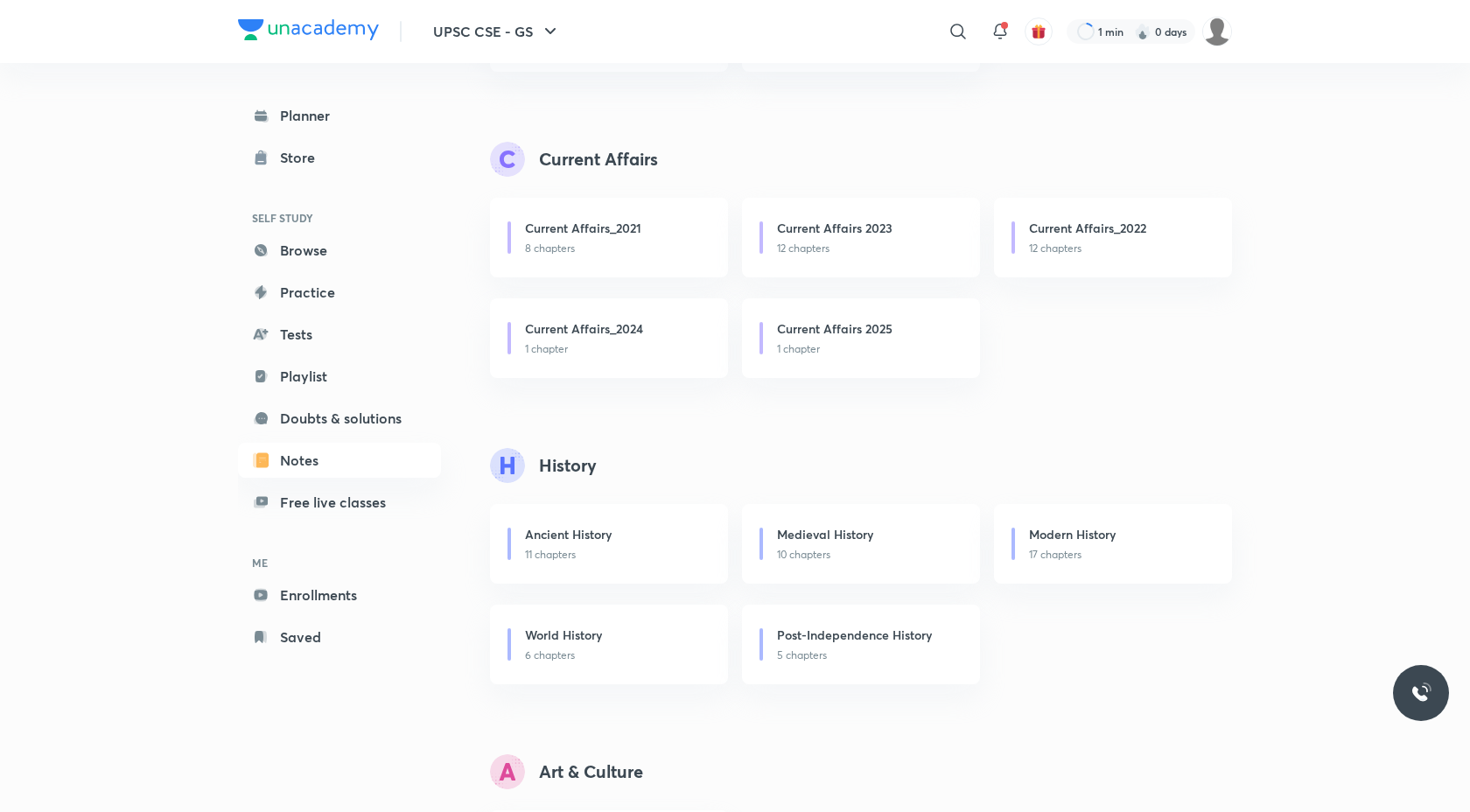
click at [825, 467] on div "History" at bounding box center [861, 465] width 742 height 35
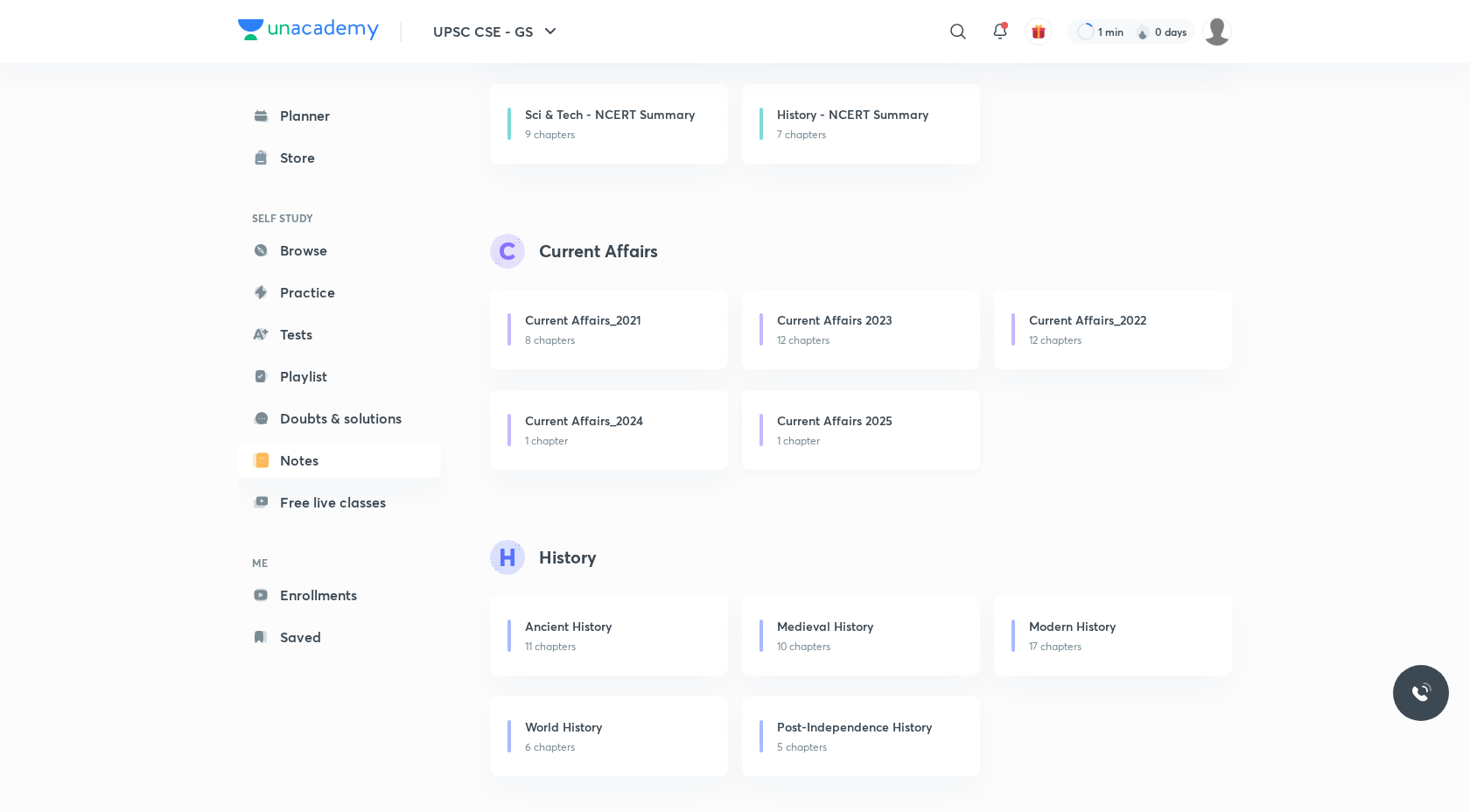
click at [825, 420] on h6 "Current Affairs 2025" at bounding box center [834, 420] width 115 height 19
click at [1039, 39] on button "button" at bounding box center [1039, 32] width 28 height 28
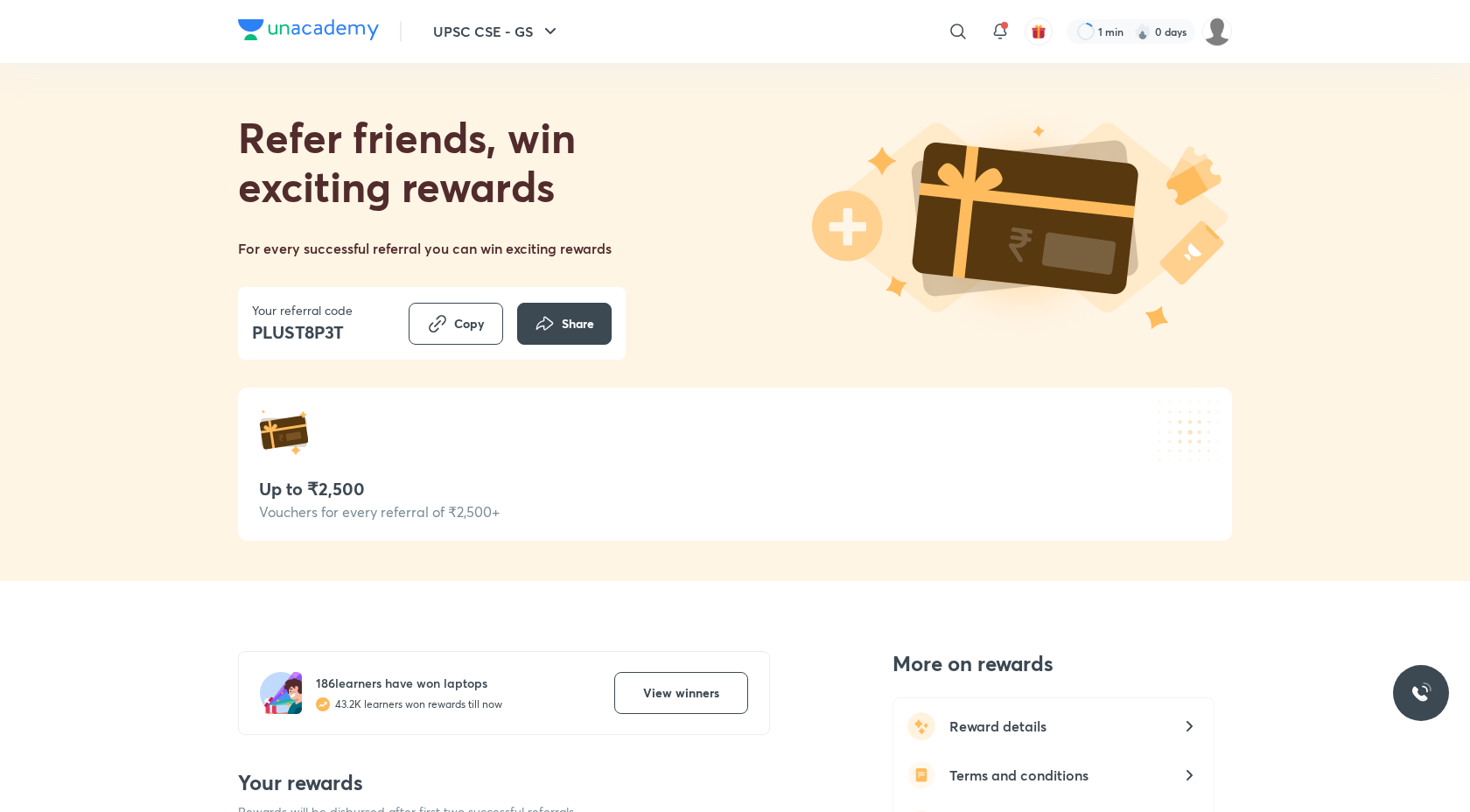
click at [852, 334] on img at bounding box center [1022, 225] width 420 height 231
click at [1101, 30] on div at bounding box center [1131, 32] width 129 height 25
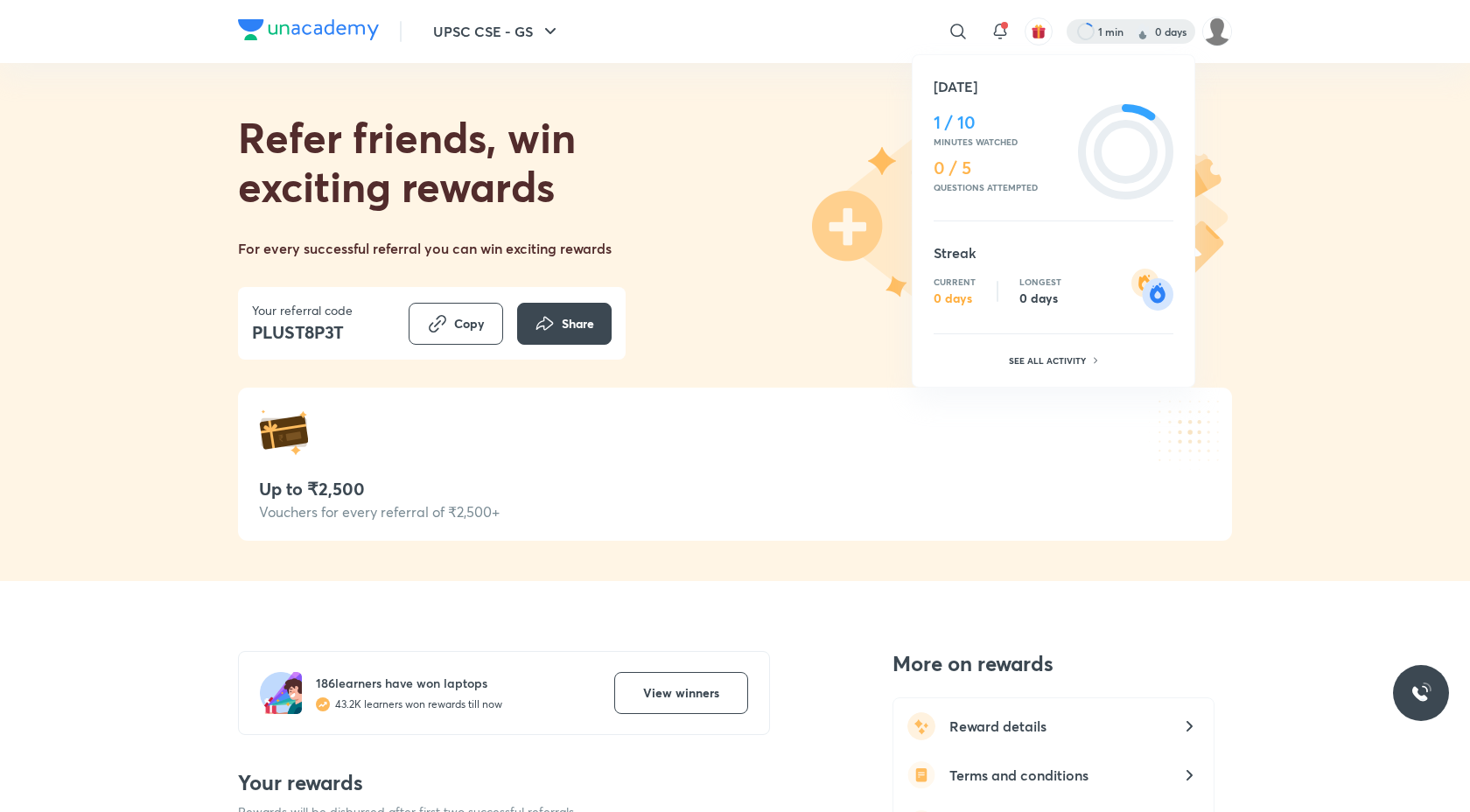
click at [1131, 146] on icon at bounding box center [1126, 152] width 64 height 64
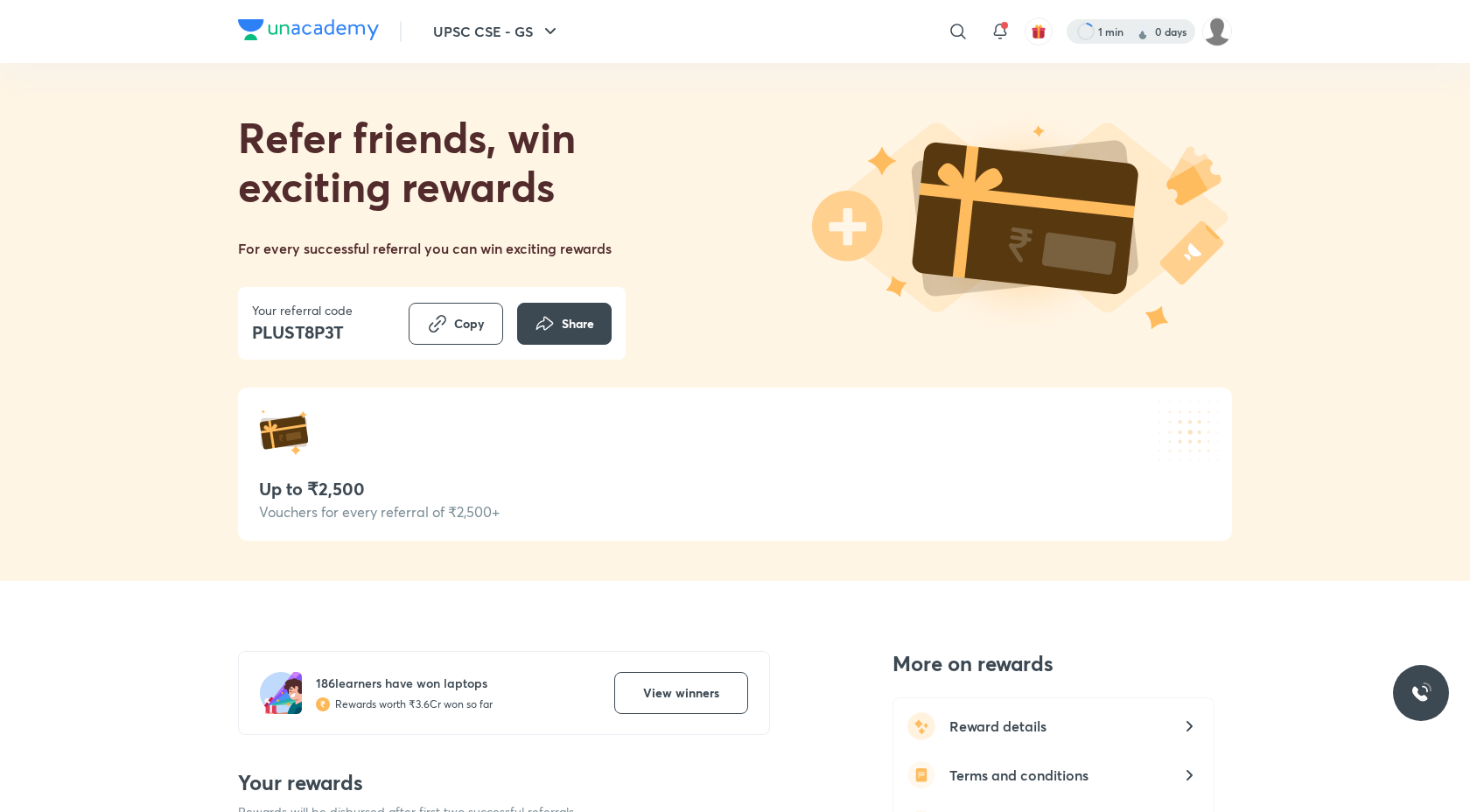
click at [1100, 31] on div at bounding box center [1131, 32] width 129 height 25
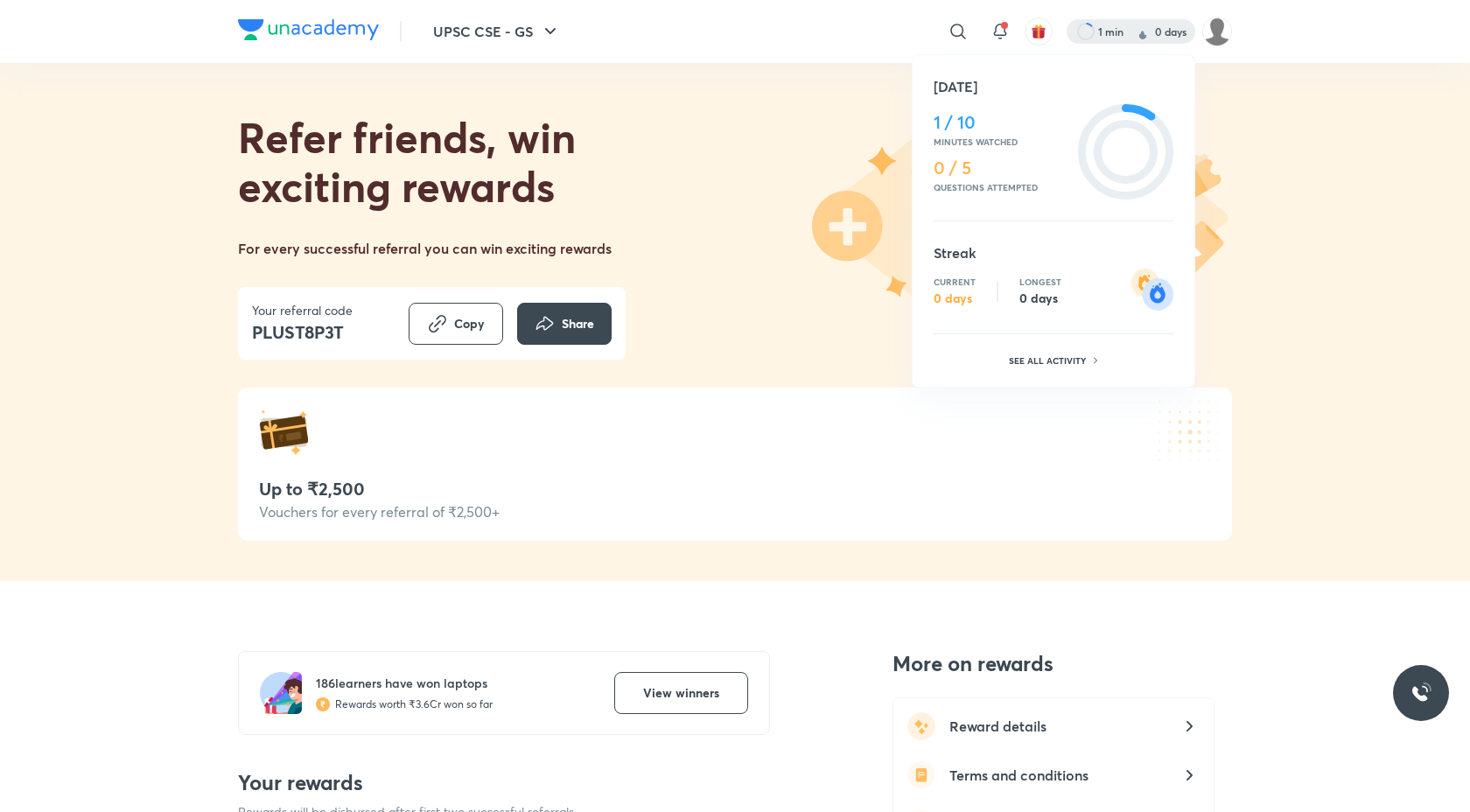
click at [1002, 31] on div at bounding box center [735, 406] width 1470 height 812
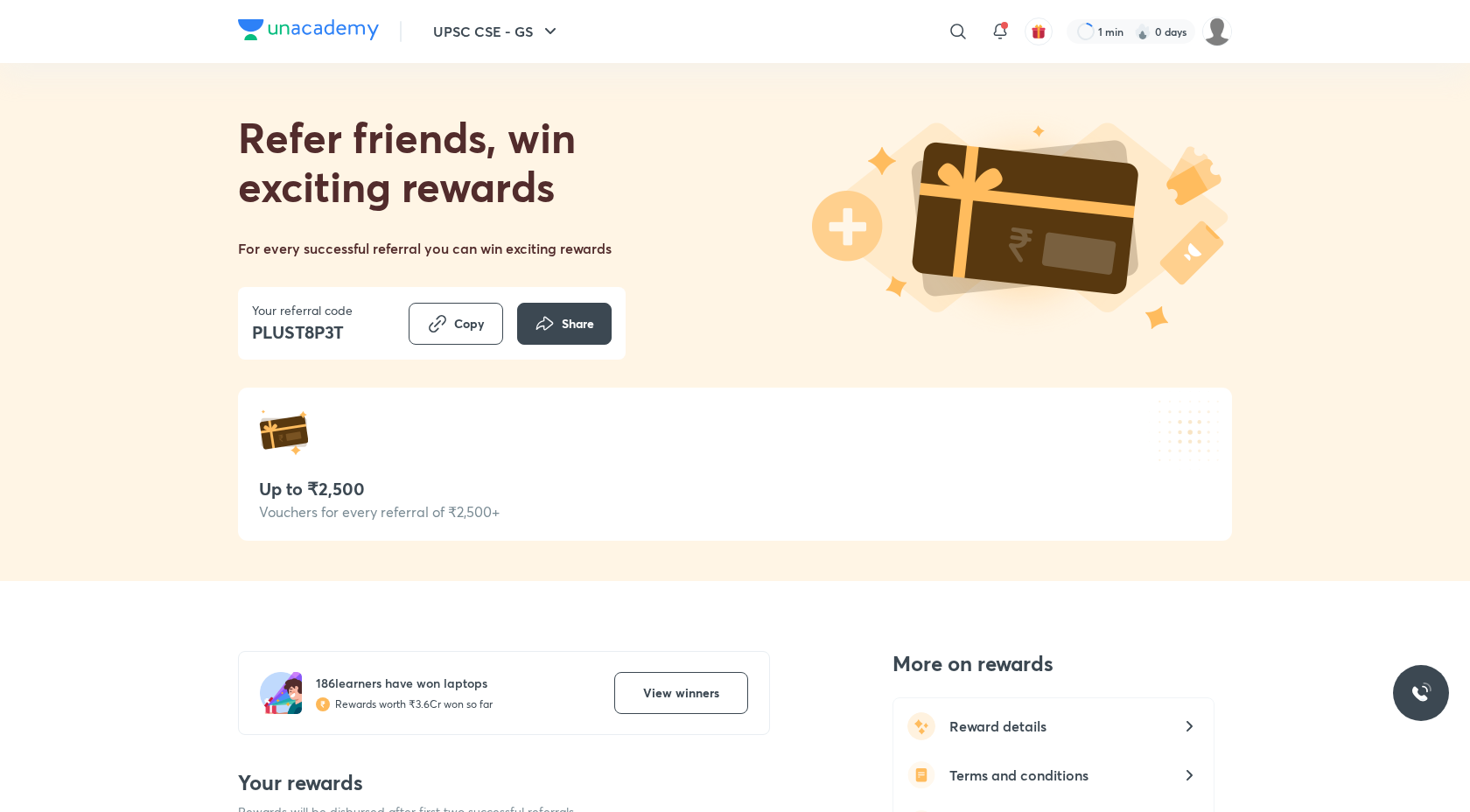
click at [1002, 31] on icon at bounding box center [1000, 32] width 21 height 21
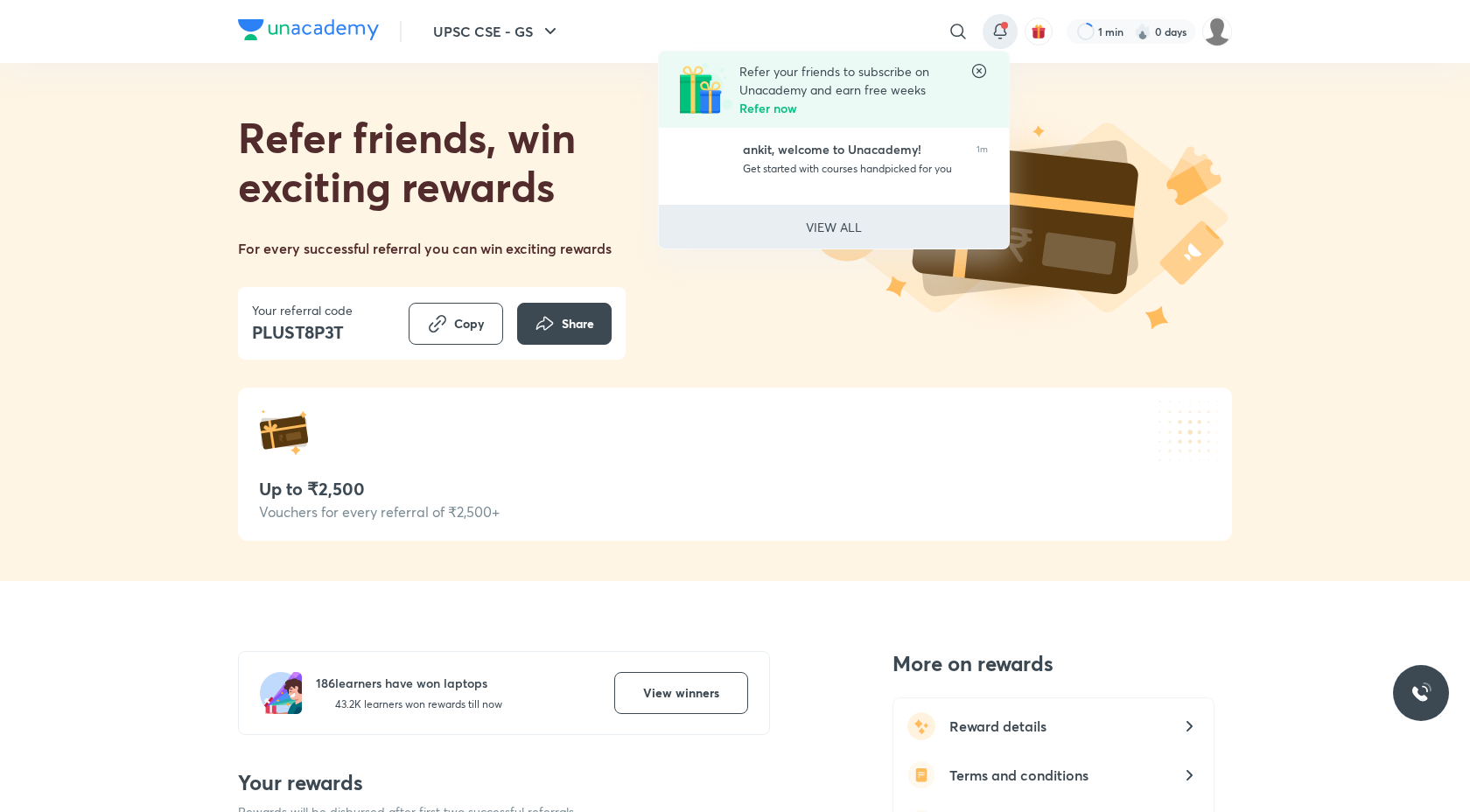
click at [818, 224] on p "VIEW ALL" at bounding box center [834, 226] width 56 height 19
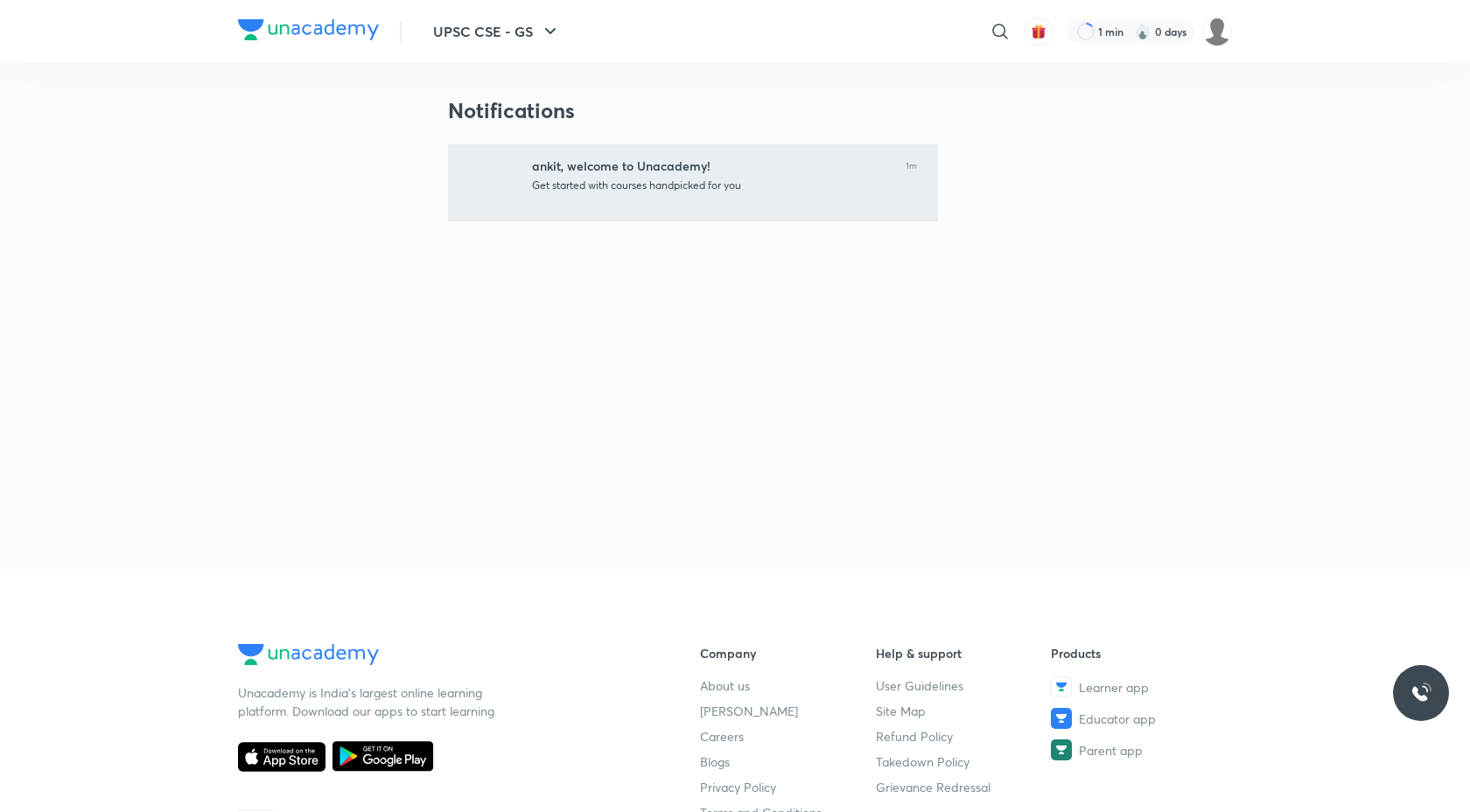
click at [619, 191] on div "Get started with courses handpicked for you" at bounding box center [711, 185] width 360 height 16
click at [554, 164] on div "ankit, welcome to Unacademy!" at bounding box center [711, 166] width 360 height 16
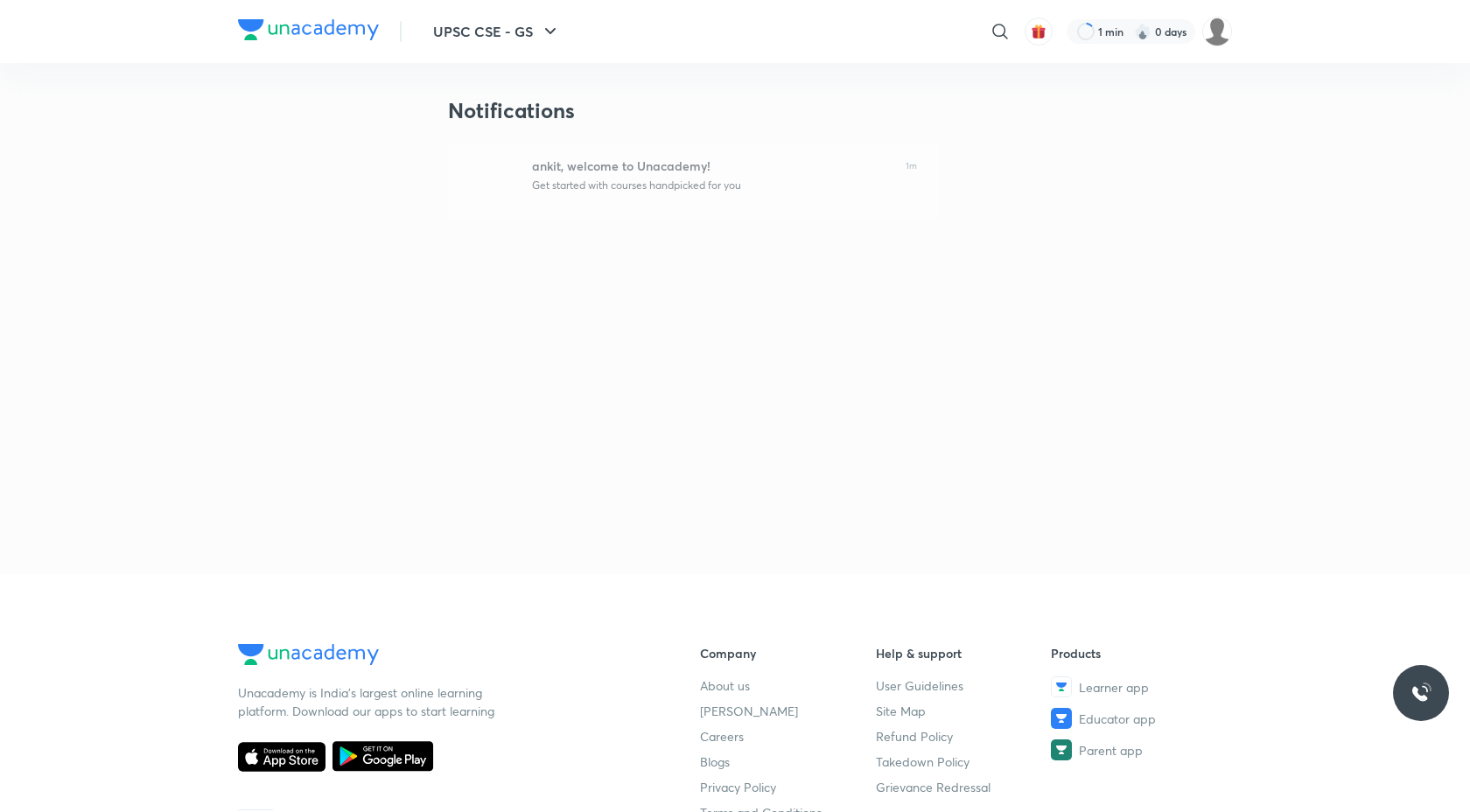
click at [265, 30] on img at bounding box center [308, 30] width 141 height 21
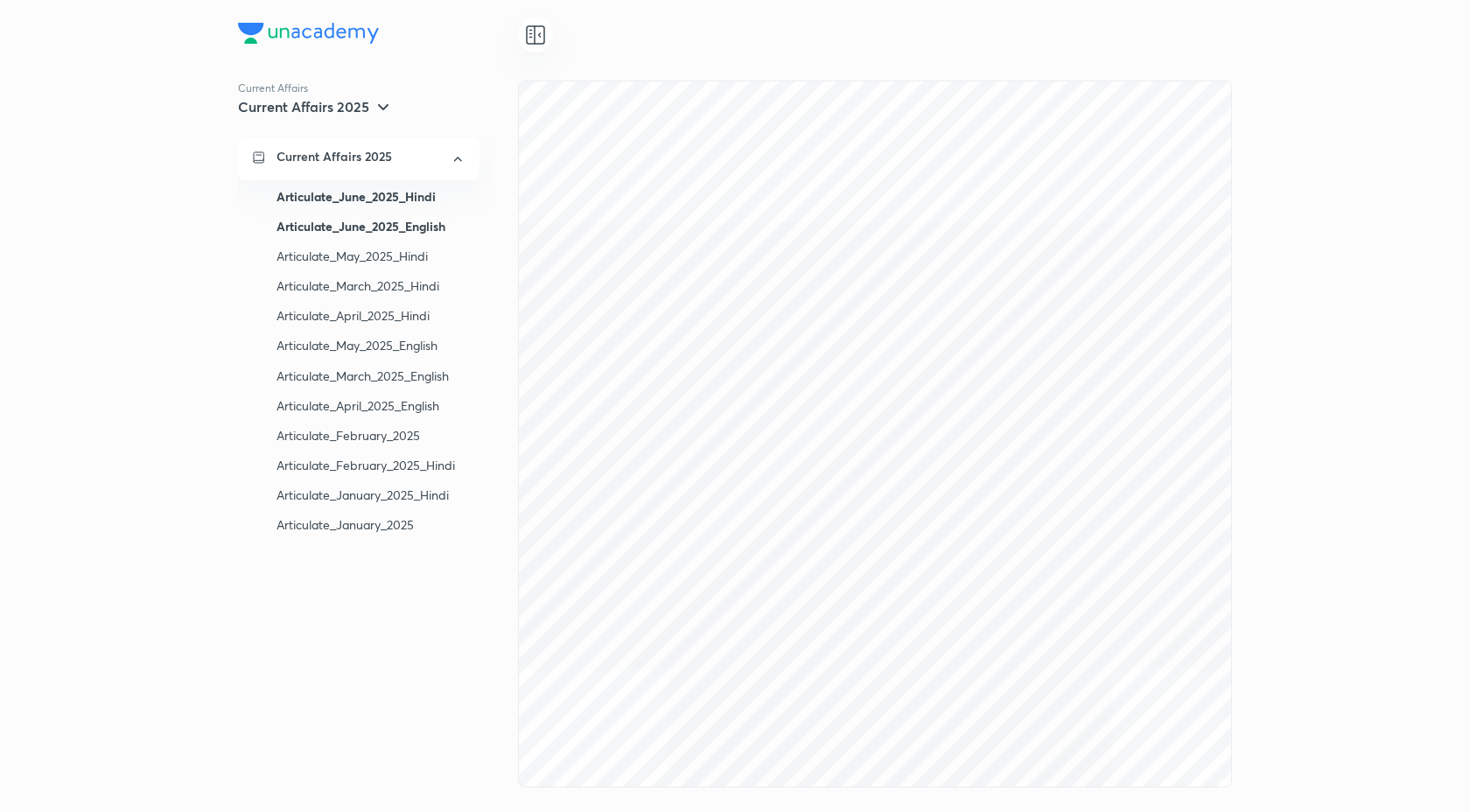
click at [309, 228] on div "Articulate_June_2025_English" at bounding box center [371, 227] width 189 height 30
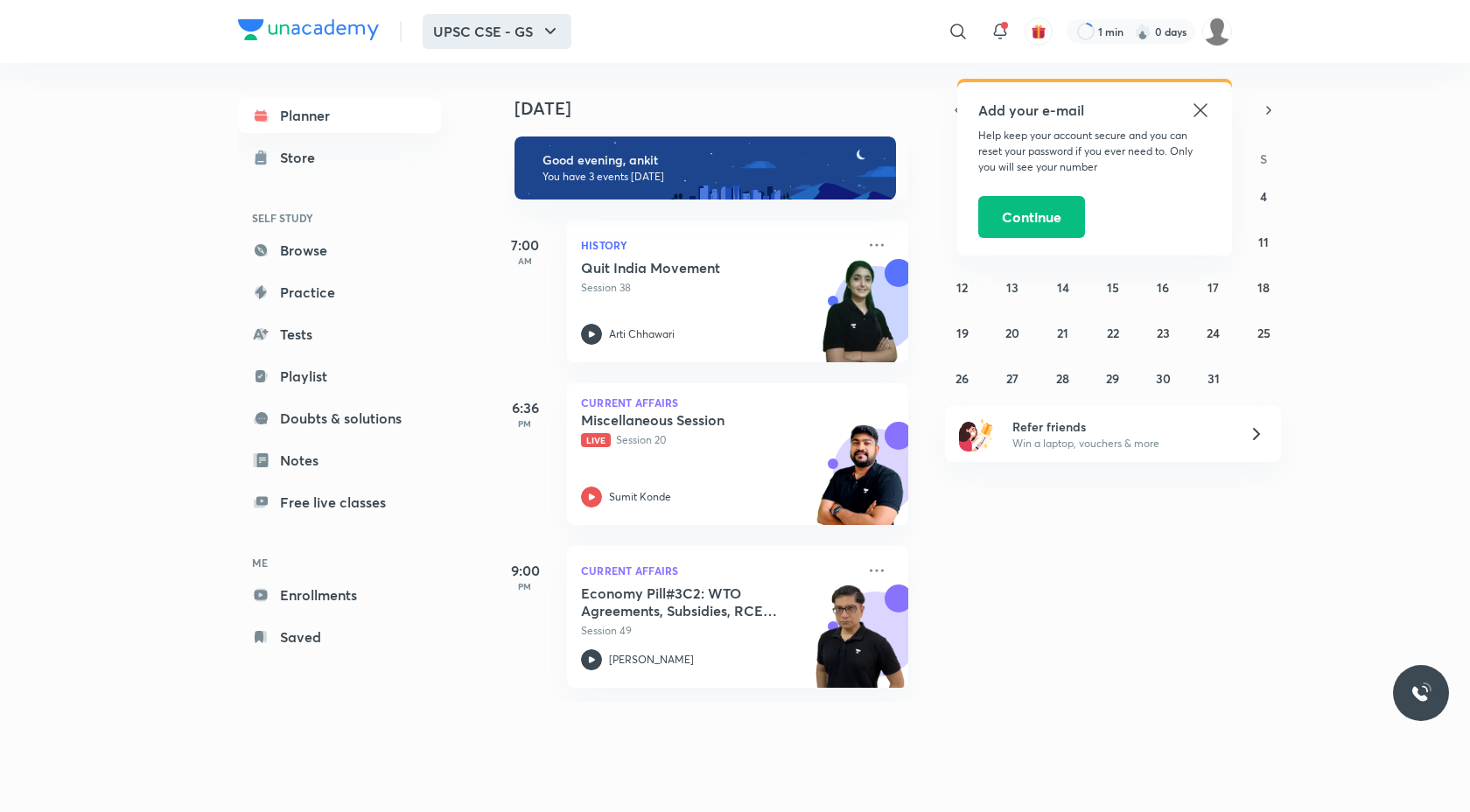
click at [546, 38] on icon "button" at bounding box center [550, 32] width 21 height 21
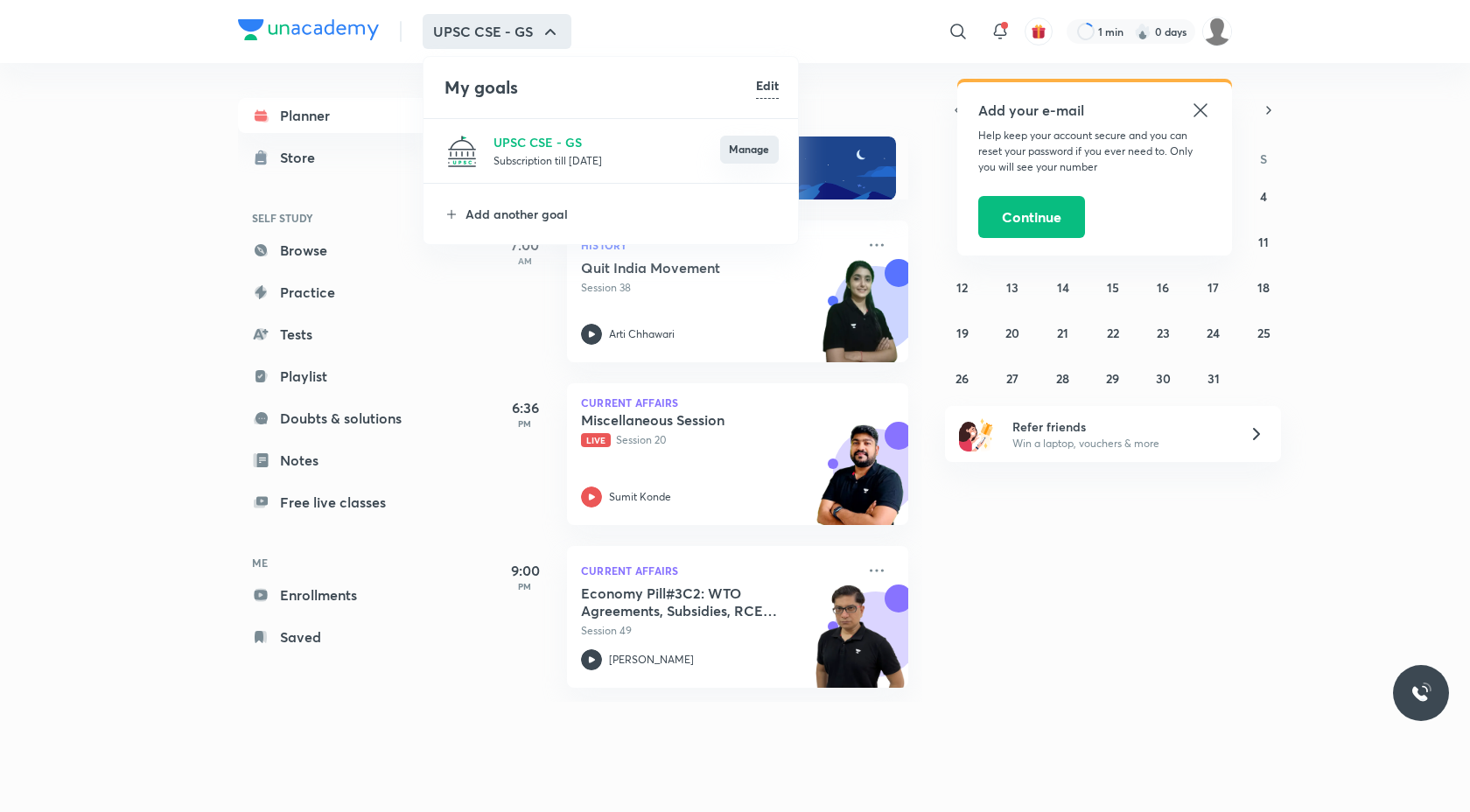
click at [733, 154] on button "Manage" at bounding box center [749, 150] width 59 height 28
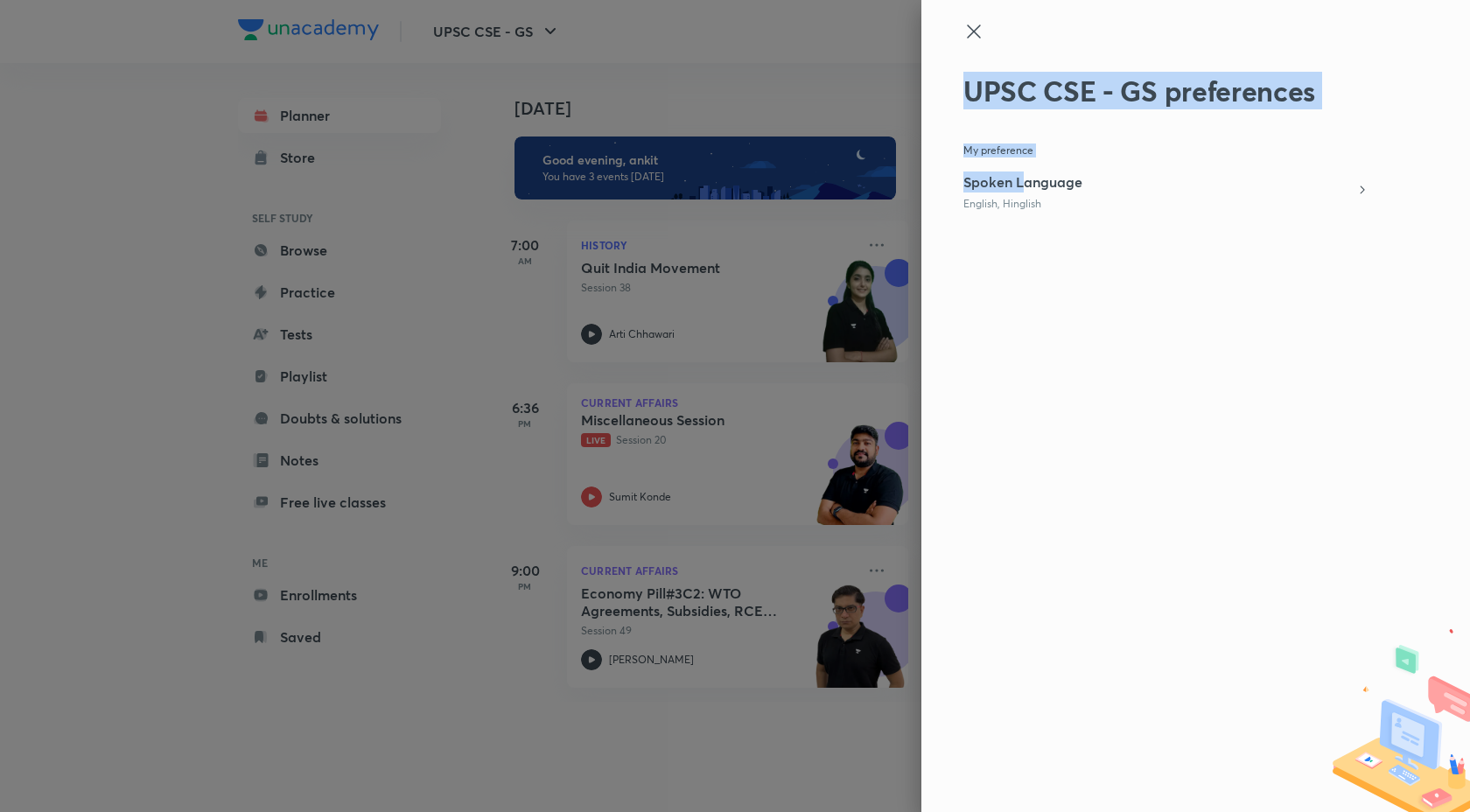
drag, startPoint x: 1022, startPoint y: 185, endPoint x: 676, endPoint y: 117, distance: 352.6
click at [676, 117] on div "UPSC CSE - GS preferences My preference Spoken Language English, Hinglish" at bounding box center [735, 406] width 1470 height 812
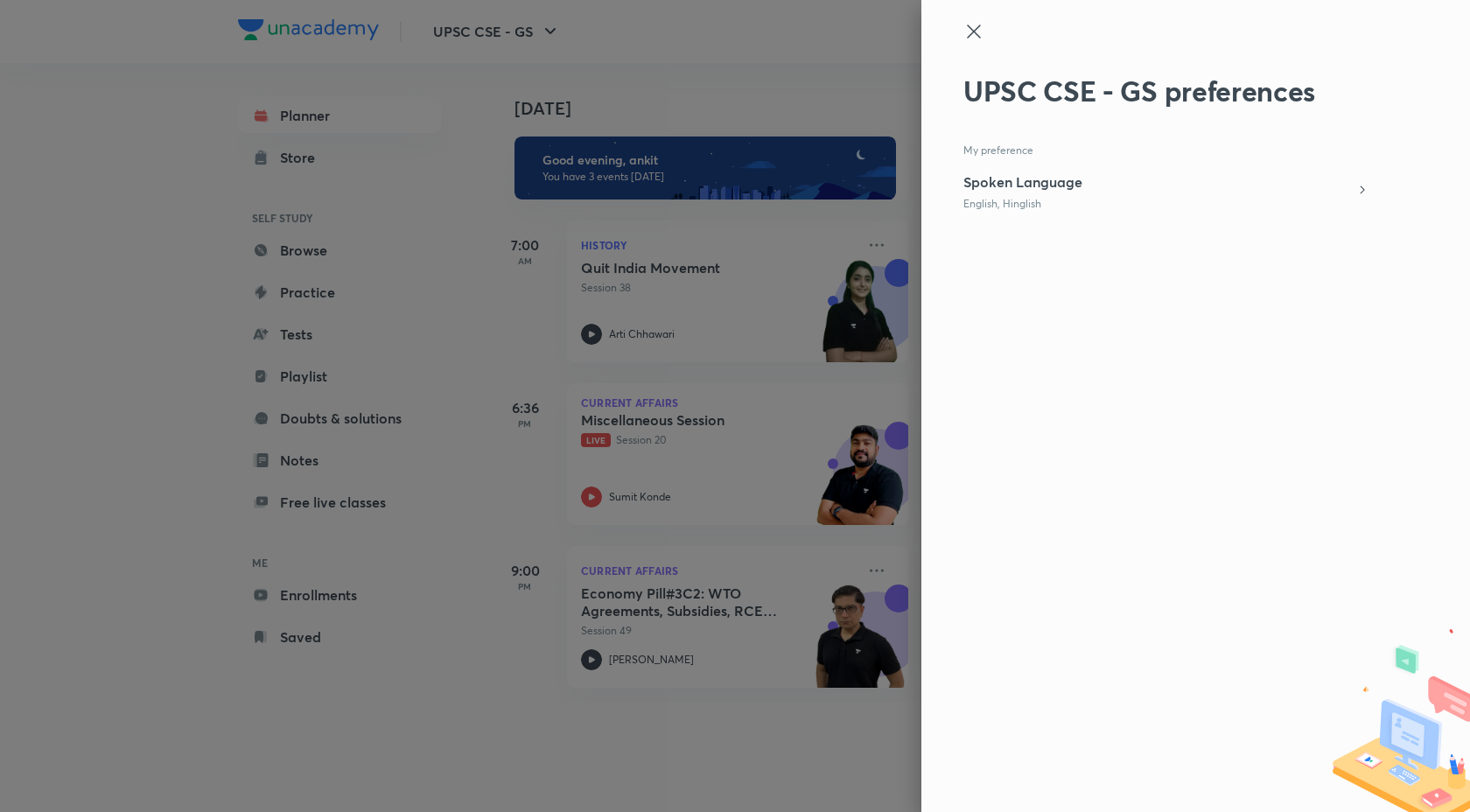
click at [665, 106] on div at bounding box center [735, 406] width 1470 height 812
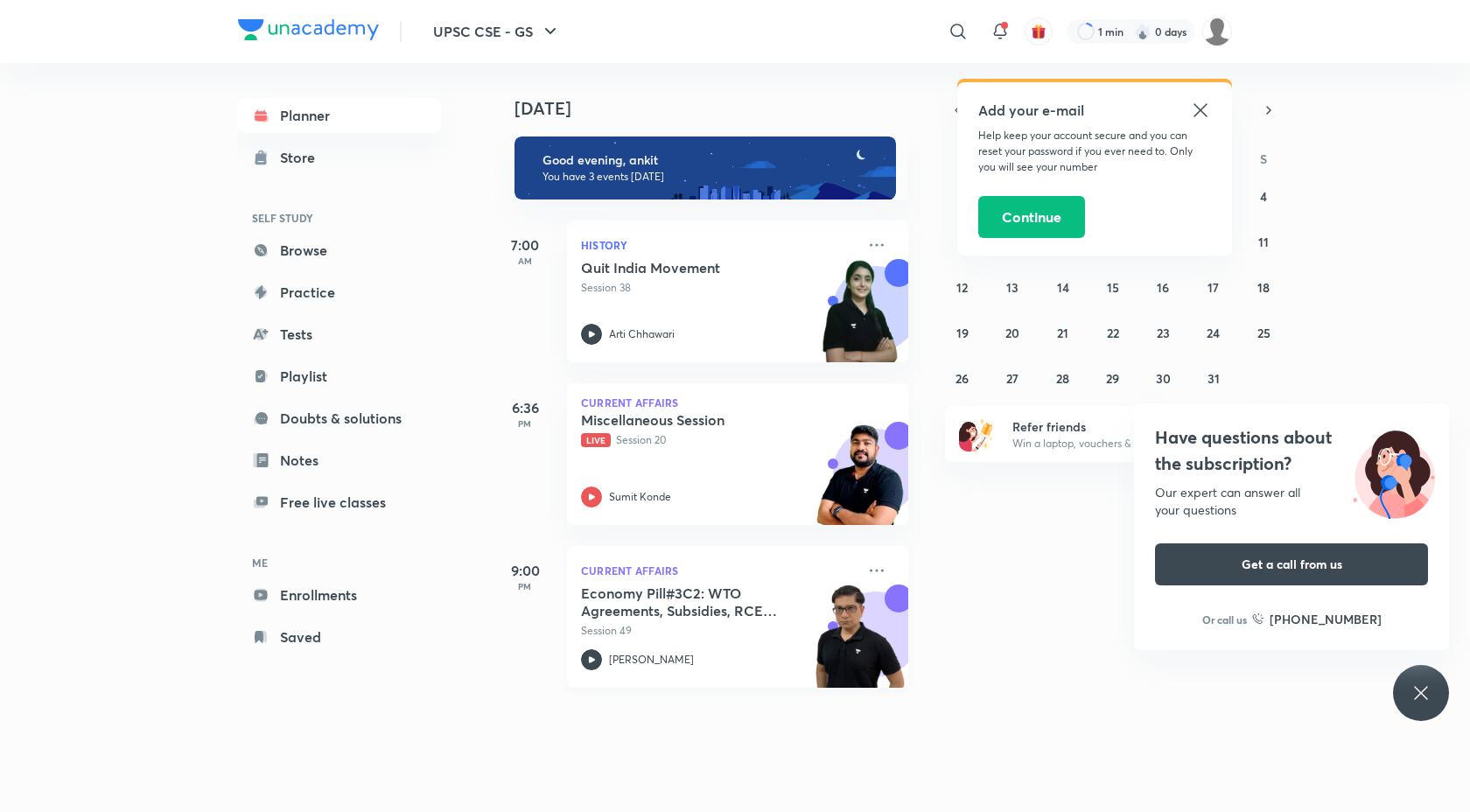
click at [589, 658] on icon at bounding box center [591, 658] width 6 height 6
click at [305, 249] on link "Browse" at bounding box center [339, 249] width 203 height 35
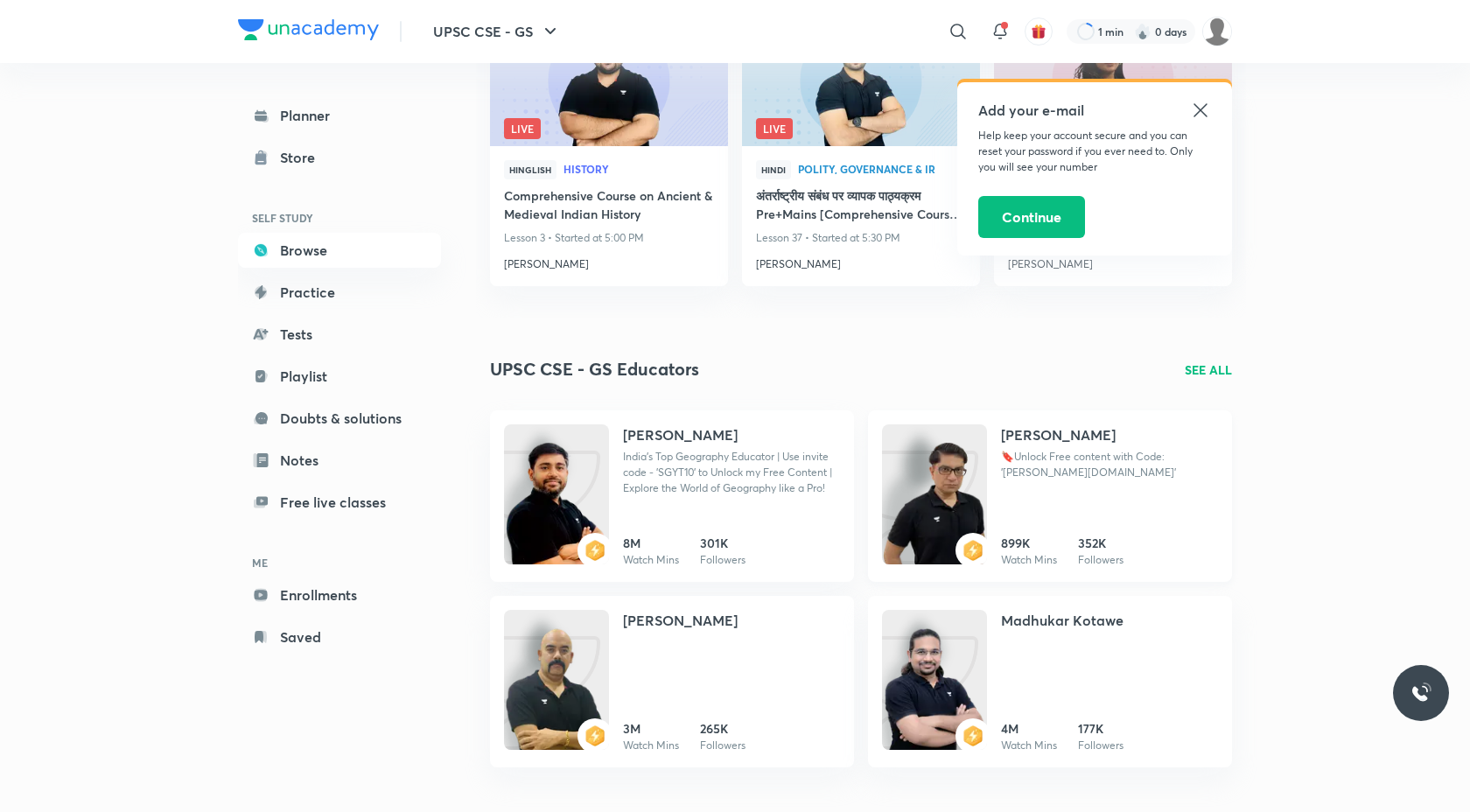
scroll to position [832, 0]
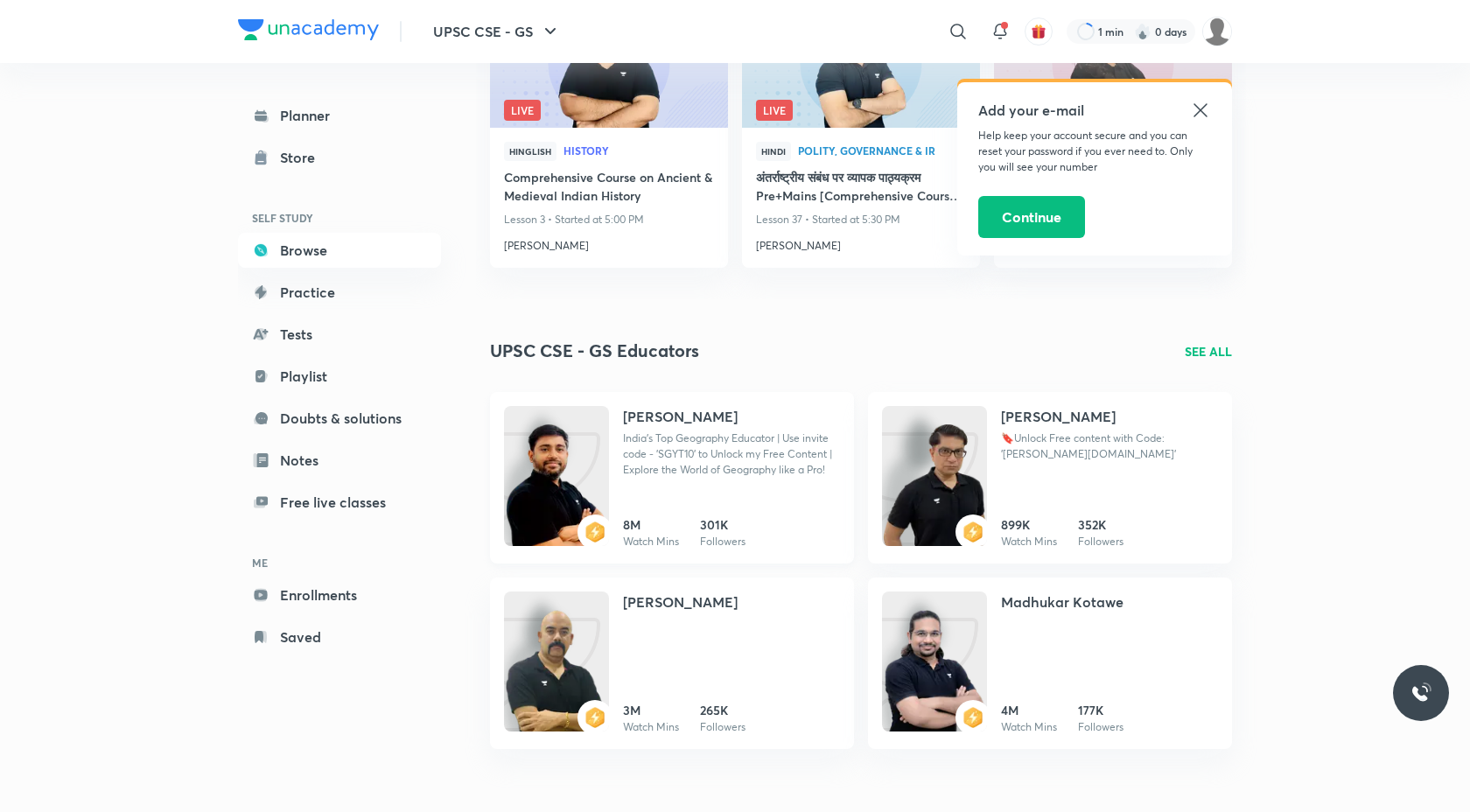
click at [561, 466] on img at bounding box center [557, 493] width 105 height 140
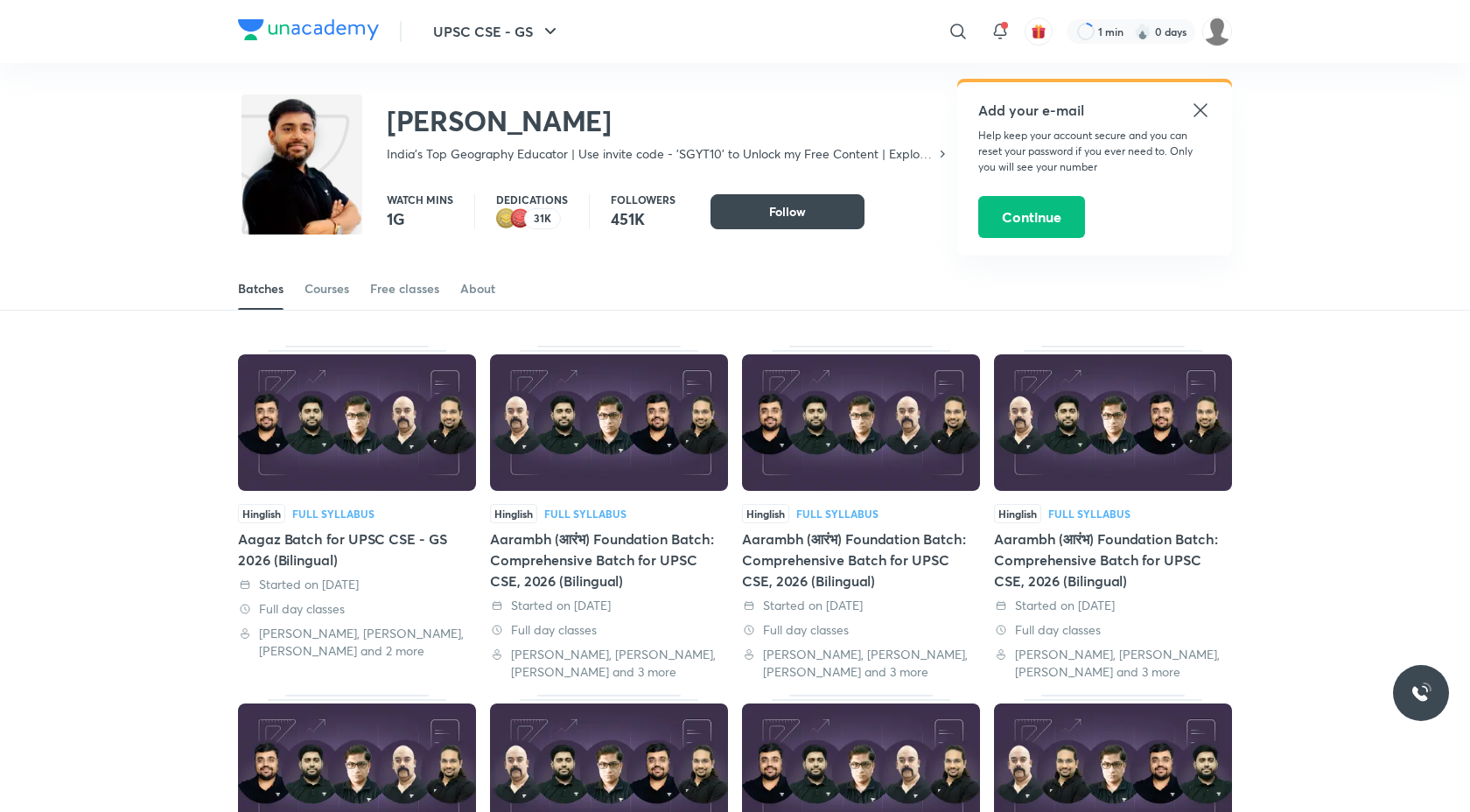
click at [539, 215] on p "31K" at bounding box center [542, 219] width 18 height 12
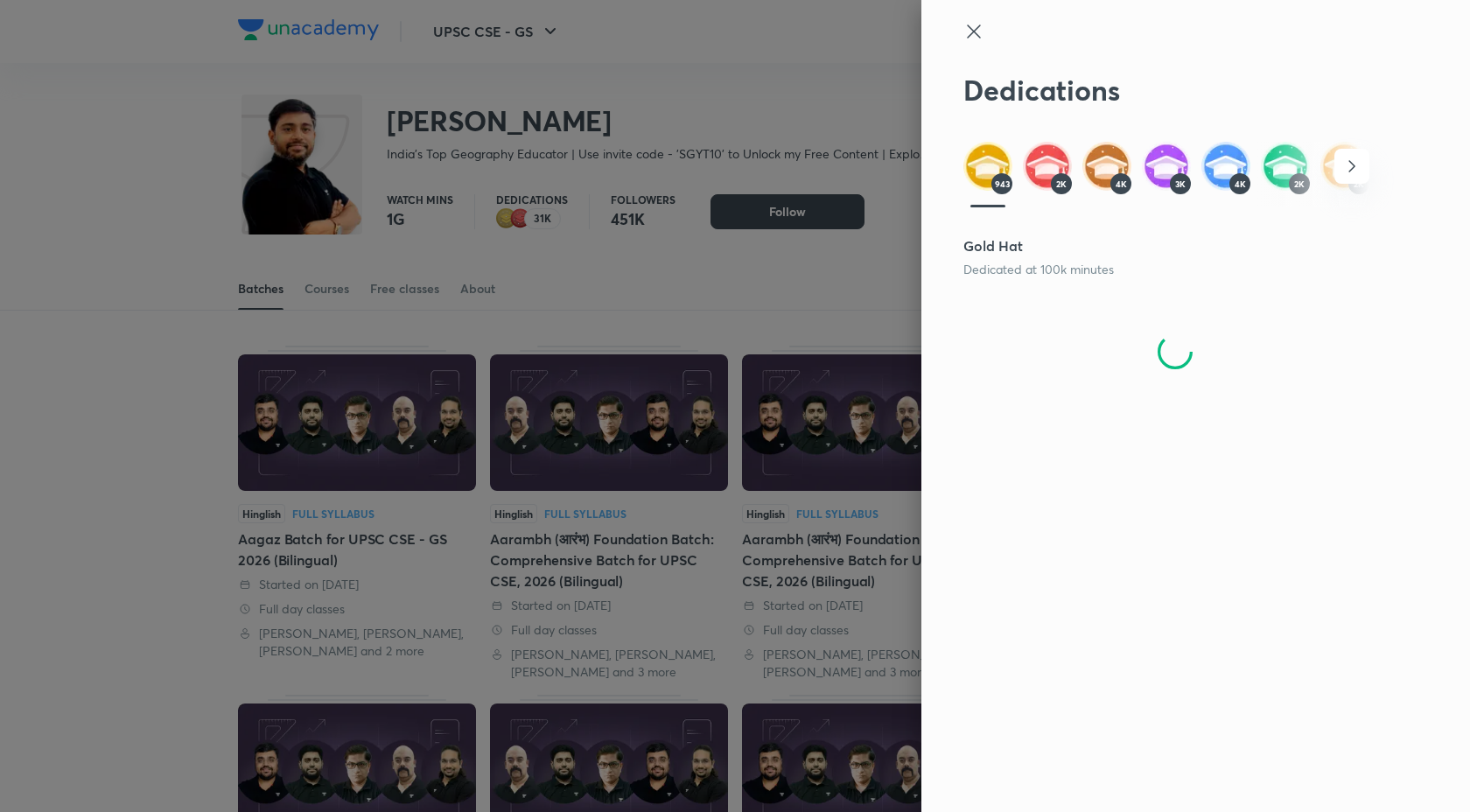
click at [22, 571] on div at bounding box center [735, 406] width 1470 height 812
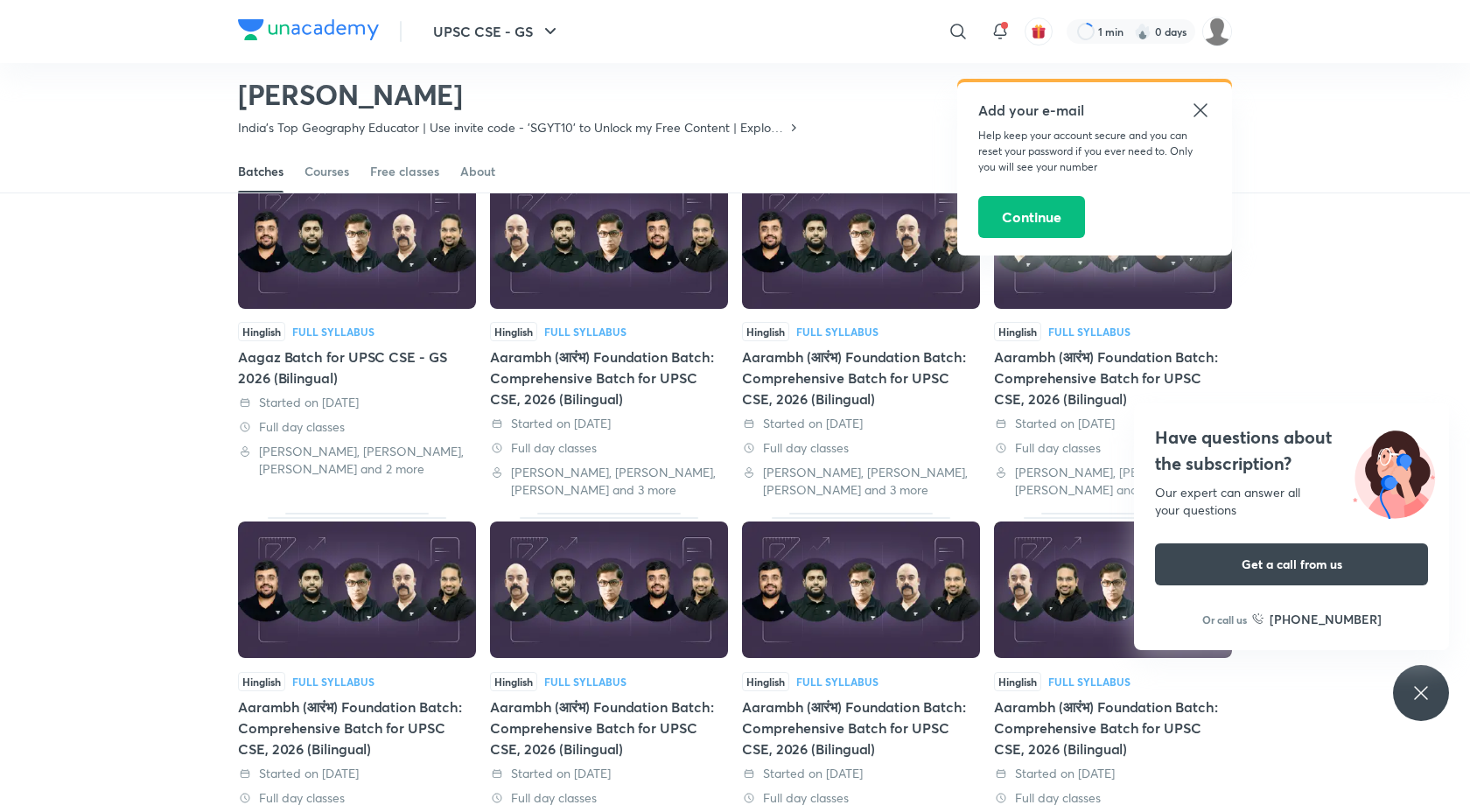
scroll to position [129, 0]
click at [391, 284] on img at bounding box center [357, 241] width 238 height 137
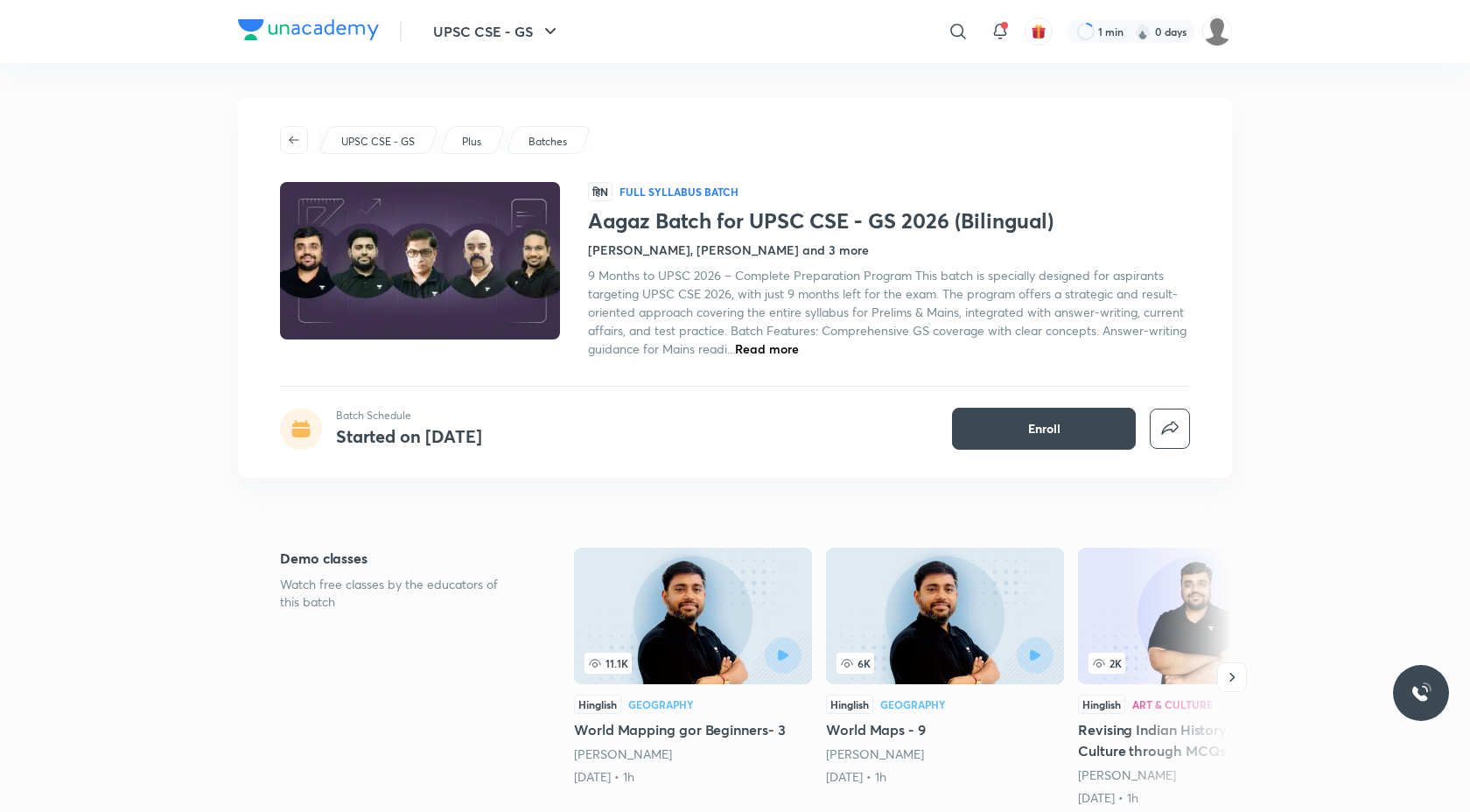
click at [420, 266] on img at bounding box center [420, 260] width 285 height 161
click at [769, 352] on span "Read more" at bounding box center [767, 348] width 64 height 17
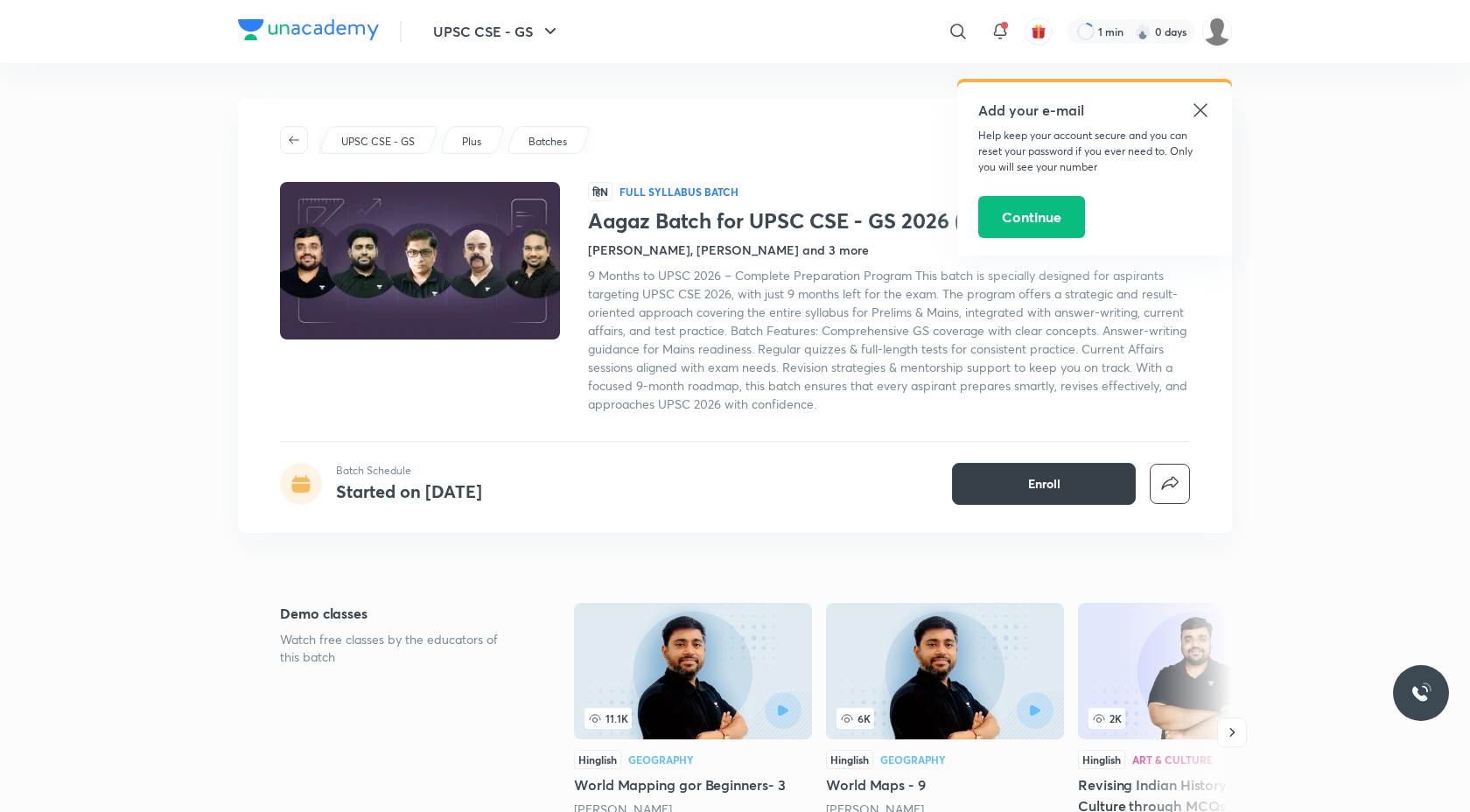
click at [1007, 488] on button "Enroll" at bounding box center [1044, 483] width 184 height 42
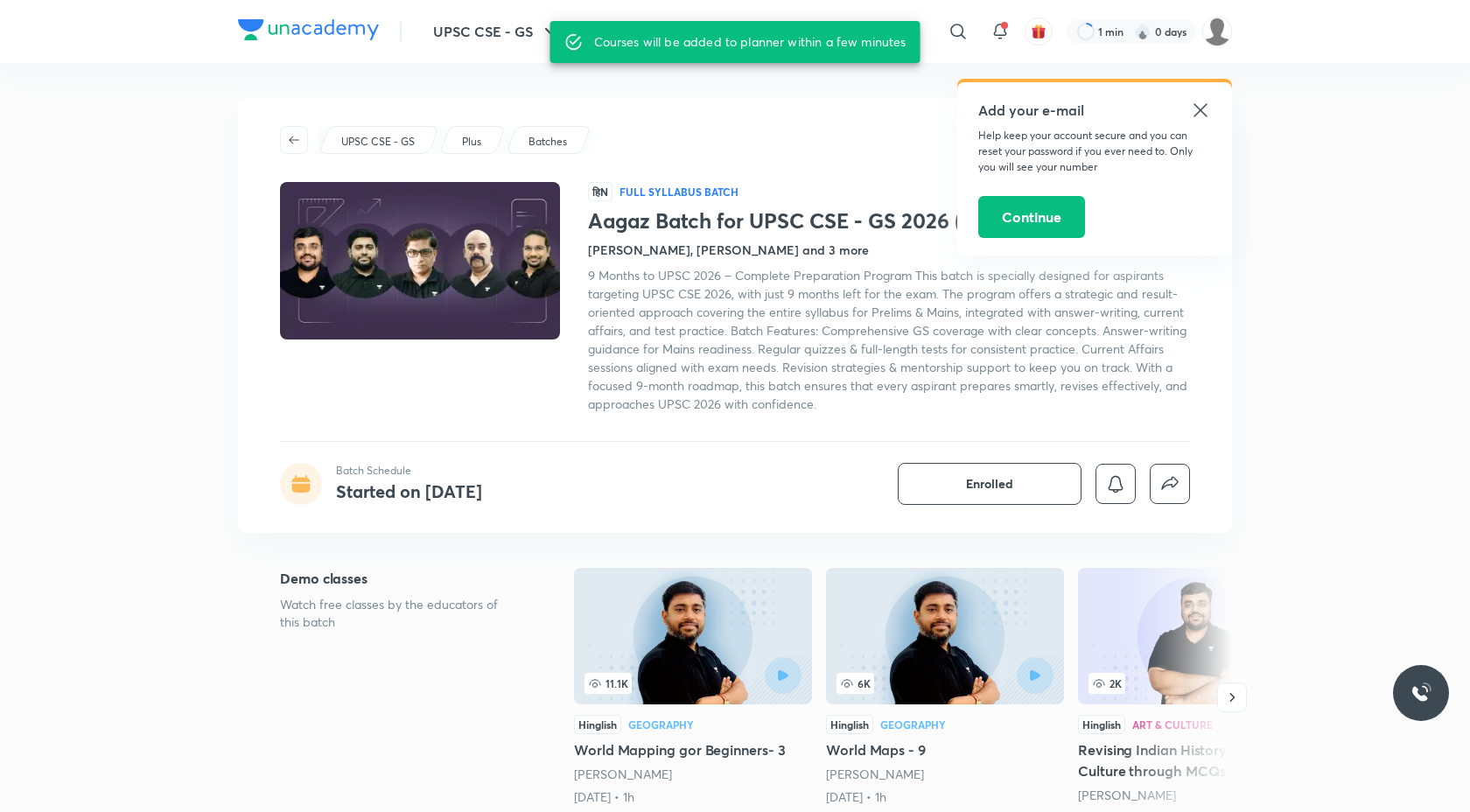
click at [620, 228] on h1 "Aagaz Batch for UPSC CSE - GS 2026 (Bilingual)" at bounding box center [889, 221] width 602 height 26
click at [413, 222] on img at bounding box center [420, 260] width 285 height 161
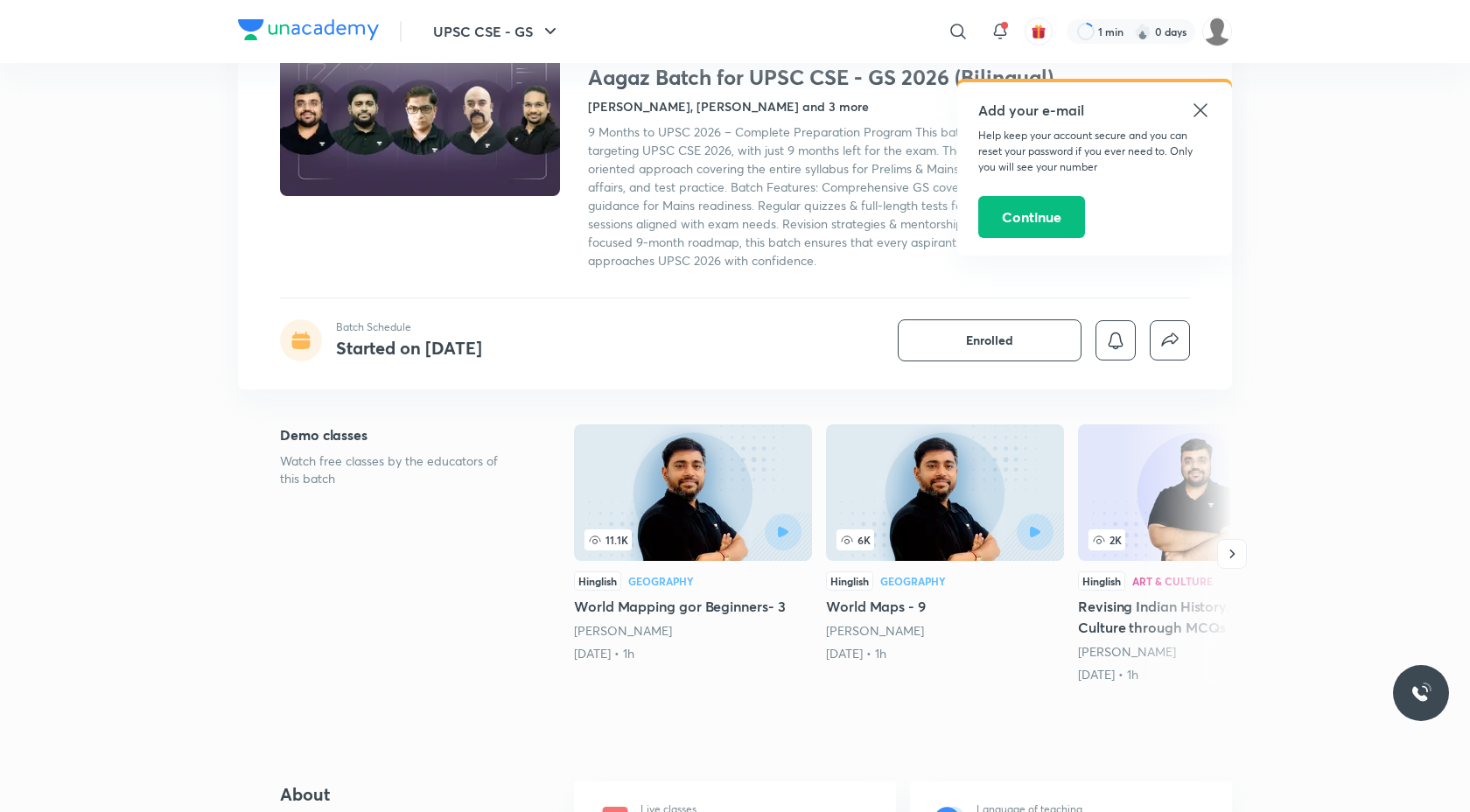
scroll to position [131, 0]
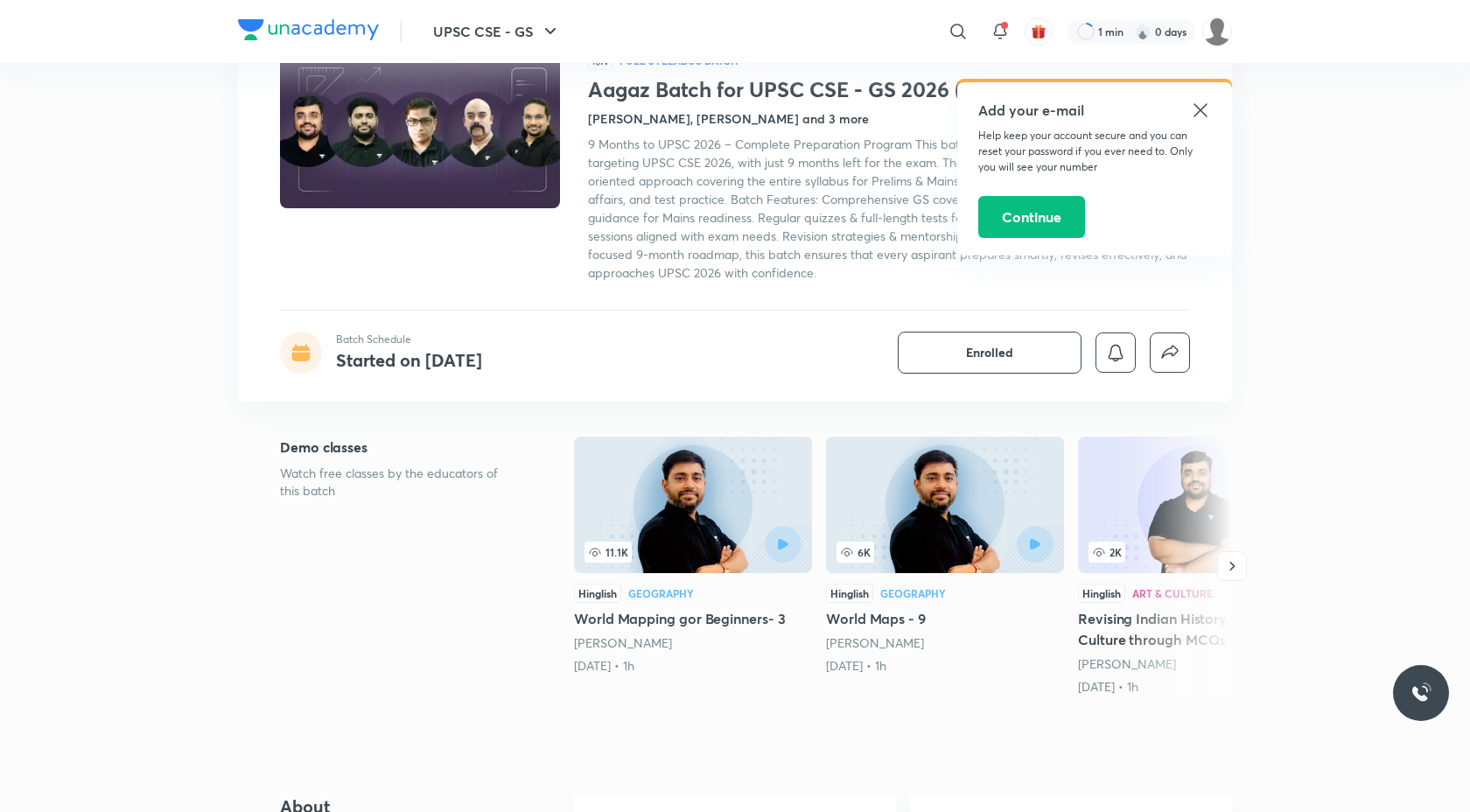
click at [648, 502] on img at bounding box center [693, 505] width 238 height 137
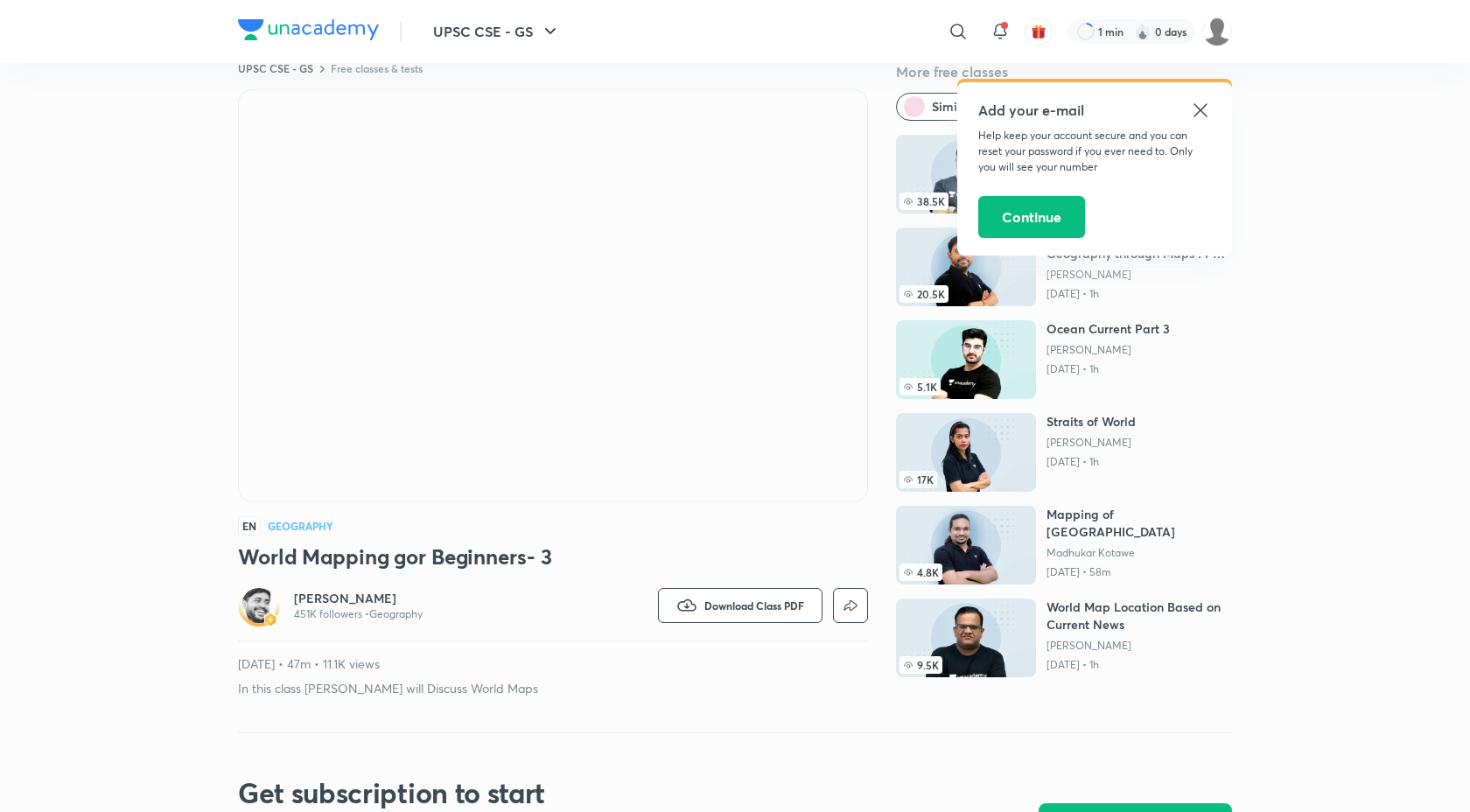
scroll to position [43, 0]
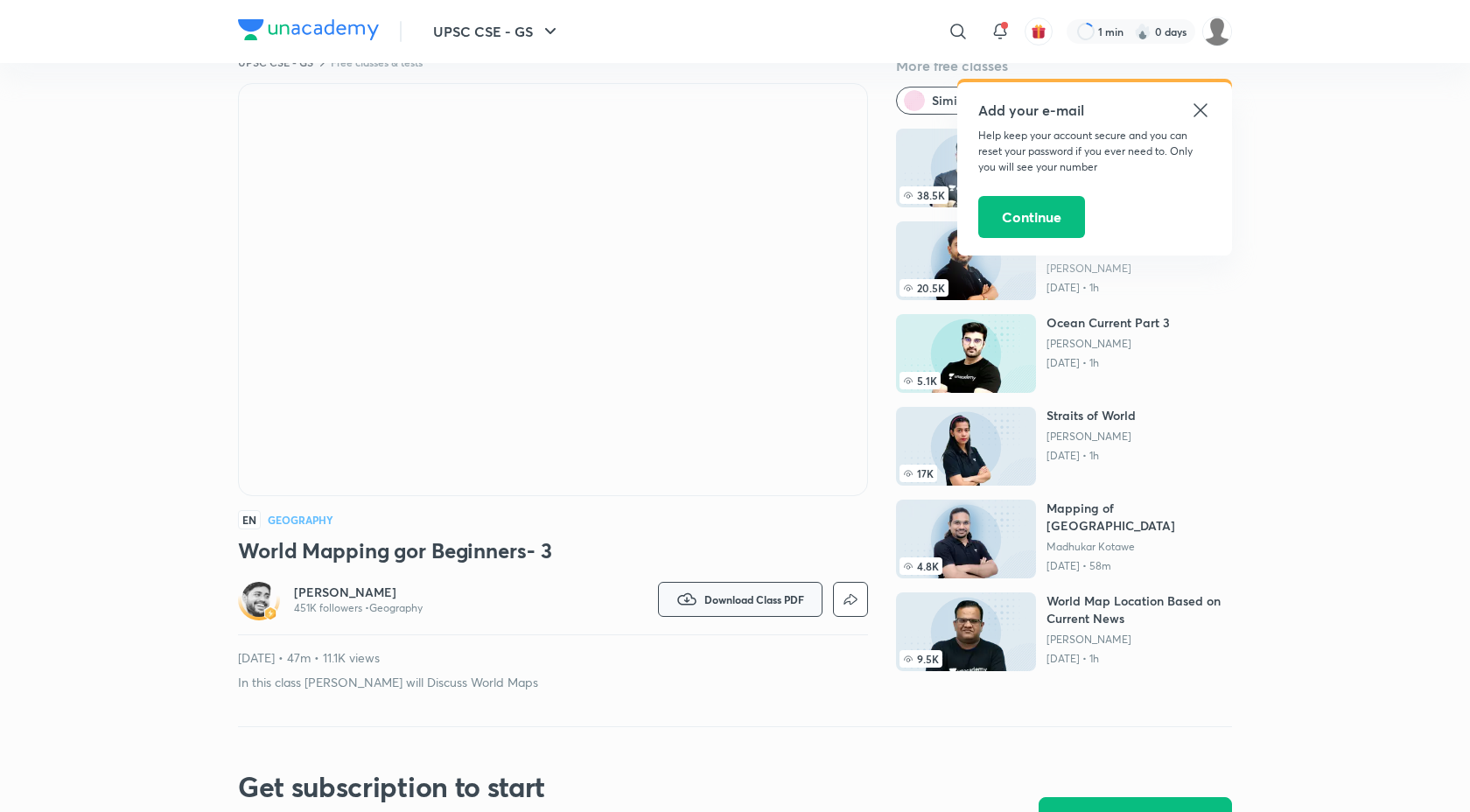
click at [739, 600] on span "Download Class PDF" at bounding box center [755, 599] width 99 height 14
click at [731, 651] on h6 "Download PDF" at bounding box center [742, 650] width 86 height 19
click at [694, 700] on p "With annotation" at bounding box center [716, 700] width 91 height 19
